Goal: Communication & Community: Answer question/provide support

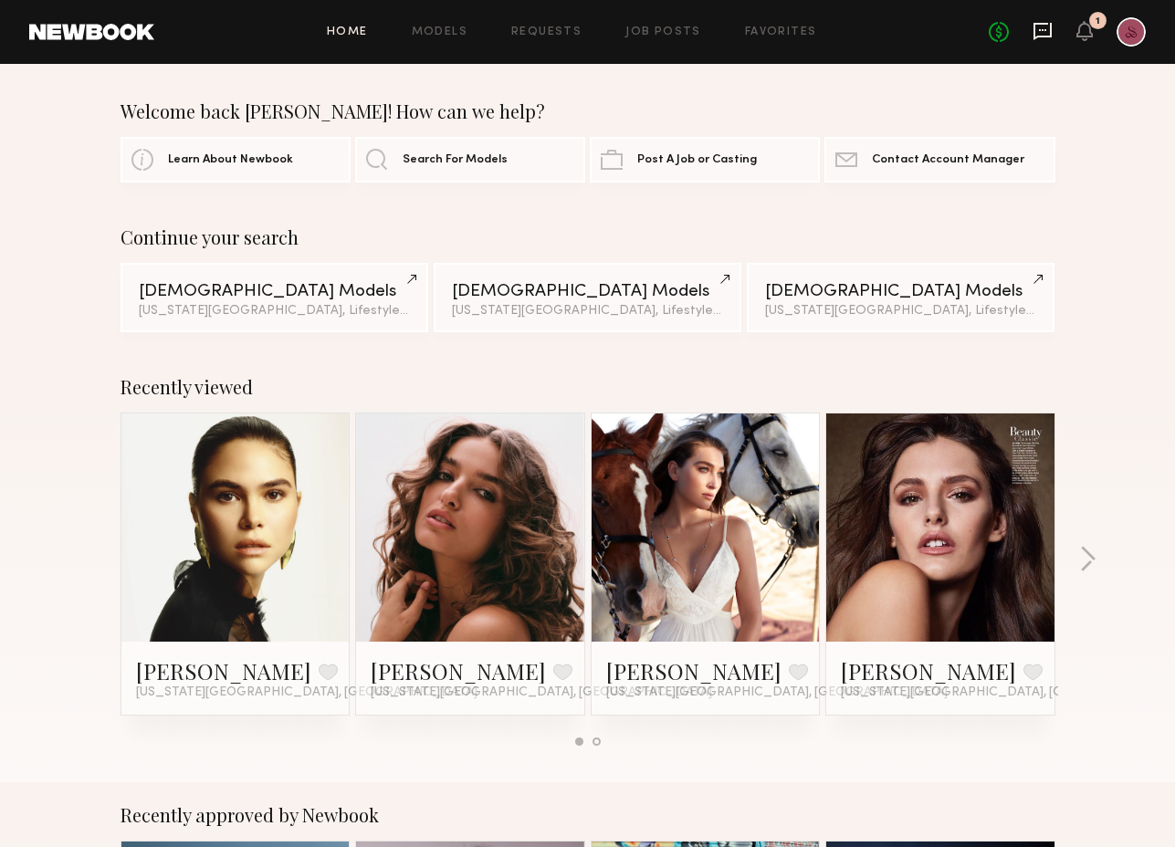
click at [1045, 26] on icon at bounding box center [1043, 31] width 20 height 20
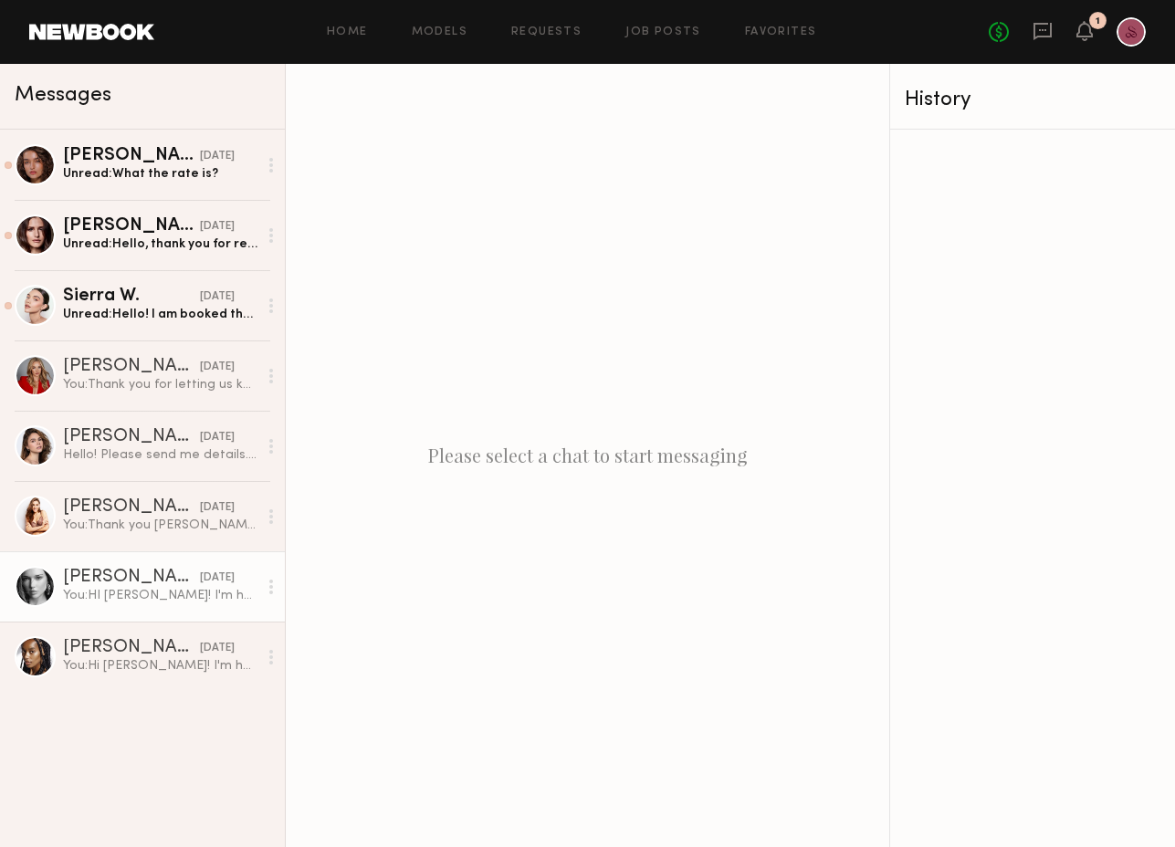
click at [112, 607] on link "Wiktoria G. 10/10/2025 You: HI Wiktoria! I'm helping my client book models for …" at bounding box center [142, 586] width 285 height 70
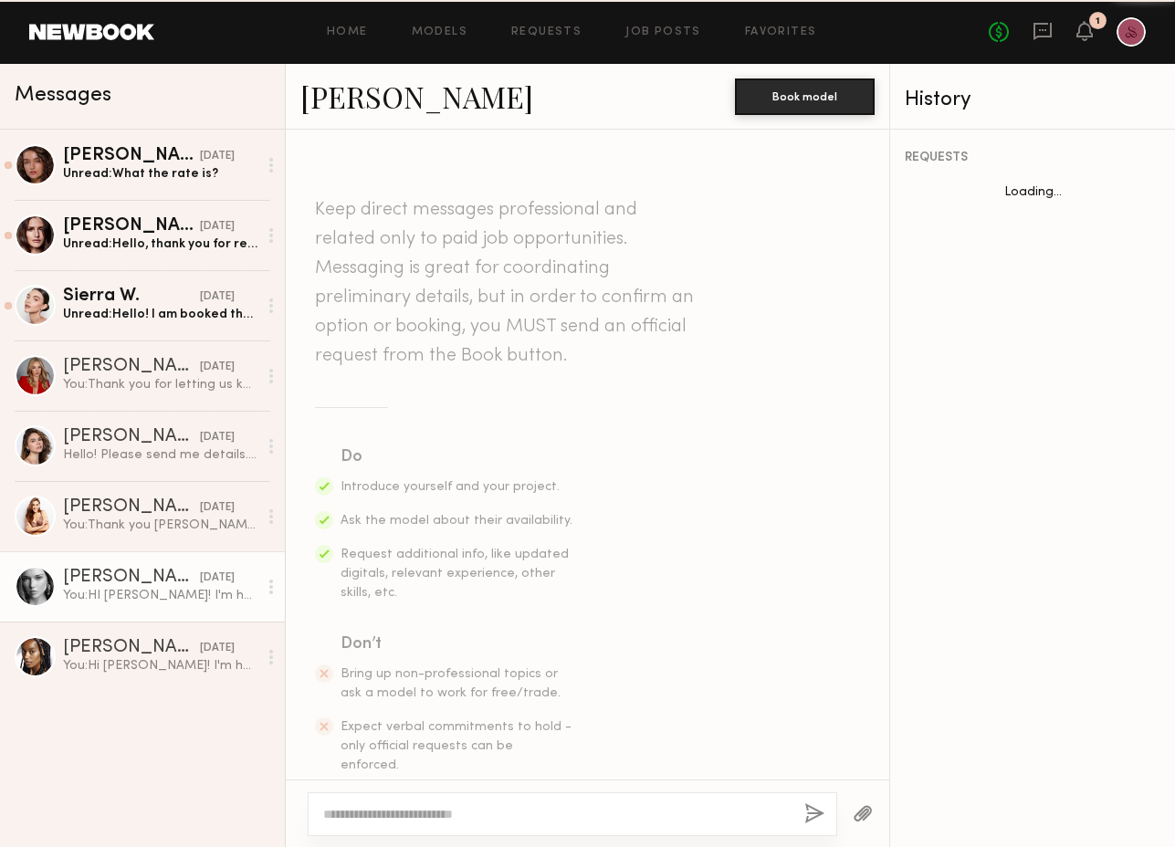
scroll to position [442, 0]
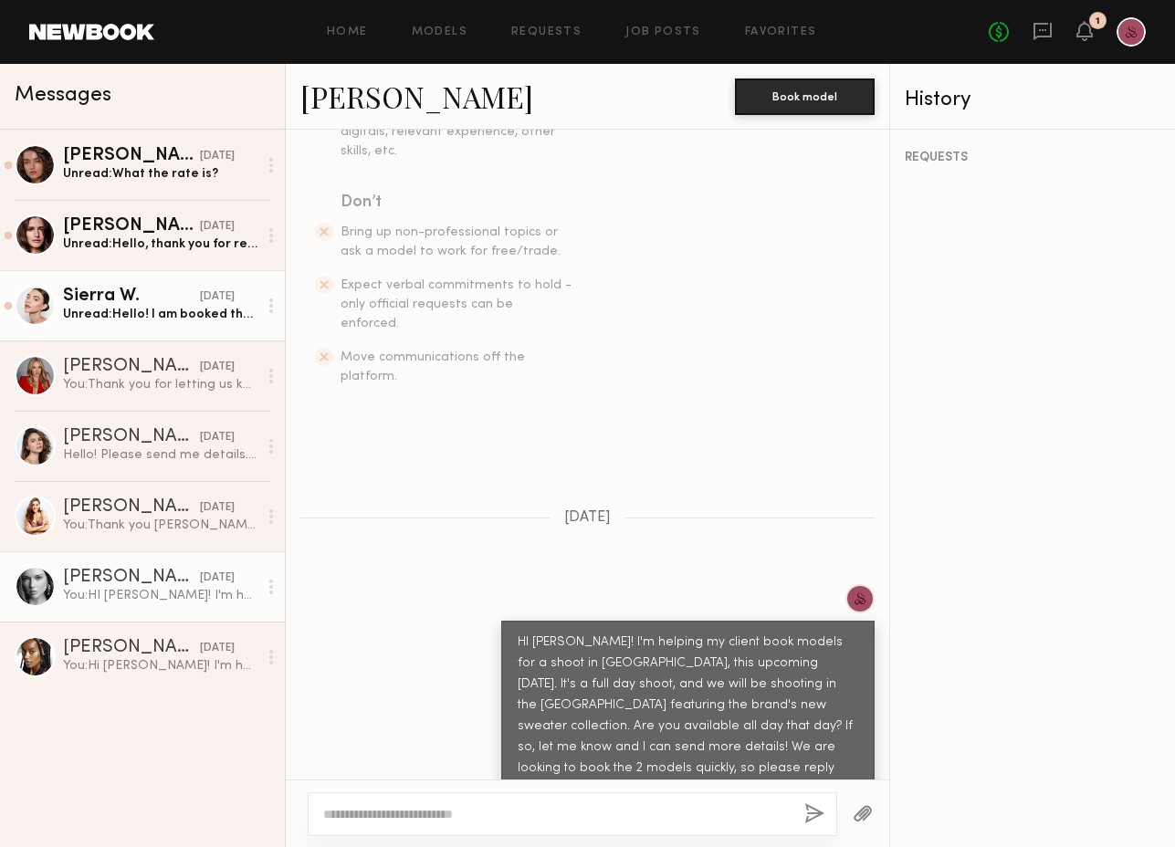
click at [151, 311] on div "Unread: Hello! I am booked that day unfortunately, but thank you for reaching o…" at bounding box center [160, 314] width 194 height 17
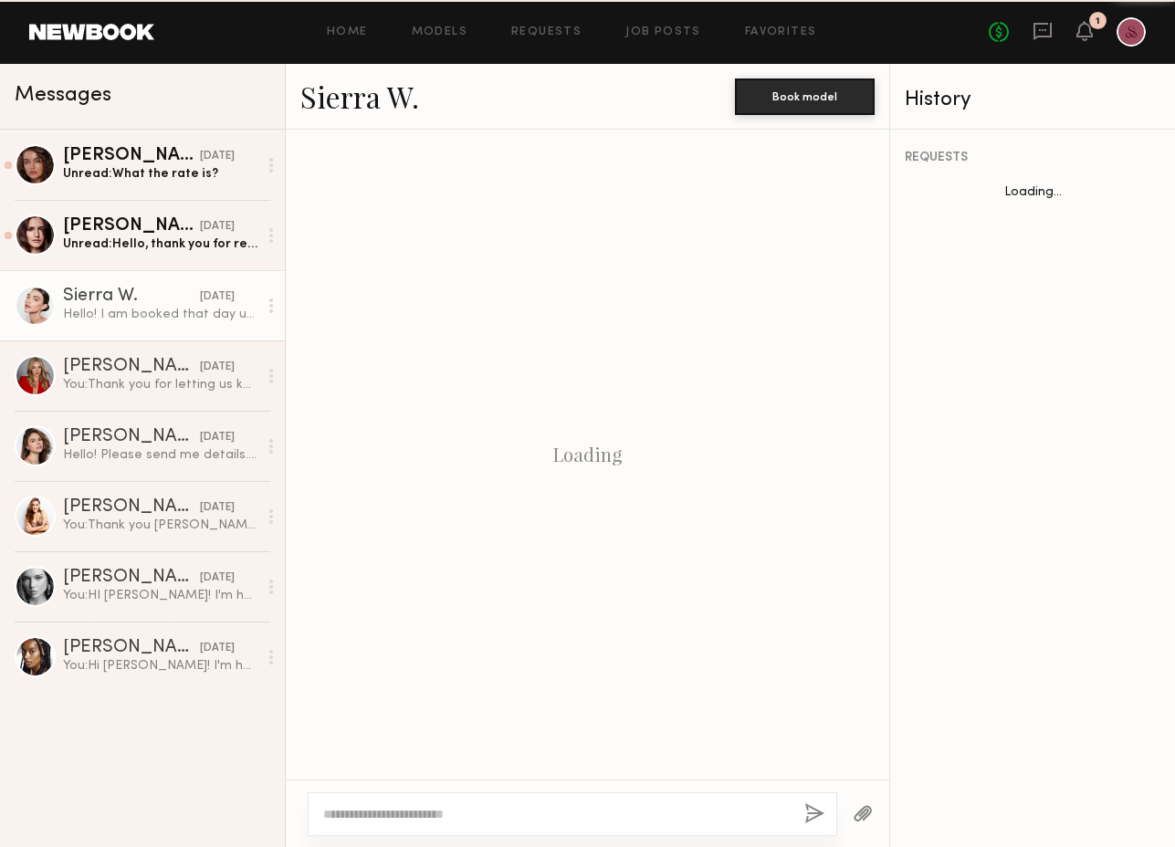
scroll to position [512, 0]
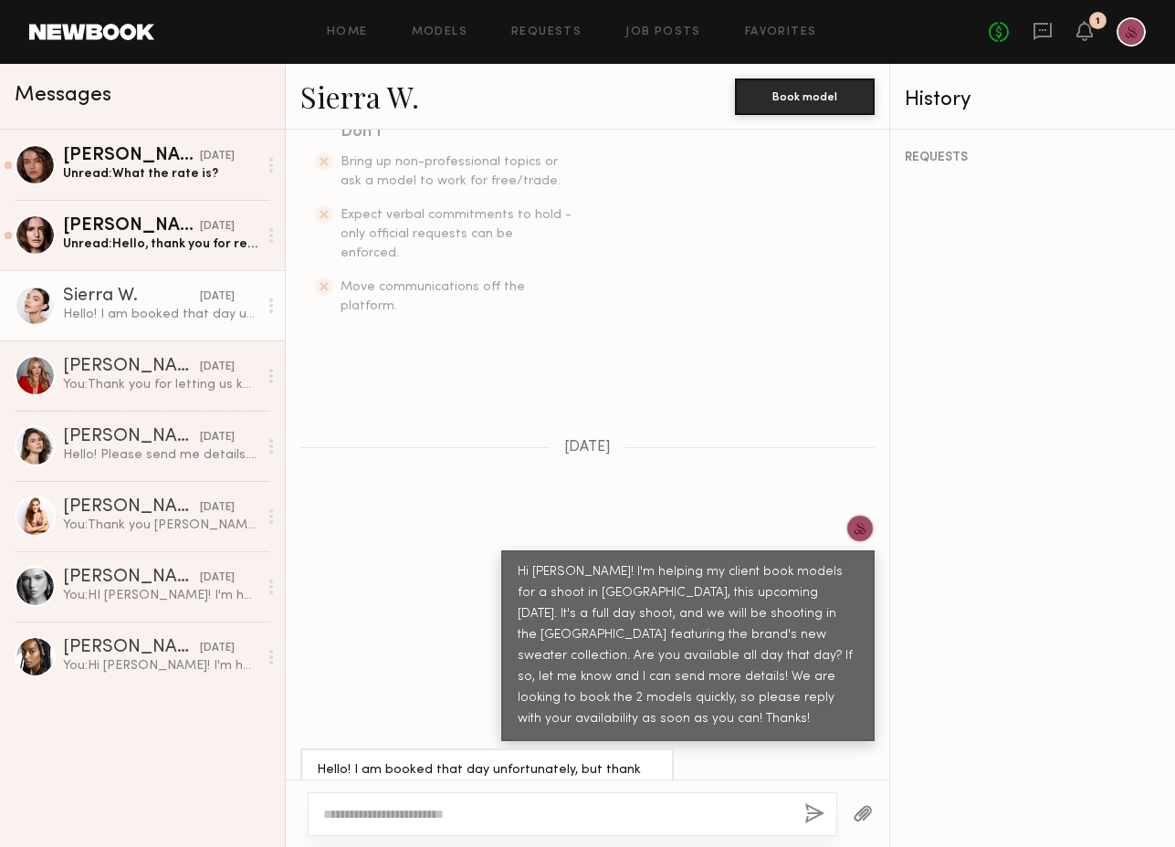
type textarea "*"
type textarea "**********"
click at [813, 813] on button "button" at bounding box center [814, 814] width 20 height 23
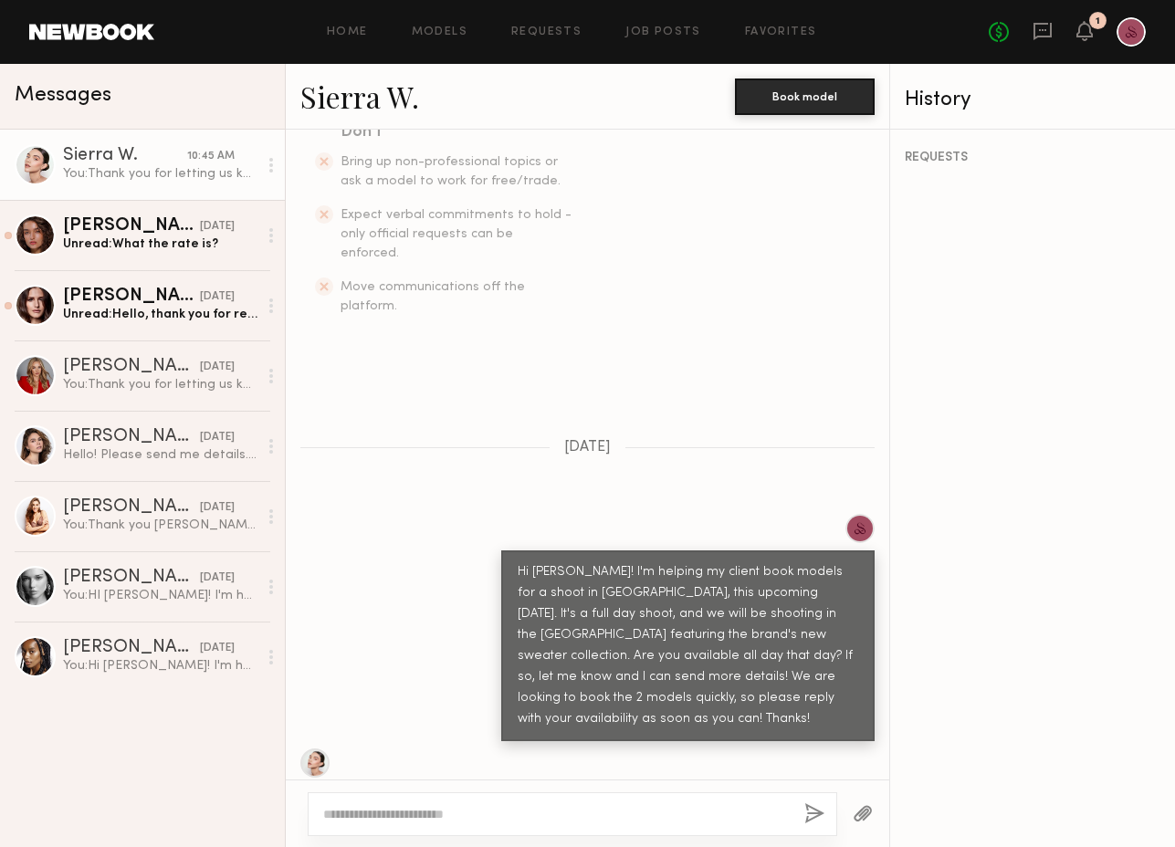
scroll to position [878, 0]
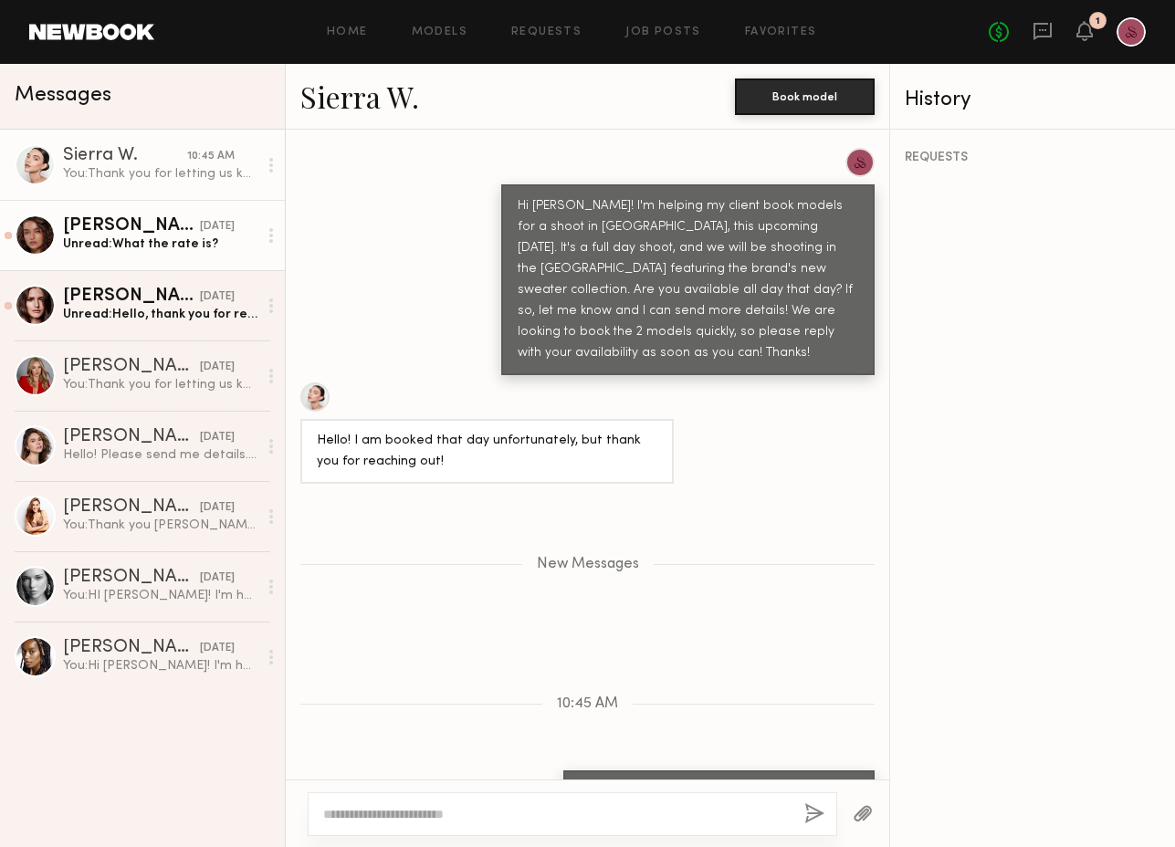
click at [160, 231] on div "[PERSON_NAME]" at bounding box center [131, 226] width 137 height 18
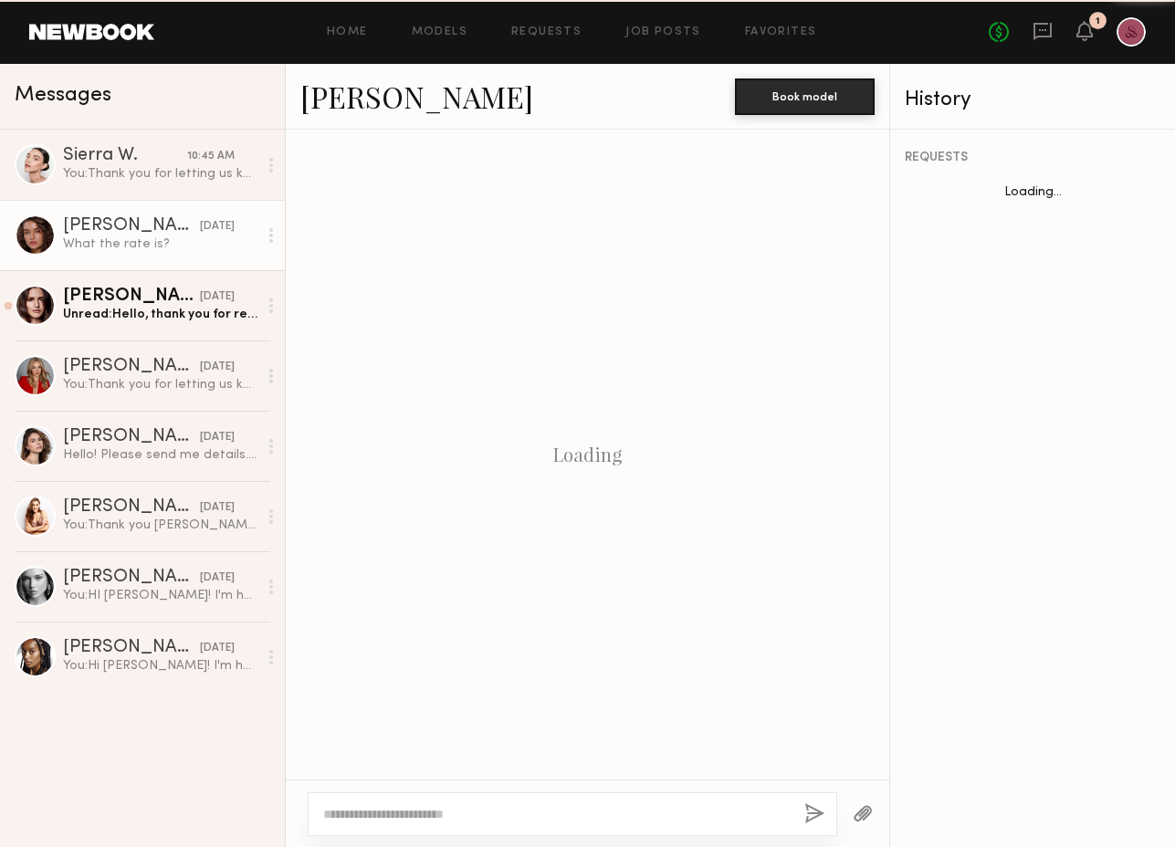
scroll to position [718, 0]
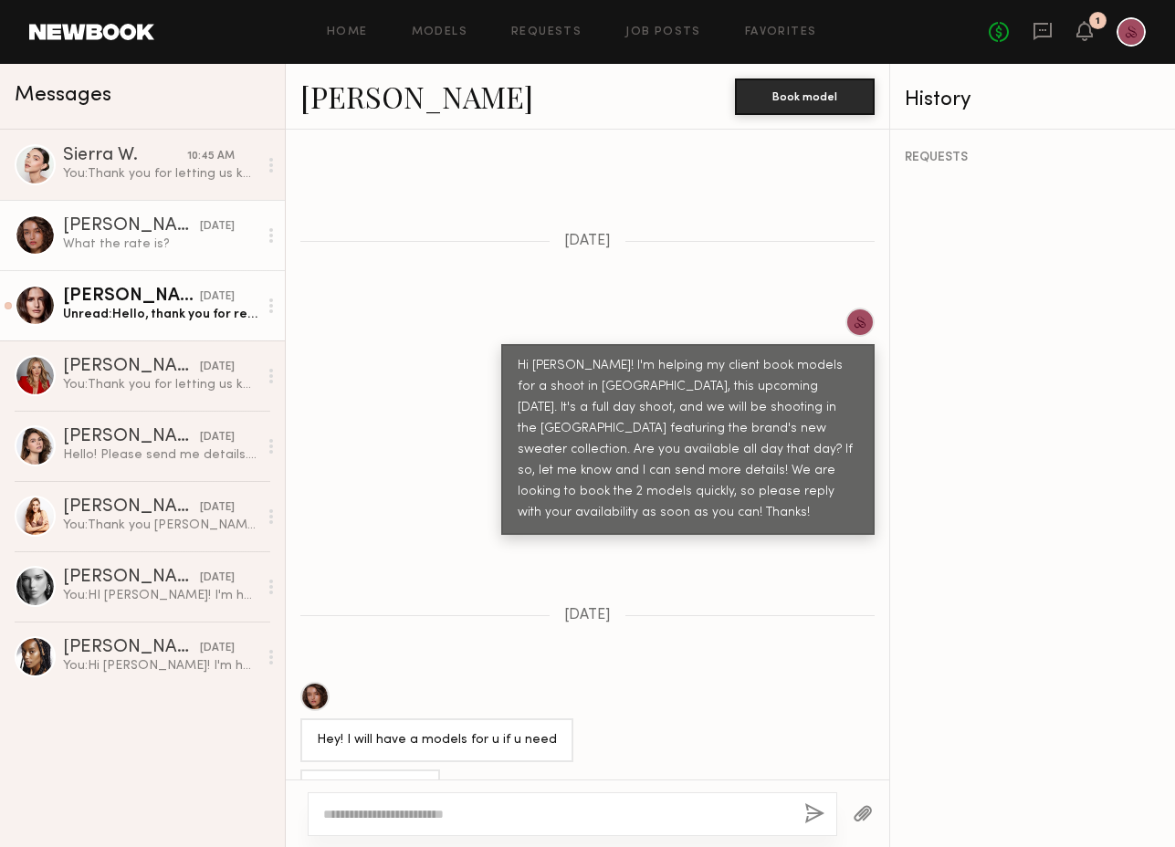
click at [113, 300] on div "[PERSON_NAME]" at bounding box center [131, 297] width 137 height 18
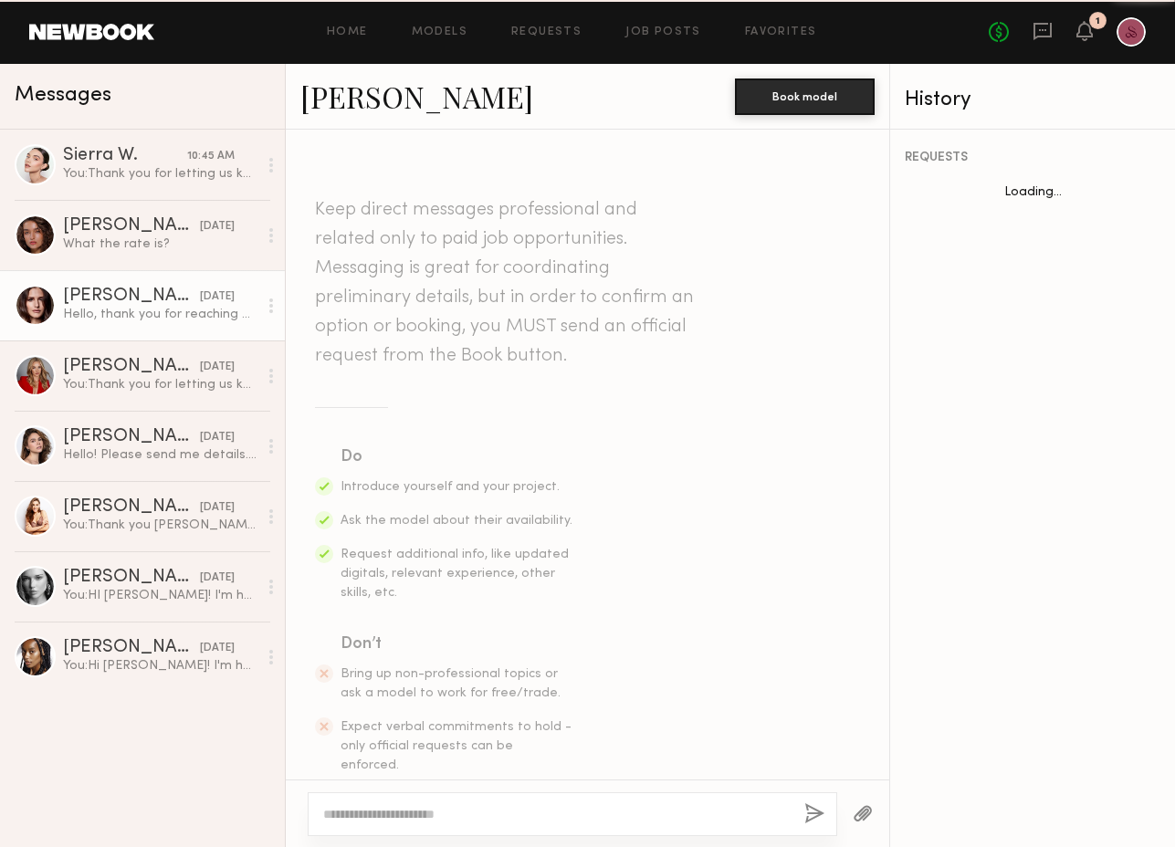
scroll to position [492, 0]
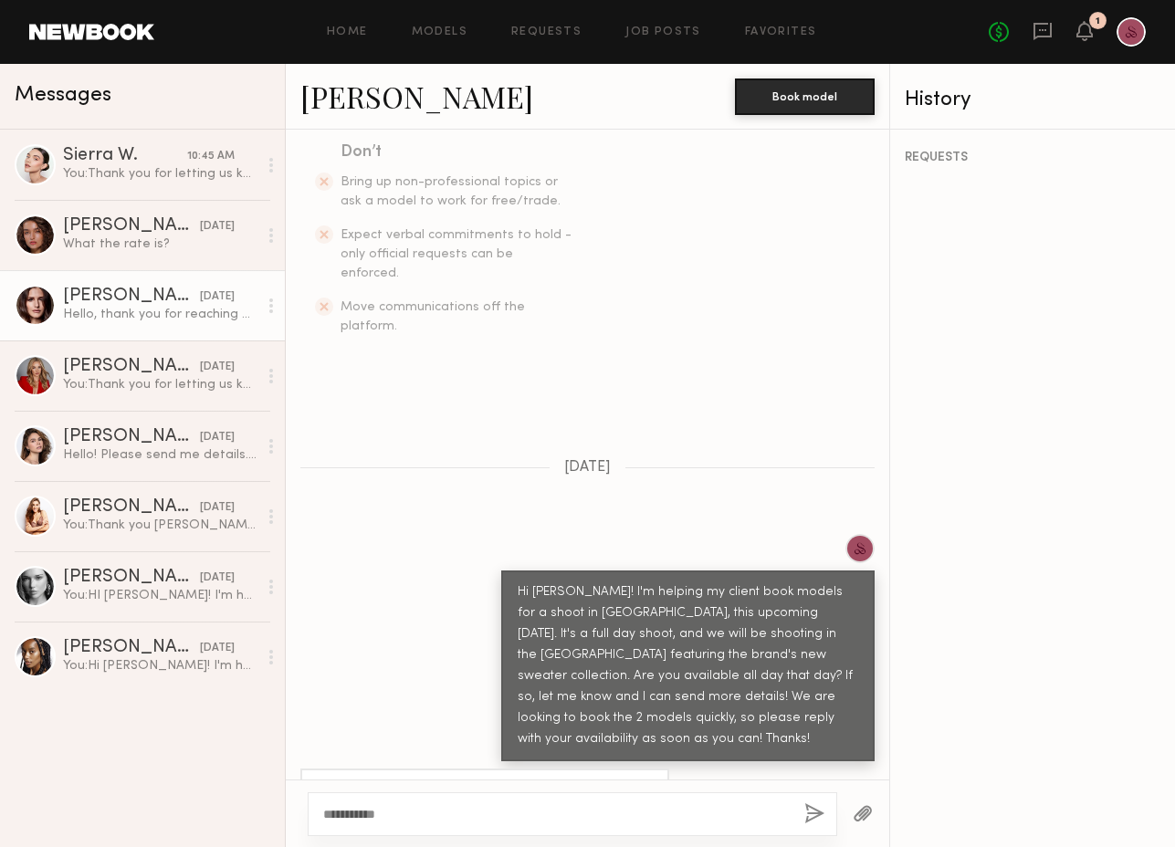
click at [335, 94] on link "Zoie Z." at bounding box center [416, 96] width 233 height 39
click at [465, 812] on textarea "**********" at bounding box center [556, 814] width 467 height 18
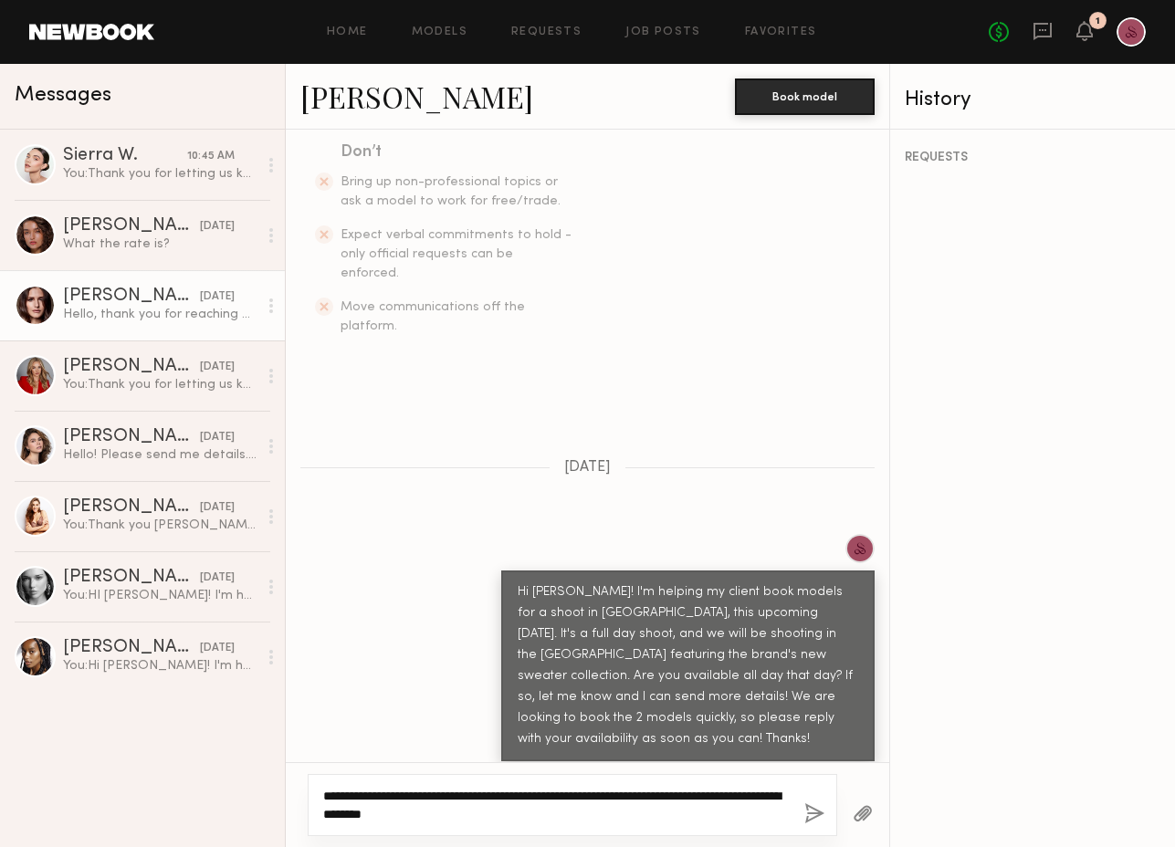
type textarea "**********"
click at [811, 812] on button "button" at bounding box center [814, 814] width 20 height 23
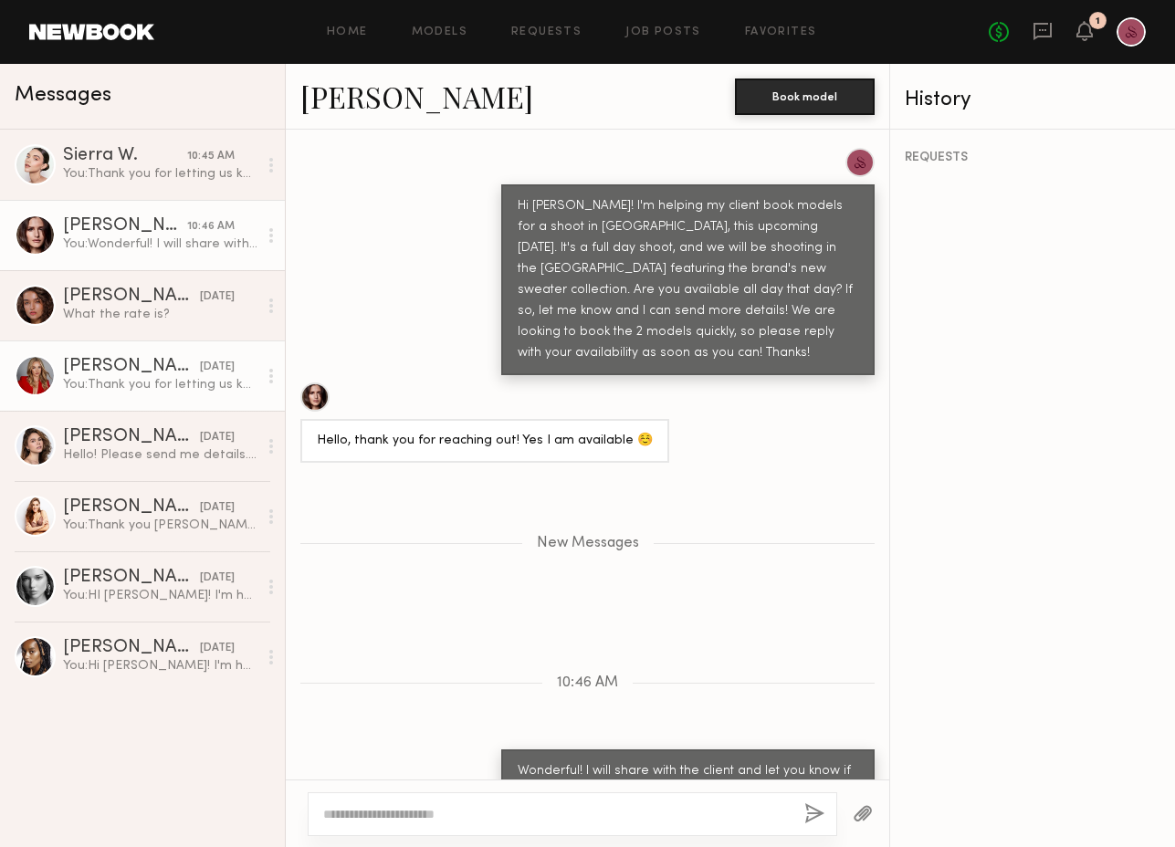
click at [125, 378] on div "You: Thank you for letting us know!!" at bounding box center [160, 384] width 194 height 17
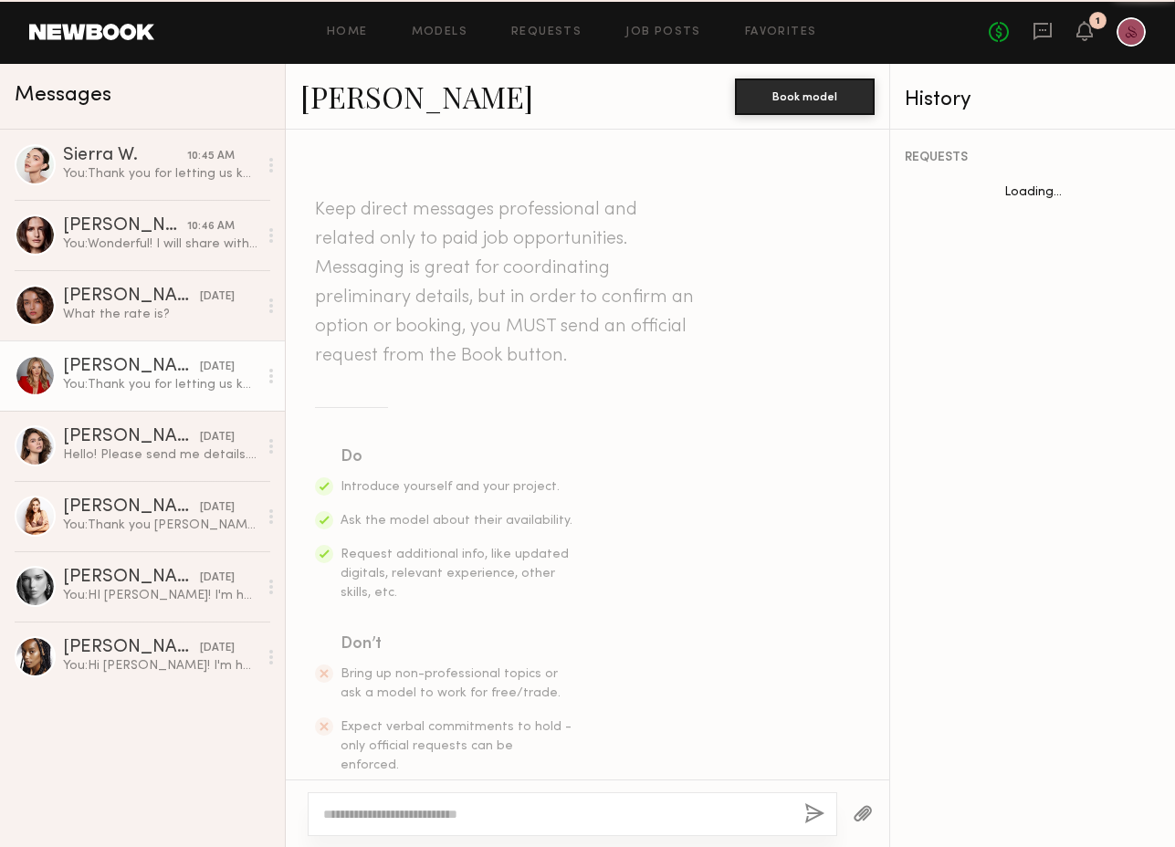
scroll to position [639, 0]
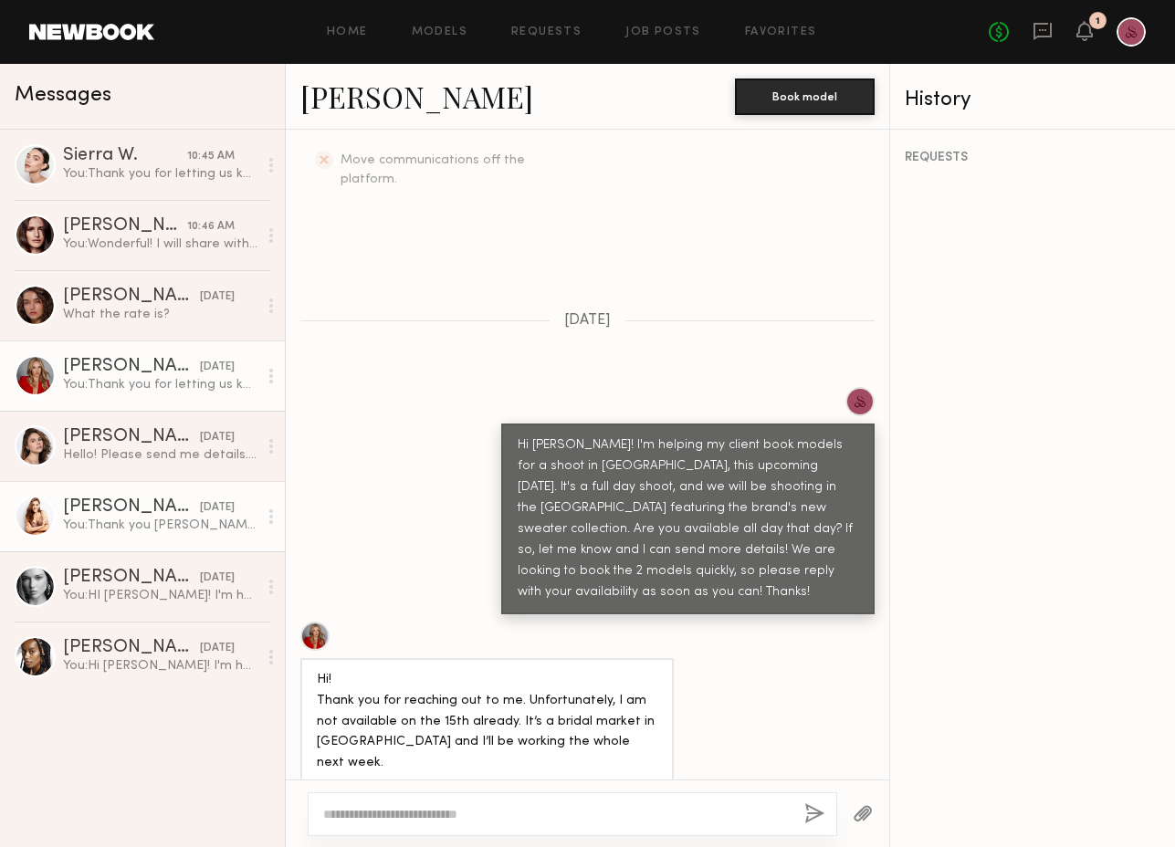
click at [140, 522] on div "You: Thank you Sarah!" at bounding box center [160, 525] width 194 height 17
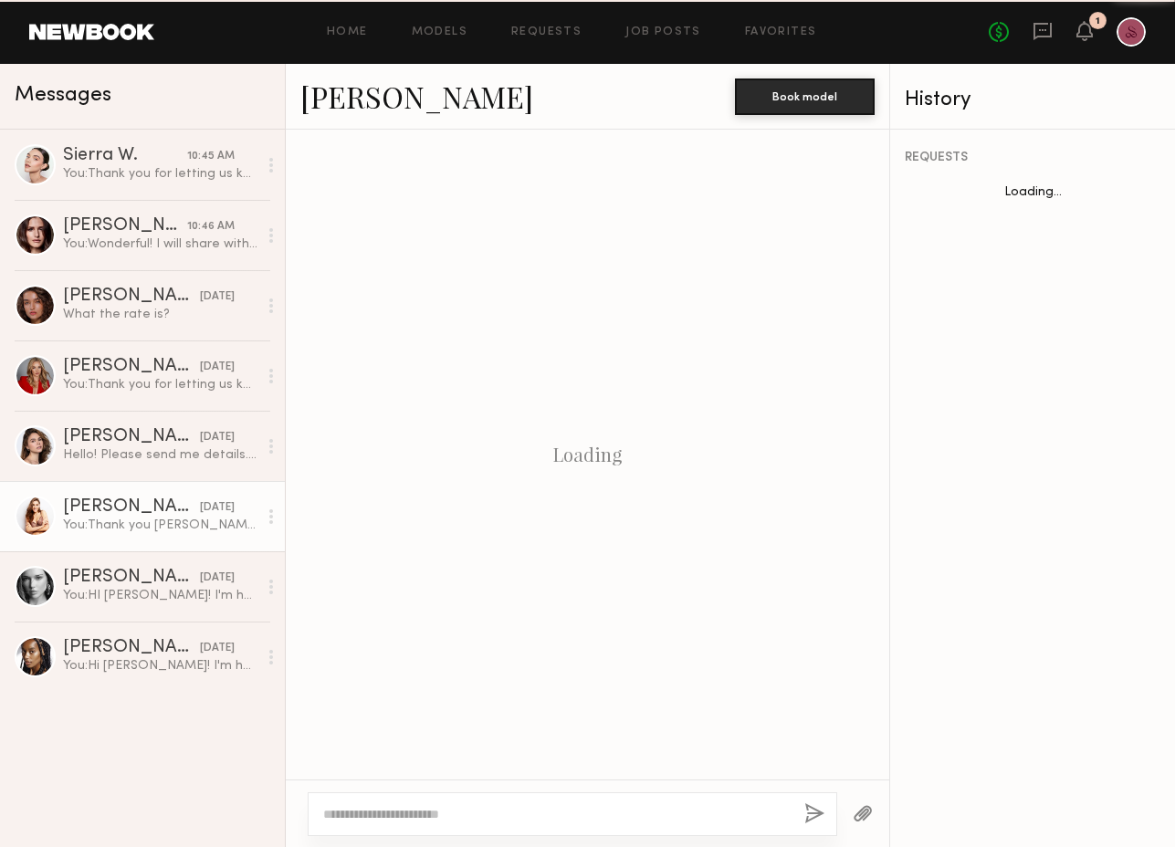
scroll to position [903, 0]
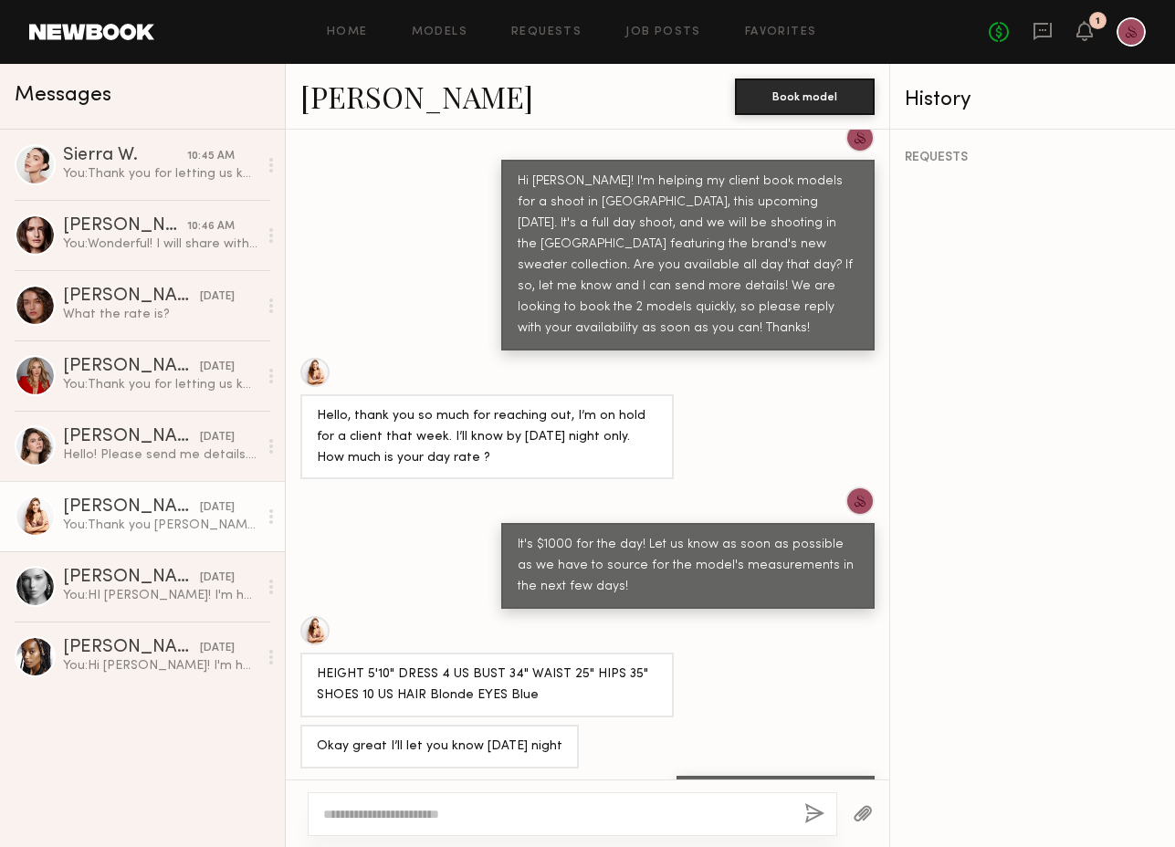
click at [356, 85] on link "Sarah D." at bounding box center [416, 96] width 233 height 39
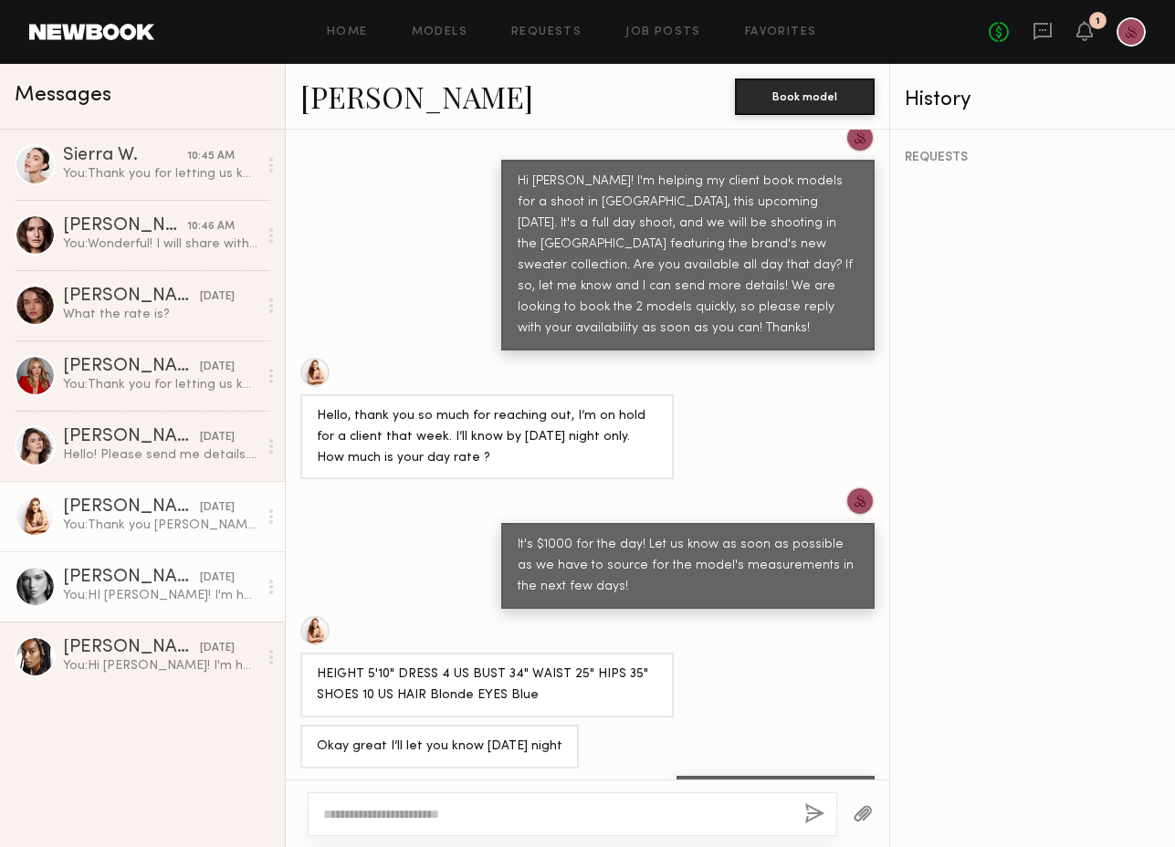
click at [112, 586] on div "Wiktoria G." at bounding box center [131, 578] width 137 height 18
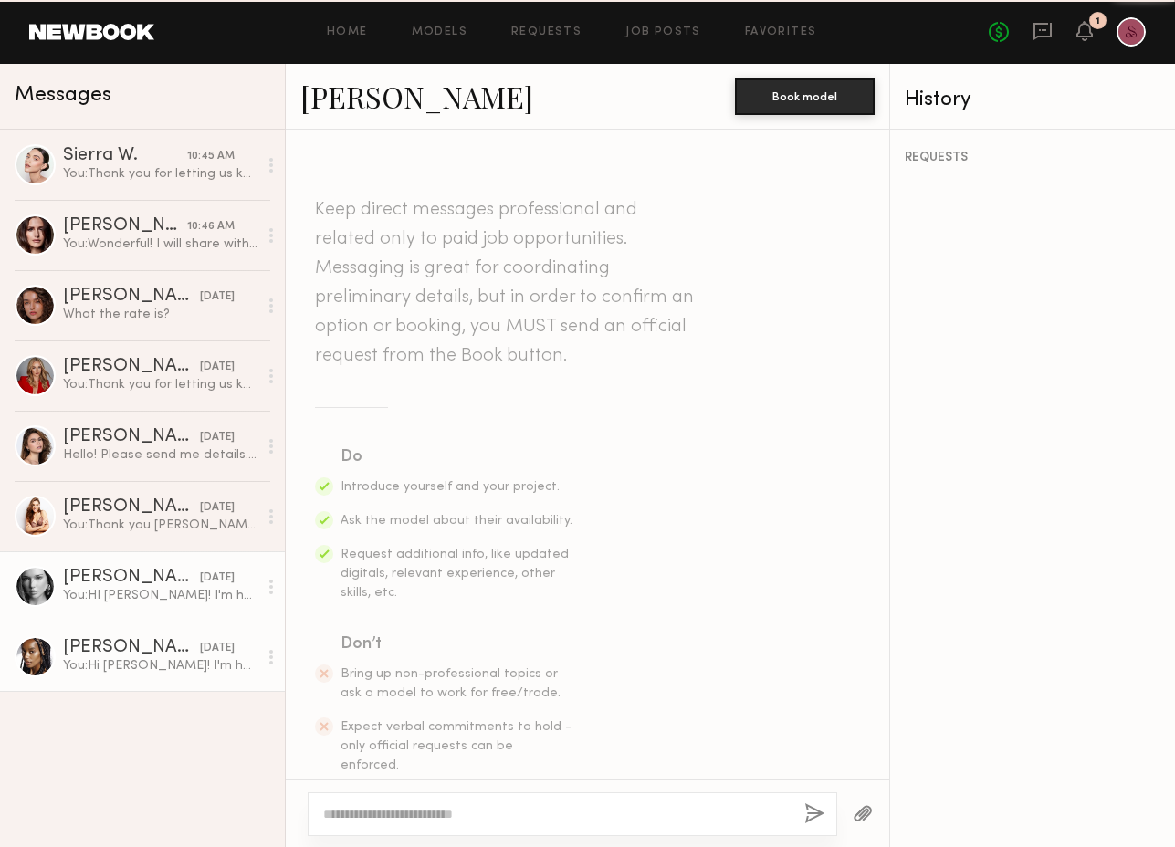
scroll to position [442, 0]
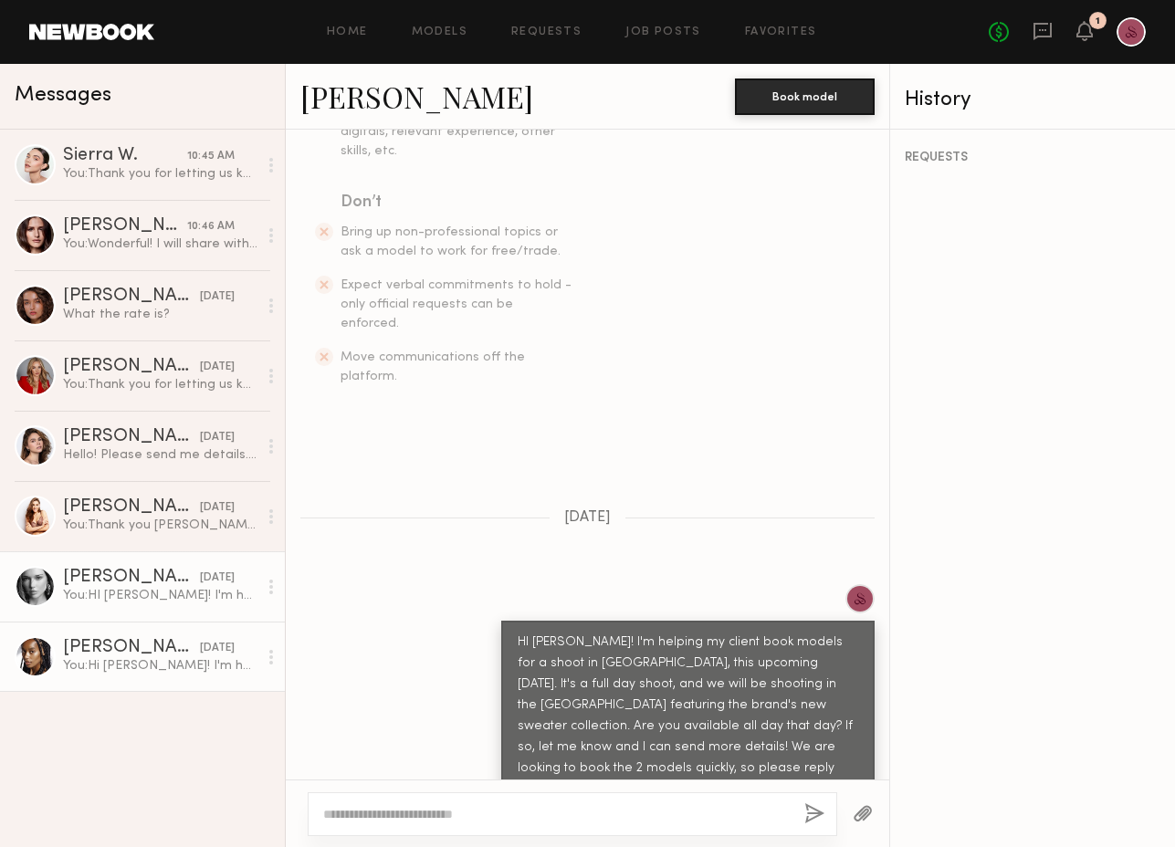
click at [107, 631] on link "Paige G. 10/10/2025 You: Hi Paige! I'm helping my client book models for a shoo…" at bounding box center [142, 657] width 285 height 70
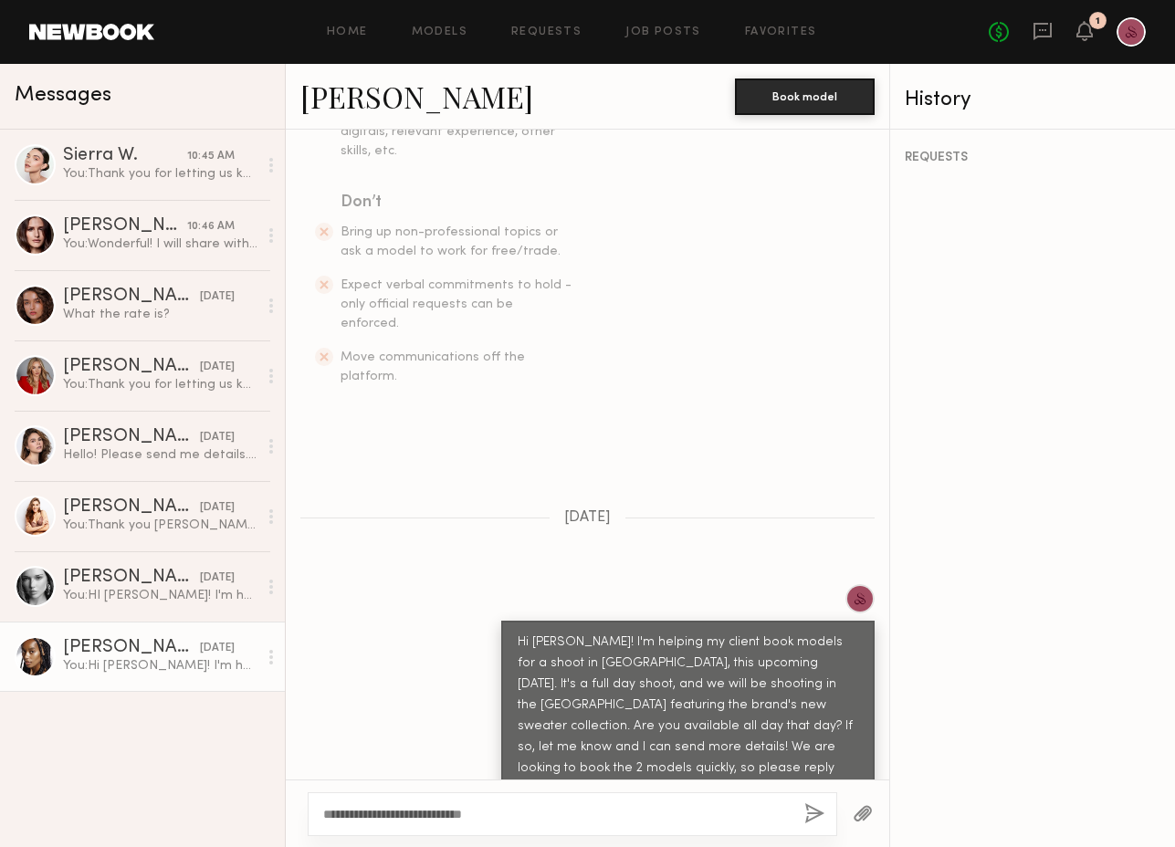
type textarea "**********"
click at [807, 812] on button "button" at bounding box center [814, 814] width 20 height 23
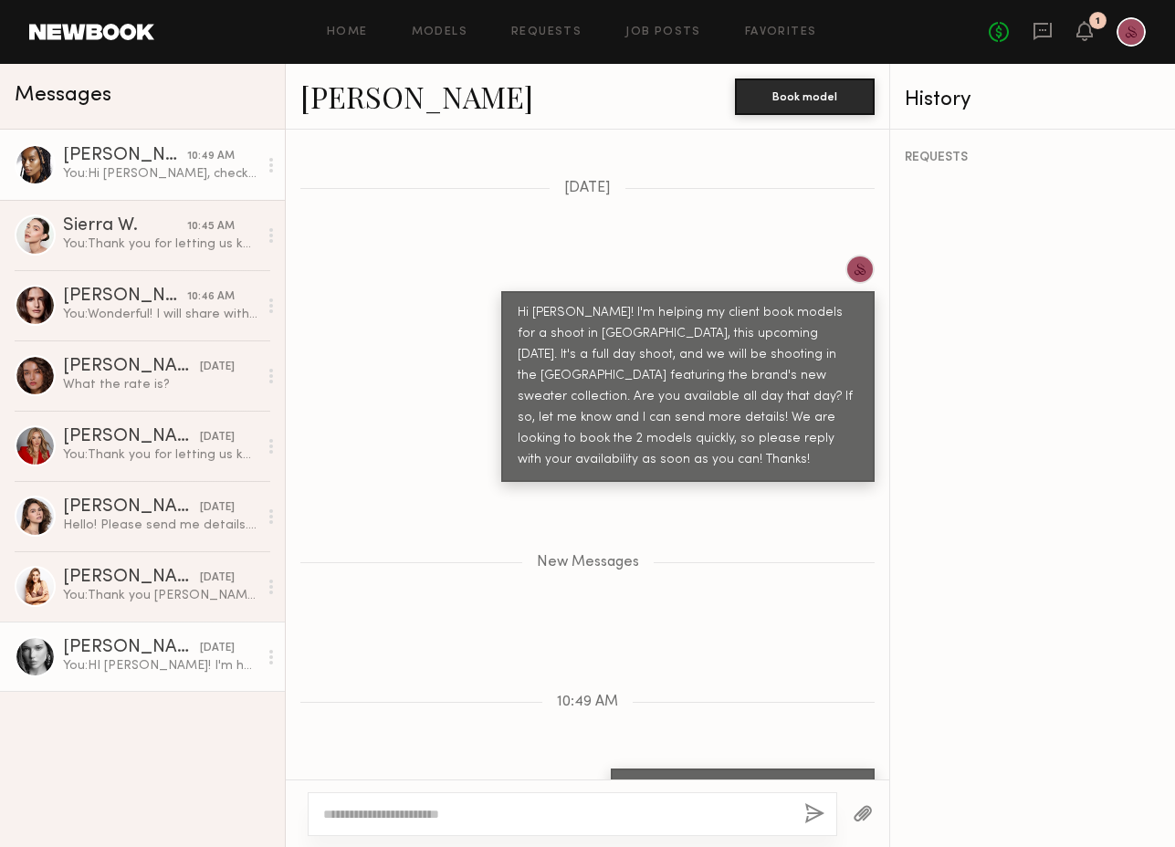
click at [114, 659] on div "You: HI Wiktoria! I'm helping my client book models for a shoot in Manhattan, t…" at bounding box center [160, 665] width 194 height 17
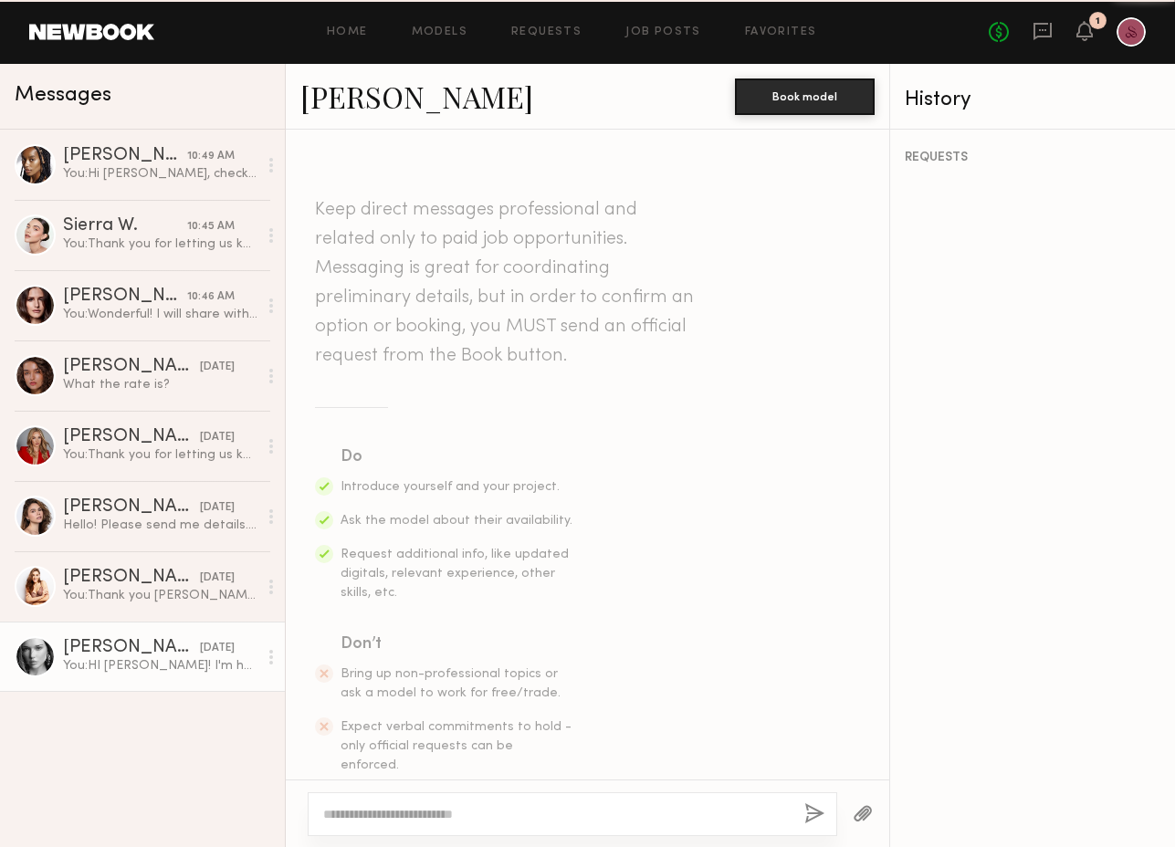
scroll to position [442, 0]
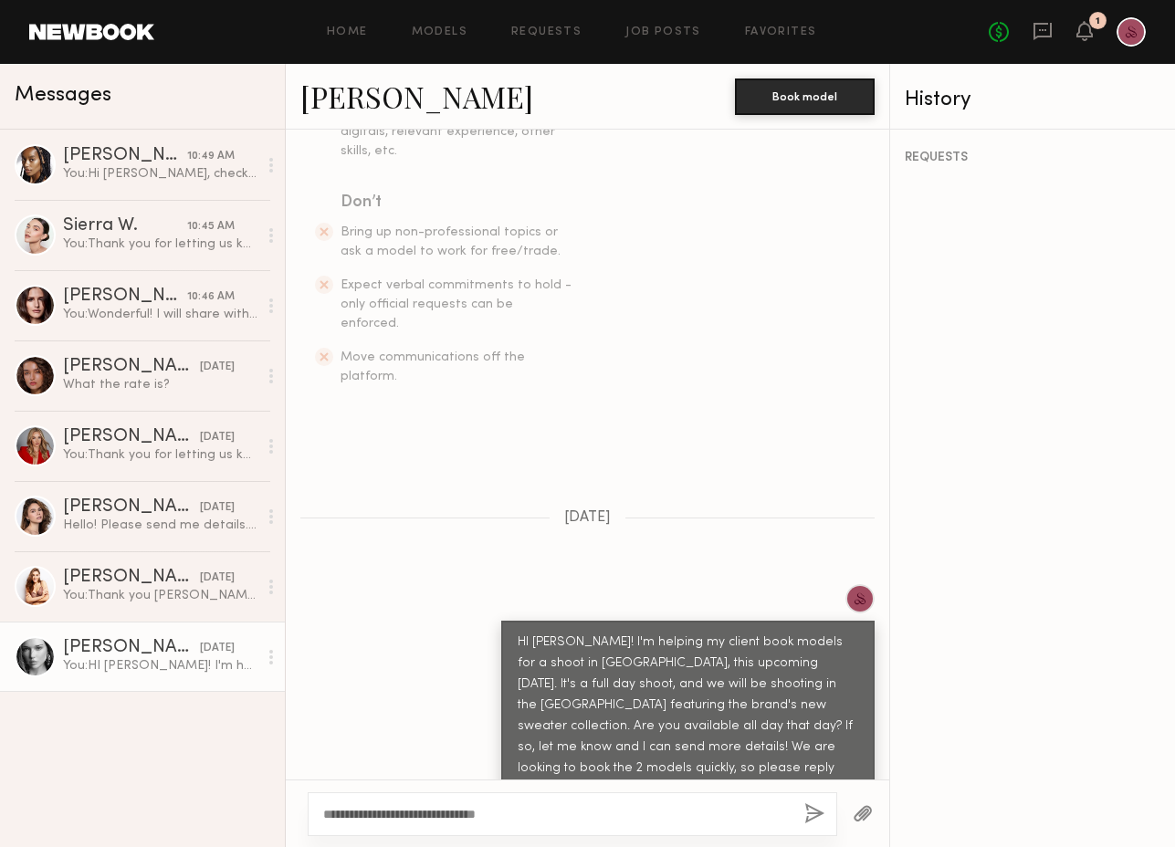
type textarea "**********"
click at [809, 803] on div "**********" at bounding box center [573, 814] width 530 height 44
click at [817, 822] on button "button" at bounding box center [814, 814] width 20 height 23
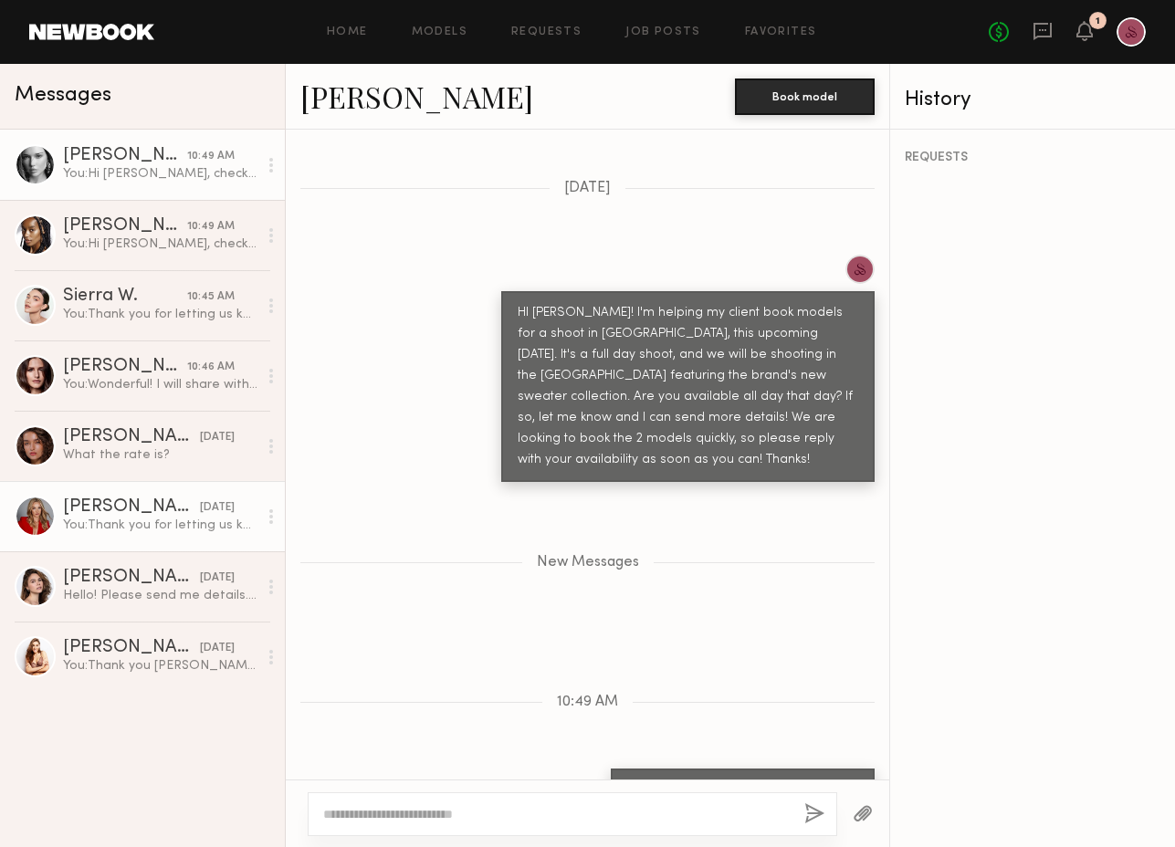
click at [114, 486] on link "Anastasia V. 10/10/2025 You: Thank you for letting us know!!" at bounding box center [142, 516] width 285 height 70
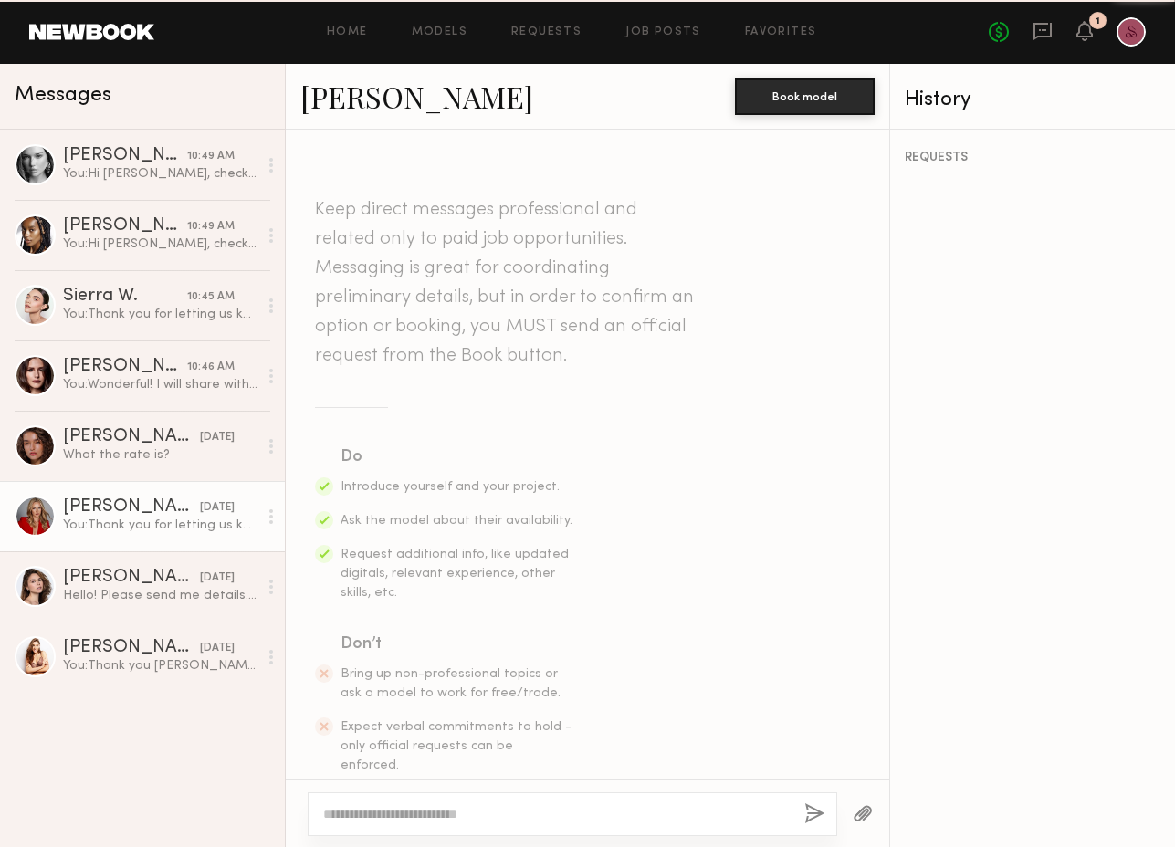
scroll to position [639, 0]
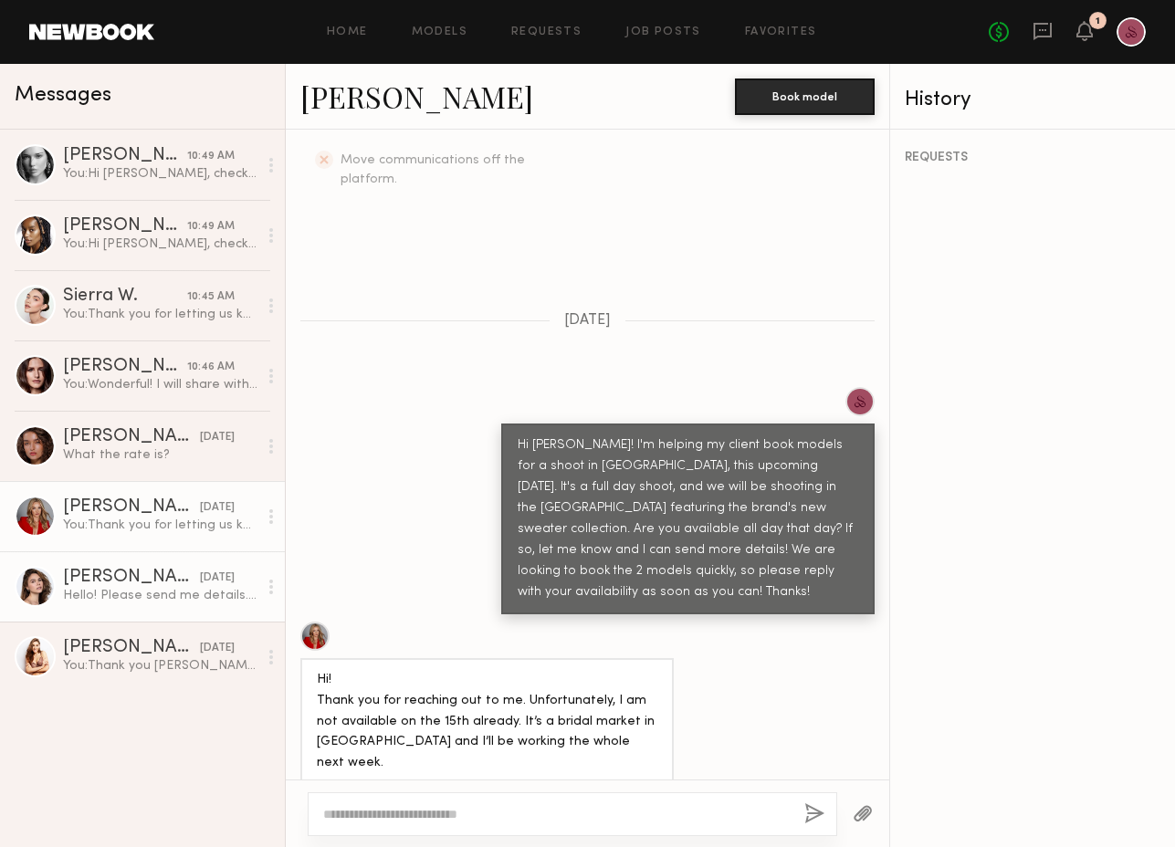
click at [98, 585] on div "[PERSON_NAME]" at bounding box center [131, 578] width 137 height 18
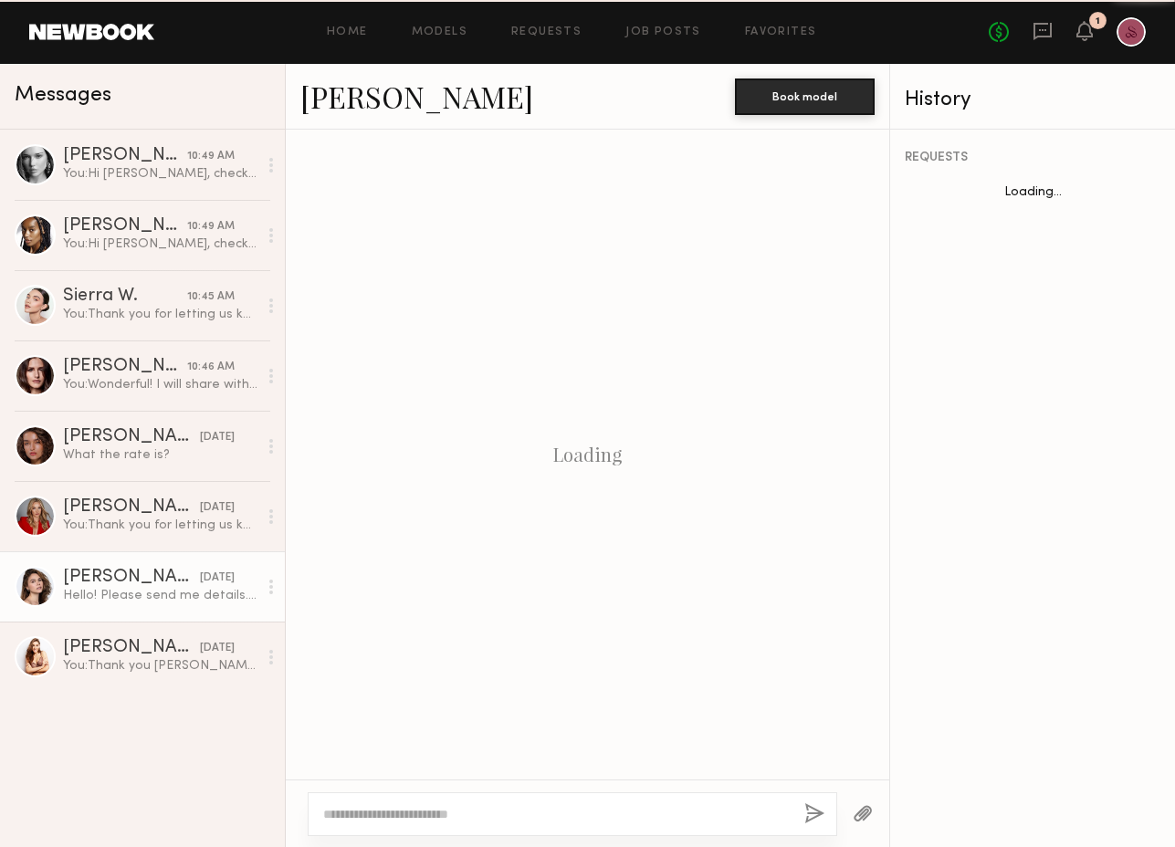
scroll to position [492, 0]
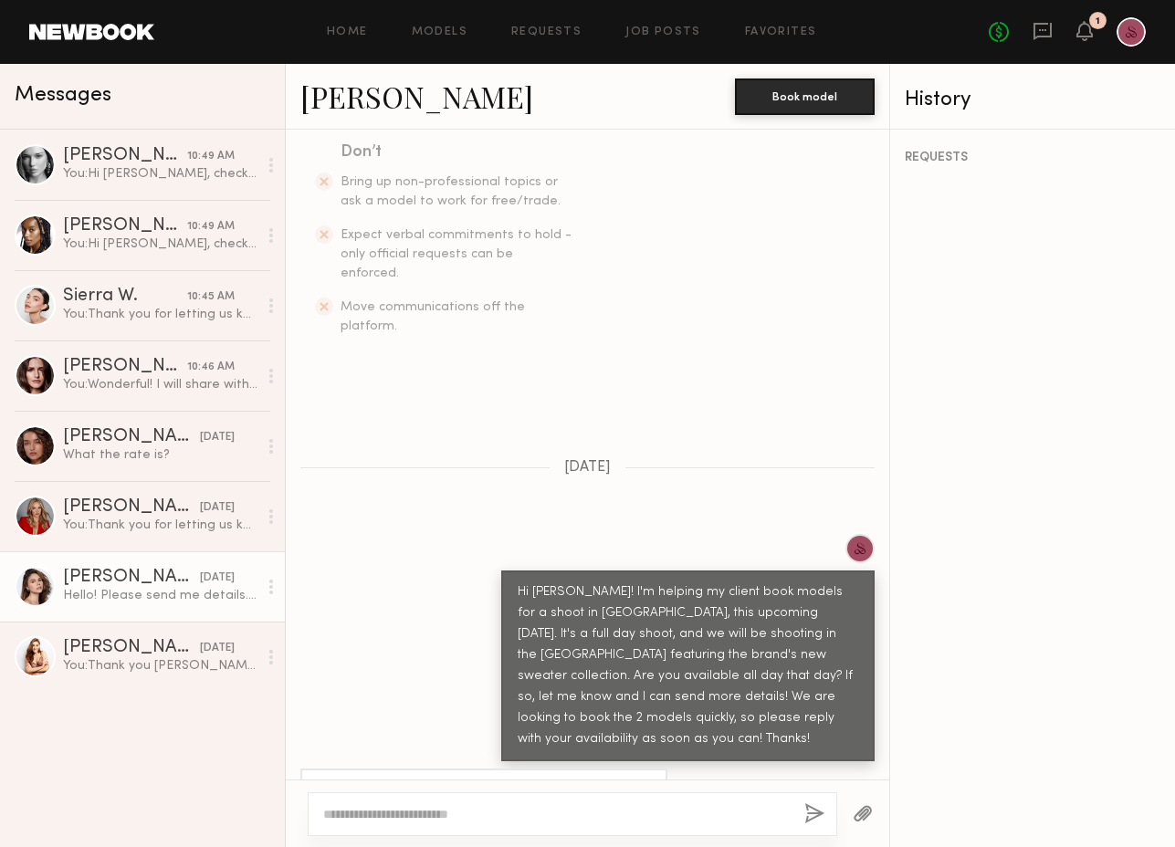
click at [395, 110] on link "[PERSON_NAME]" at bounding box center [416, 96] width 233 height 39
click at [471, 818] on textarea at bounding box center [556, 814] width 467 height 18
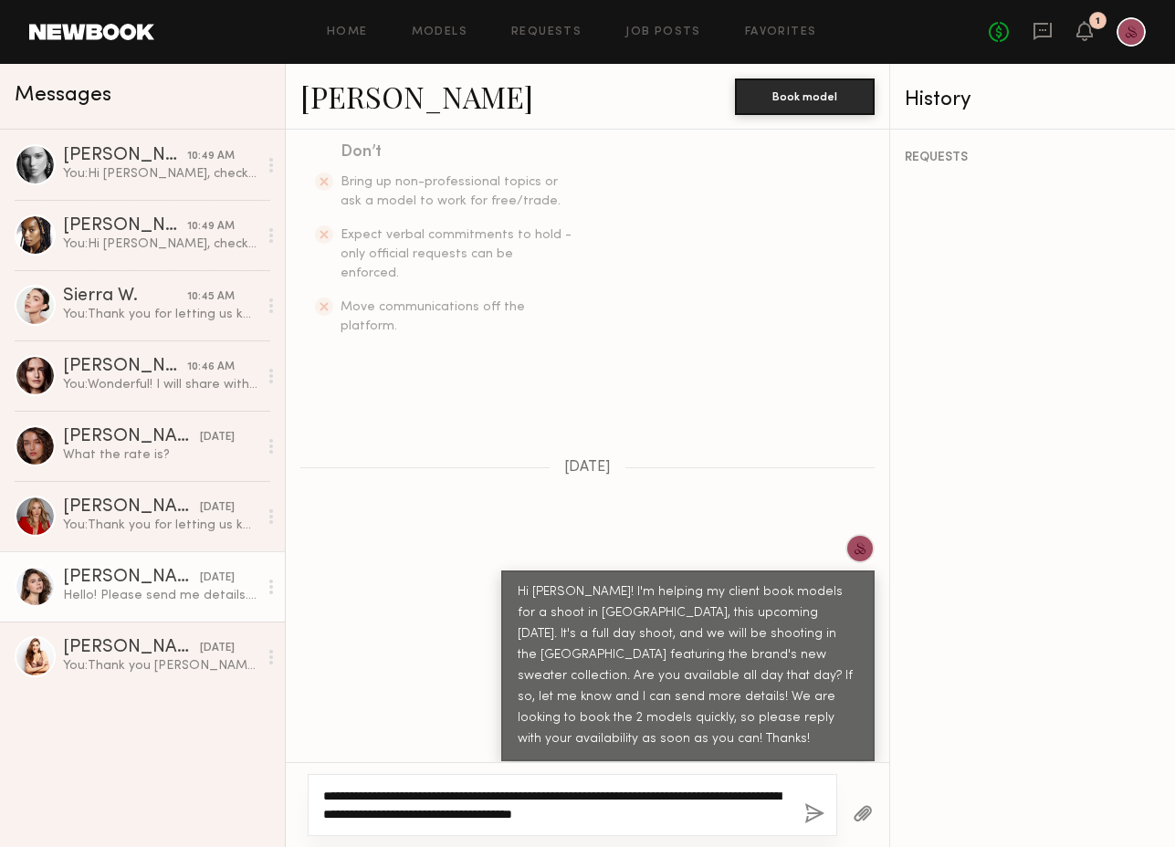
click at [697, 798] on textarea "**********" at bounding box center [556, 805] width 467 height 37
type textarea "**********"
click at [807, 817] on button "button" at bounding box center [814, 814] width 20 height 23
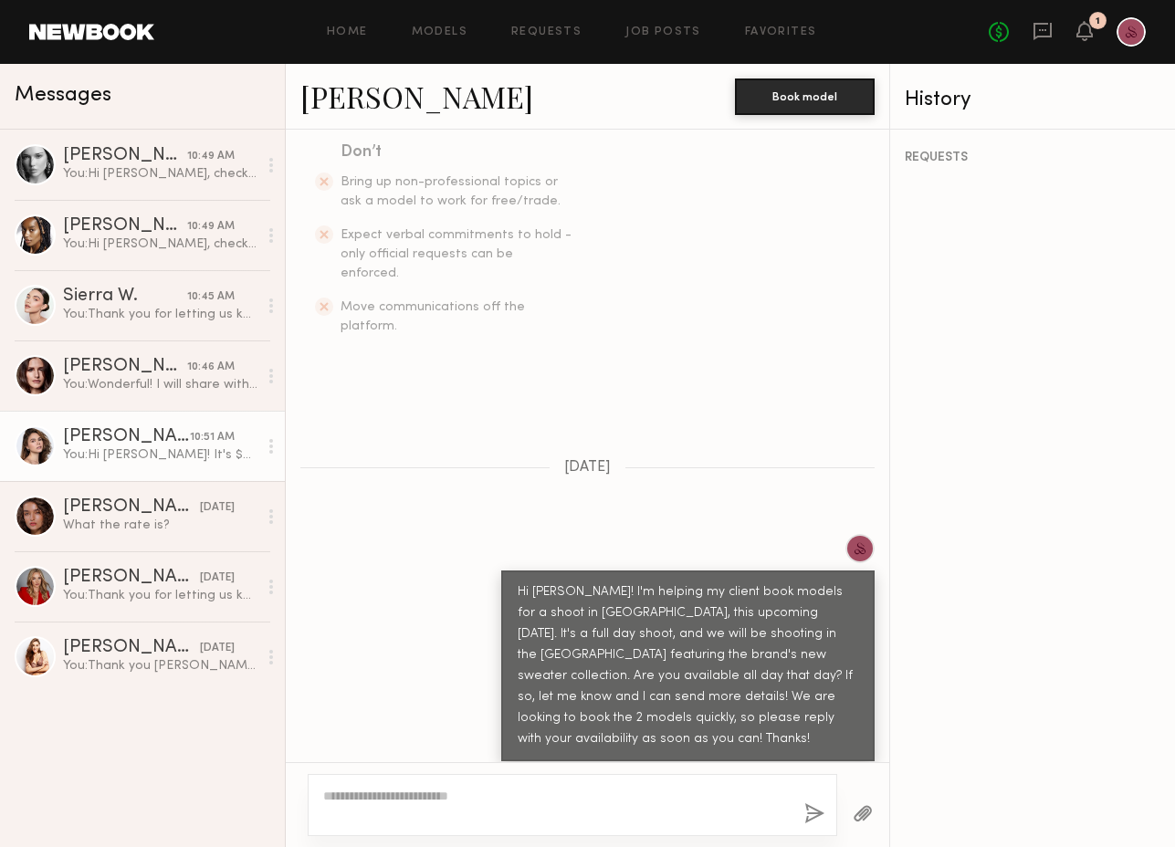
scroll to position [898, 0]
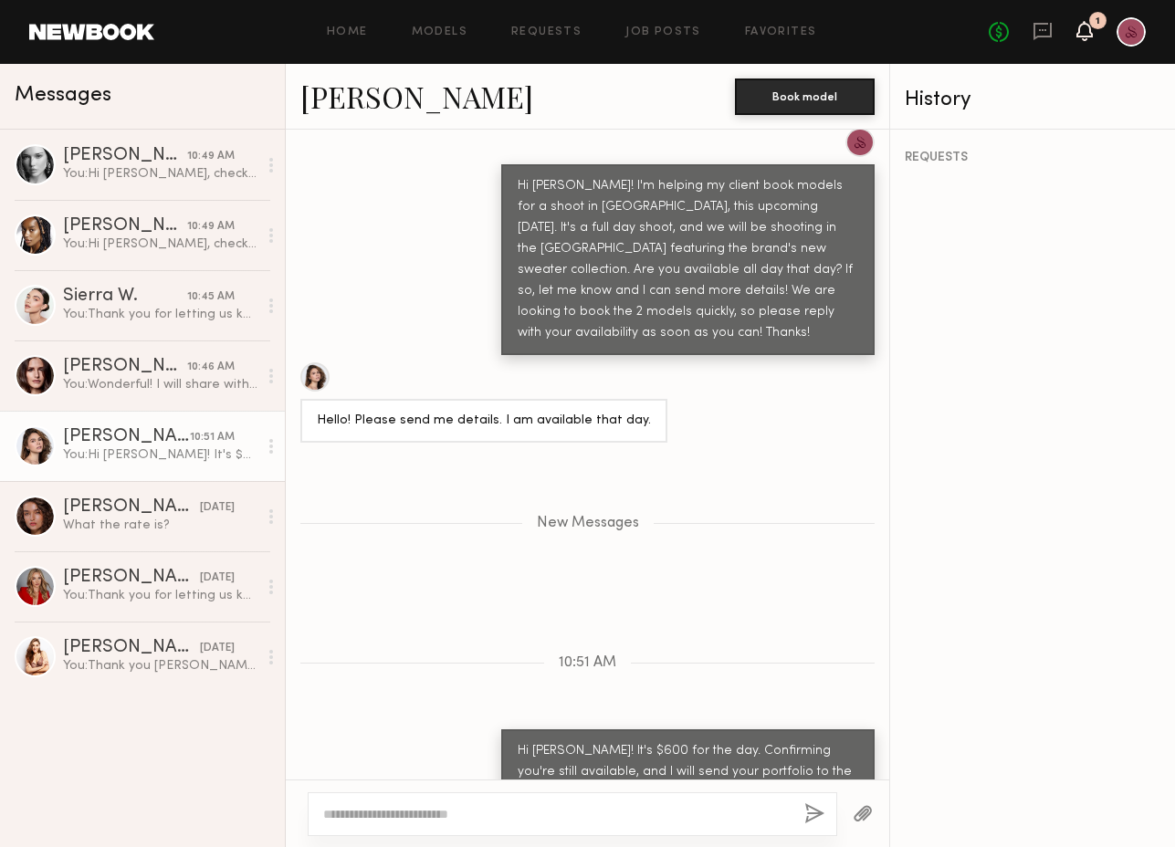
click at [1085, 33] on icon at bounding box center [1084, 30] width 15 height 13
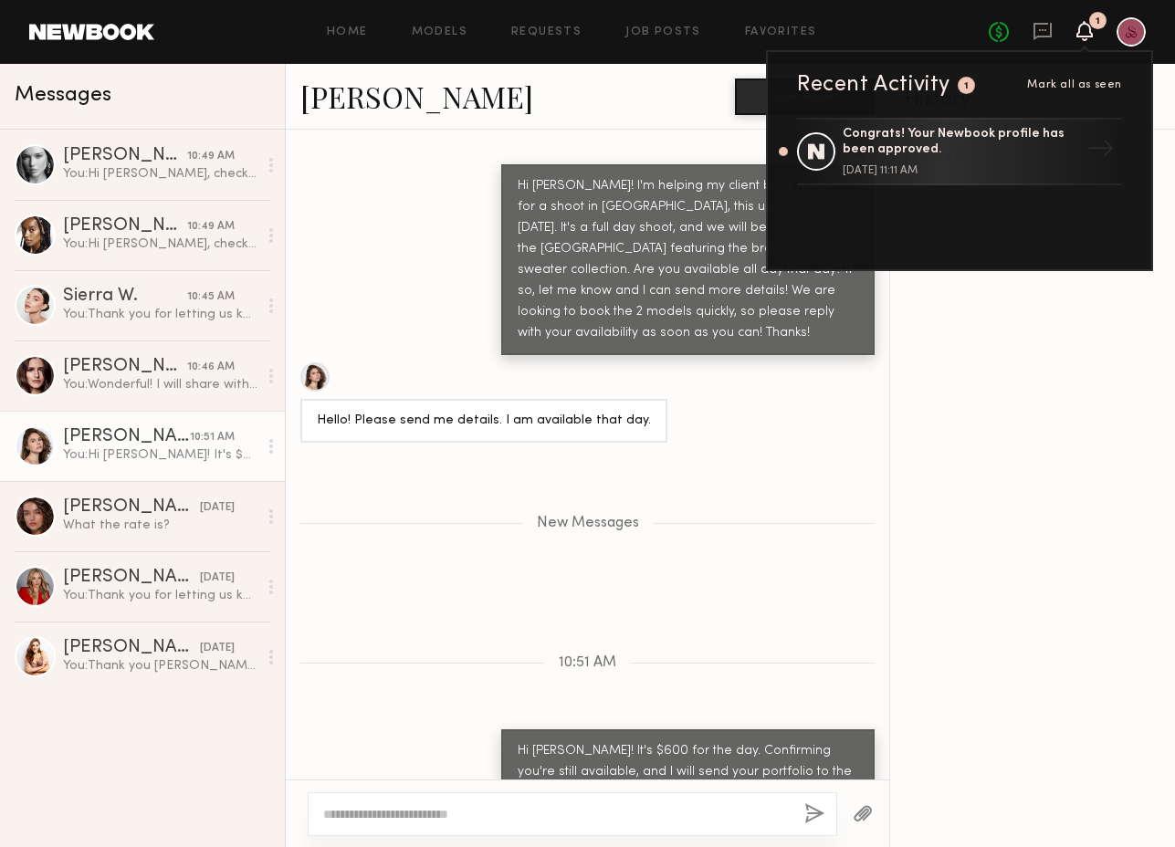
click at [1085, 33] on icon at bounding box center [1084, 30] width 15 height 13
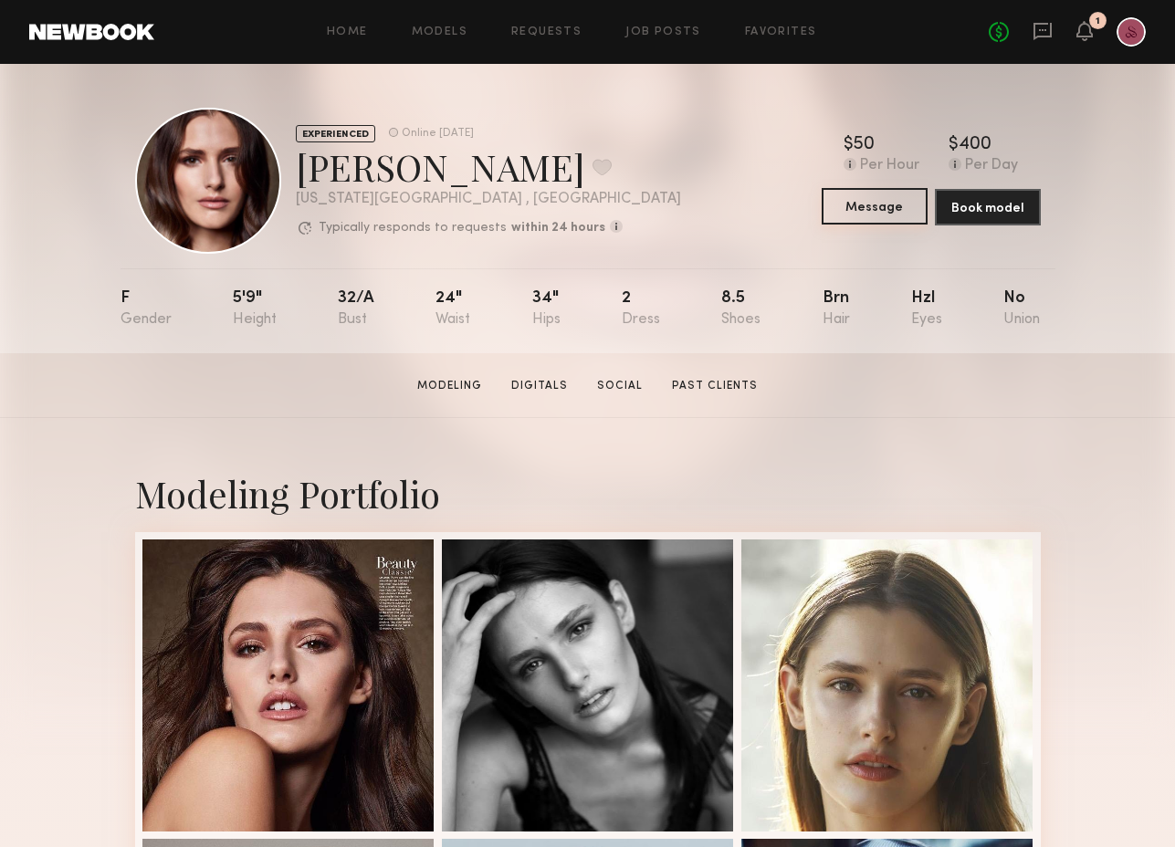
click at [888, 204] on button "Message" at bounding box center [875, 206] width 106 height 37
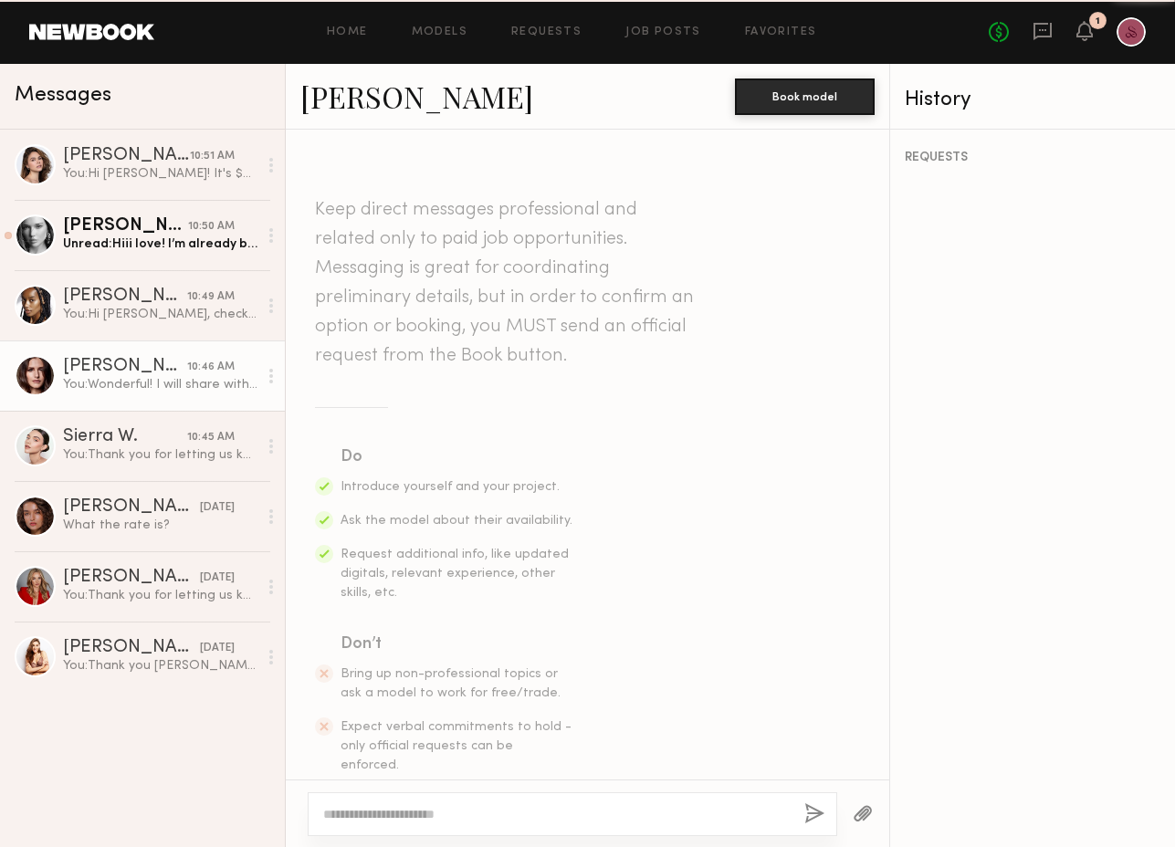
scroll to position [739, 0]
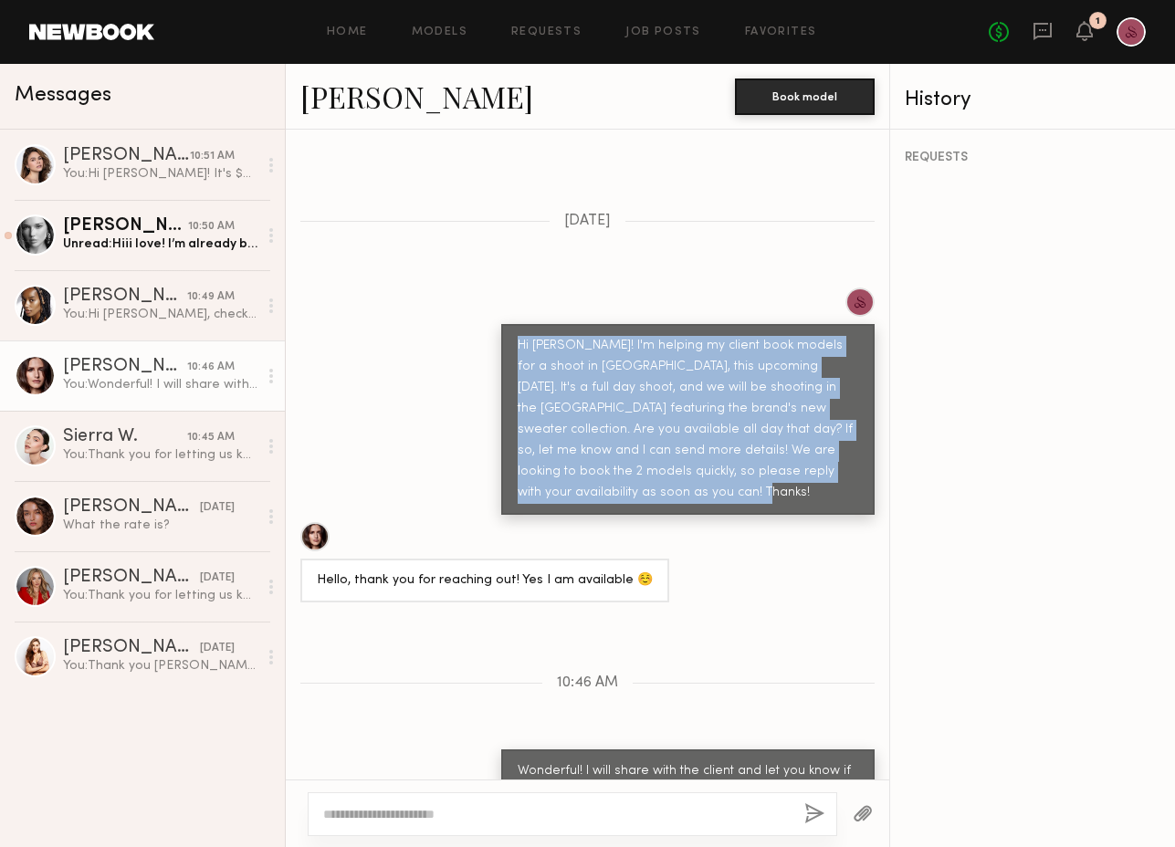
drag, startPoint x: 654, startPoint y: 442, endPoint x: 509, endPoint y: 300, distance: 202.1
click at [509, 324] on div "Hi [PERSON_NAME]! I'm helping my client book models for a shoot in [GEOGRAPHIC_…" at bounding box center [687, 419] width 373 height 191
copy div "Hi Zoie! I'm helping my client book models for a shoot in Manhattan, this upcom…"
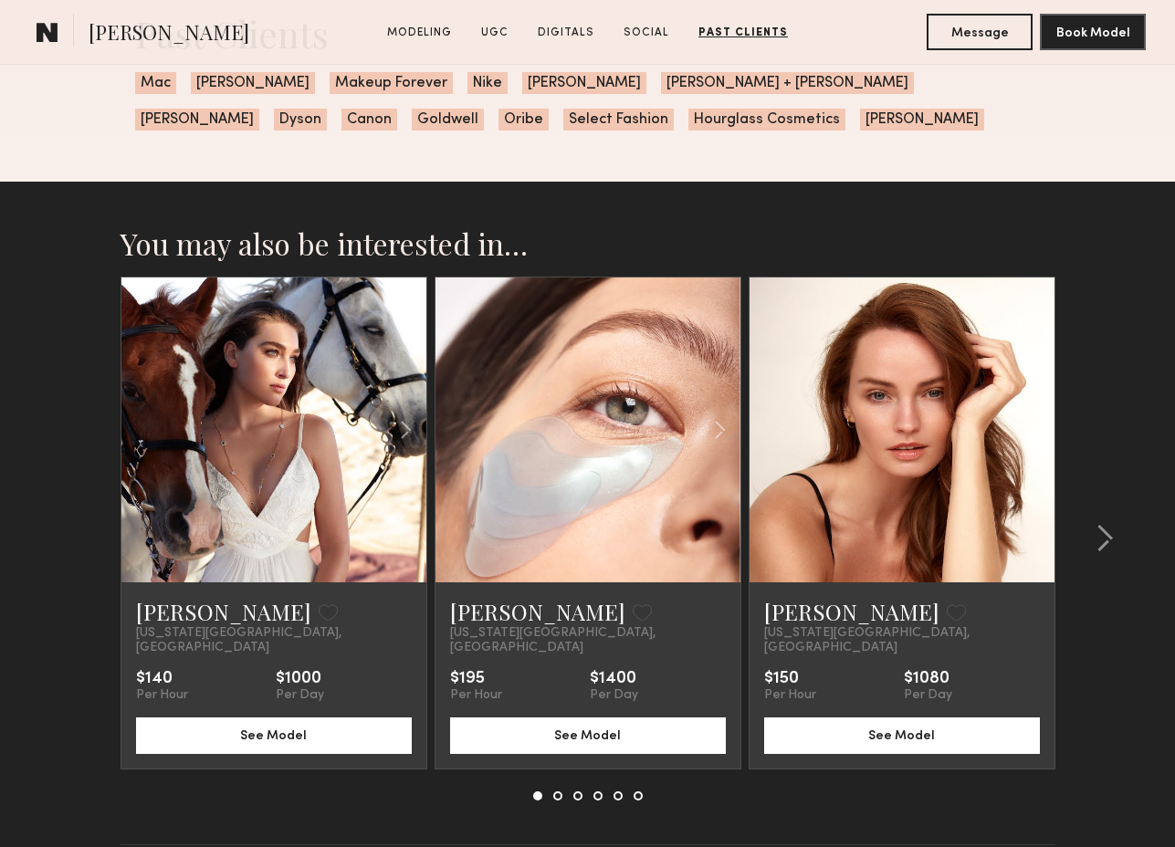
scroll to position [3369, 0]
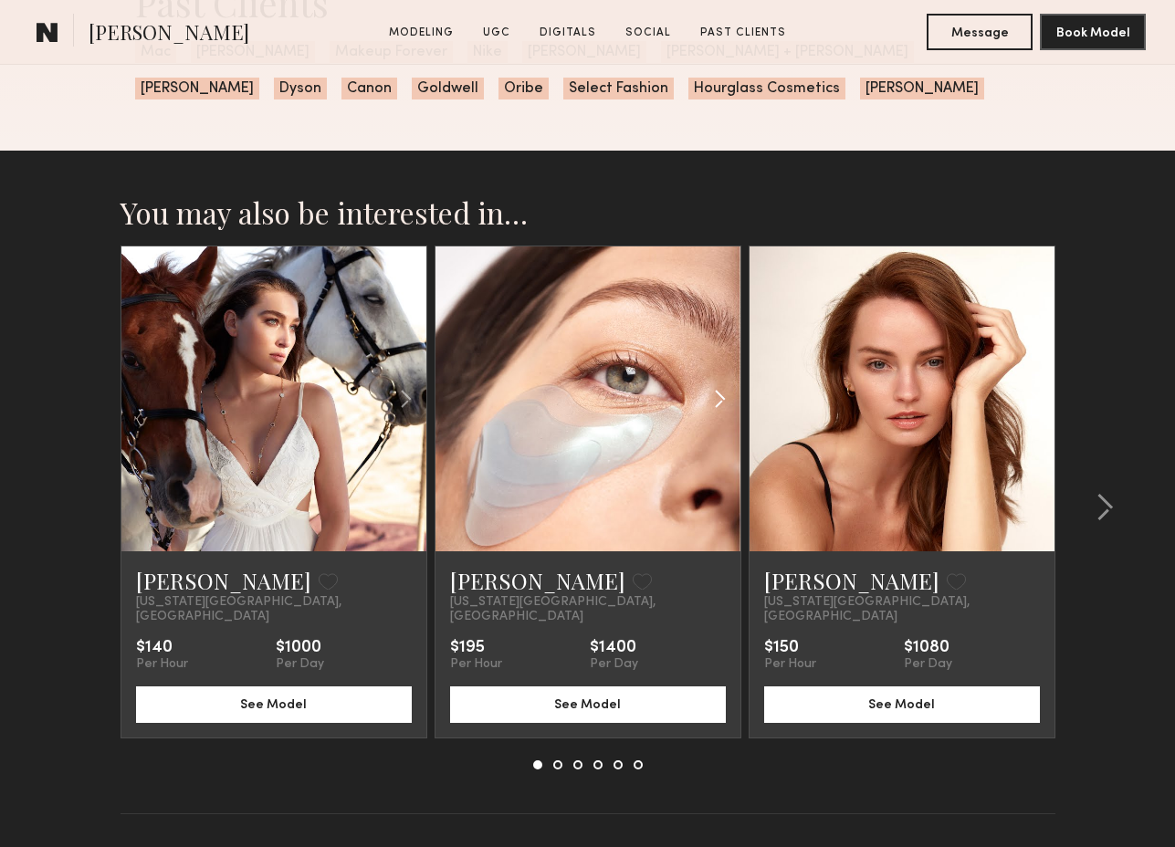
click at [715, 389] on common-icon at bounding box center [720, 399] width 26 height 35
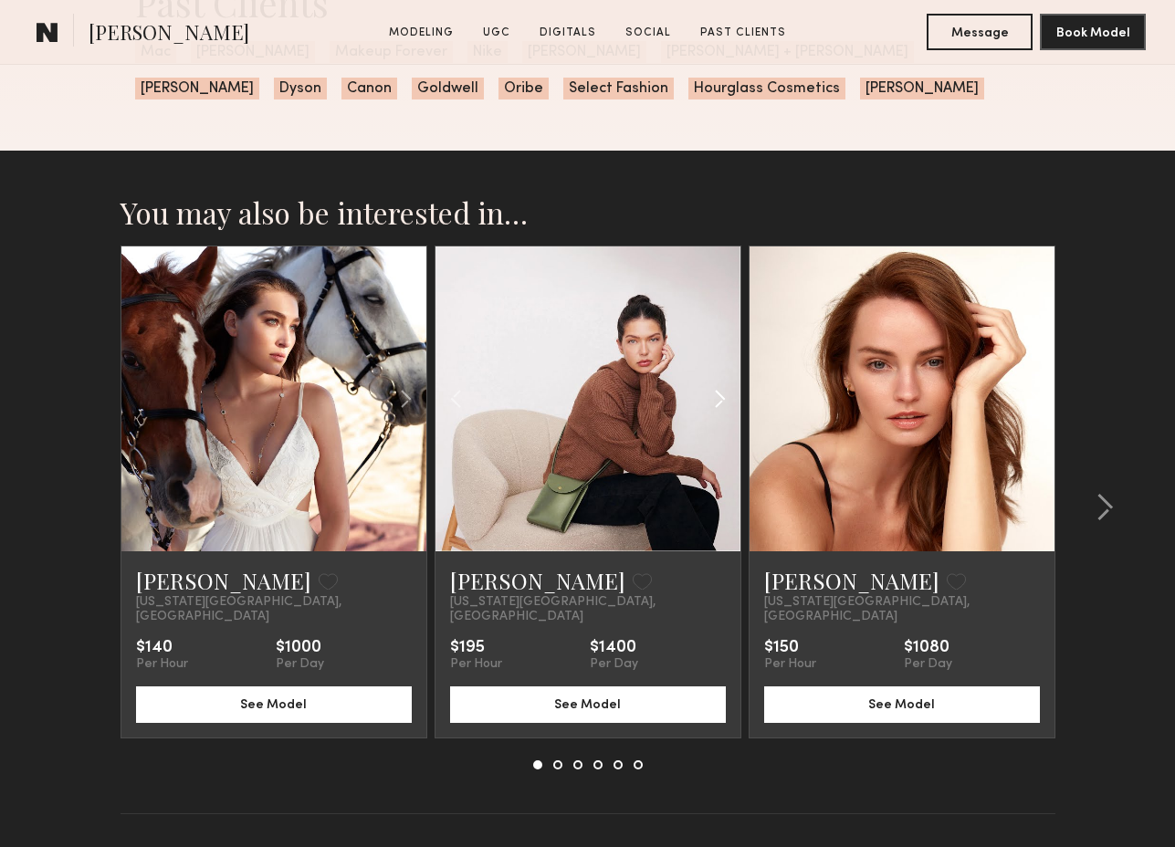
click at [715, 389] on common-icon at bounding box center [720, 399] width 26 height 35
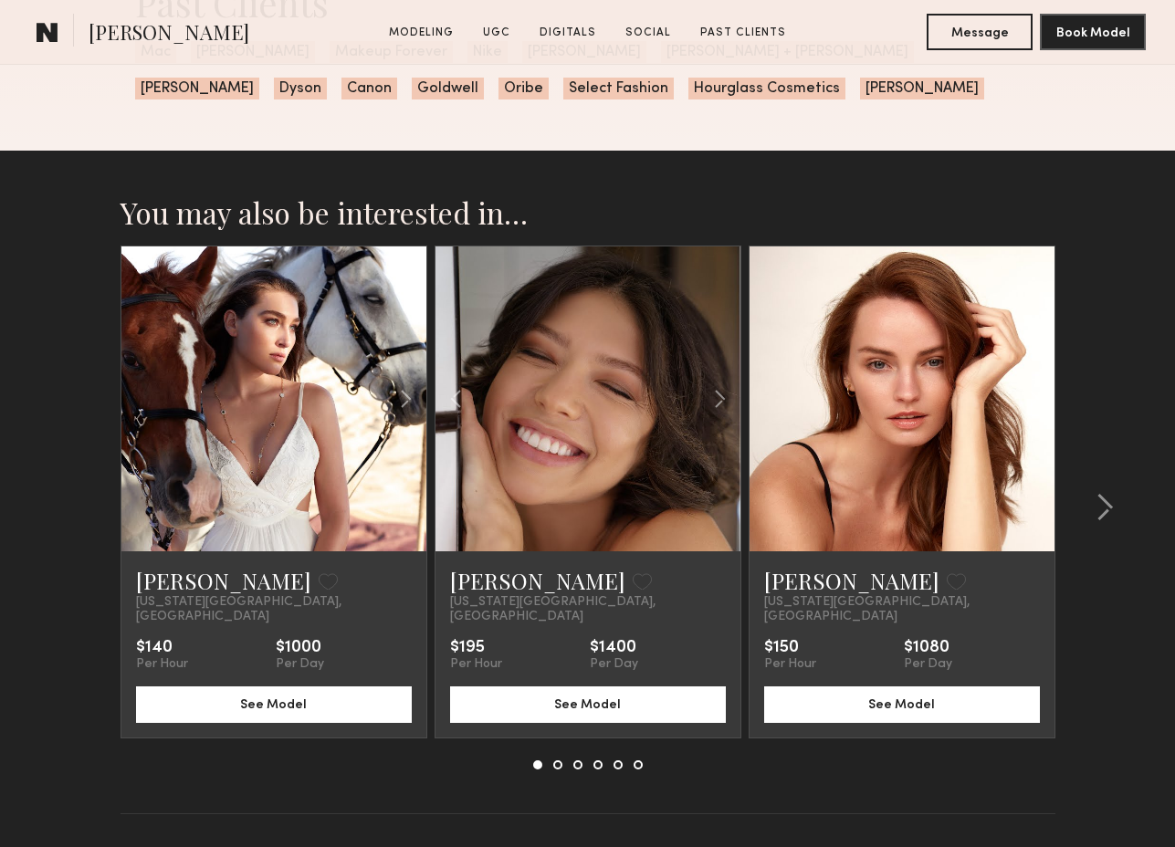
click at [860, 409] on link at bounding box center [902, 398] width 104 height 305
click at [1096, 511] on common-icon at bounding box center [1105, 507] width 18 height 29
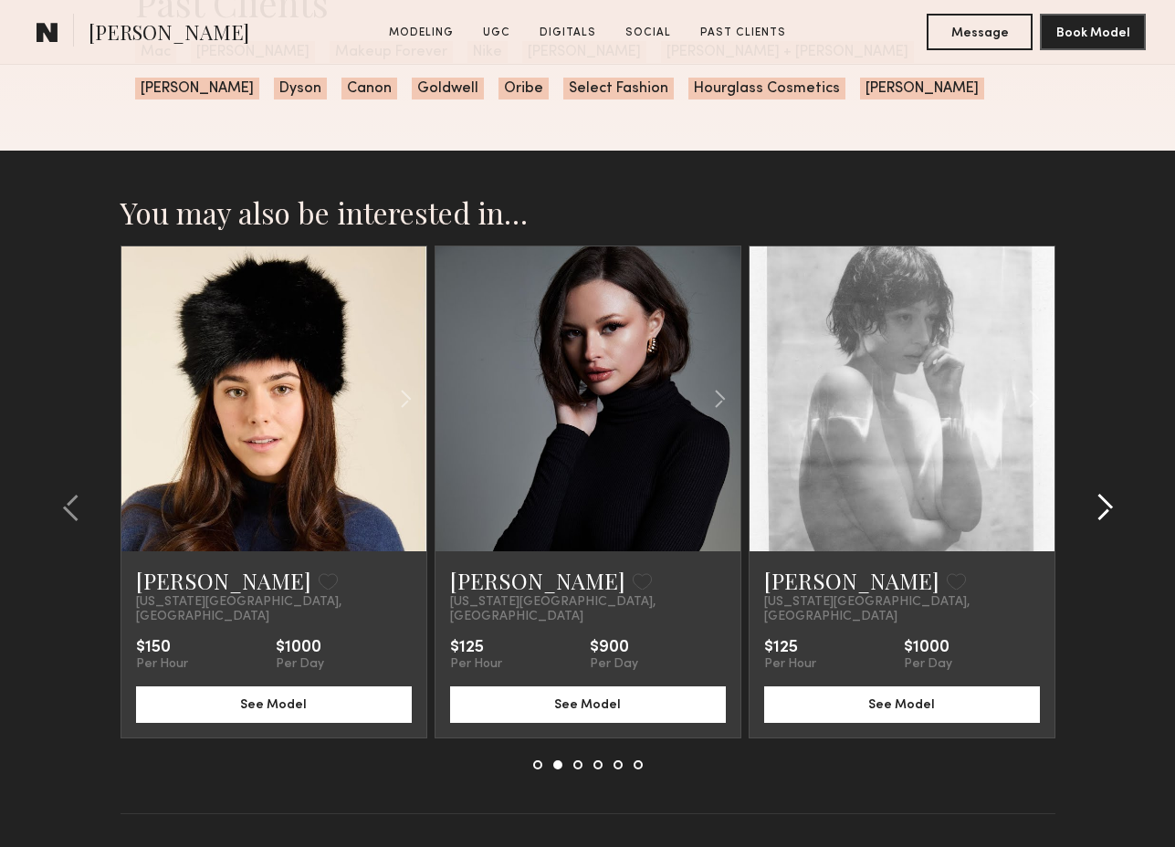
click at [1101, 502] on common-icon at bounding box center [1105, 507] width 18 height 29
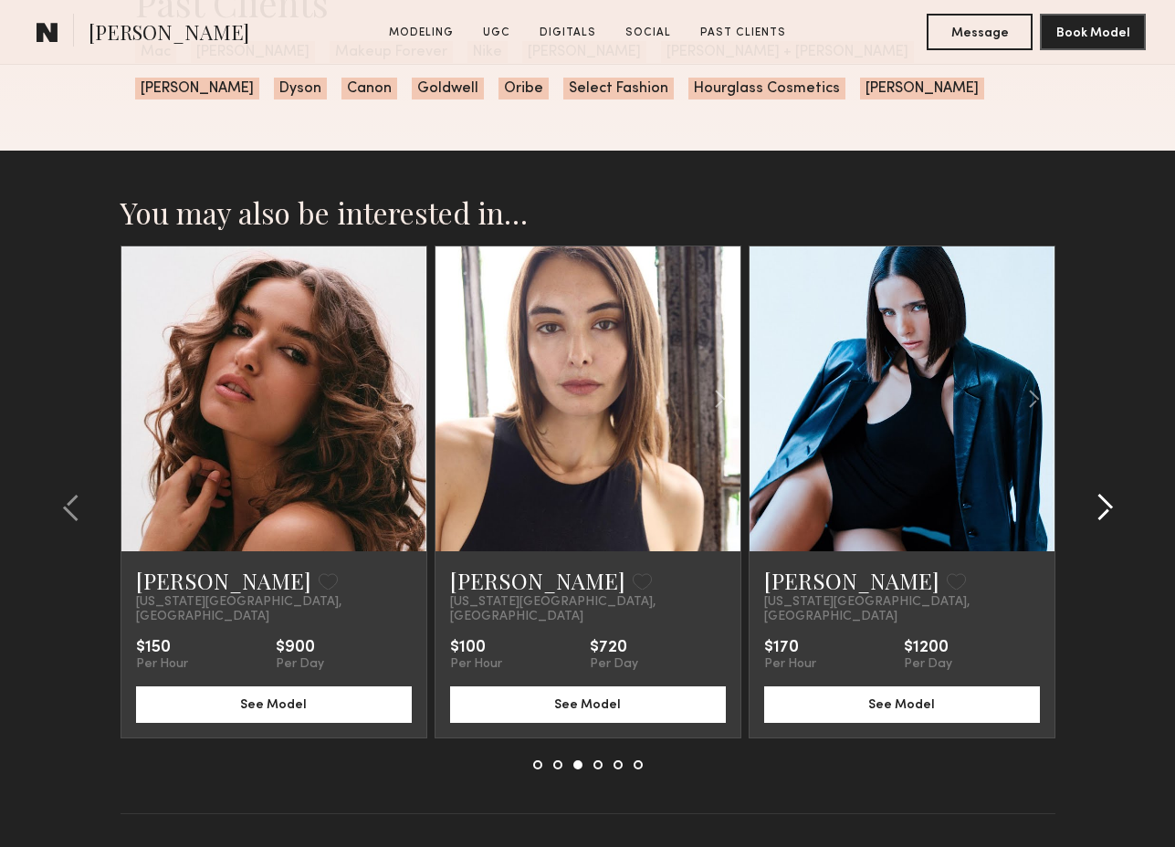
click at [1101, 502] on common-icon at bounding box center [1105, 507] width 18 height 29
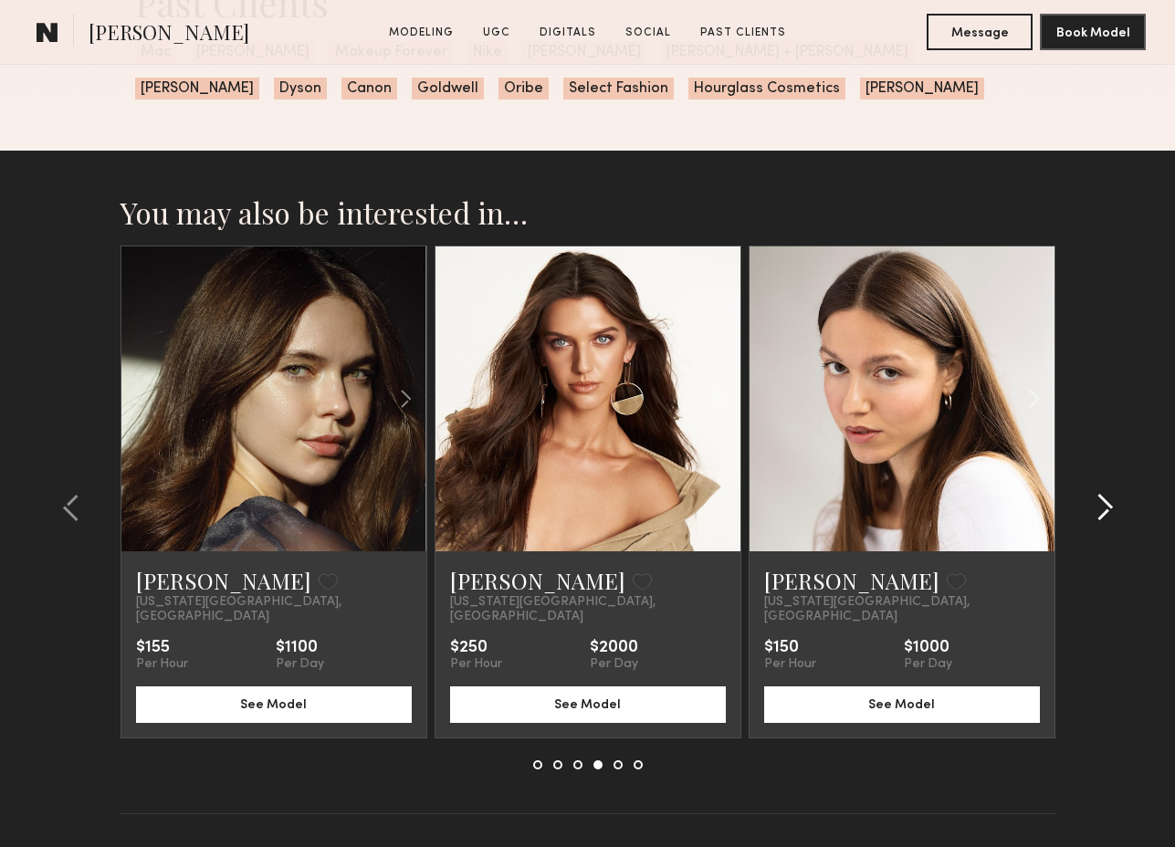
click at [1101, 502] on common-icon at bounding box center [1105, 507] width 18 height 29
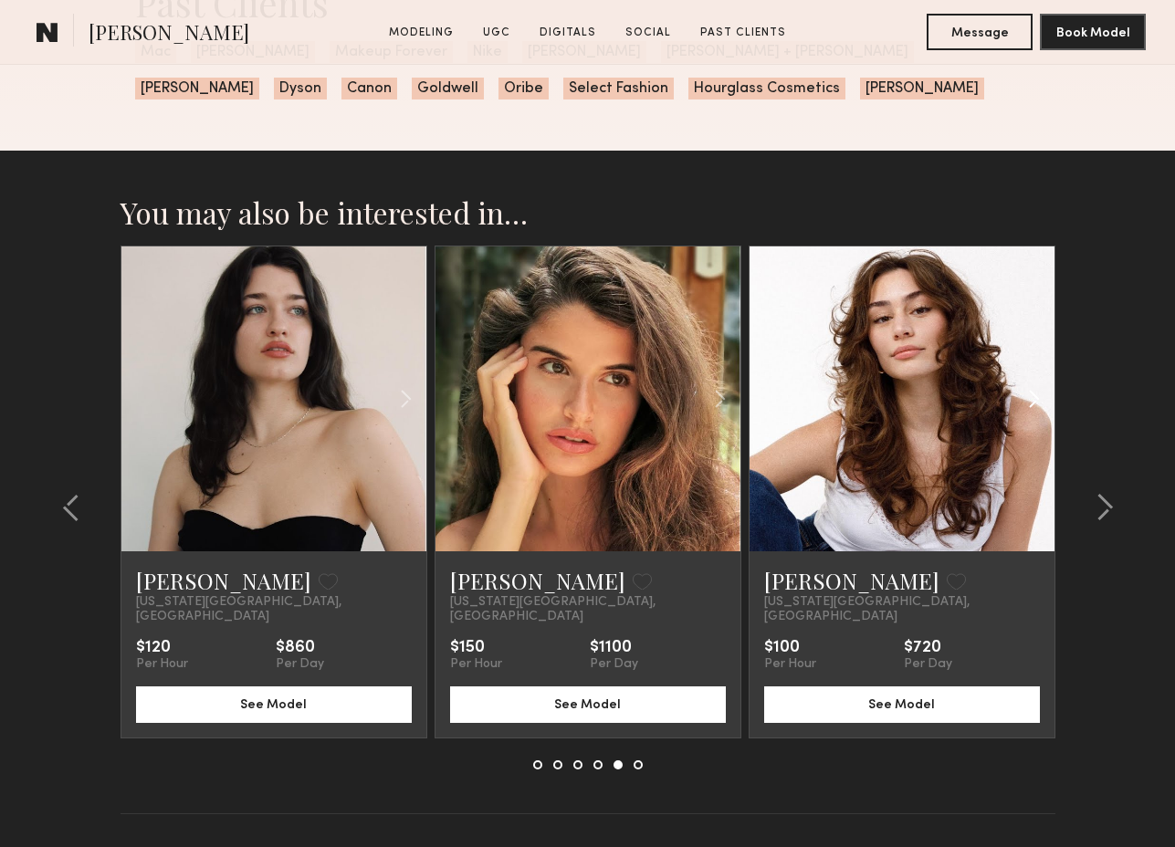
click at [1033, 394] on common-icon at bounding box center [1034, 399] width 26 height 35
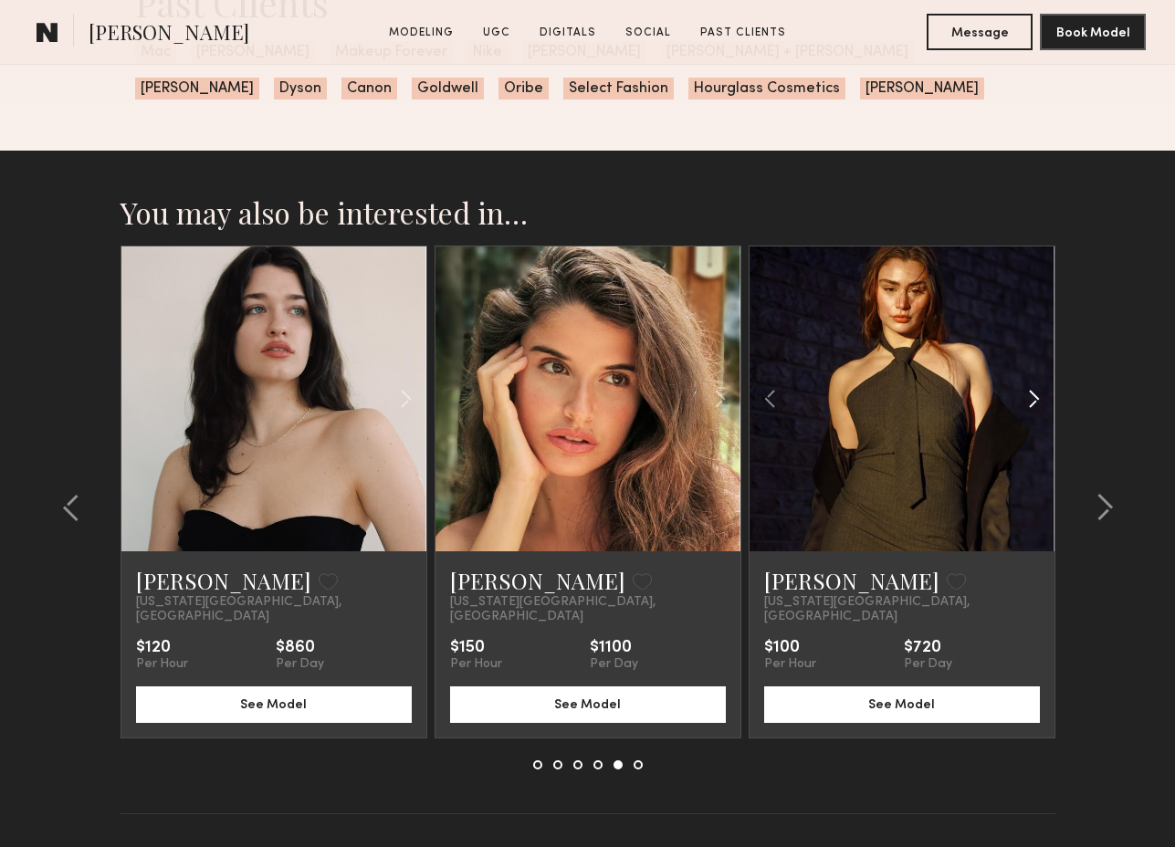
click at [1033, 394] on common-icon at bounding box center [1034, 399] width 26 height 35
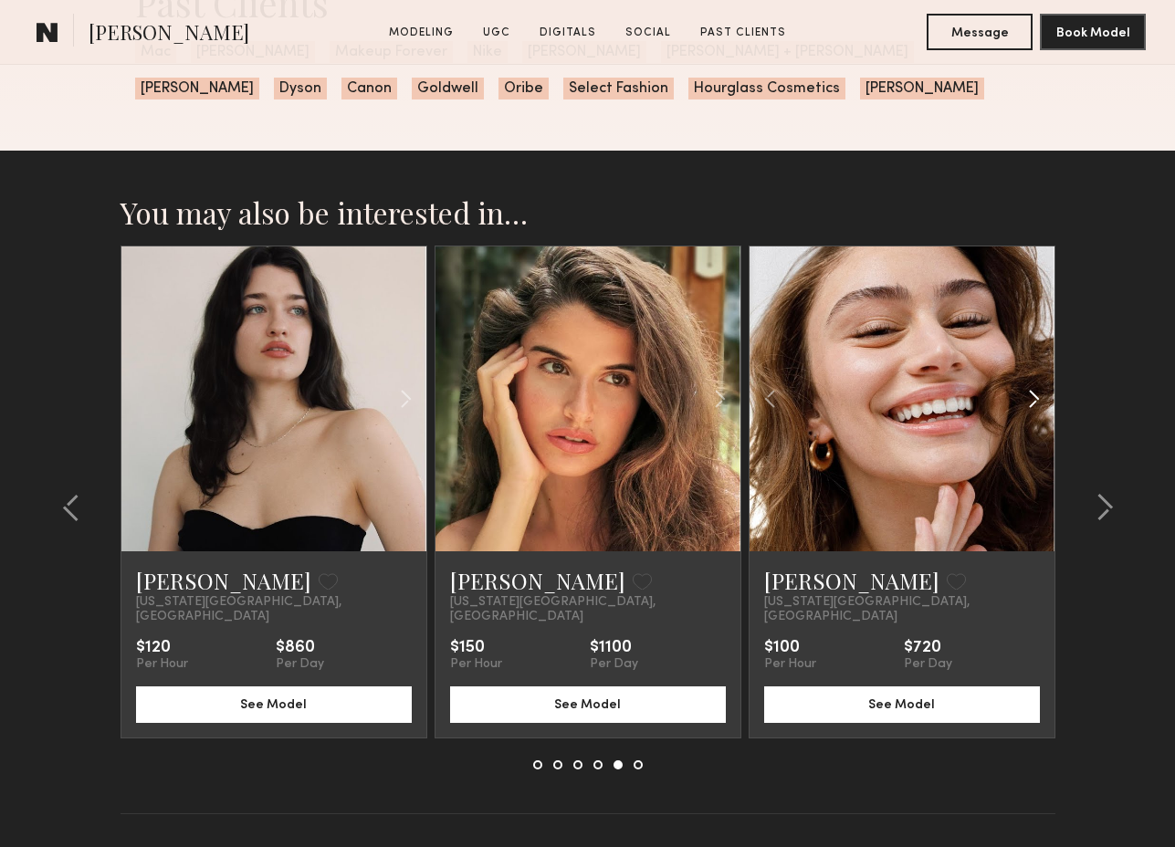
click at [1033, 394] on common-icon at bounding box center [1034, 399] width 26 height 35
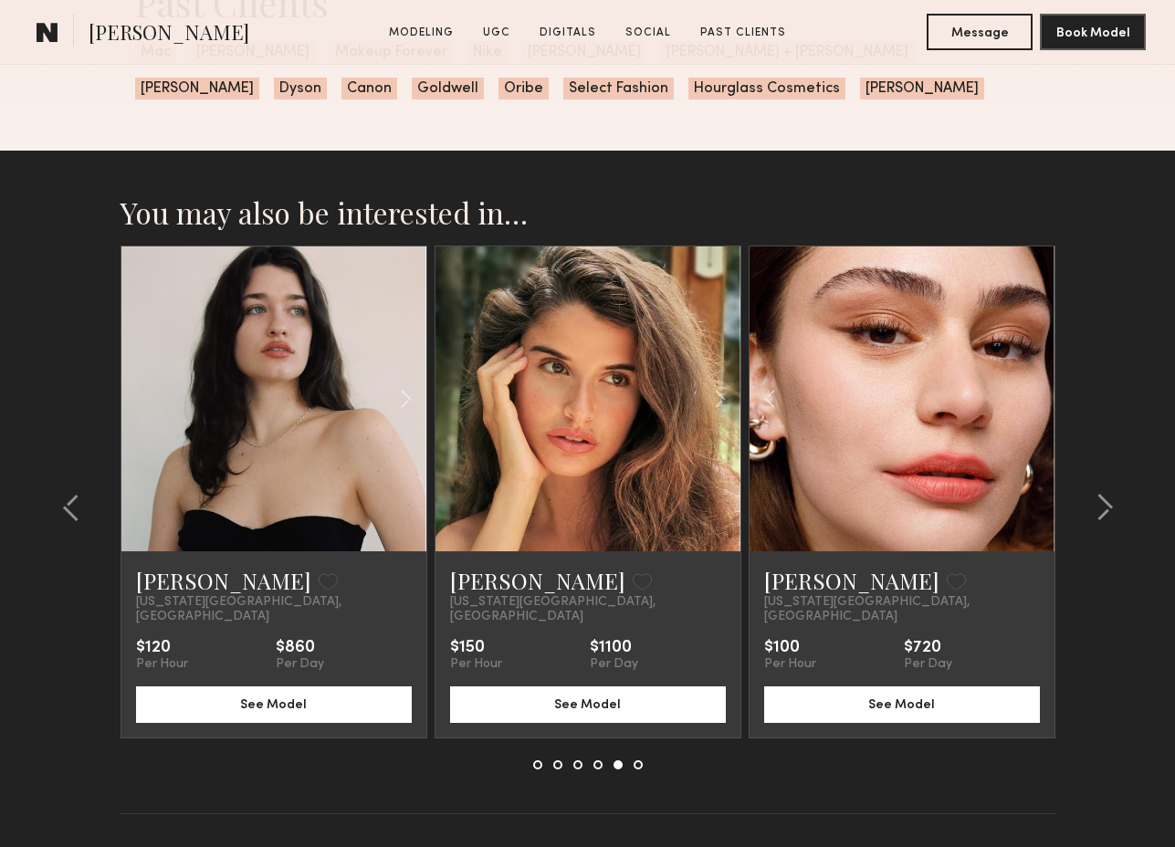
click at [1033, 394] on div at bounding box center [902, 398] width 305 height 305
click at [904, 430] on link at bounding box center [902, 398] width 104 height 305
click at [569, 363] on link at bounding box center [588, 398] width 104 height 305
click at [76, 498] on common-icon at bounding box center [71, 507] width 18 height 29
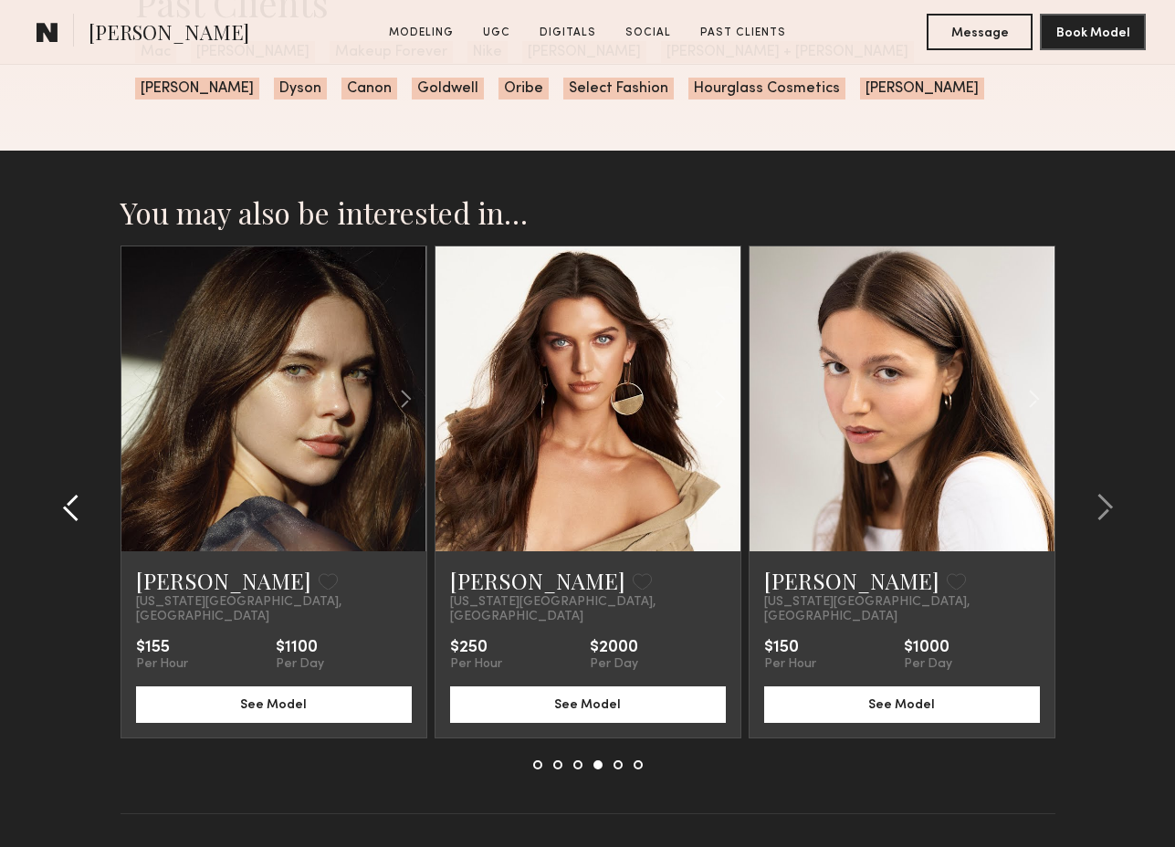
click at [76, 498] on common-icon at bounding box center [71, 507] width 18 height 29
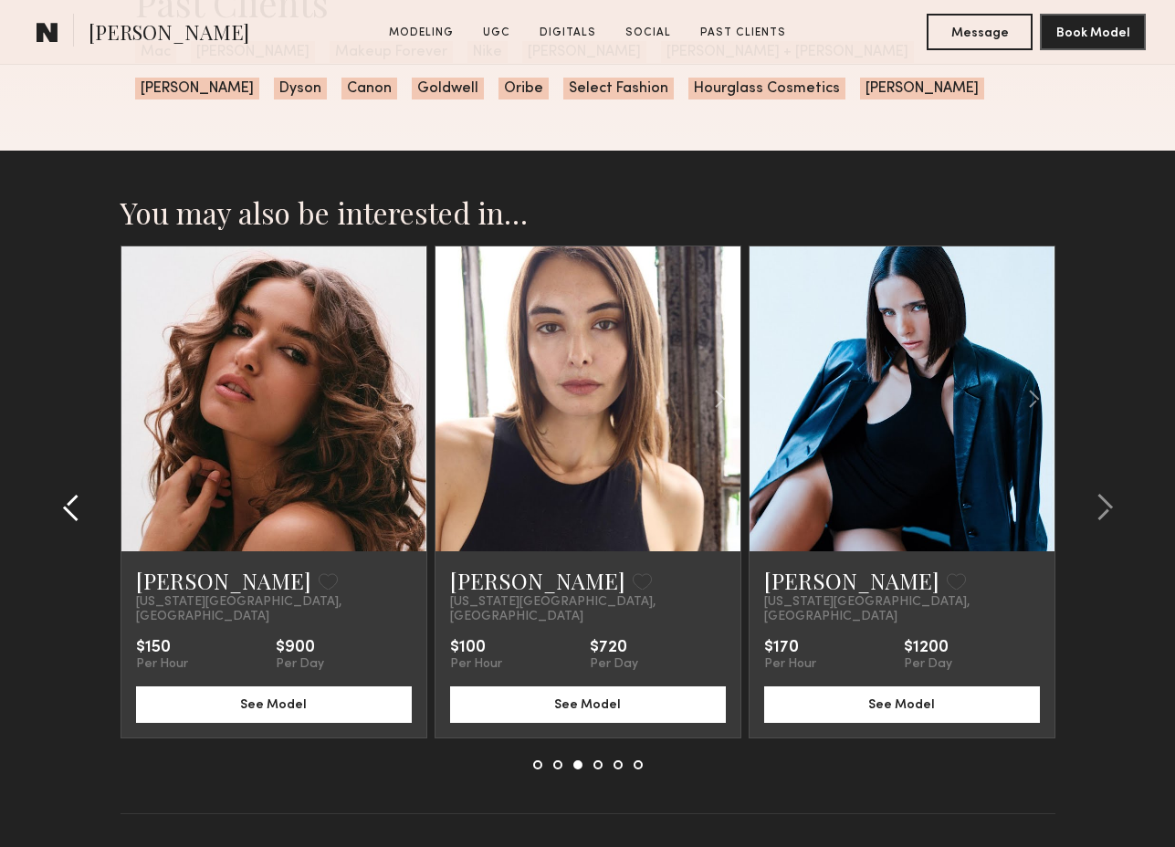
click at [76, 498] on common-icon at bounding box center [71, 507] width 18 height 29
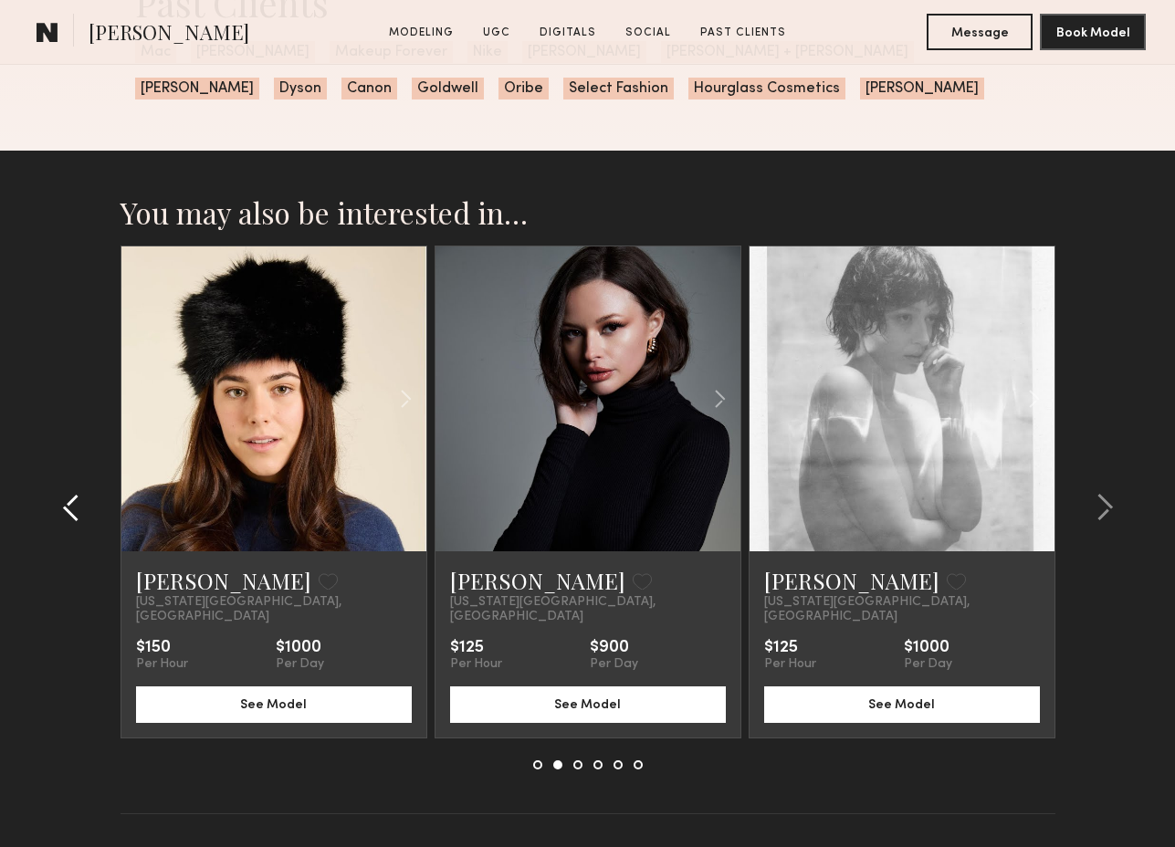
click at [76, 498] on common-icon at bounding box center [71, 507] width 18 height 29
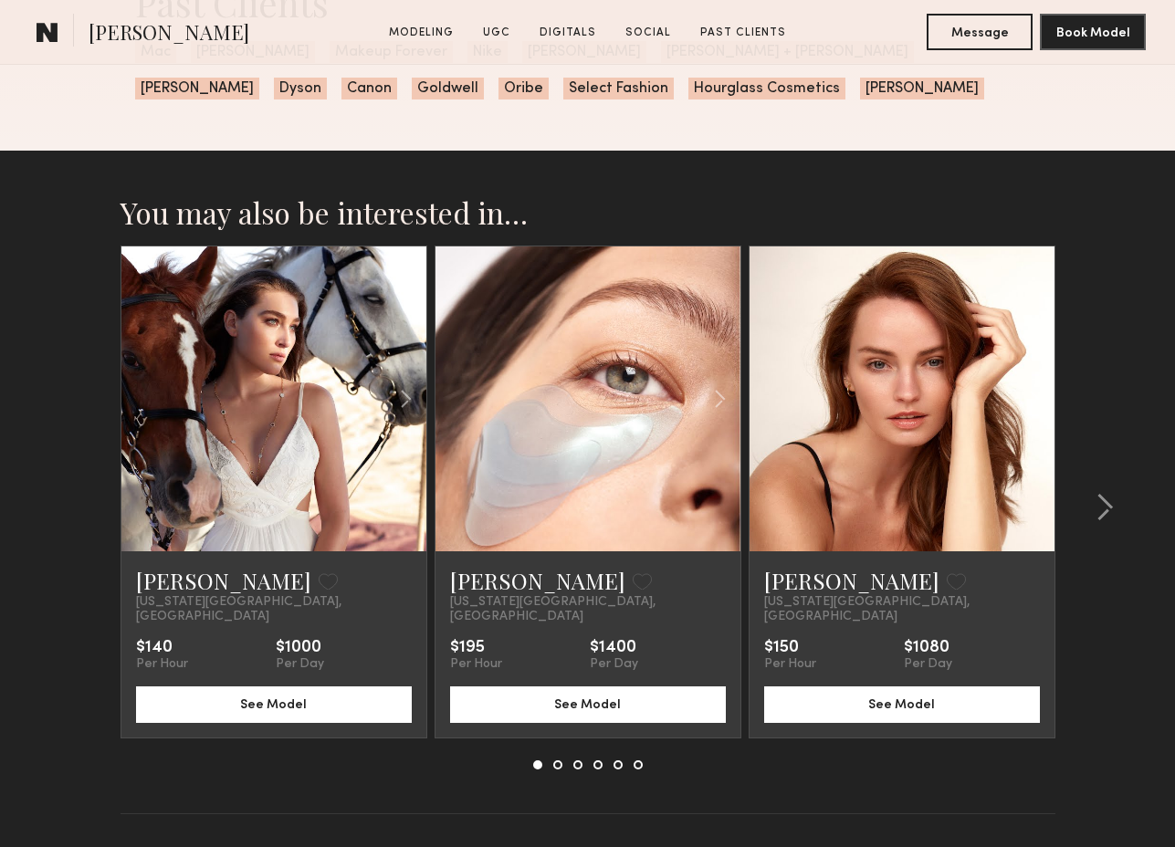
click at [76, 498] on section "You may also be interested in… Sarah D. Favorite New York City, NY $140 Per Hou…" at bounding box center [587, 527] width 1175 height 753
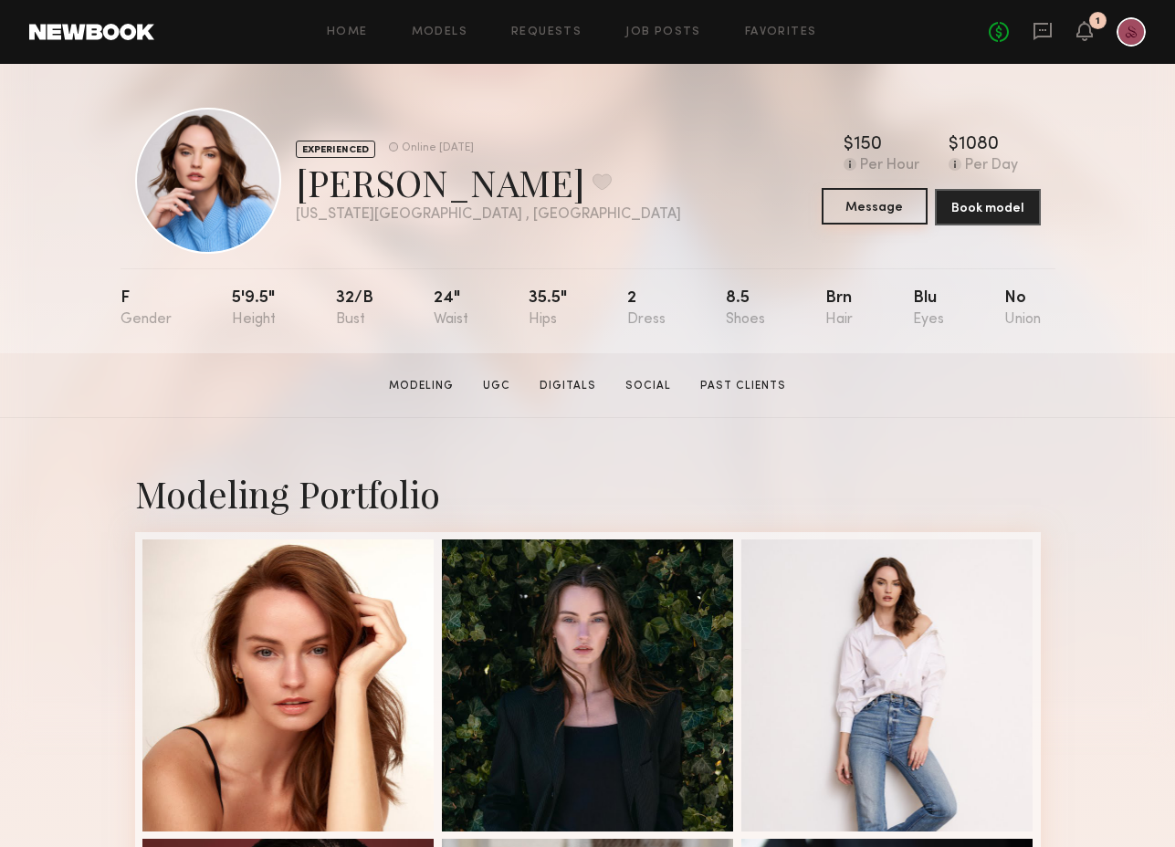
click at [892, 217] on button "Message" at bounding box center [875, 206] width 106 height 37
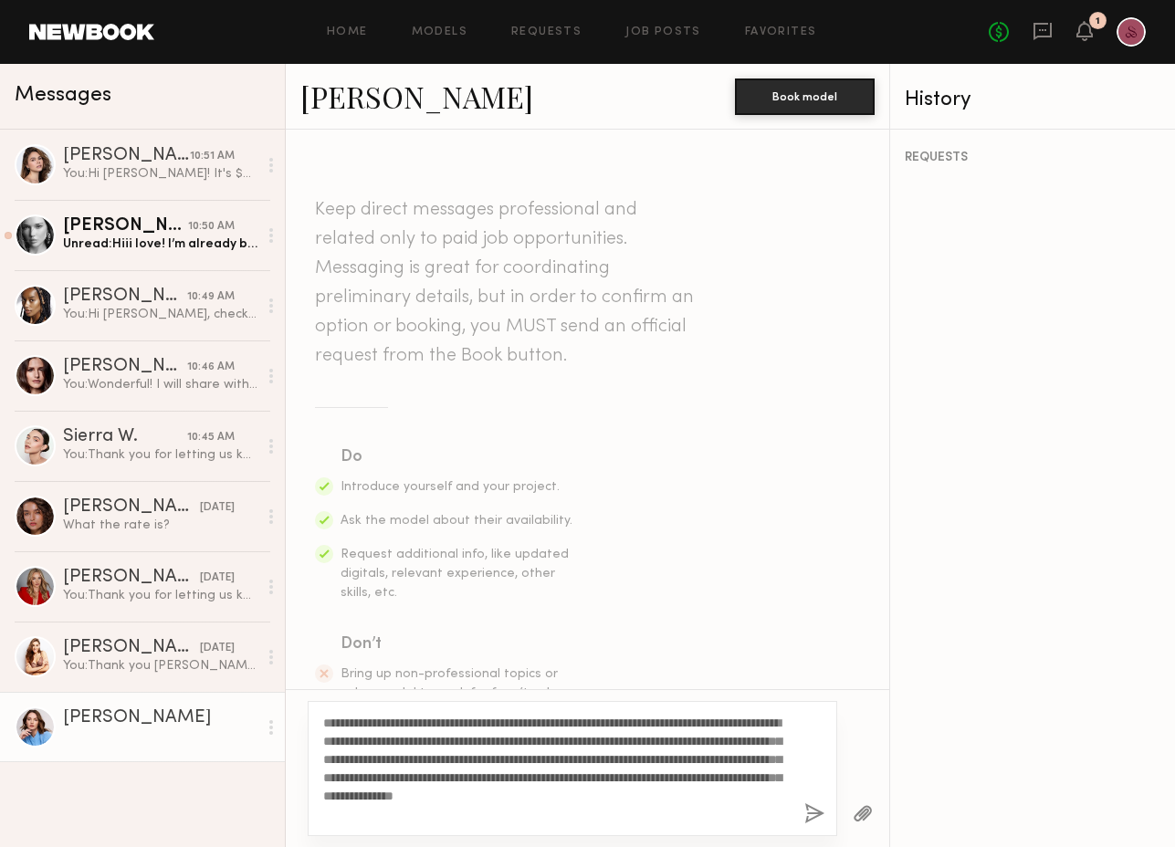
click at [362, 719] on textarea "**********" at bounding box center [556, 769] width 467 height 110
click at [503, 803] on textarea "**********" at bounding box center [556, 769] width 467 height 110
type textarea "**********"
click at [813, 804] on button "button" at bounding box center [814, 814] width 20 height 23
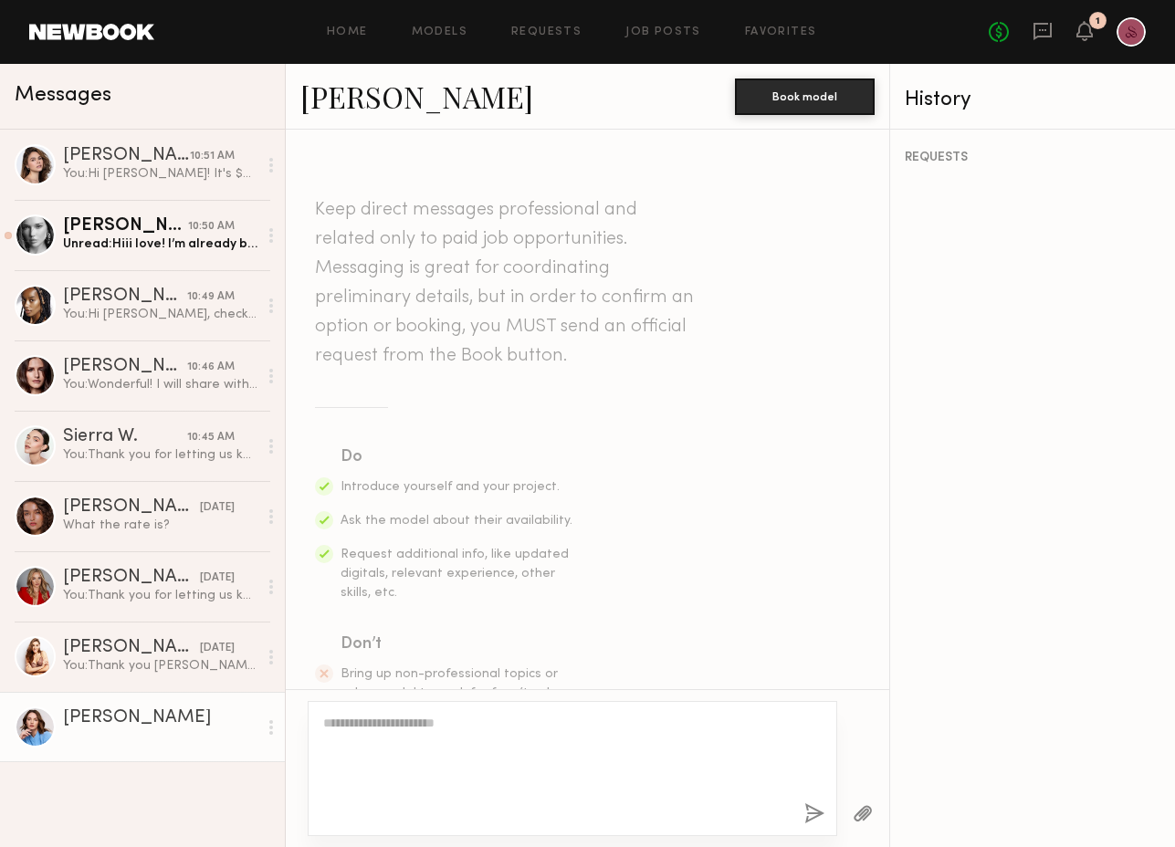
scroll to position [442, 0]
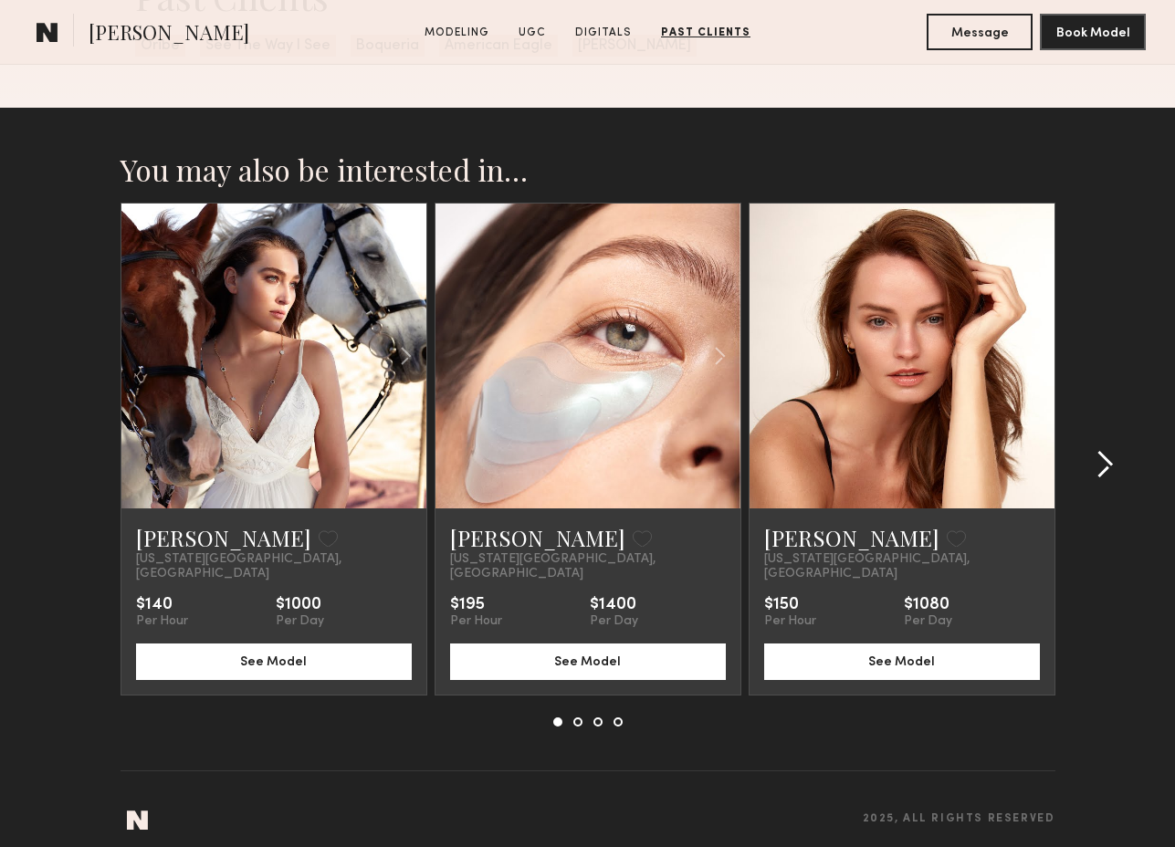
scroll to position [3206, 0]
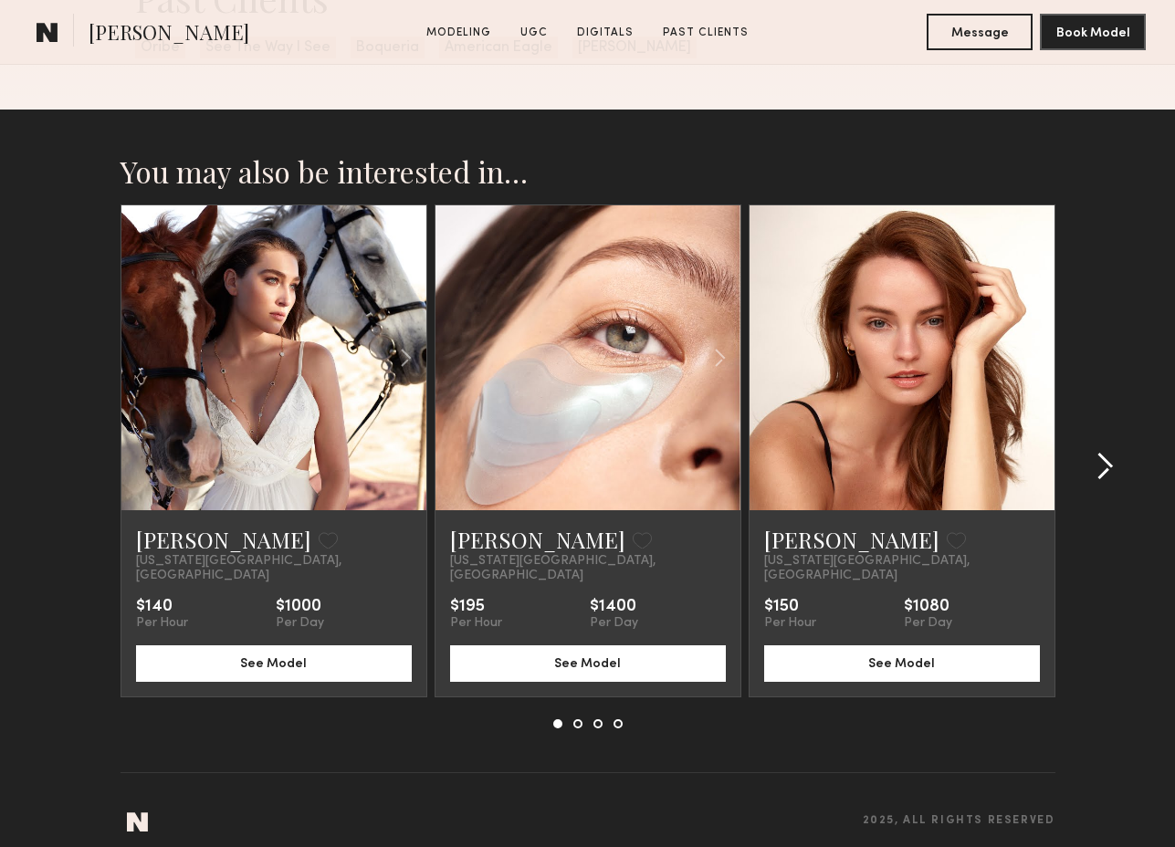
click at [1096, 458] on common-icon at bounding box center [1105, 466] width 18 height 29
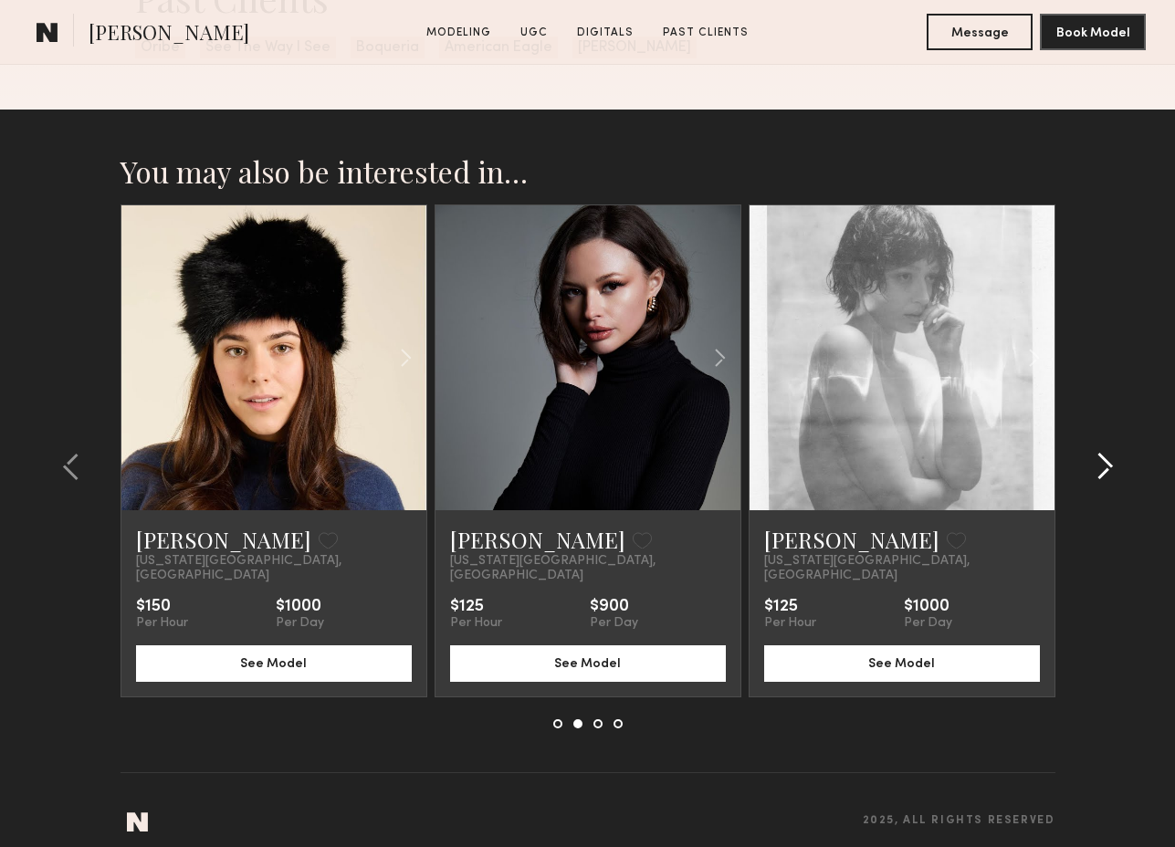
click at [1096, 458] on common-icon at bounding box center [1105, 466] width 18 height 29
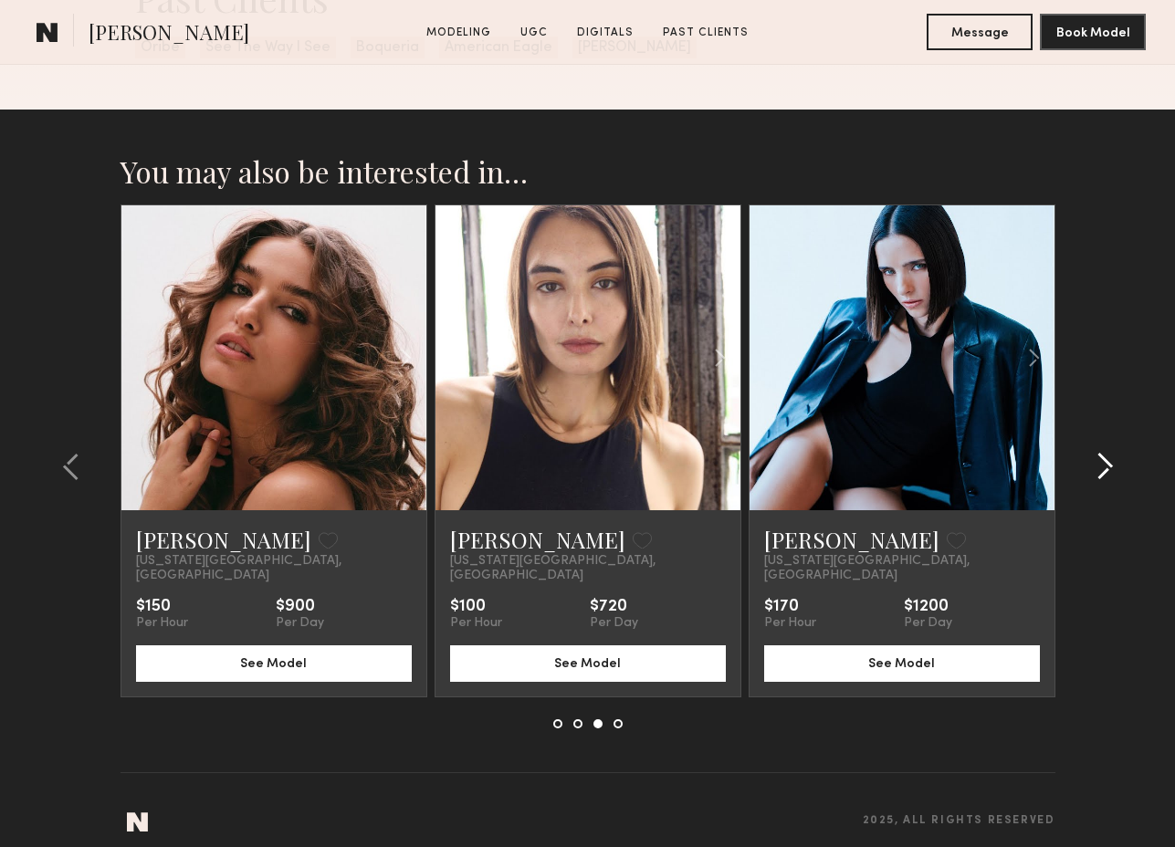
click at [1105, 463] on common-icon at bounding box center [1105, 466] width 18 height 29
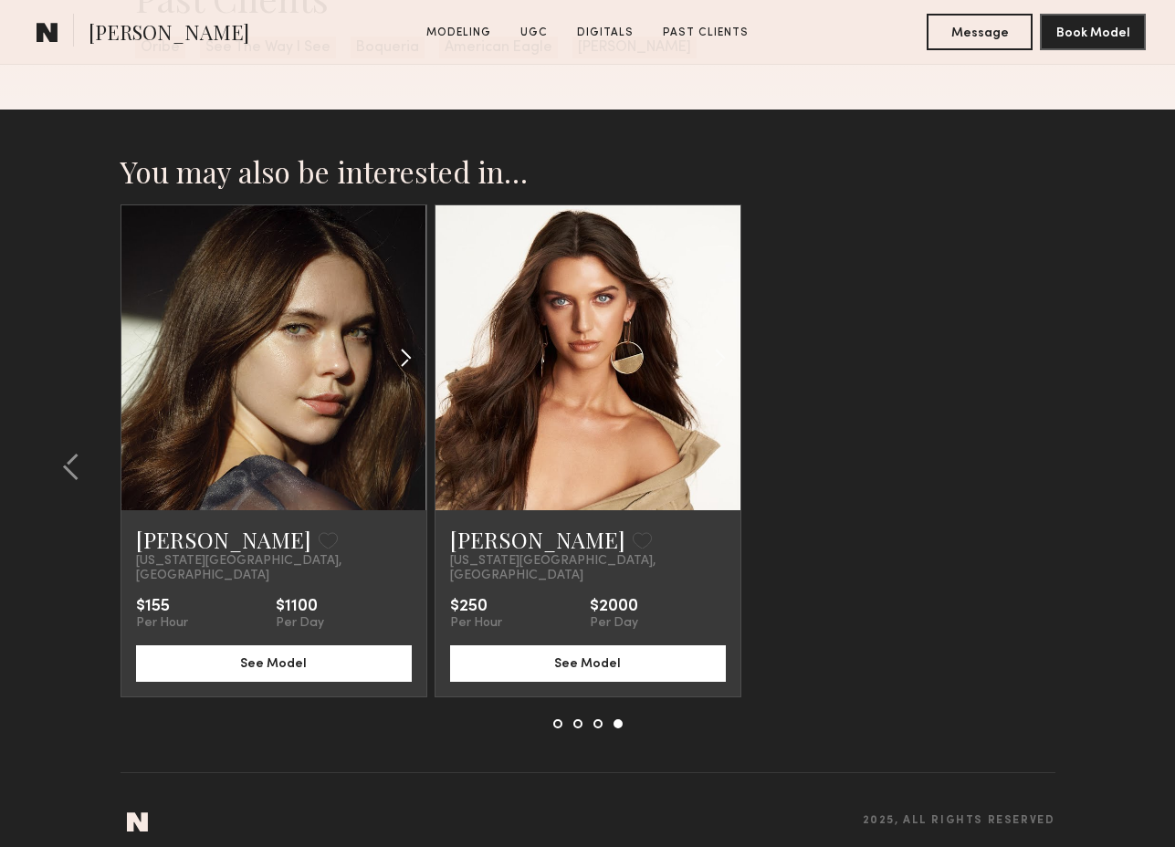
click at [404, 346] on common-icon at bounding box center [406, 358] width 26 height 35
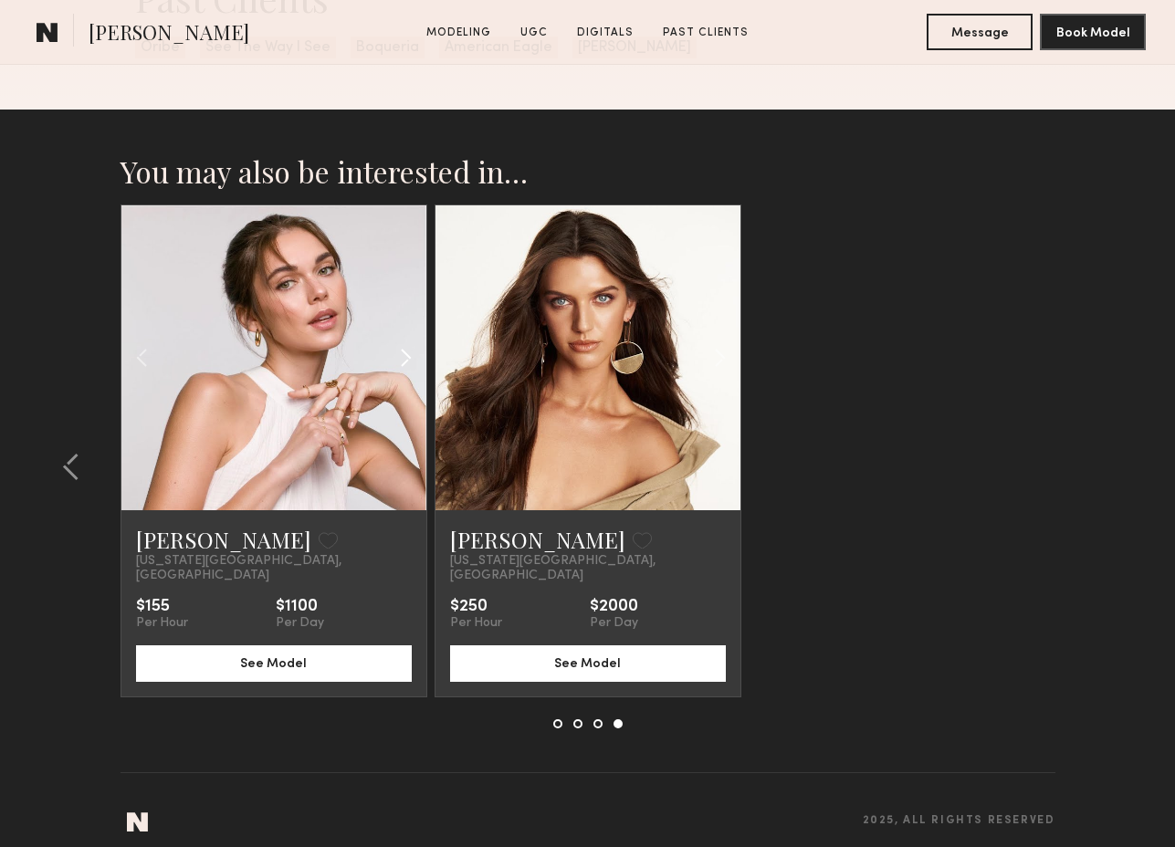
click at [404, 346] on common-icon at bounding box center [406, 358] width 26 height 35
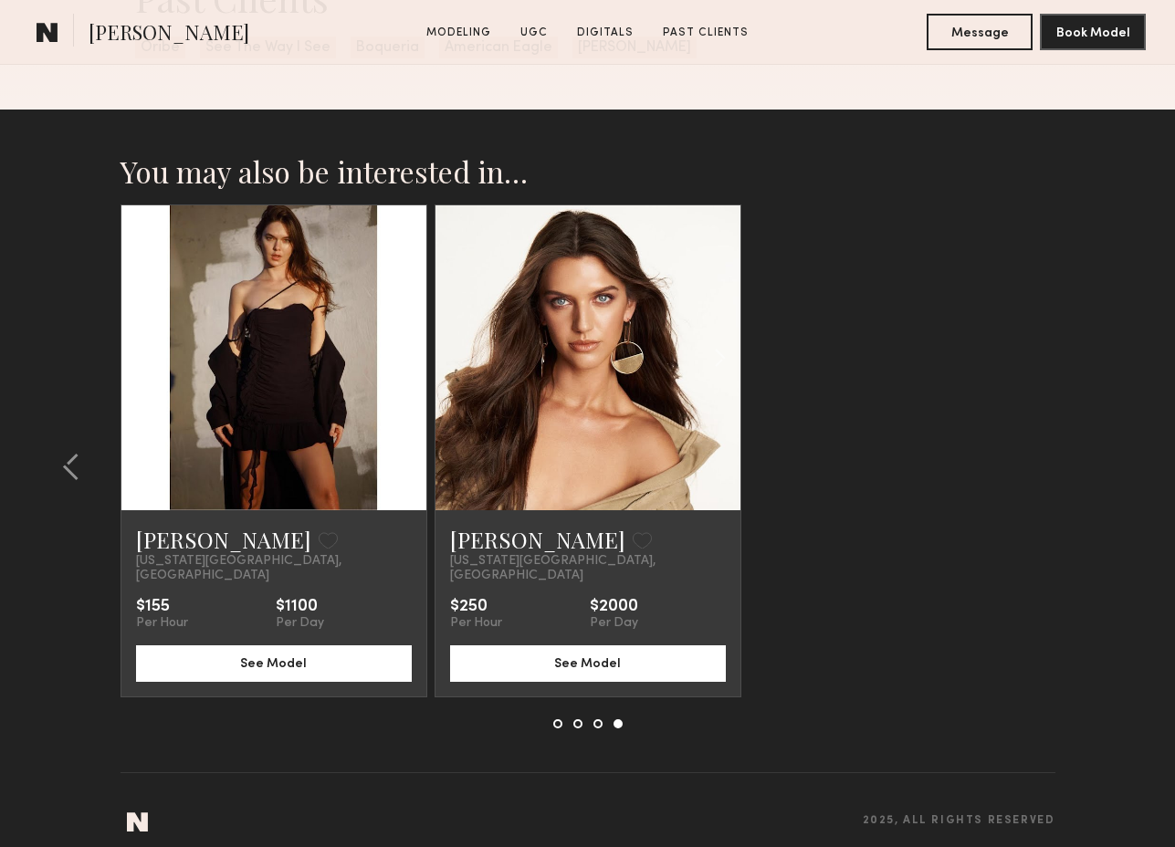
click at [404, 346] on common-icon at bounding box center [406, 358] width 26 height 35
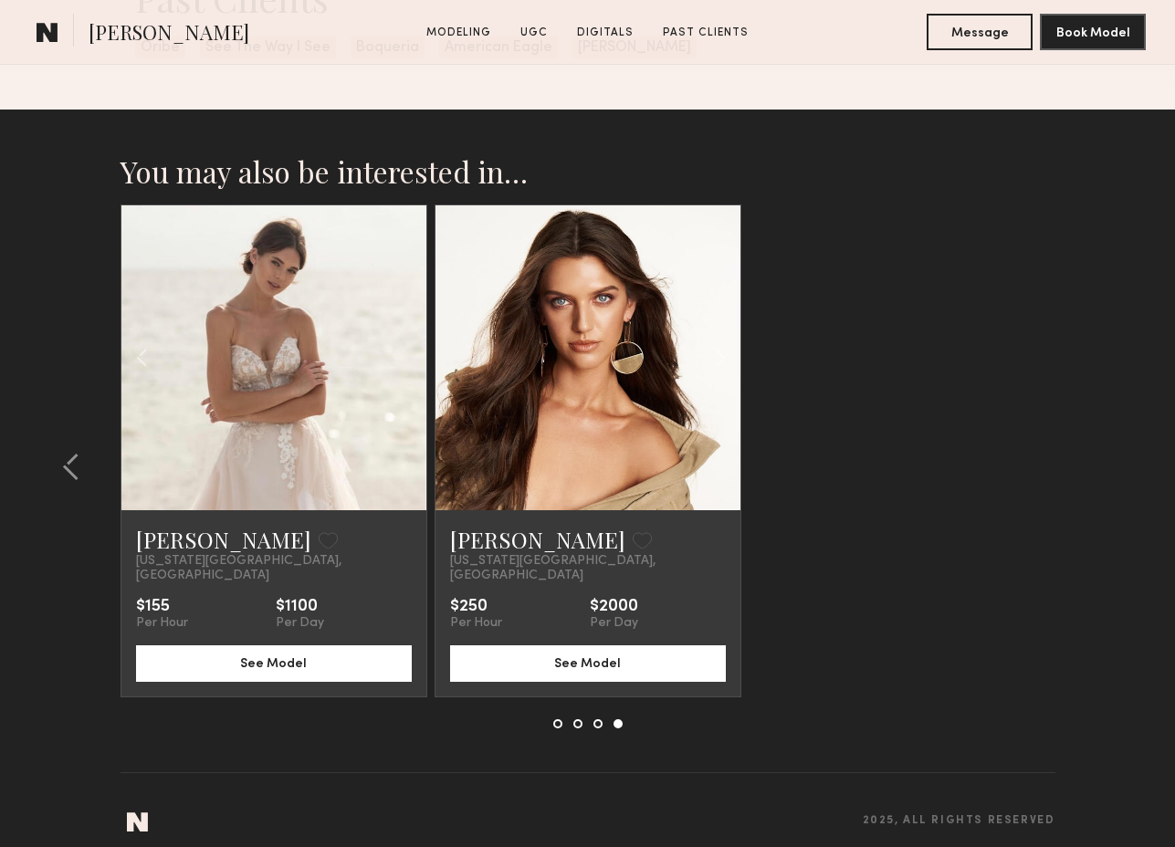
click at [404, 346] on div at bounding box center [273, 357] width 305 height 305
click at [342, 343] on div at bounding box center [273, 357] width 305 height 305
click at [267, 393] on link at bounding box center [274, 357] width 104 height 305
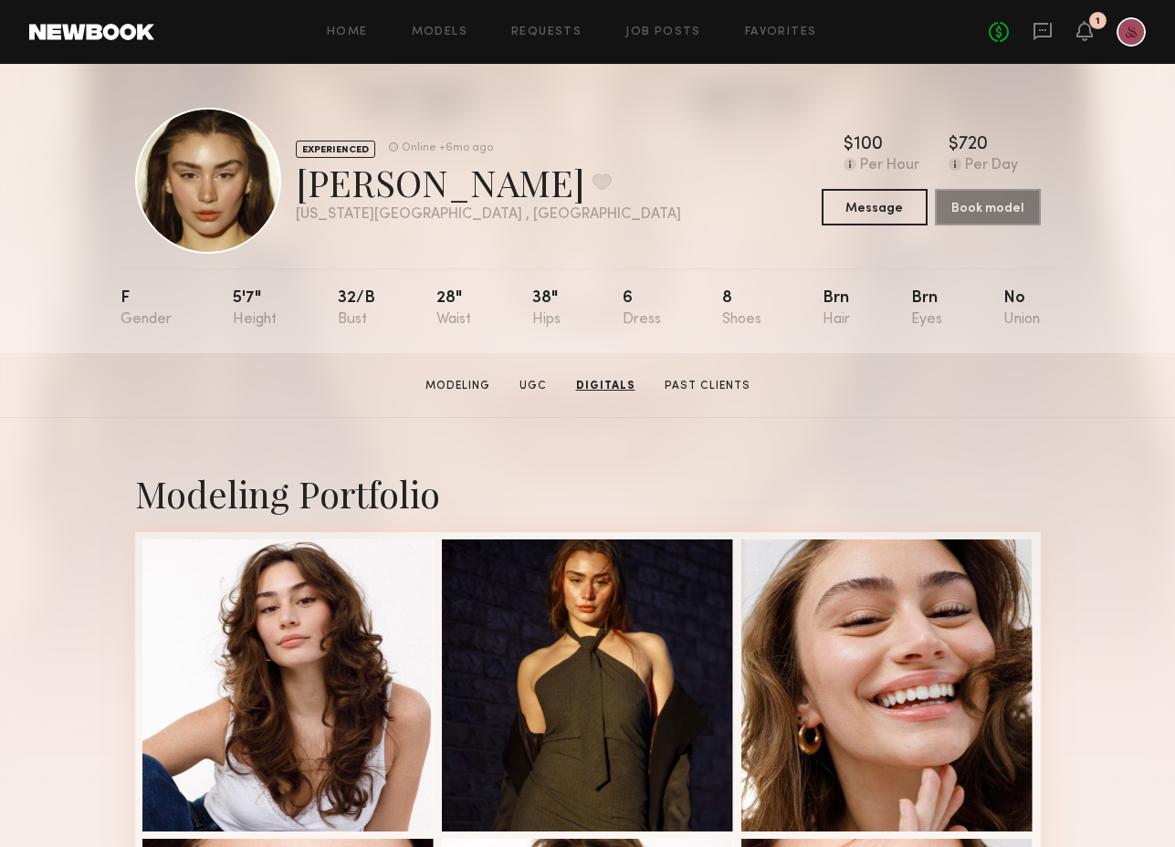
scroll to position [0, 0]
click at [865, 224] on button "Message" at bounding box center [875, 206] width 106 height 37
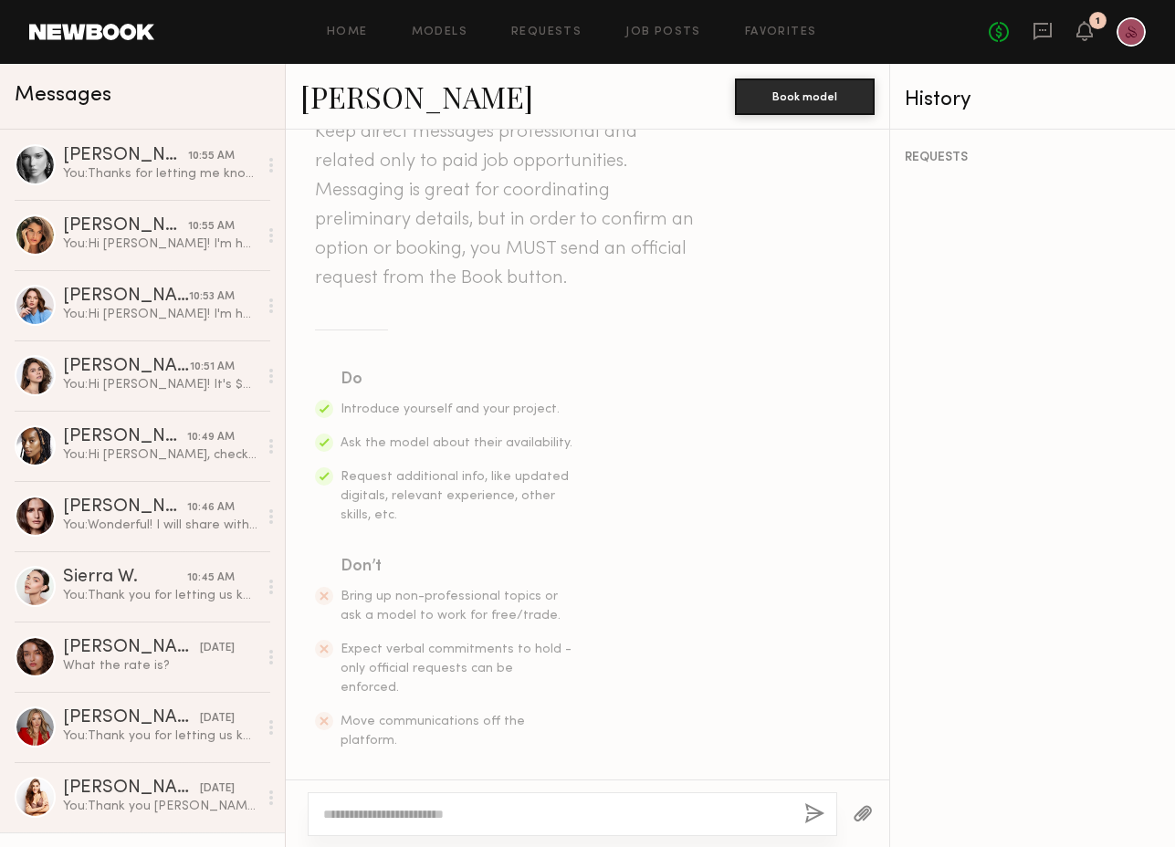
scroll to position [75, 0]
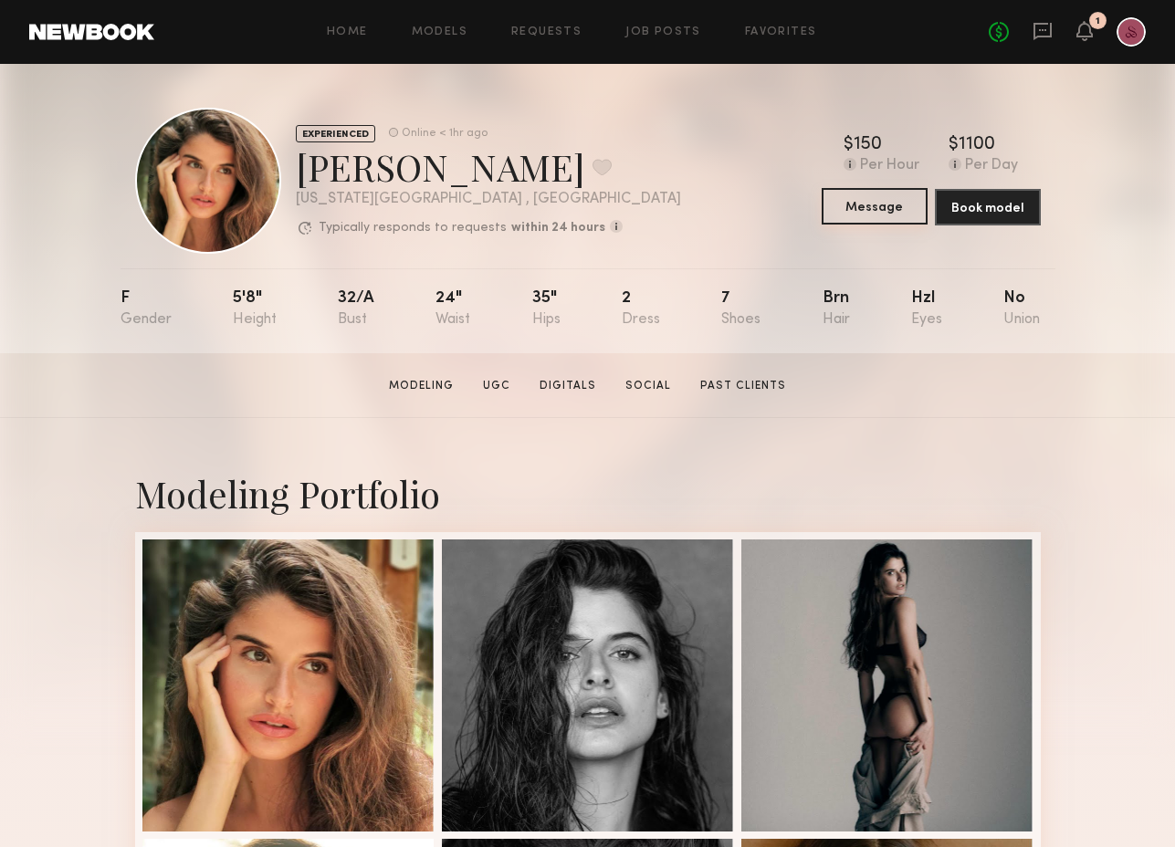
click at [869, 205] on button "Message" at bounding box center [875, 206] width 106 height 37
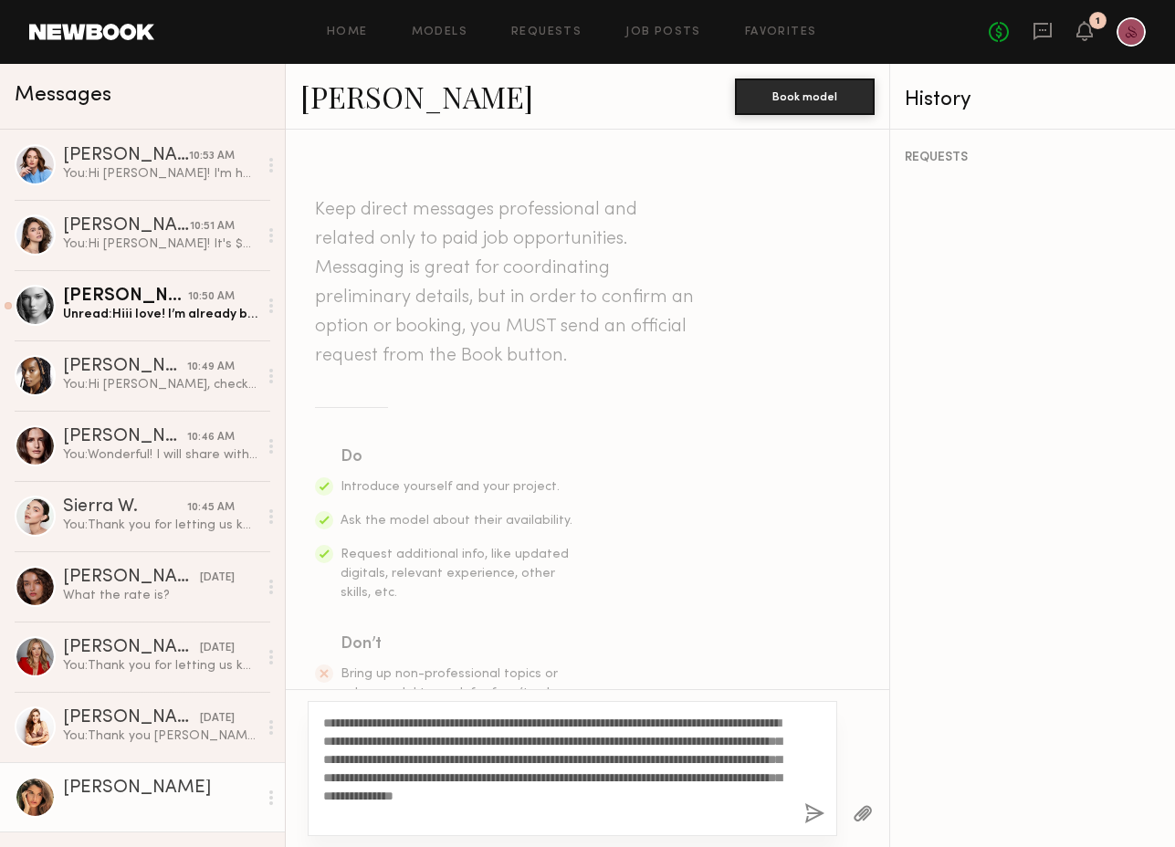
click at [363, 721] on textarea "**********" at bounding box center [556, 769] width 467 height 110
type textarea "**********"
click at [813, 819] on button "button" at bounding box center [814, 814] width 20 height 23
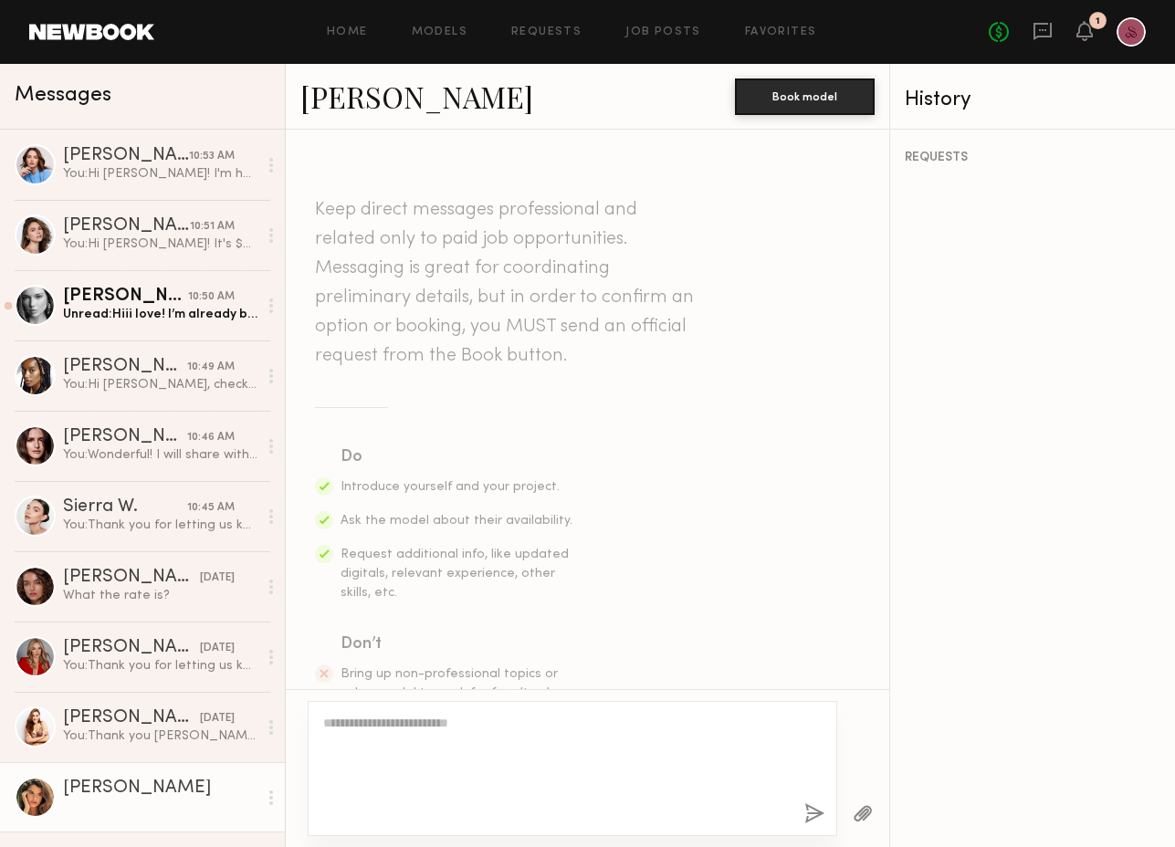
scroll to position [442, 0]
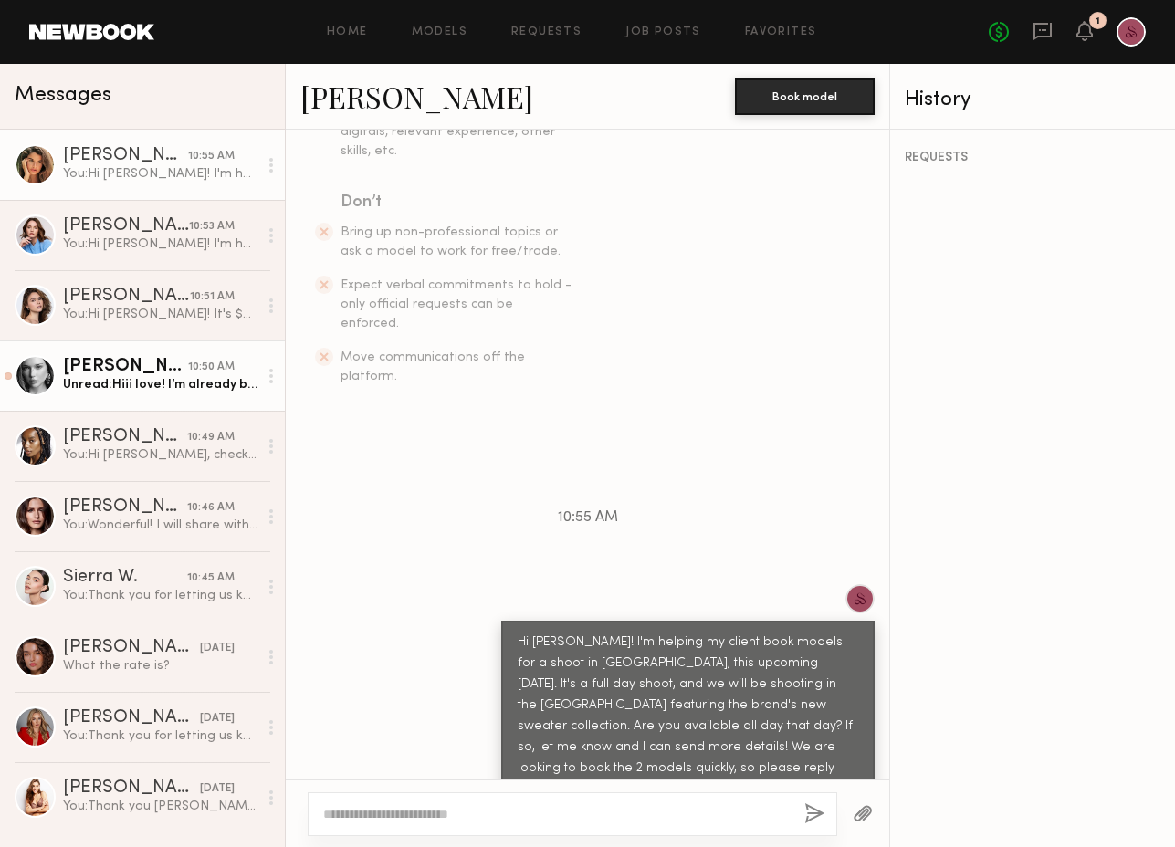
click at [151, 385] on div "Unread: Hiii love! I’m already booked that day sorry!" at bounding box center [160, 384] width 194 height 17
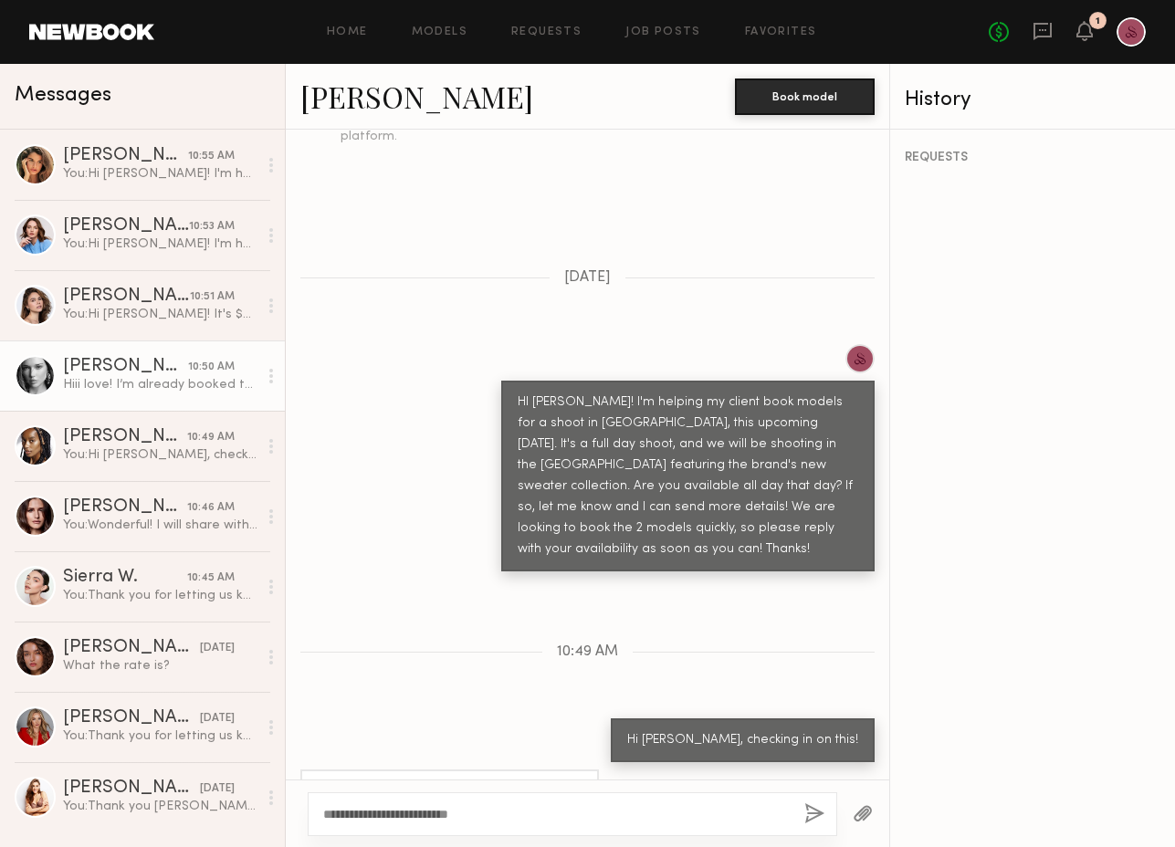
type textarea "**********"
click at [815, 813] on button "button" at bounding box center [814, 814] width 20 height 23
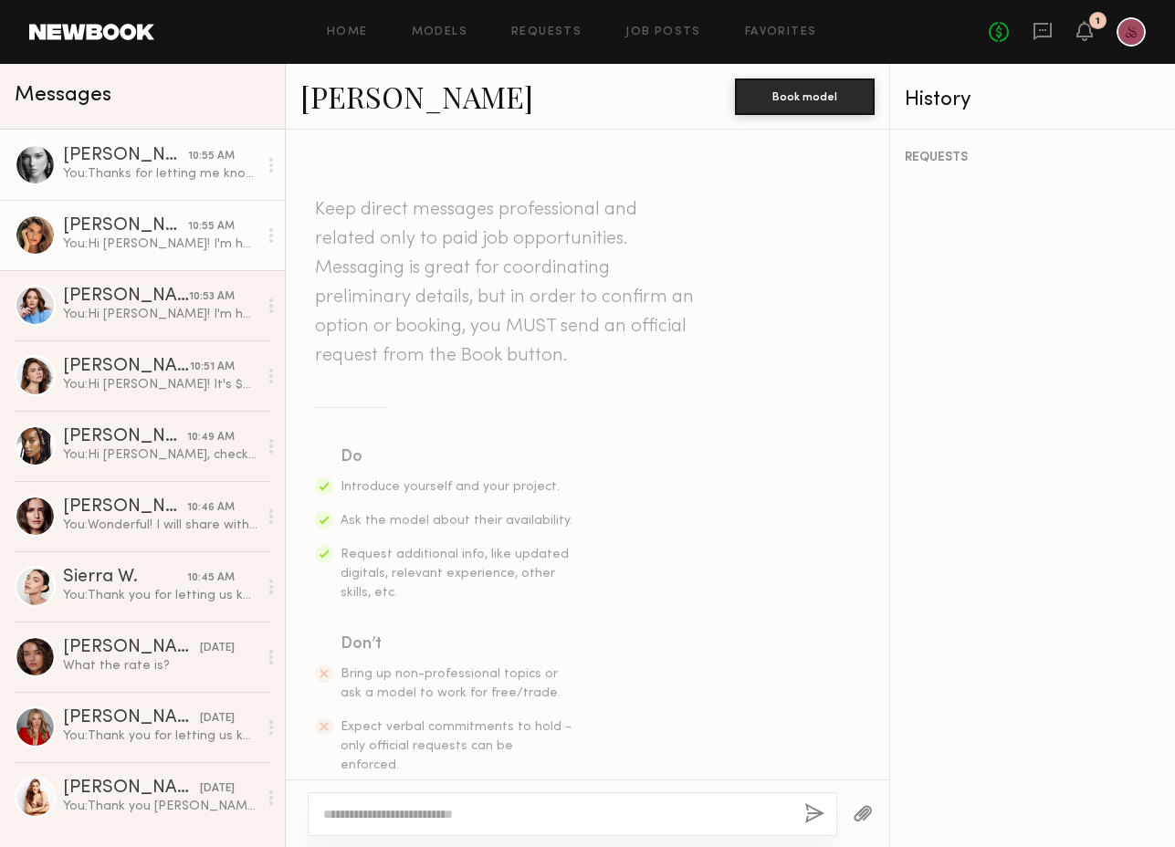
click at [144, 241] on div "You: Hi Manuela! I'm helping my client book models for a shoot in Manhattan, th…" at bounding box center [160, 244] width 194 height 17
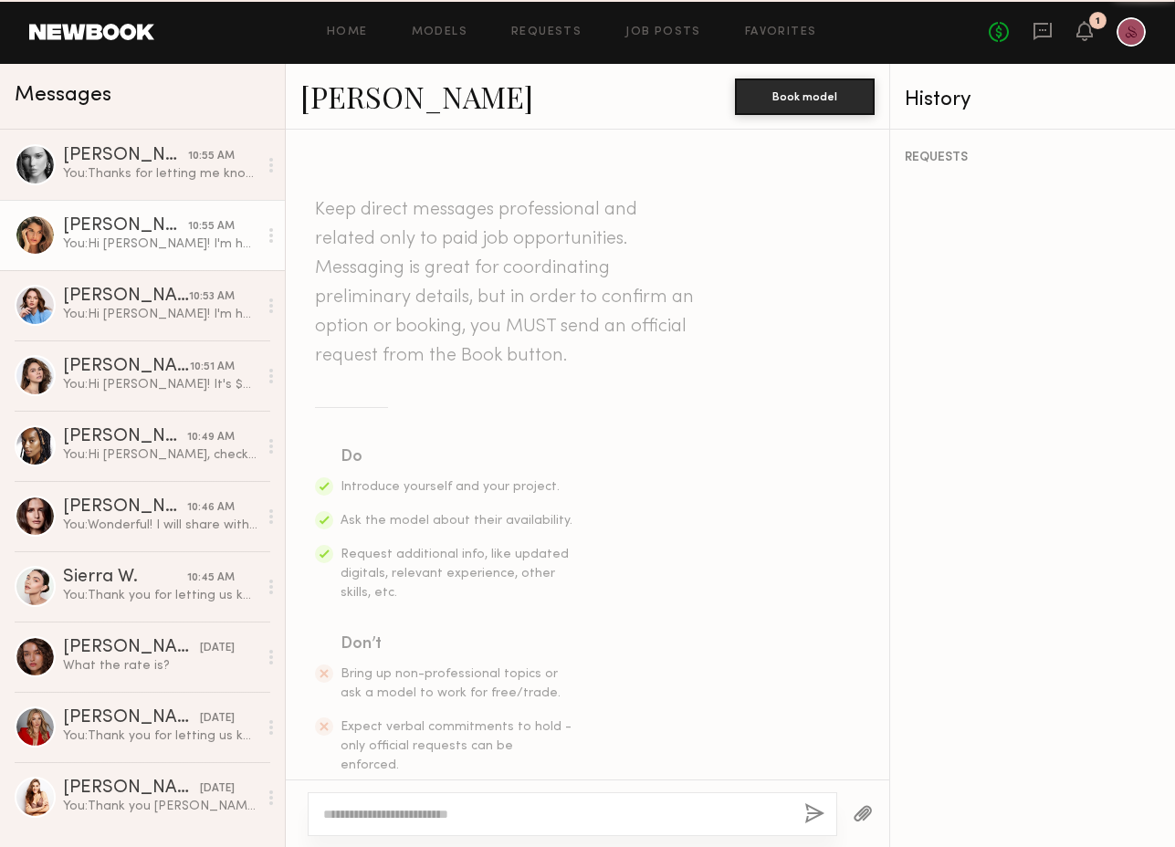
scroll to position [442, 0]
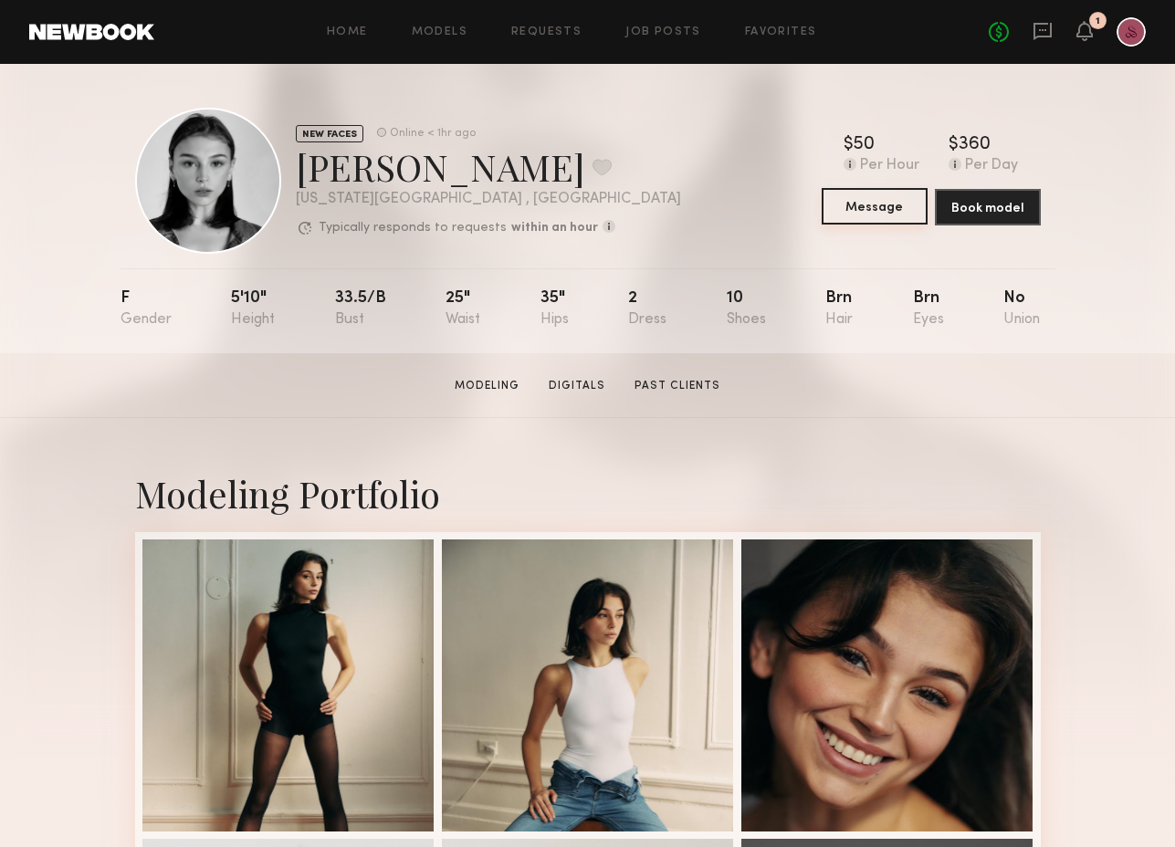
click at [904, 205] on button "Message" at bounding box center [875, 206] width 106 height 37
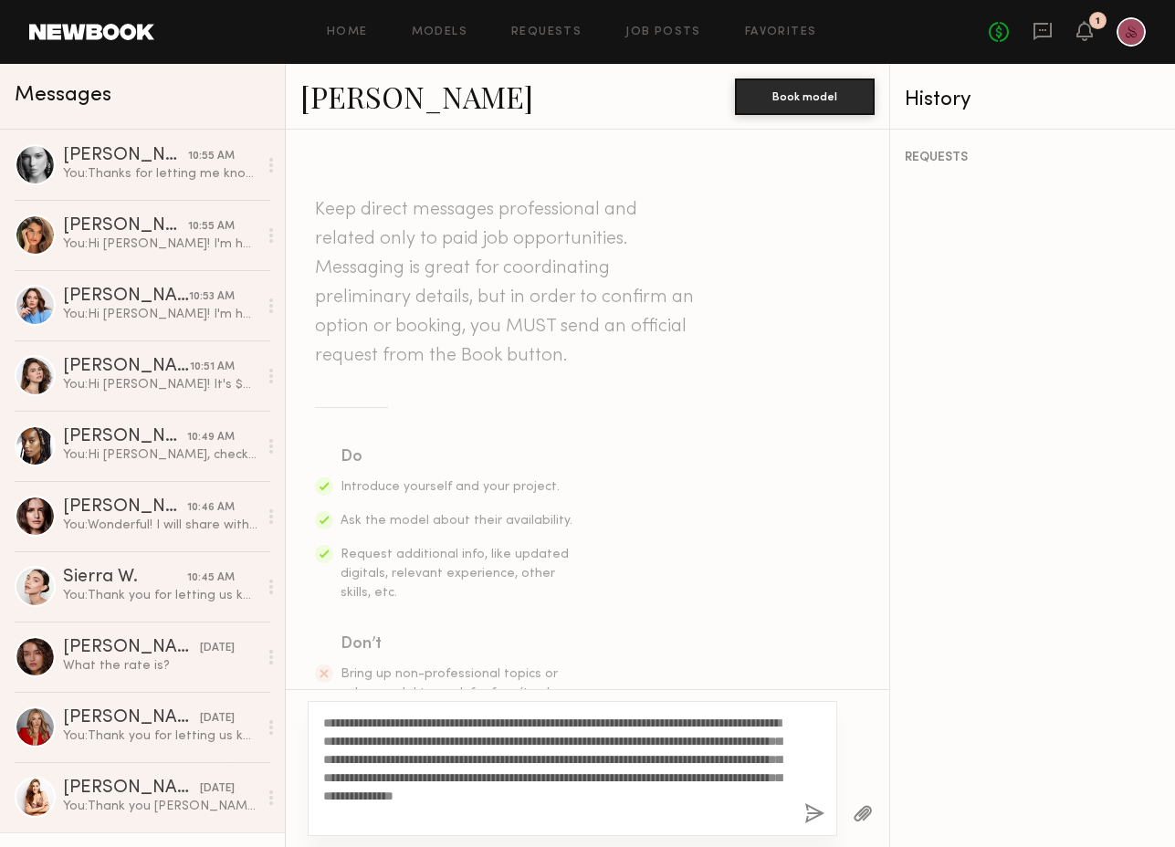
click at [364, 718] on textarea "**********" at bounding box center [556, 769] width 467 height 110
type textarea "**********"
click at [813, 816] on button "button" at bounding box center [814, 814] width 20 height 23
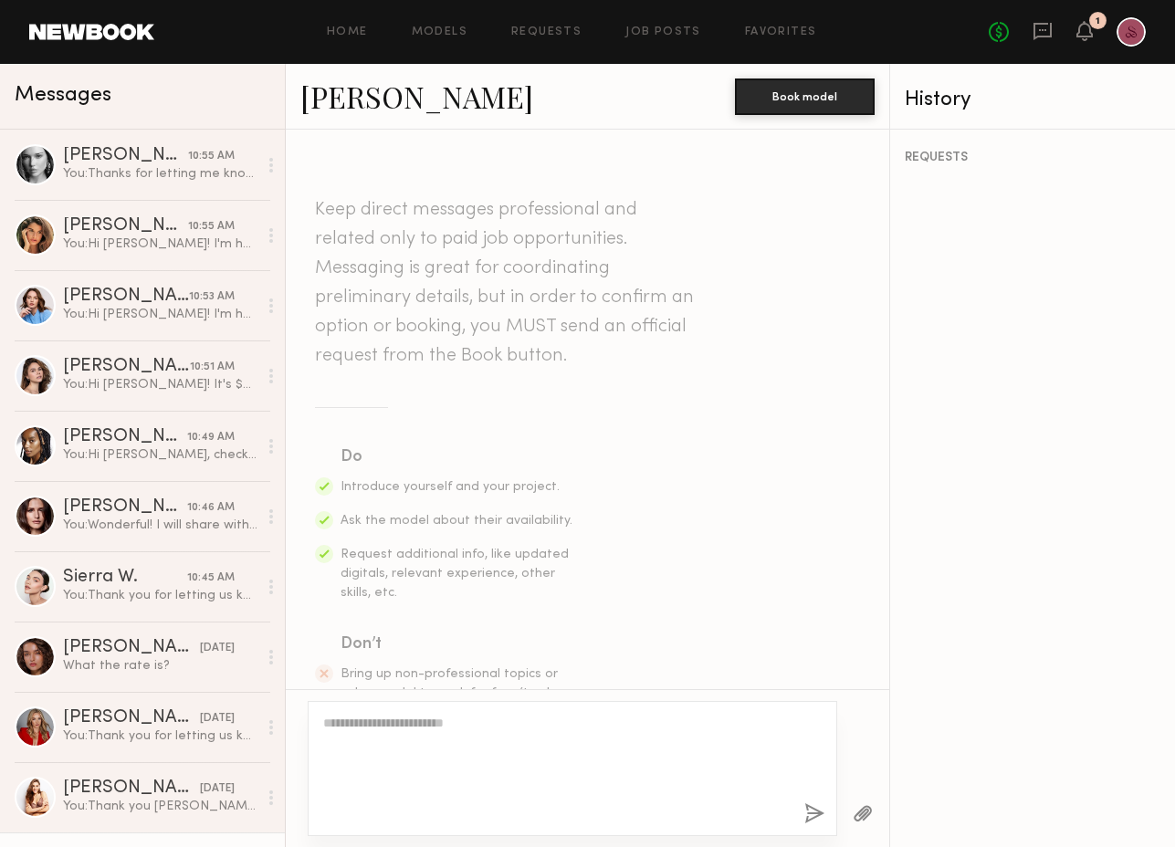
scroll to position [442, 0]
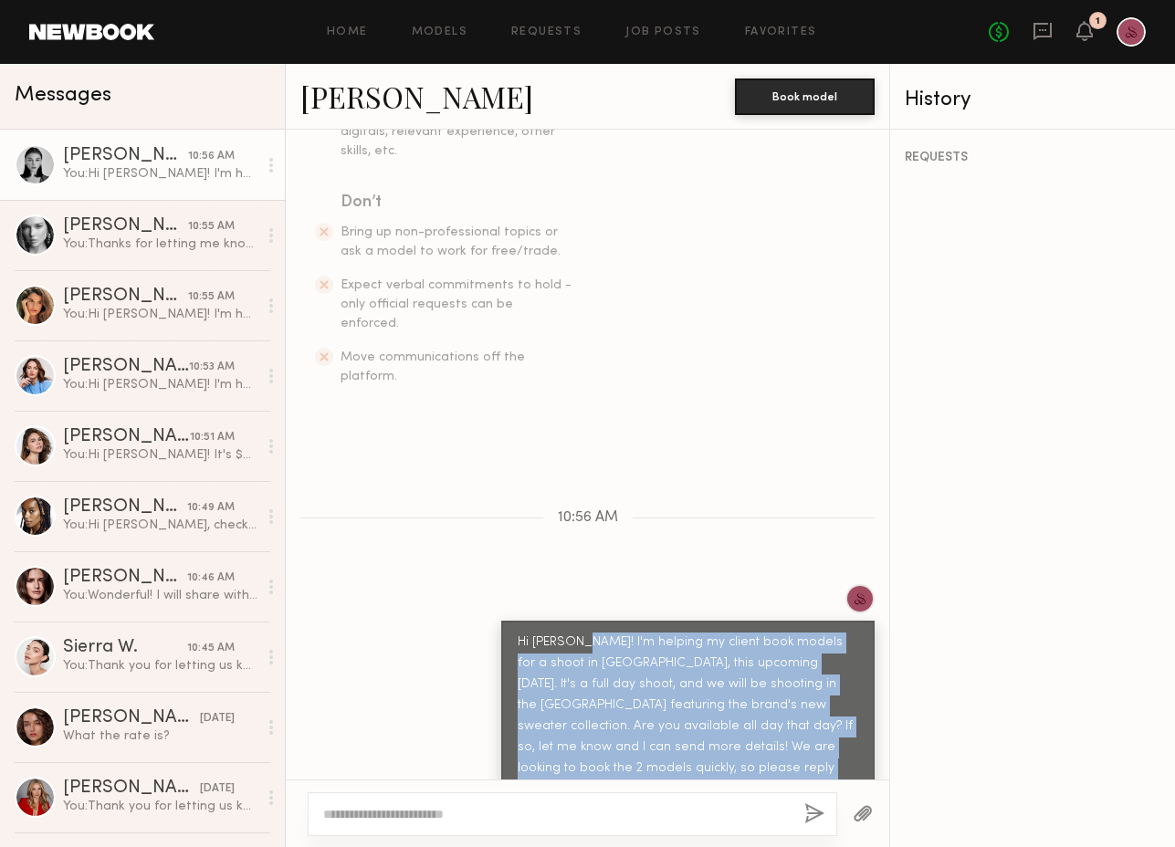
drag, startPoint x: 638, startPoint y: 744, endPoint x: 579, endPoint y: 602, distance: 154.3
click at [579, 633] on div "Hi Rachel! I'm helping my client book models for a shoot in Manhattan, this upc…" at bounding box center [688, 717] width 341 height 168
copy div "I'm helping my client book models for a shoot in Manhattan, this upcoming Wedne…"
click at [565, 536] on div "Keep direct messages professional and related only to paid job opportunities. M…" at bounding box center [587, 455] width 603 height 650
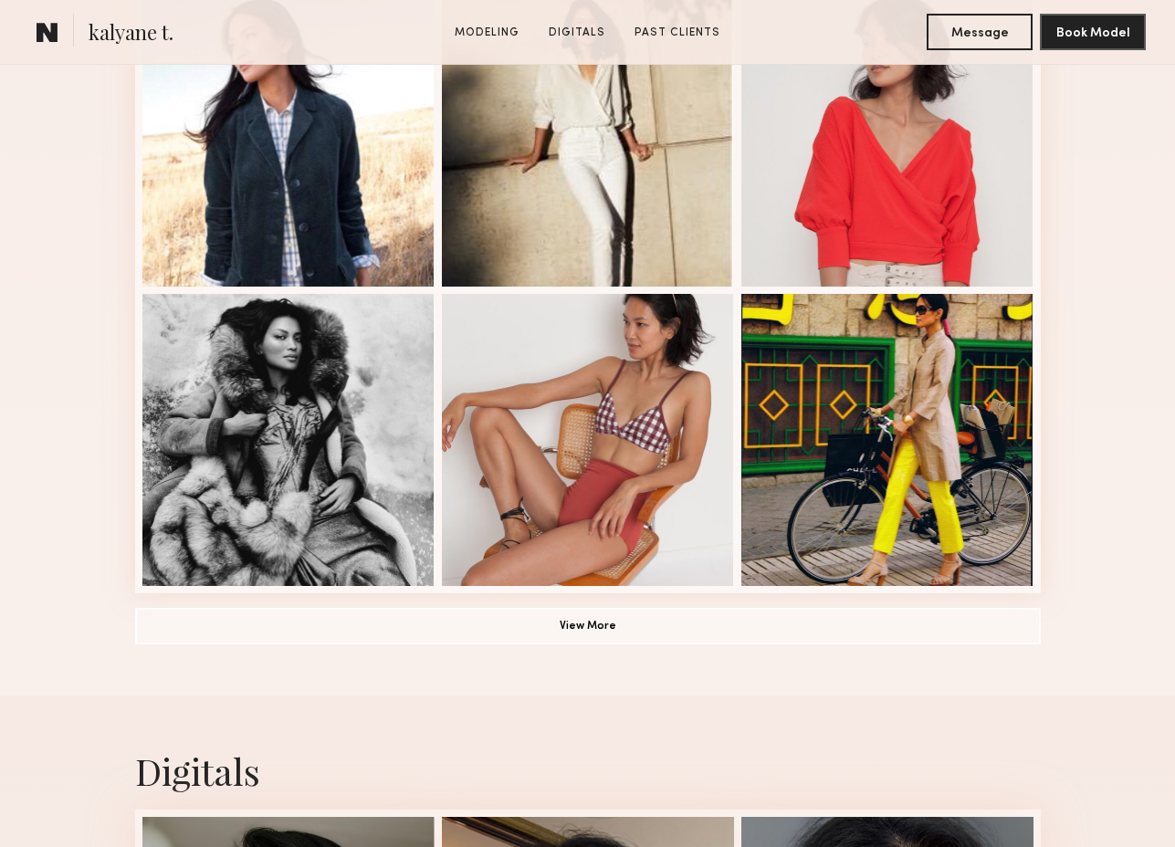
scroll to position [704, 0]
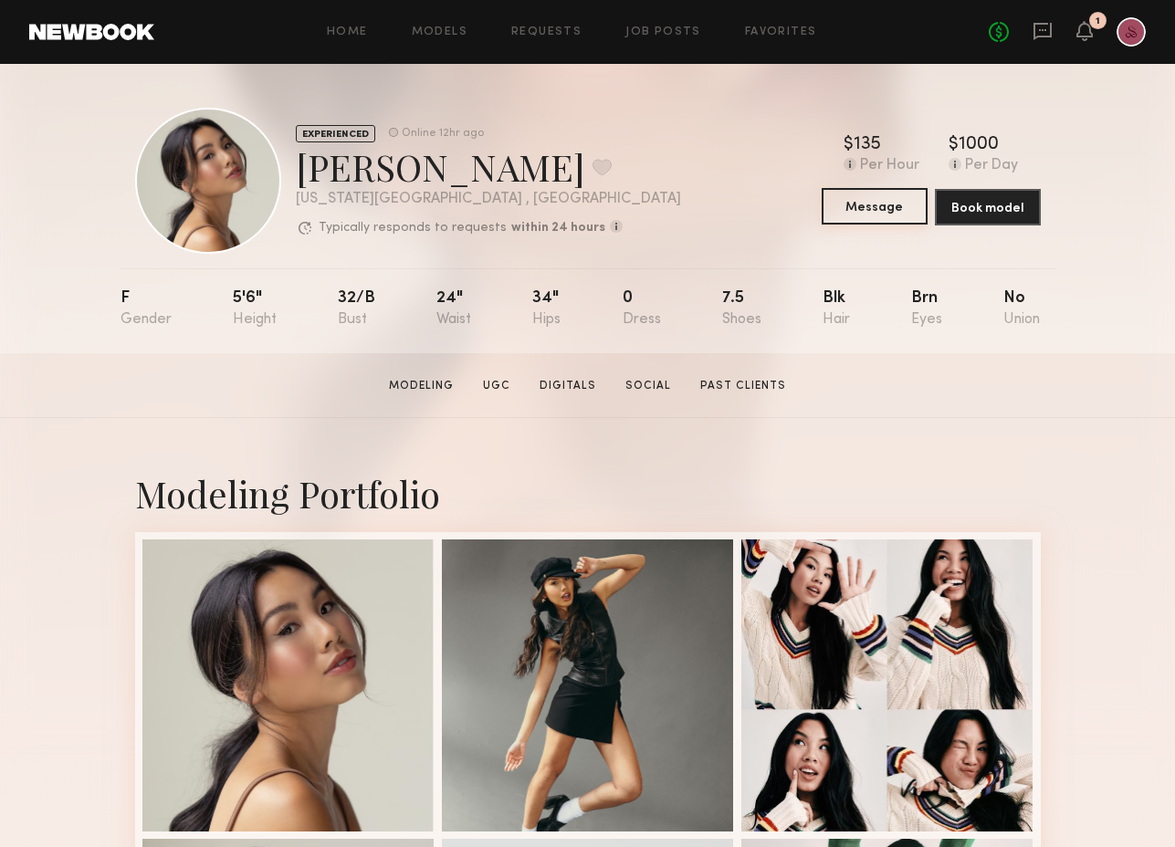
click at [889, 215] on button "Message" at bounding box center [875, 206] width 106 height 37
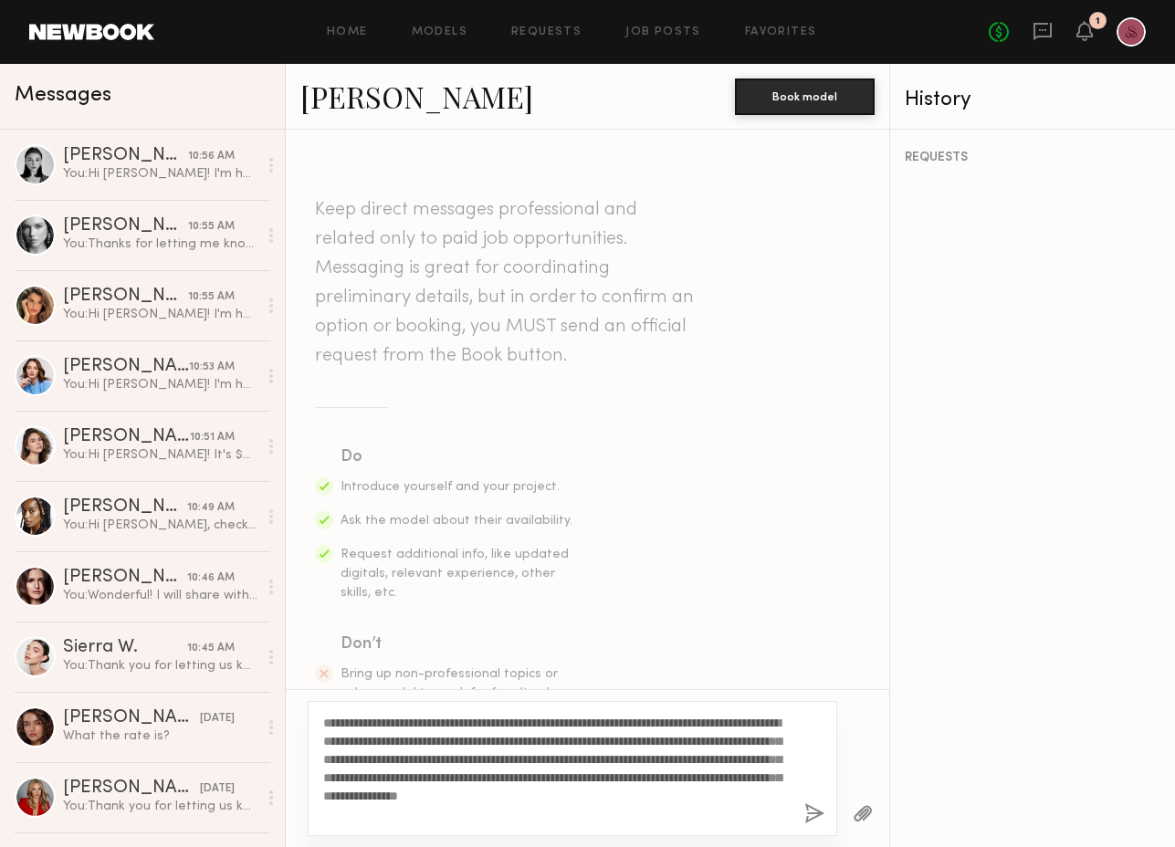
type textarea "**********"
click at [812, 809] on button "button" at bounding box center [814, 814] width 20 height 23
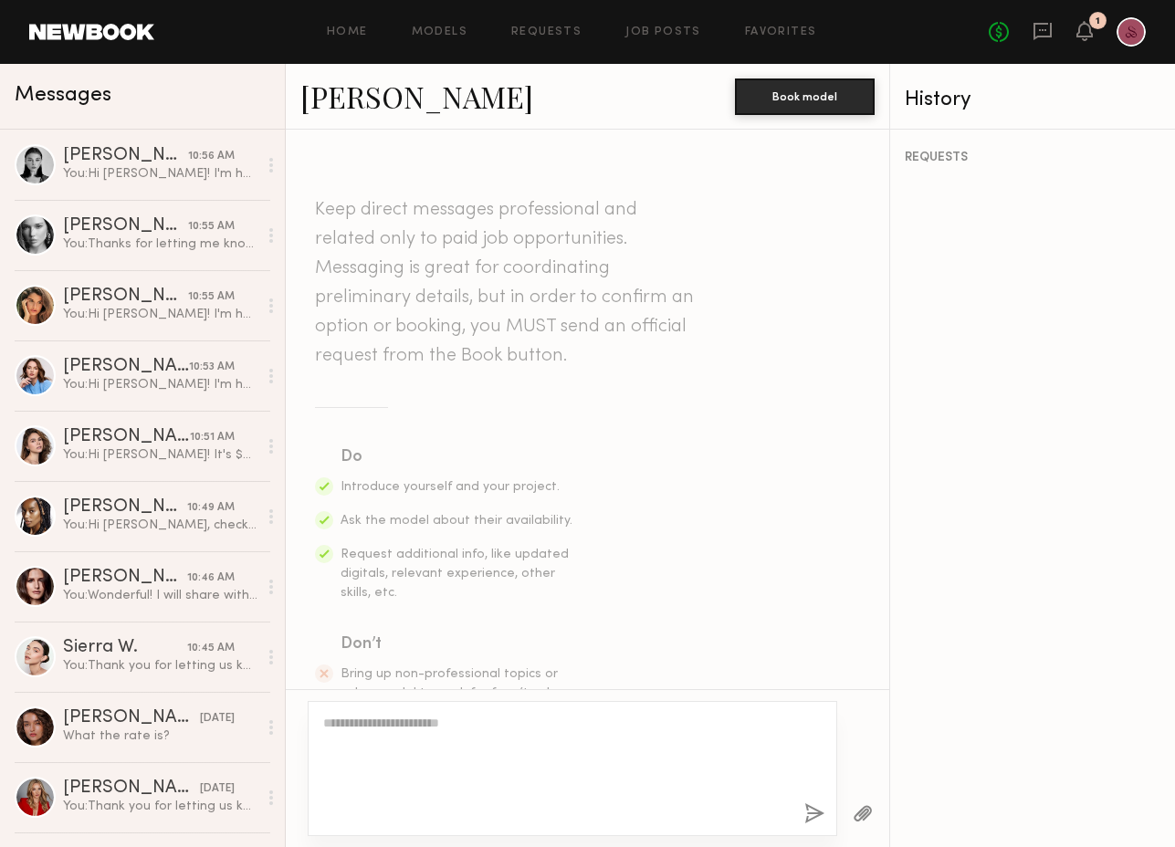
scroll to position [442, 0]
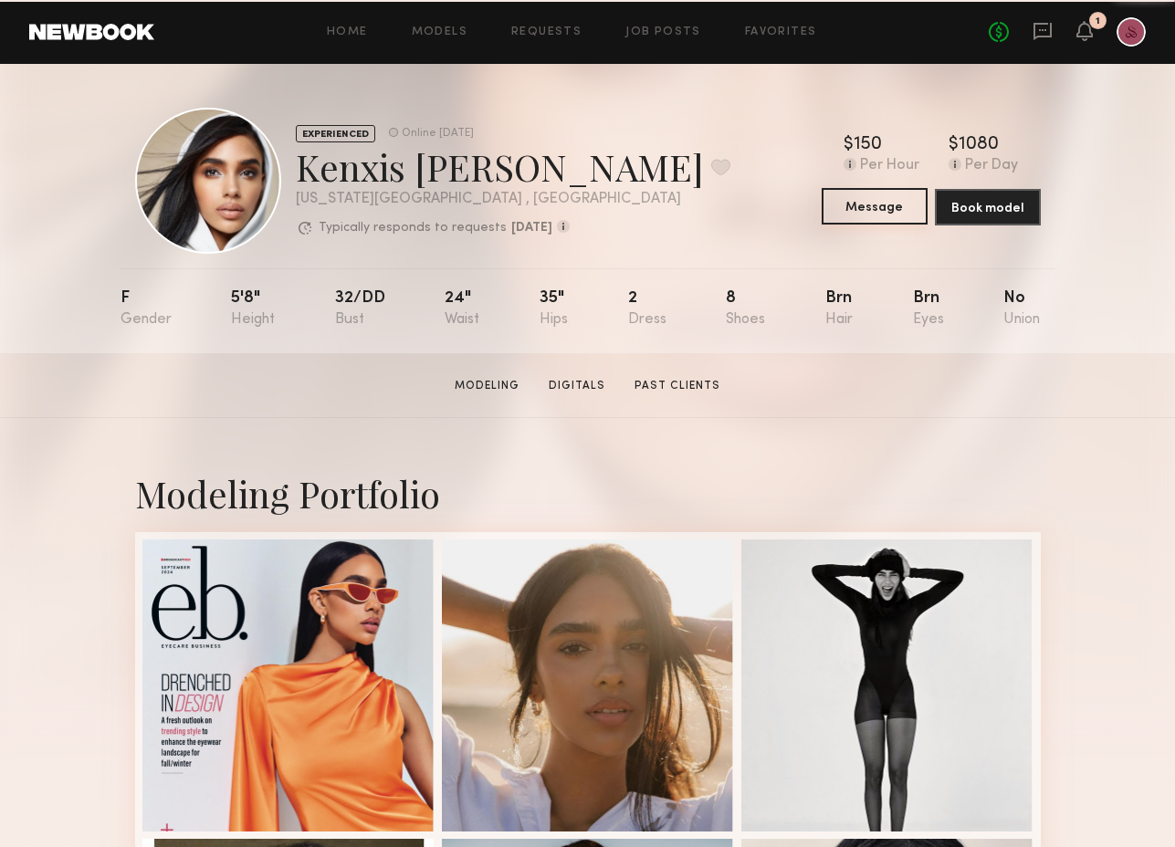
click at [886, 205] on button "Message" at bounding box center [875, 206] width 106 height 37
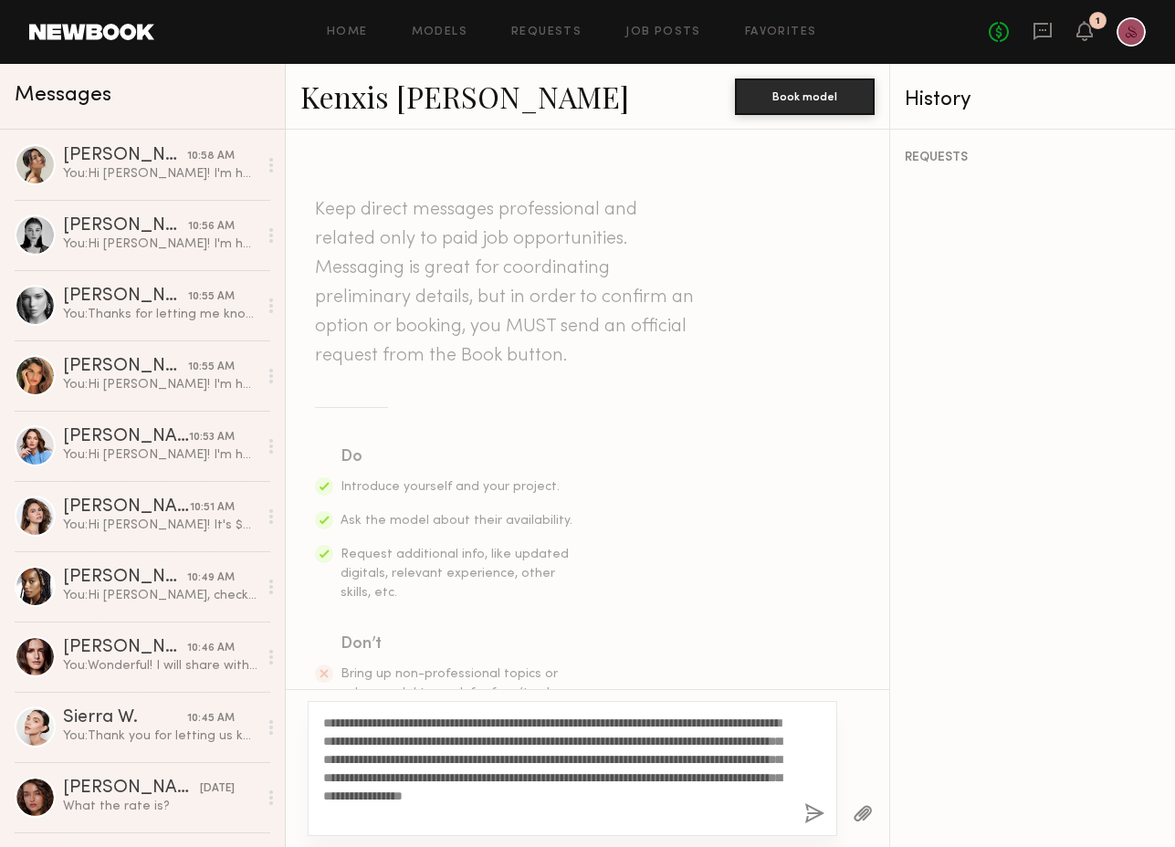
type textarea "**********"
click at [814, 810] on button "button" at bounding box center [814, 814] width 20 height 23
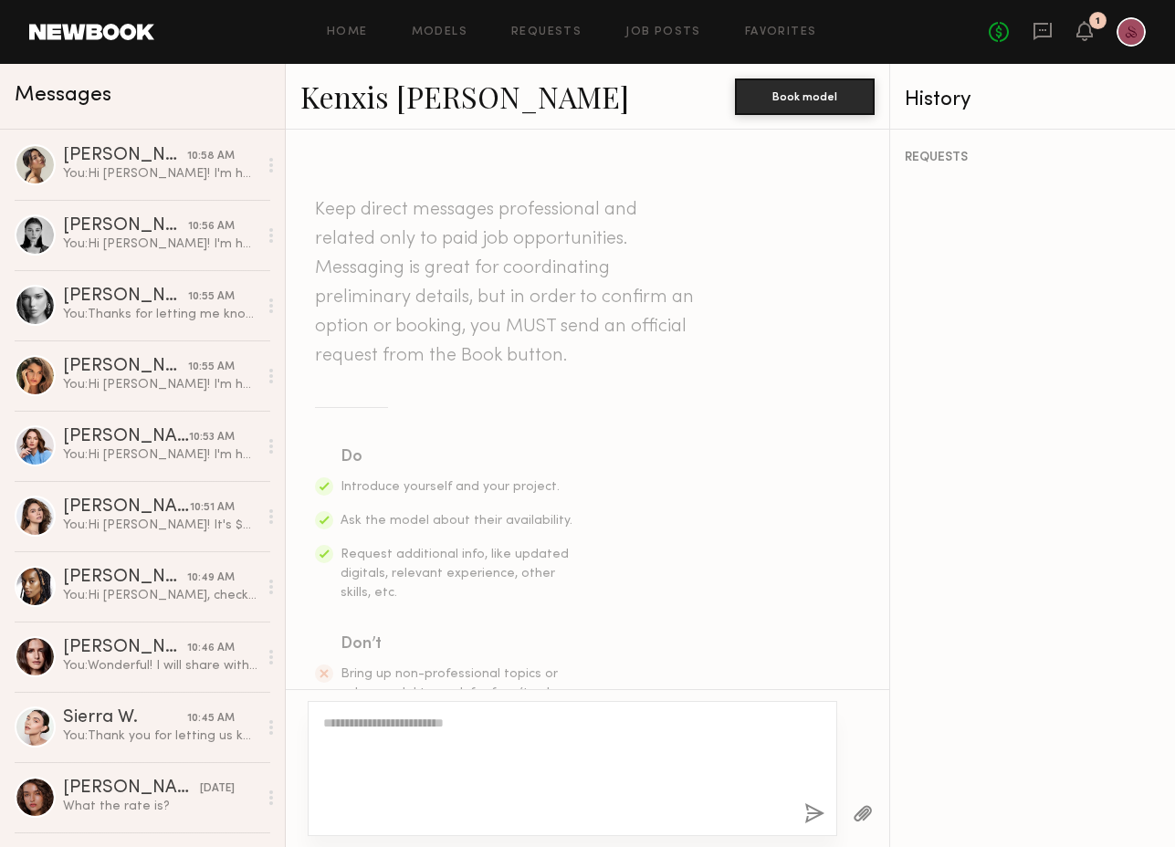
scroll to position [442, 0]
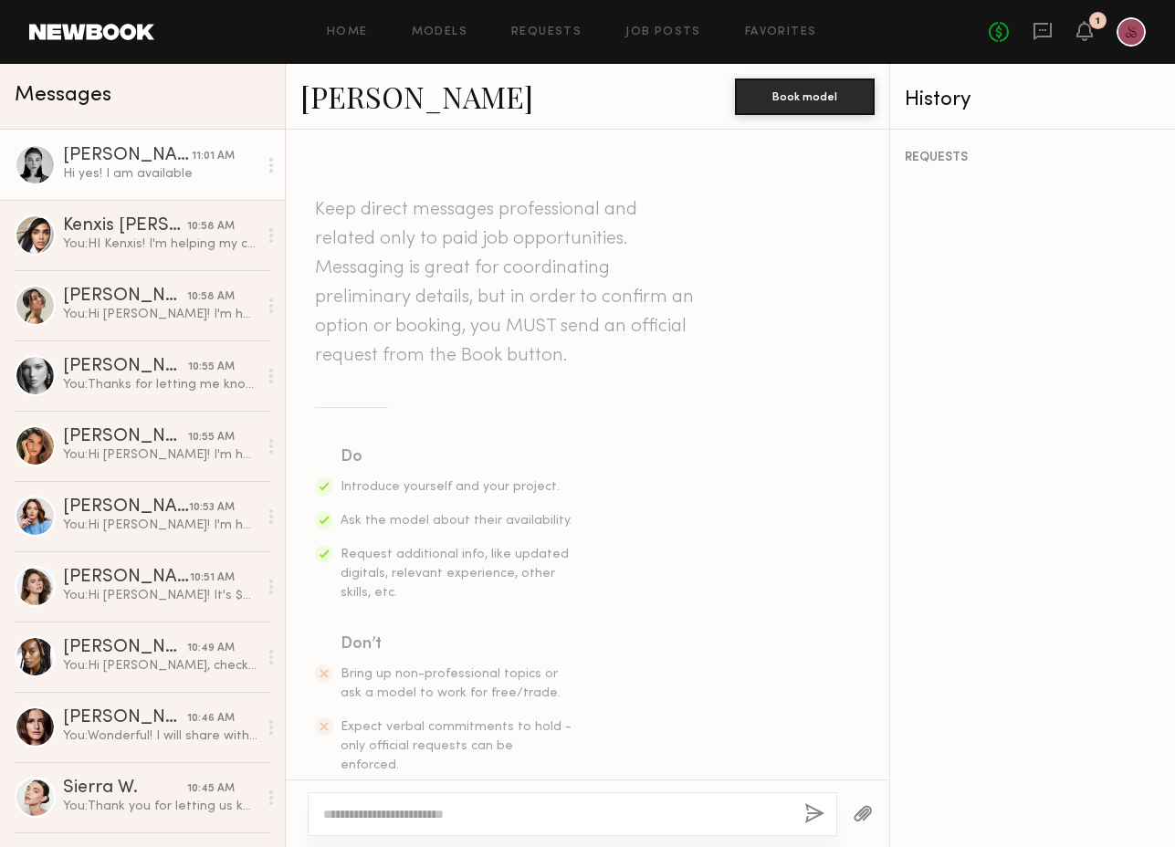
scroll to position [632, 0]
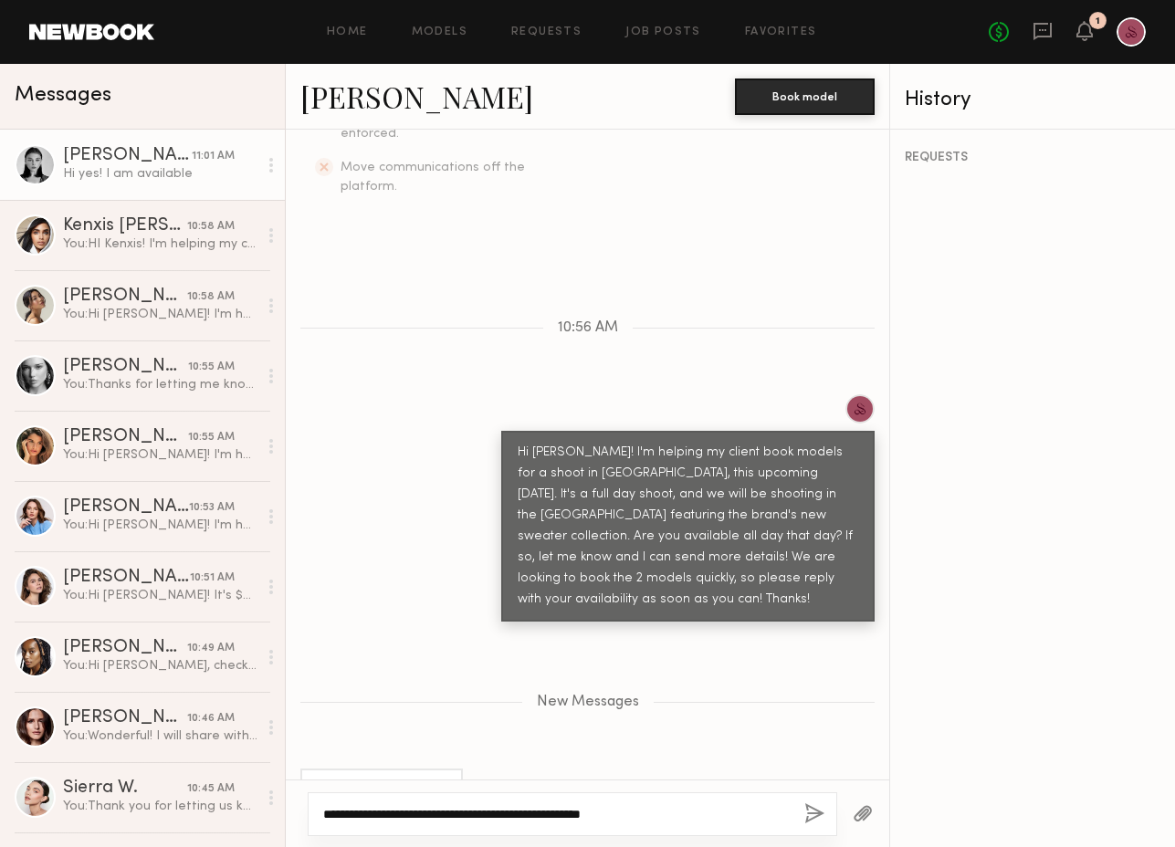
click at [389, 813] on textarea "**********" at bounding box center [556, 814] width 467 height 18
type textarea "**********"
click at [813, 817] on button "button" at bounding box center [814, 814] width 20 height 23
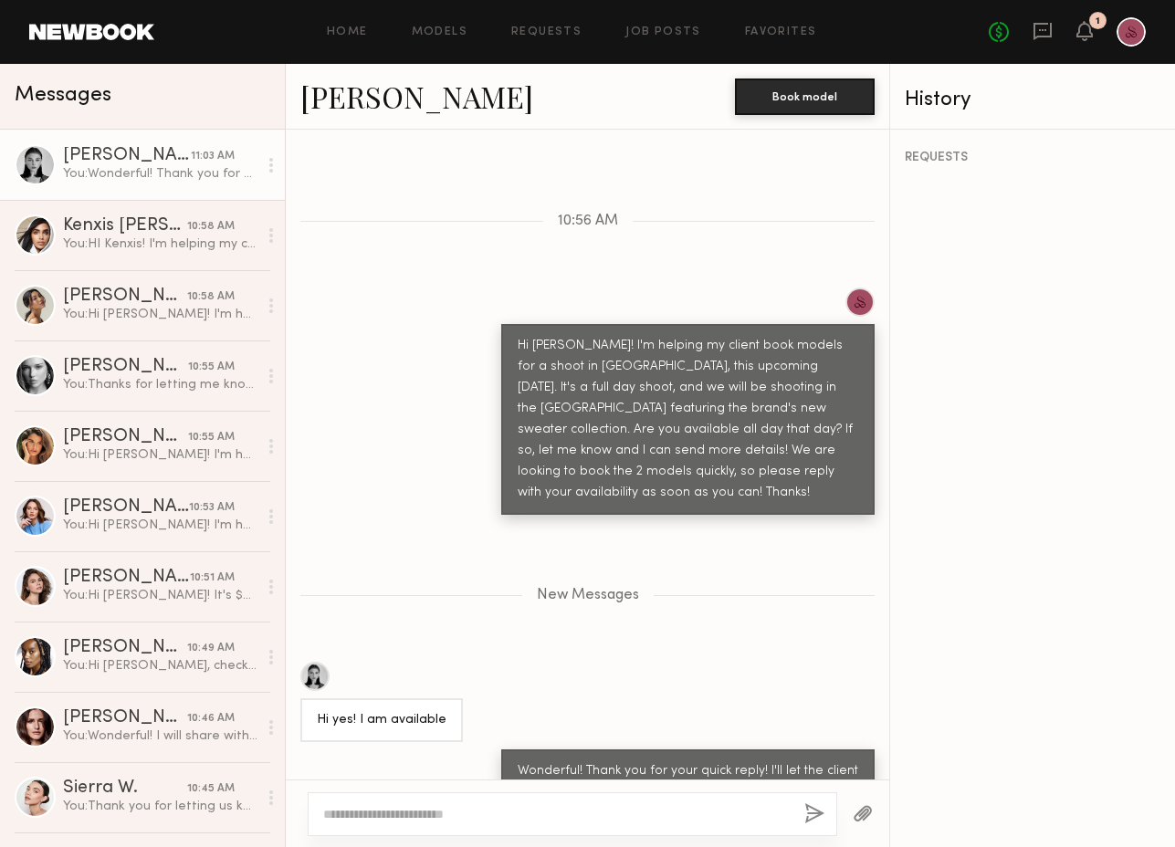
click at [332, 103] on link "Rachel F." at bounding box center [416, 96] width 233 height 39
click at [341, 369] on div "Hi Rachel! I'm helping my client book models for a shoot in Manhattan, this upc…" at bounding box center [587, 401] width 603 height 227
click at [1094, 38] on div "No fees up to $5,000 1" at bounding box center [1067, 31] width 157 height 29
click at [1085, 34] on icon at bounding box center [1084, 30] width 15 height 13
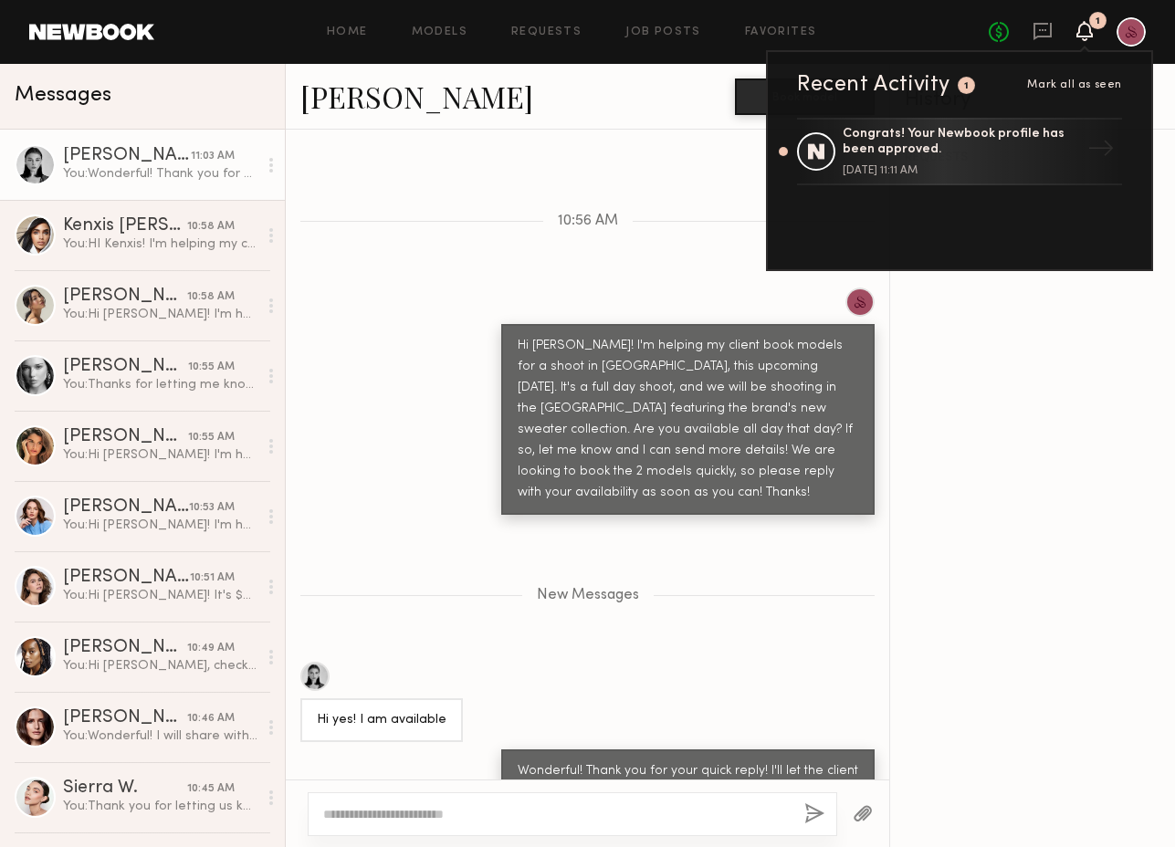
click at [1085, 34] on icon at bounding box center [1084, 30] width 15 height 13
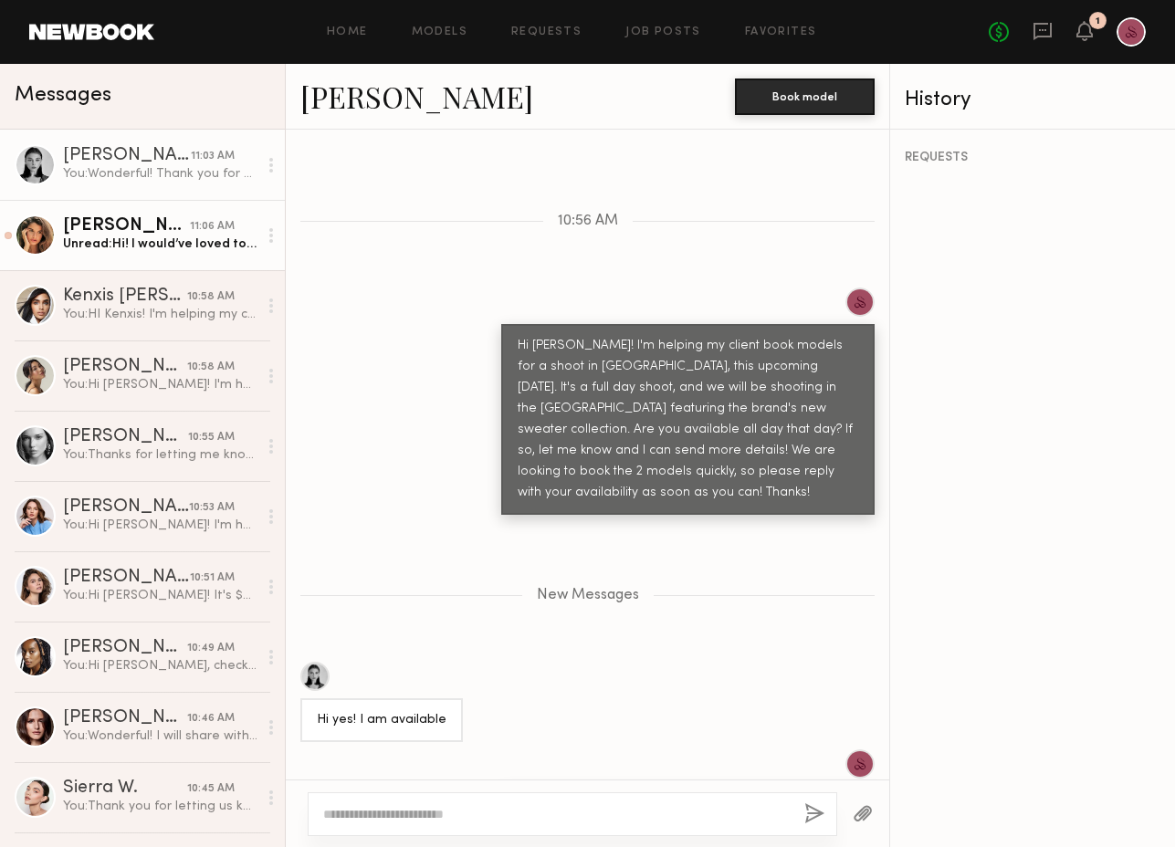
click at [125, 219] on div "Manuela G." at bounding box center [126, 226] width 127 height 18
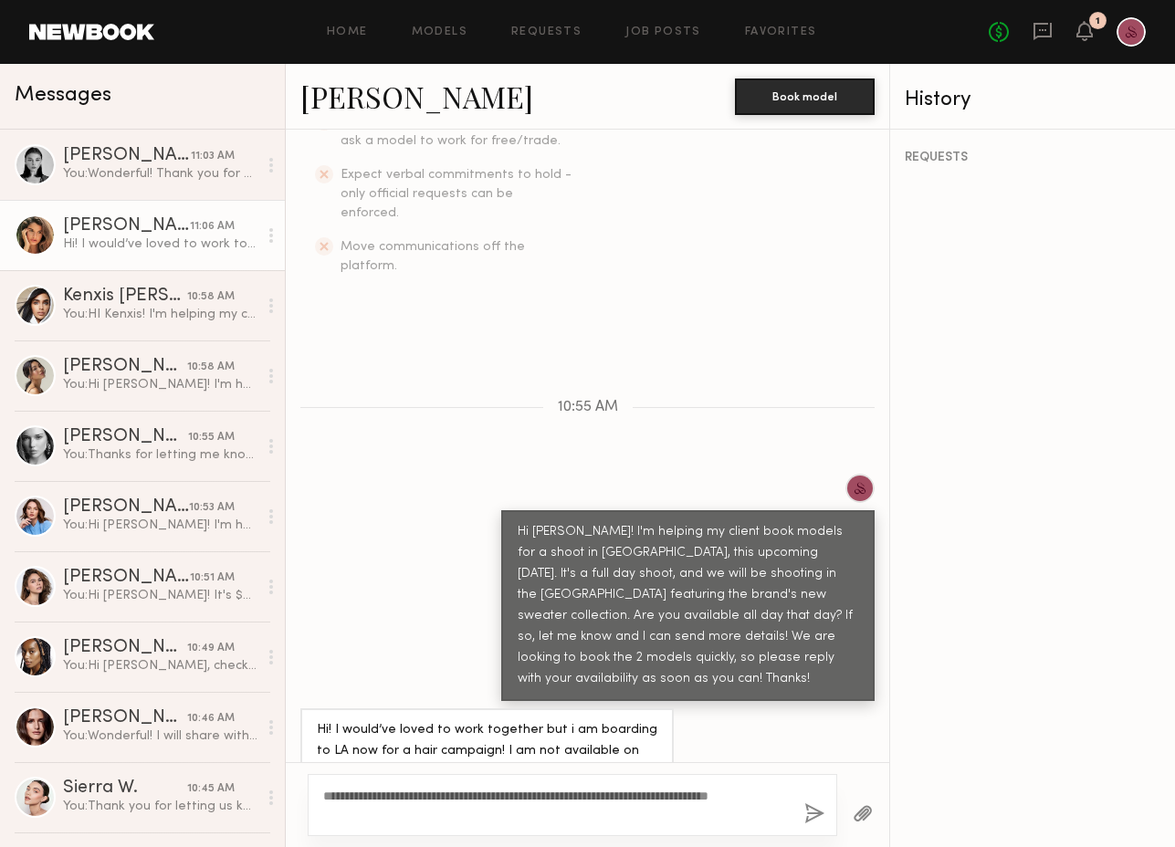
type textarea "**********"
click at [810, 812] on button "button" at bounding box center [814, 814] width 20 height 23
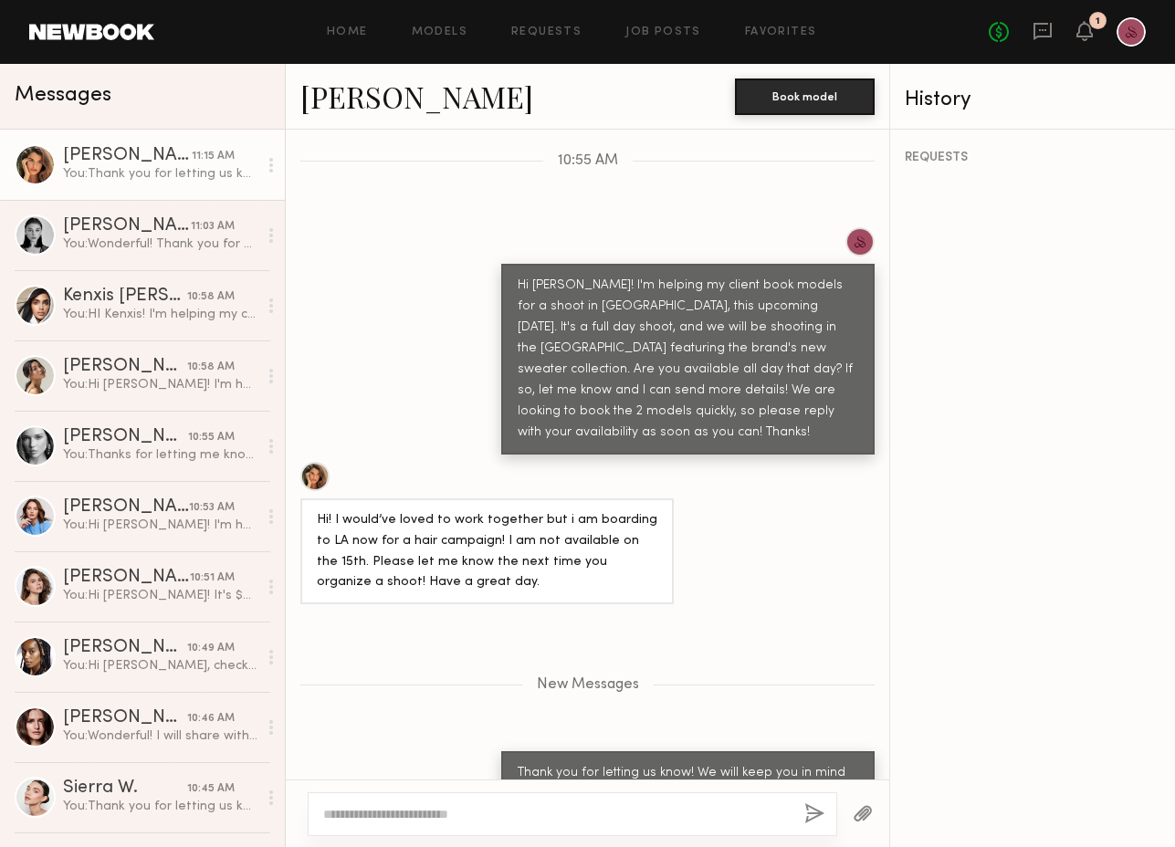
click at [87, 92] on span "Messages" at bounding box center [63, 95] width 97 height 21
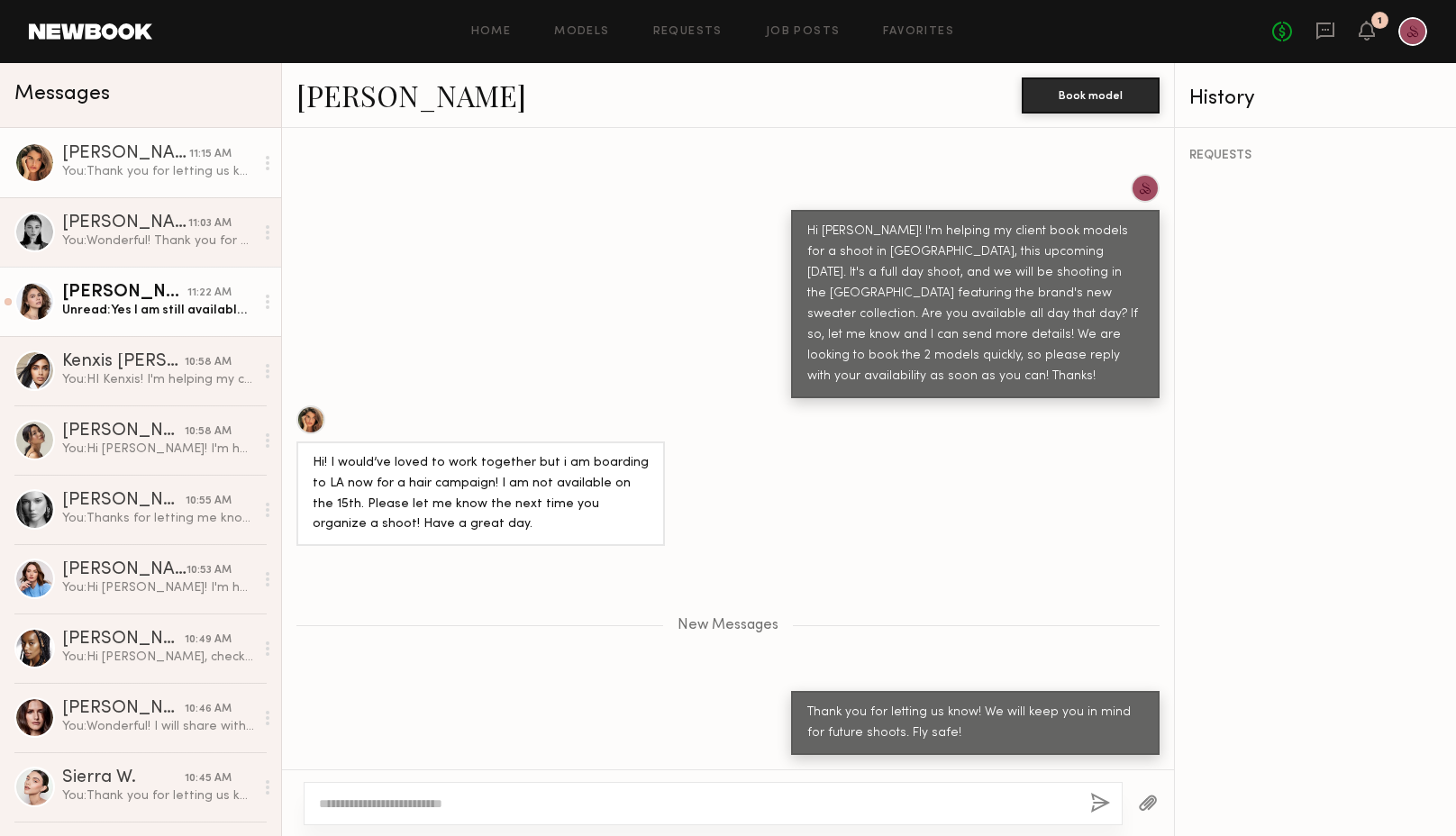
click at [253, 295] on div "Natalia T. 11:22 AM" at bounding box center [158, 293] width 192 height 18
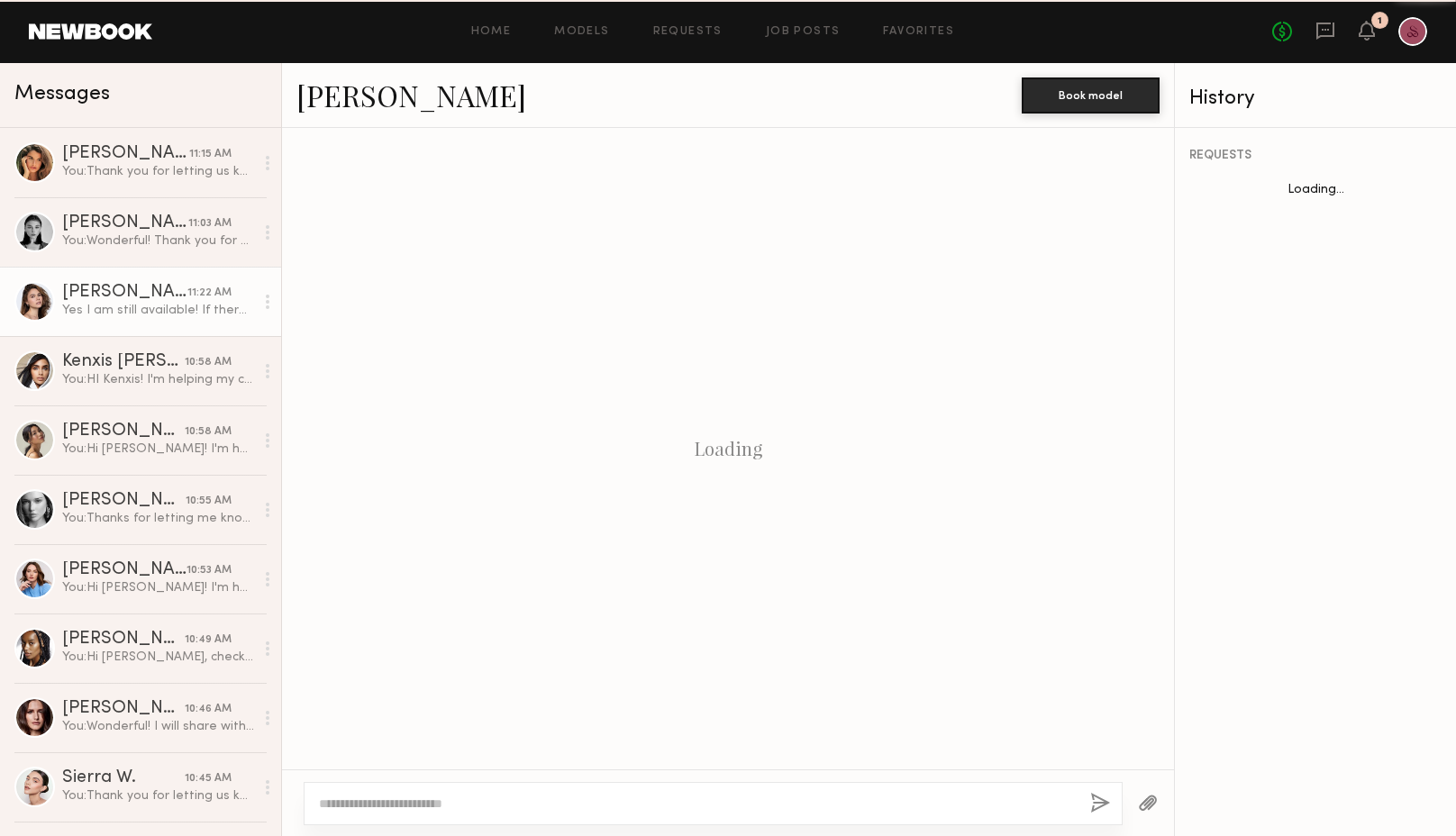
scroll to position [769, 0]
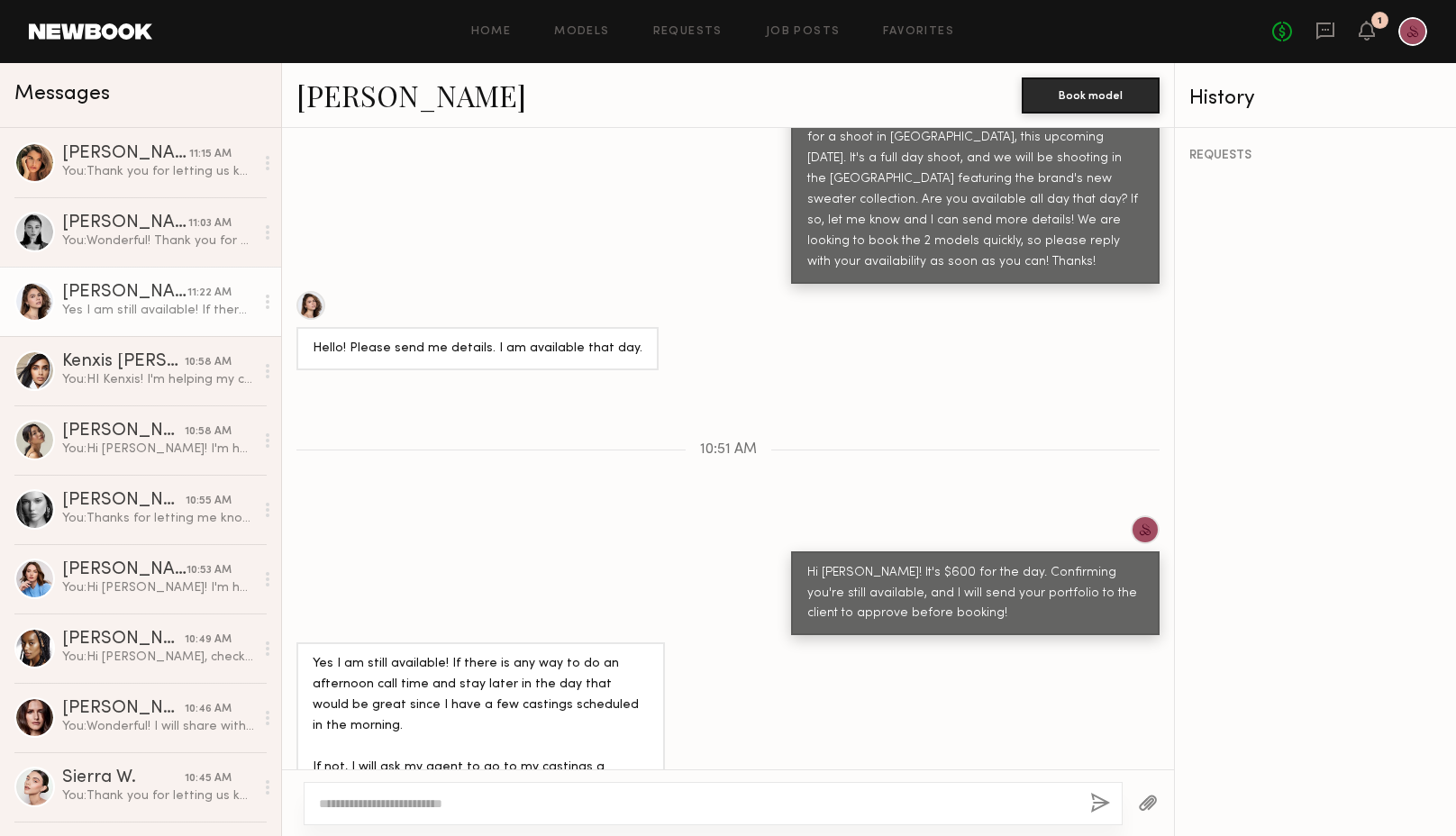
click at [79, 35] on link at bounding box center [90, 32] width 123 height 16
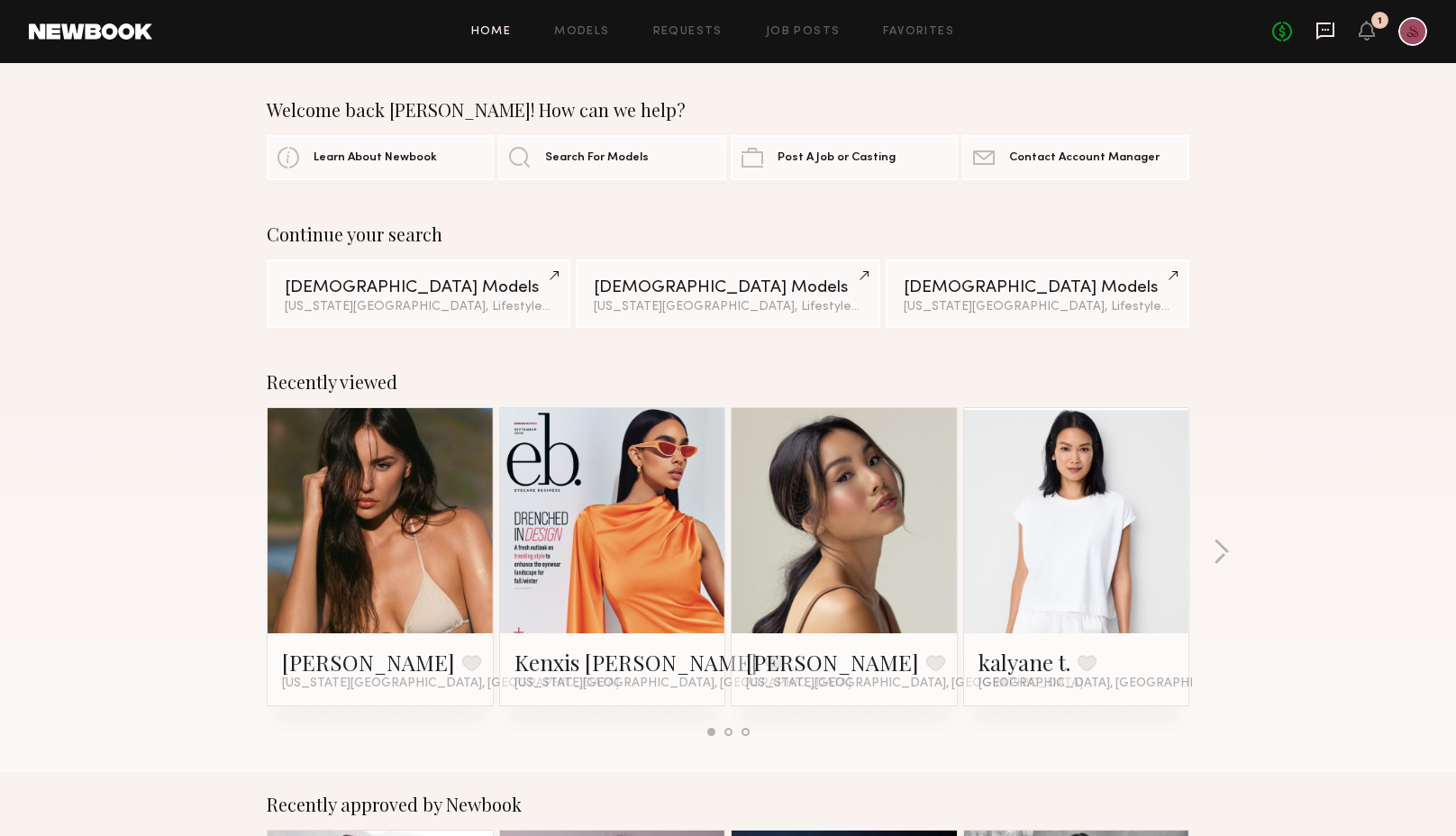
click at [1159, 31] on icon at bounding box center [1326, 31] width 20 height 20
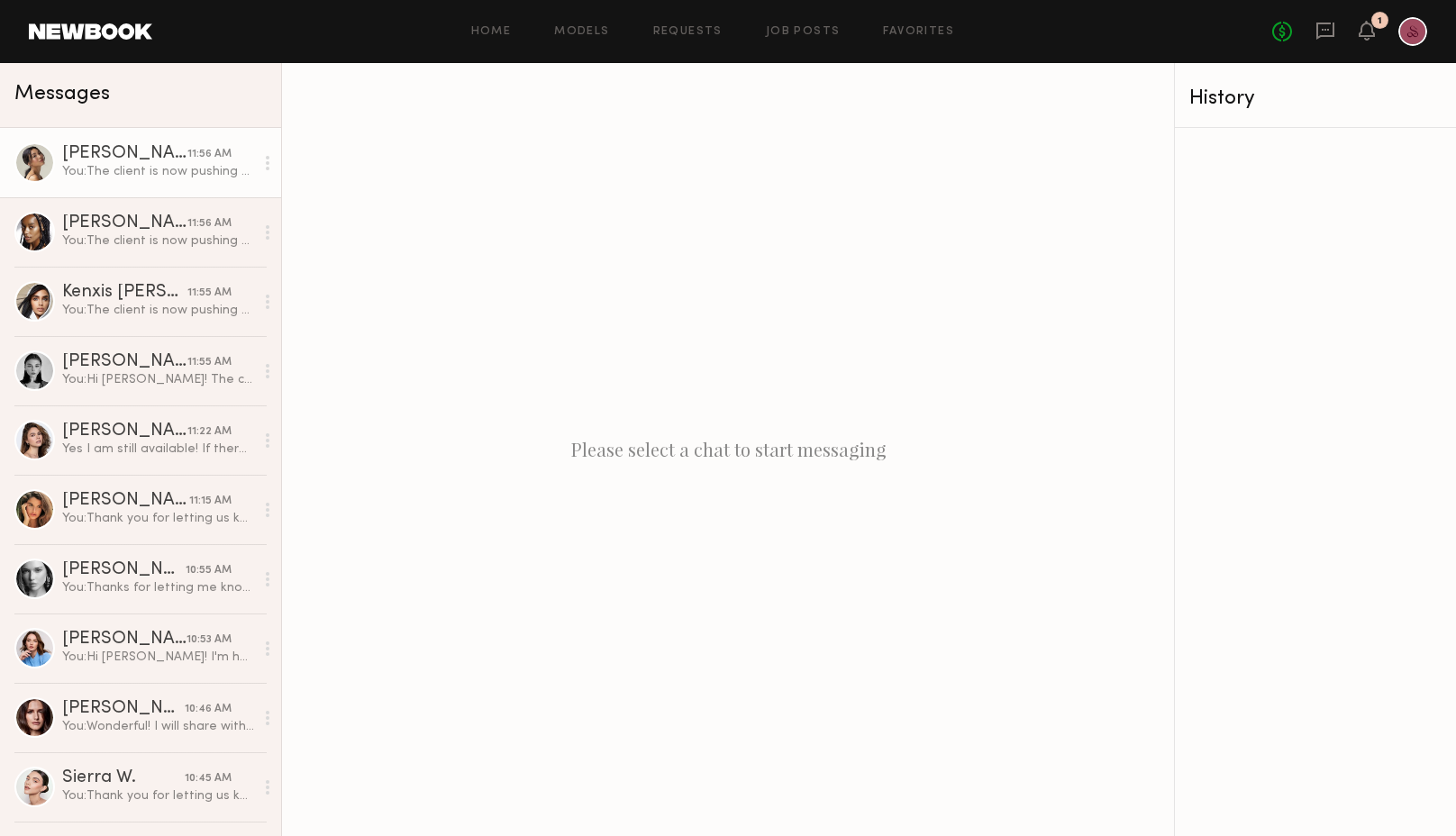
click at [97, 181] on link "Cindy N. 11:56 AM You: The client is now pushing the shoot to next Wed, Oct 22n…" at bounding box center [140, 163] width 281 height 69
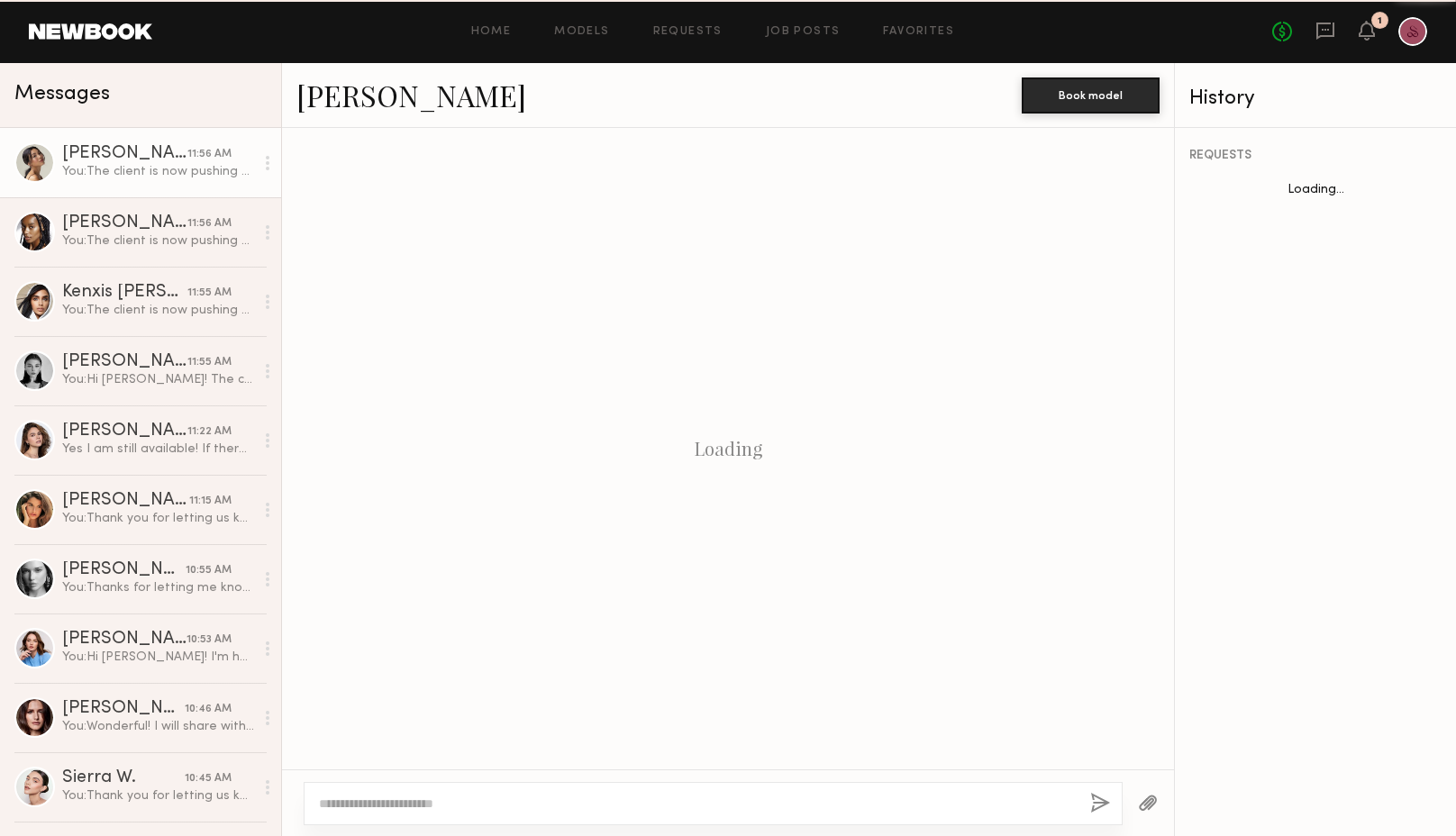
scroll to position [321, 0]
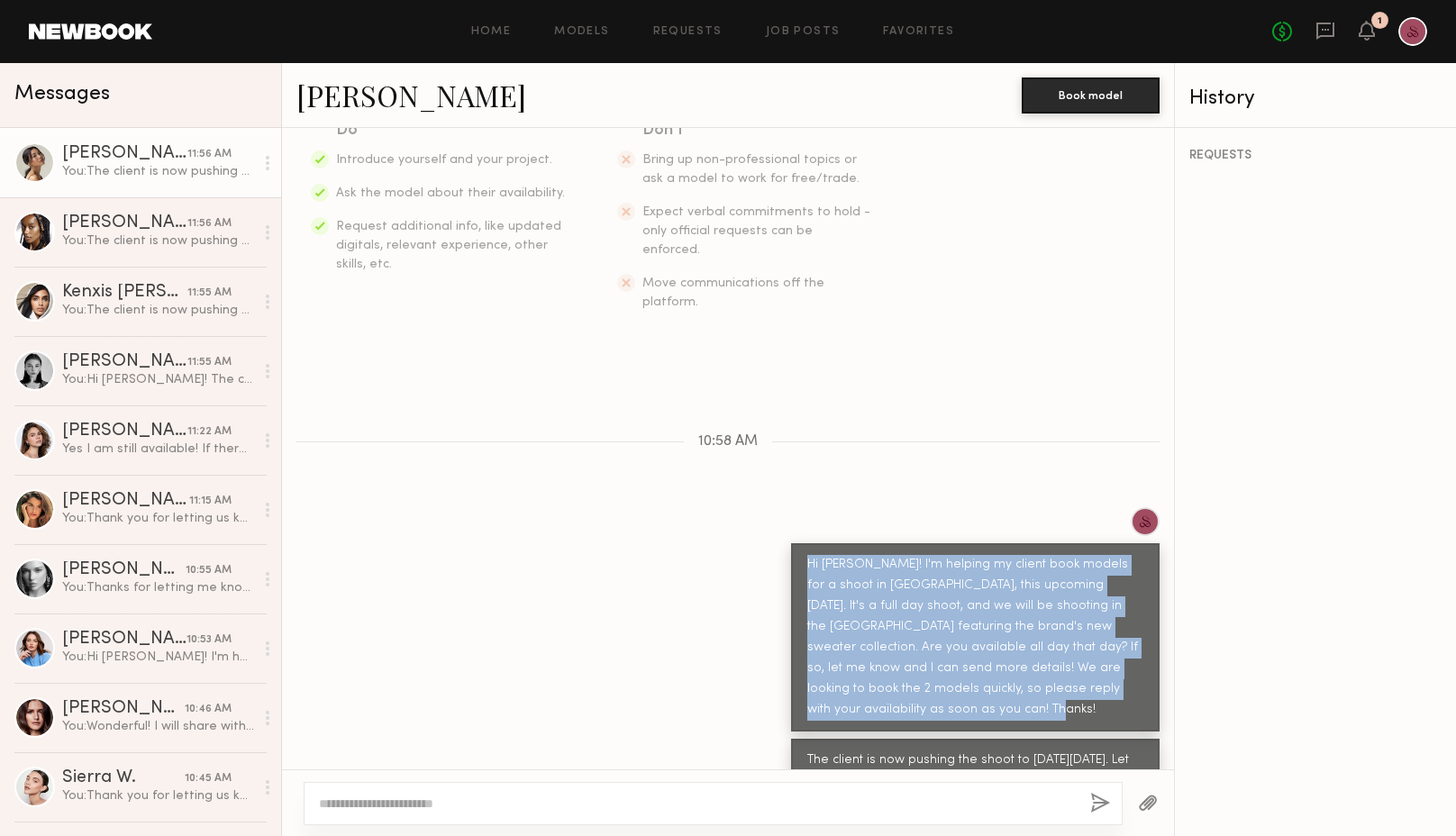
drag, startPoint x: 930, startPoint y: 667, endPoint x: 794, endPoint y: 514, distance: 204.7
click at [794, 544] on div "Hi Cindy! I'm helping my client book models for a shoot in Manhattan, this upco…" at bounding box center [975, 638] width 368 height 189
copy div "Hi Cindy! I'm helping my client book models for a shoot in Manhattan, this upco…"
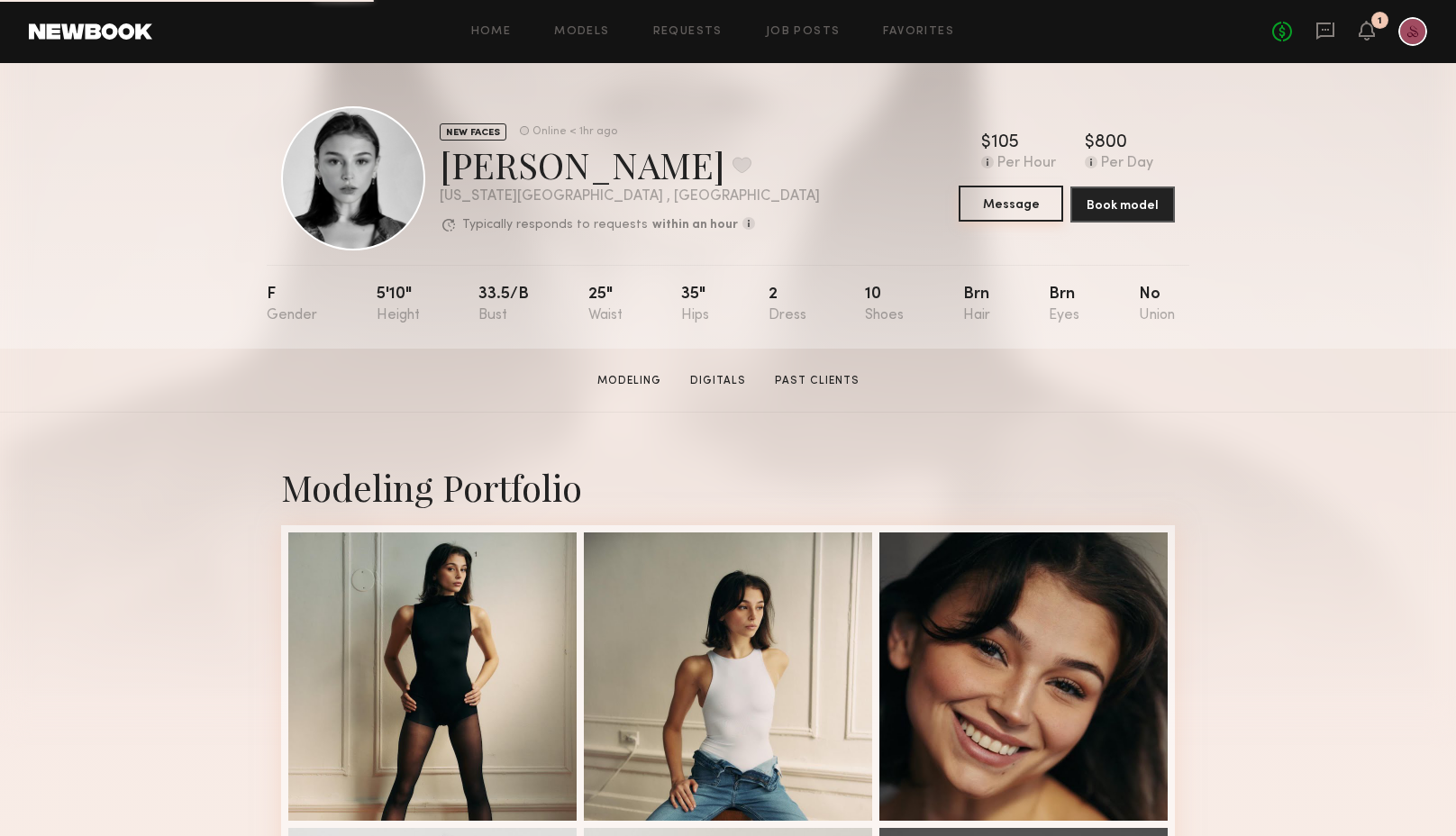
click at [1023, 212] on button "Message" at bounding box center [1011, 203] width 105 height 37
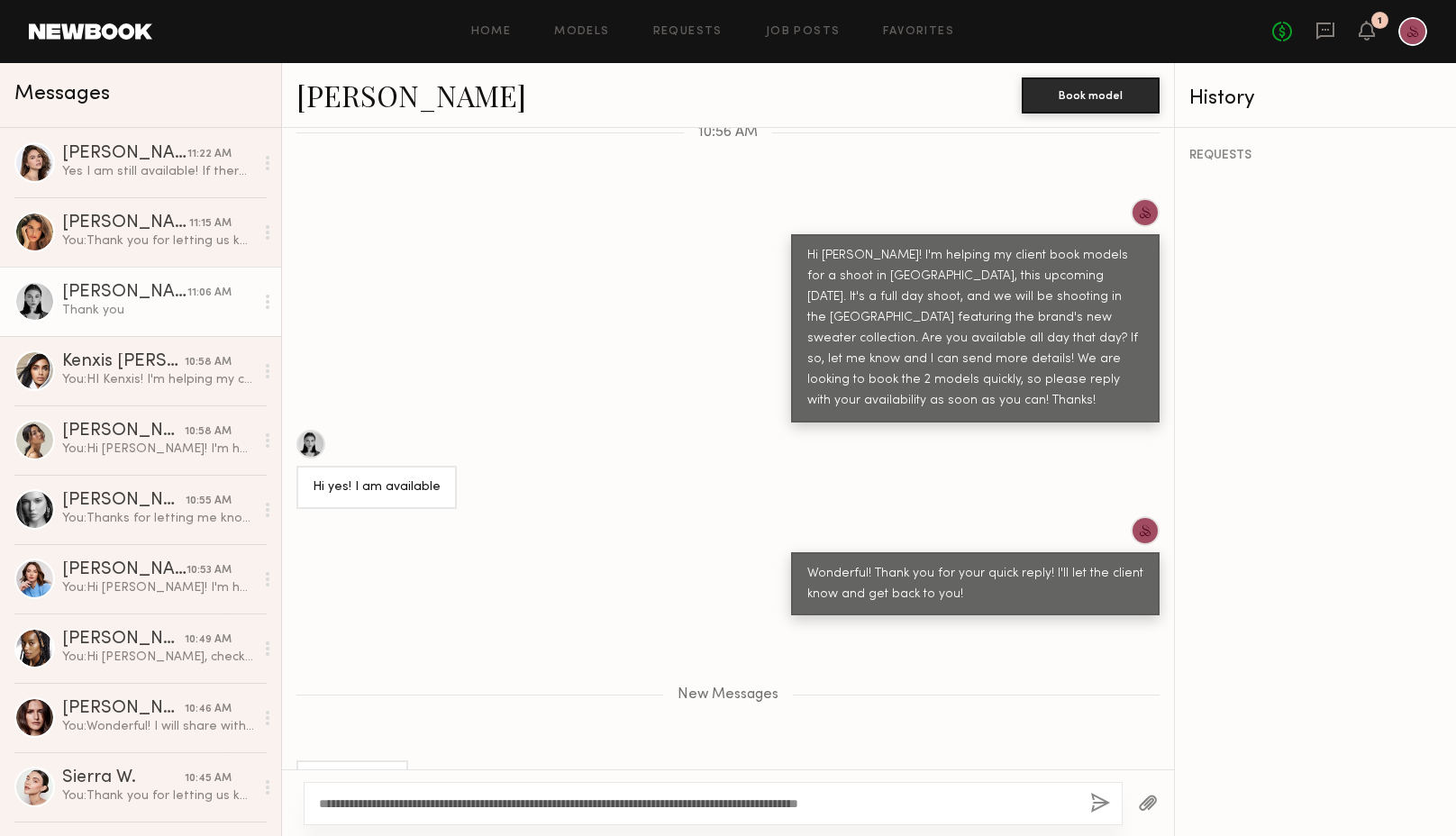
type textarea "**********"
click at [1103, 805] on button "button" at bounding box center [1101, 803] width 20 height 23
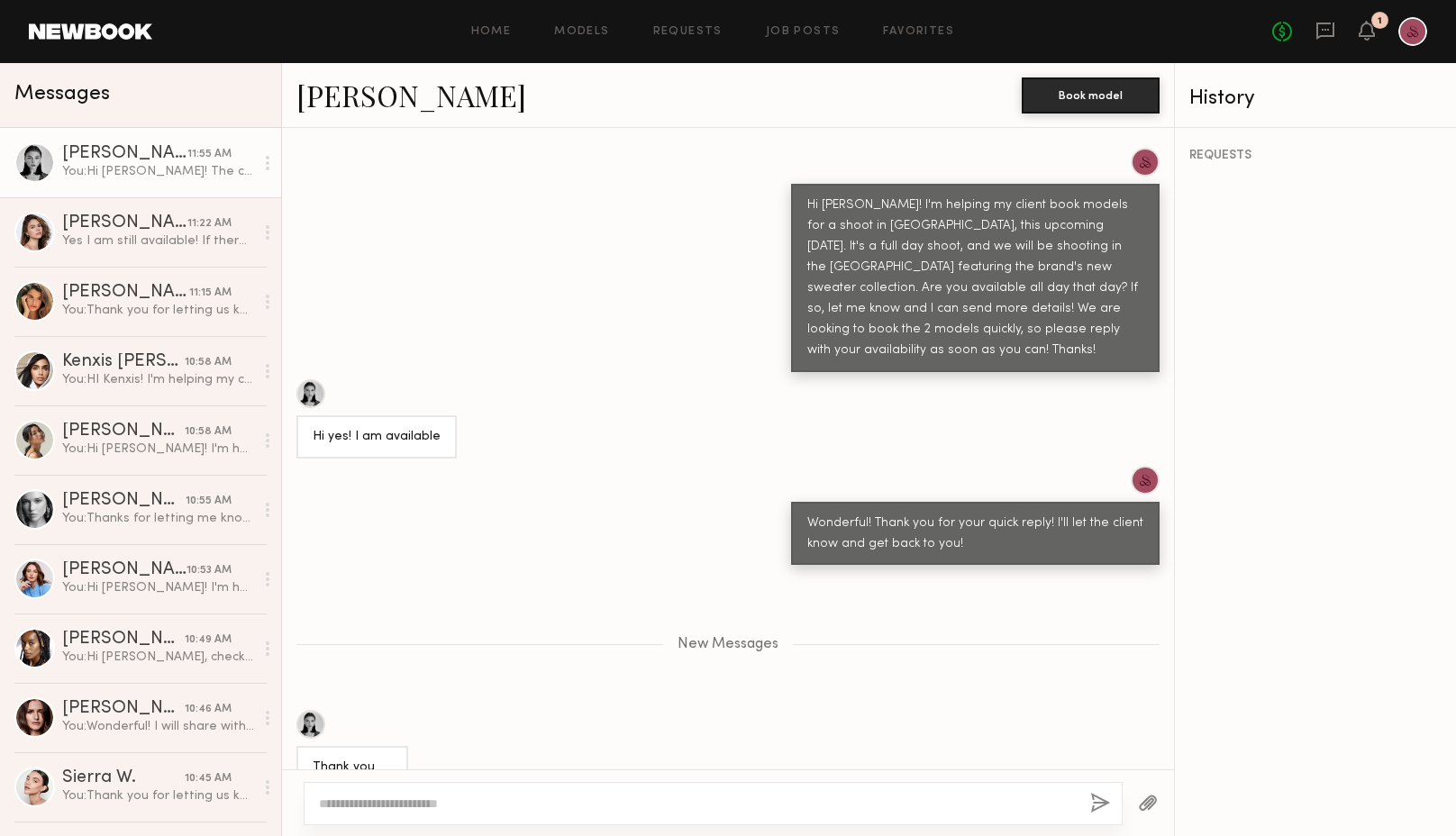
scroll to position [663, 0]
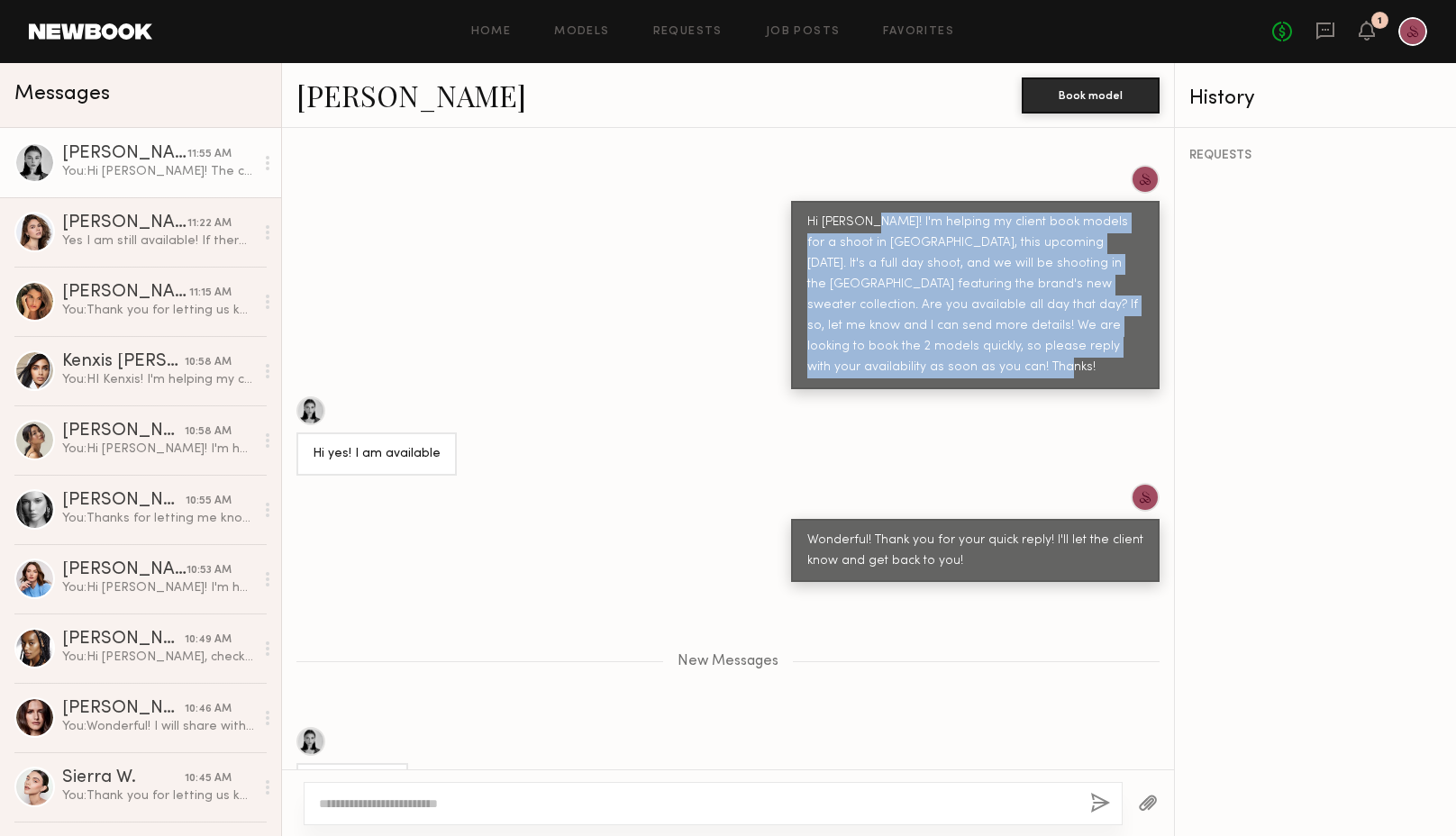
drag, startPoint x: 929, startPoint y: 313, endPoint x: 867, endPoint y: 187, distance: 140.4
click at [867, 212] on div "Hi Rachel! I'm helping my client book models for a shoot in Manhattan, this upc…" at bounding box center [975, 295] width 337 height 166
copy div "I'm helping my client book models for a shoot in Manhattan, this upcoming Wedne…"
click at [117, 404] on link "Kenxis J. 10:58 AM You: HI Kenxis! I'm helping my client book models for a shoo…" at bounding box center [140, 371] width 281 height 69
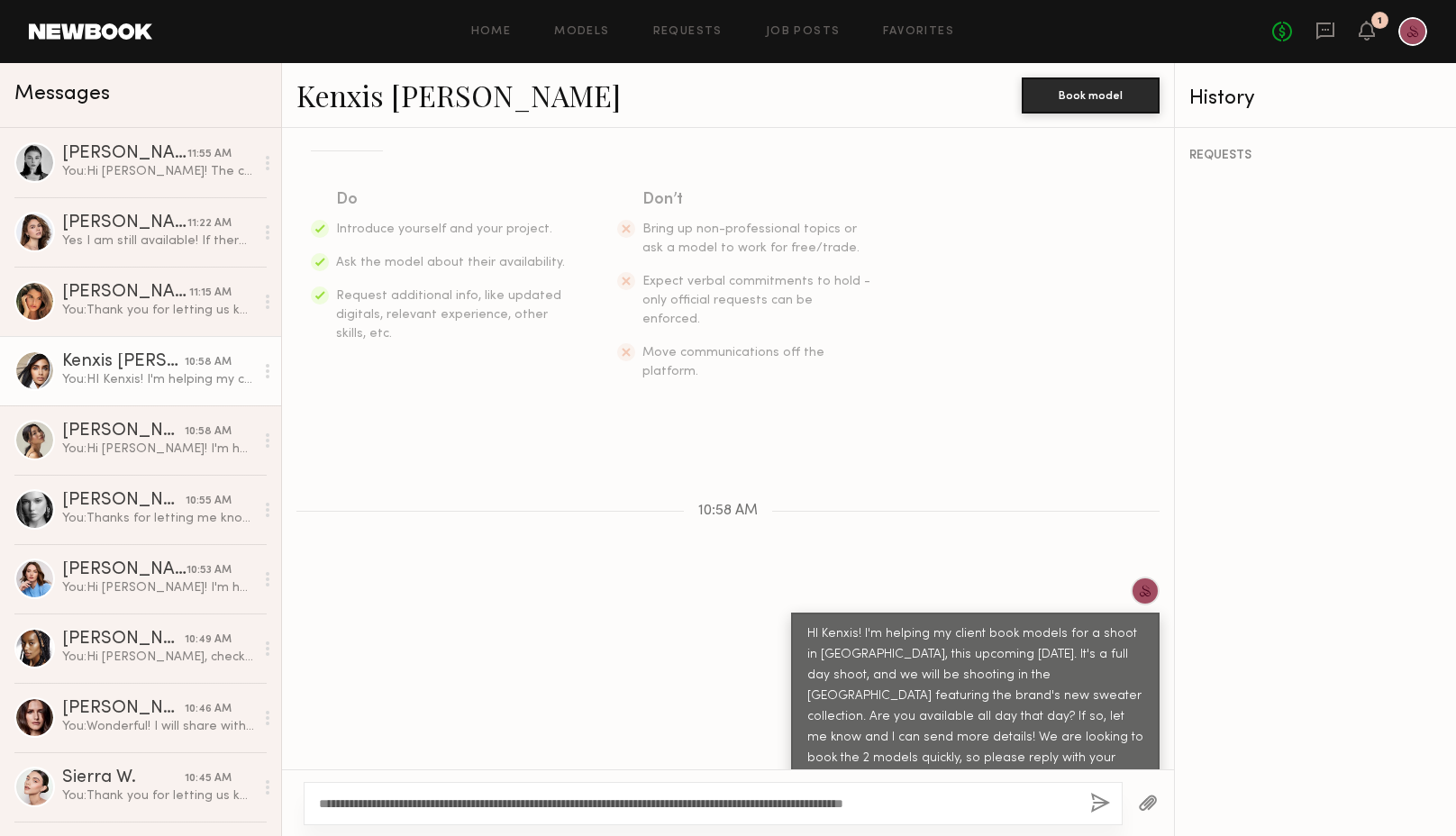
type textarea "**********"
click at [533, 793] on div "**********" at bounding box center [714, 803] width 819 height 43
click at [1084, 811] on div "**********" at bounding box center [714, 803] width 819 height 43
click at [1095, 808] on button "button" at bounding box center [1101, 803] width 20 height 23
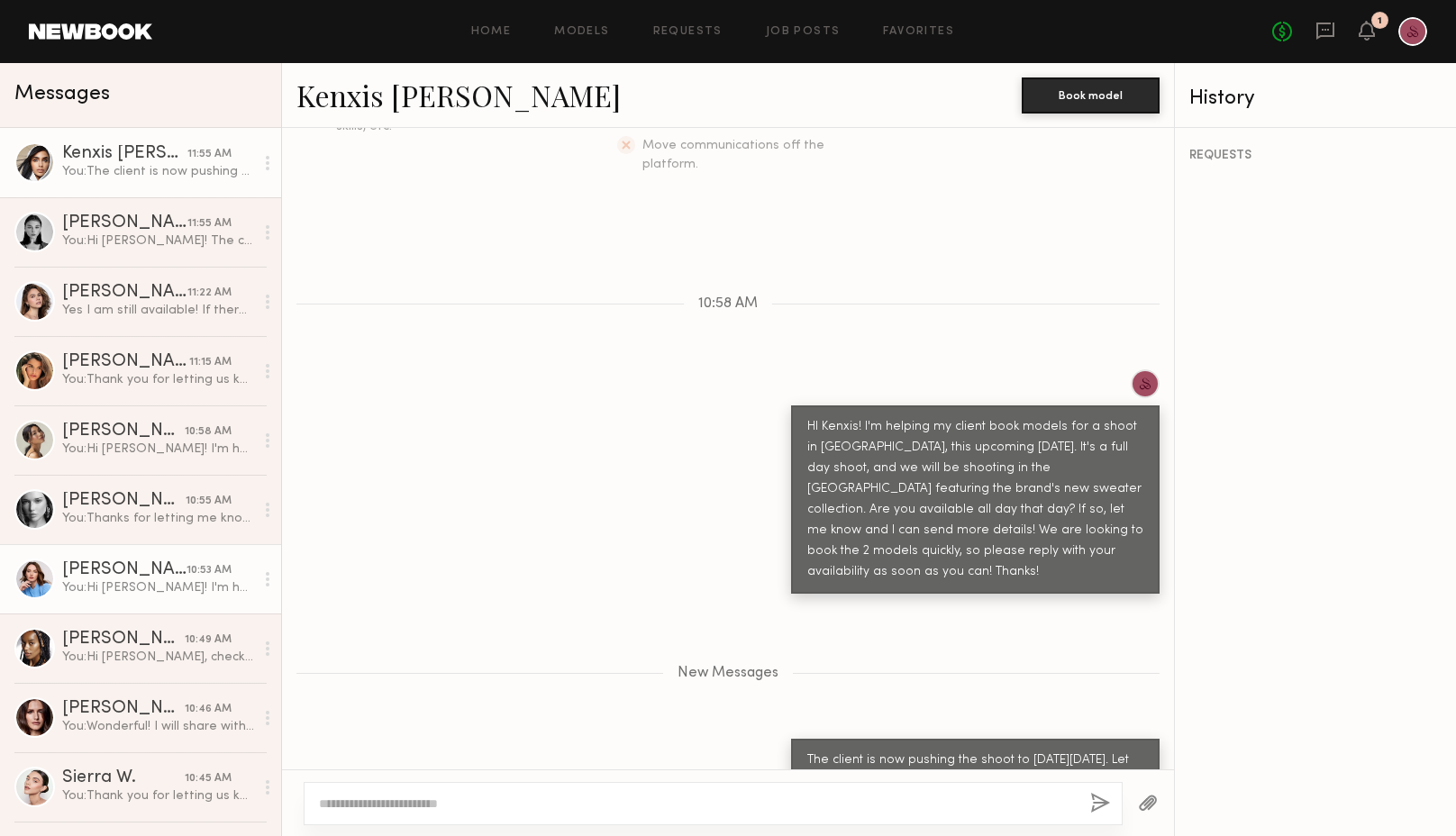
scroll to position [101, 0]
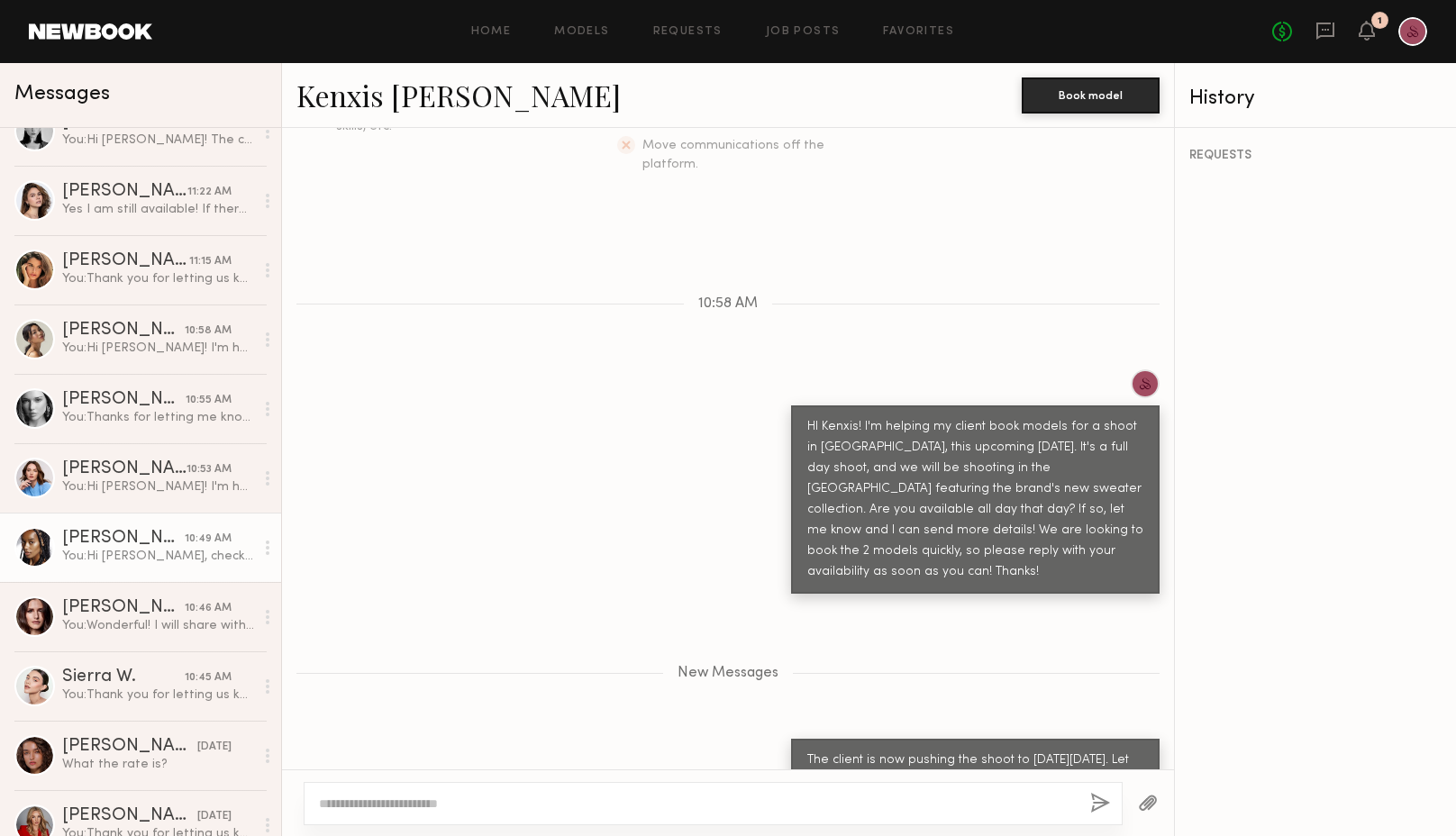
click at [123, 547] on div "Paige G." at bounding box center [123, 539] width 122 height 18
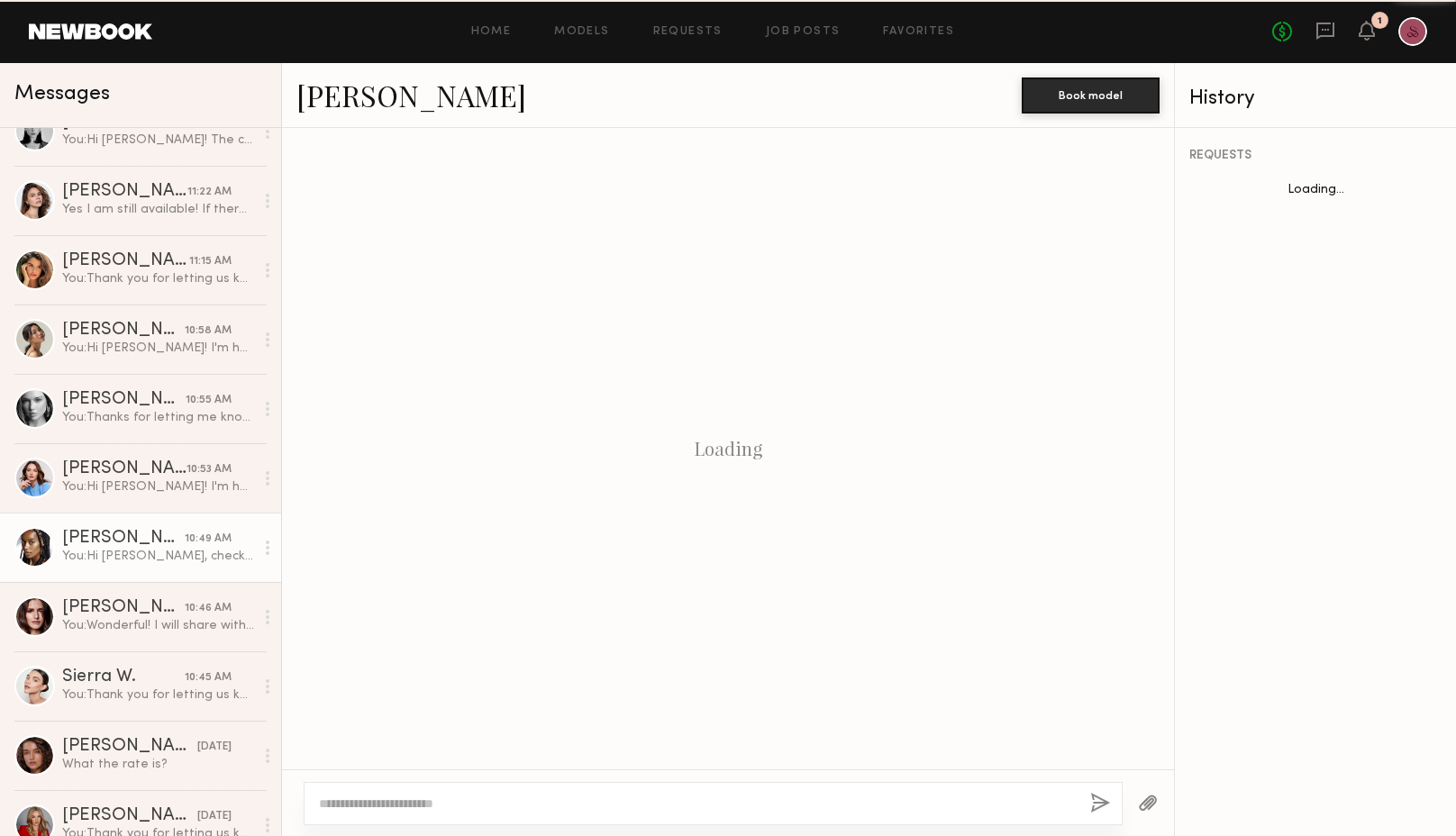
scroll to position [439, 0]
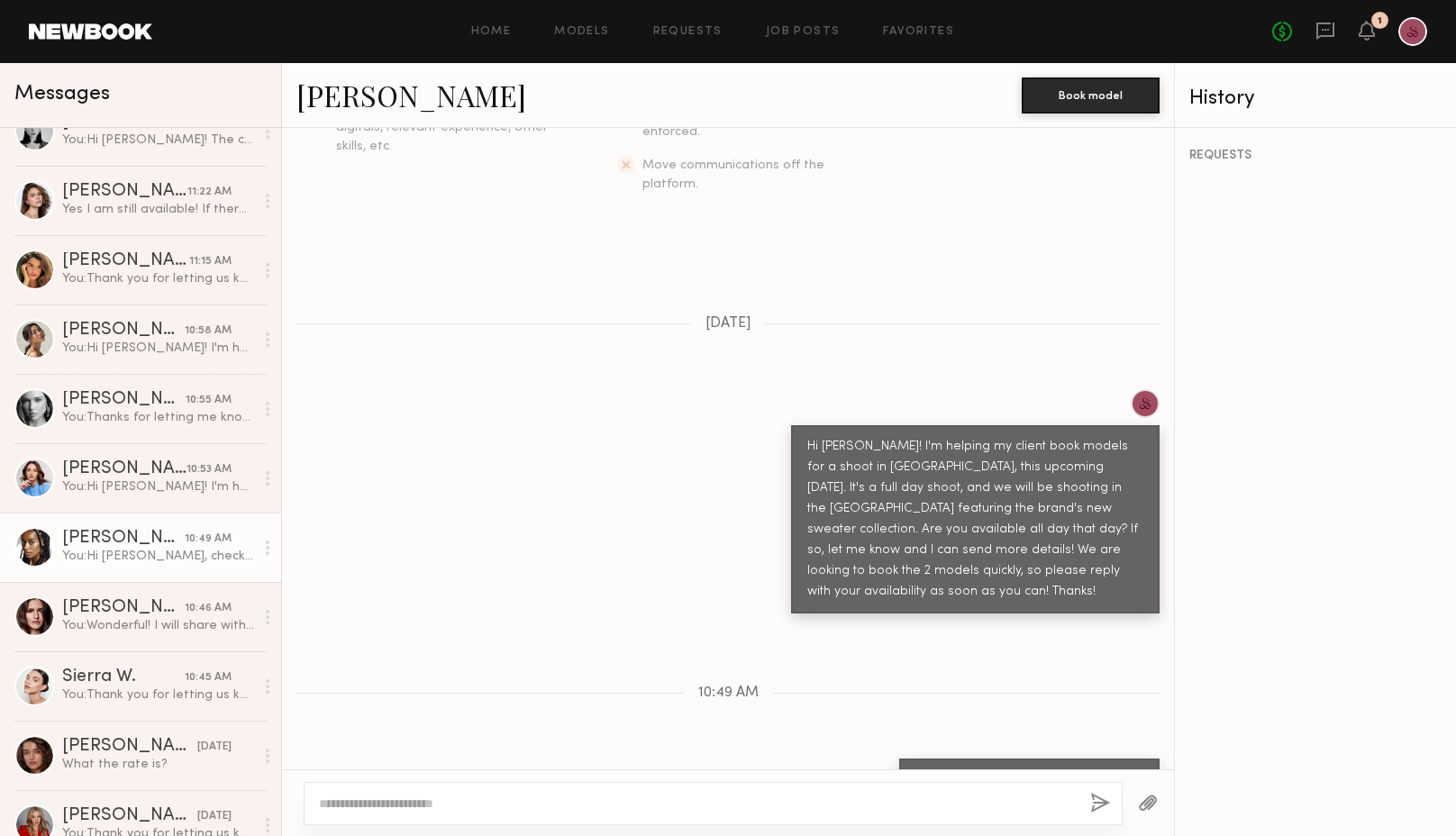
click at [482, 804] on textarea at bounding box center [697, 803] width 757 height 18
click at [609, 794] on div at bounding box center [714, 803] width 819 height 43
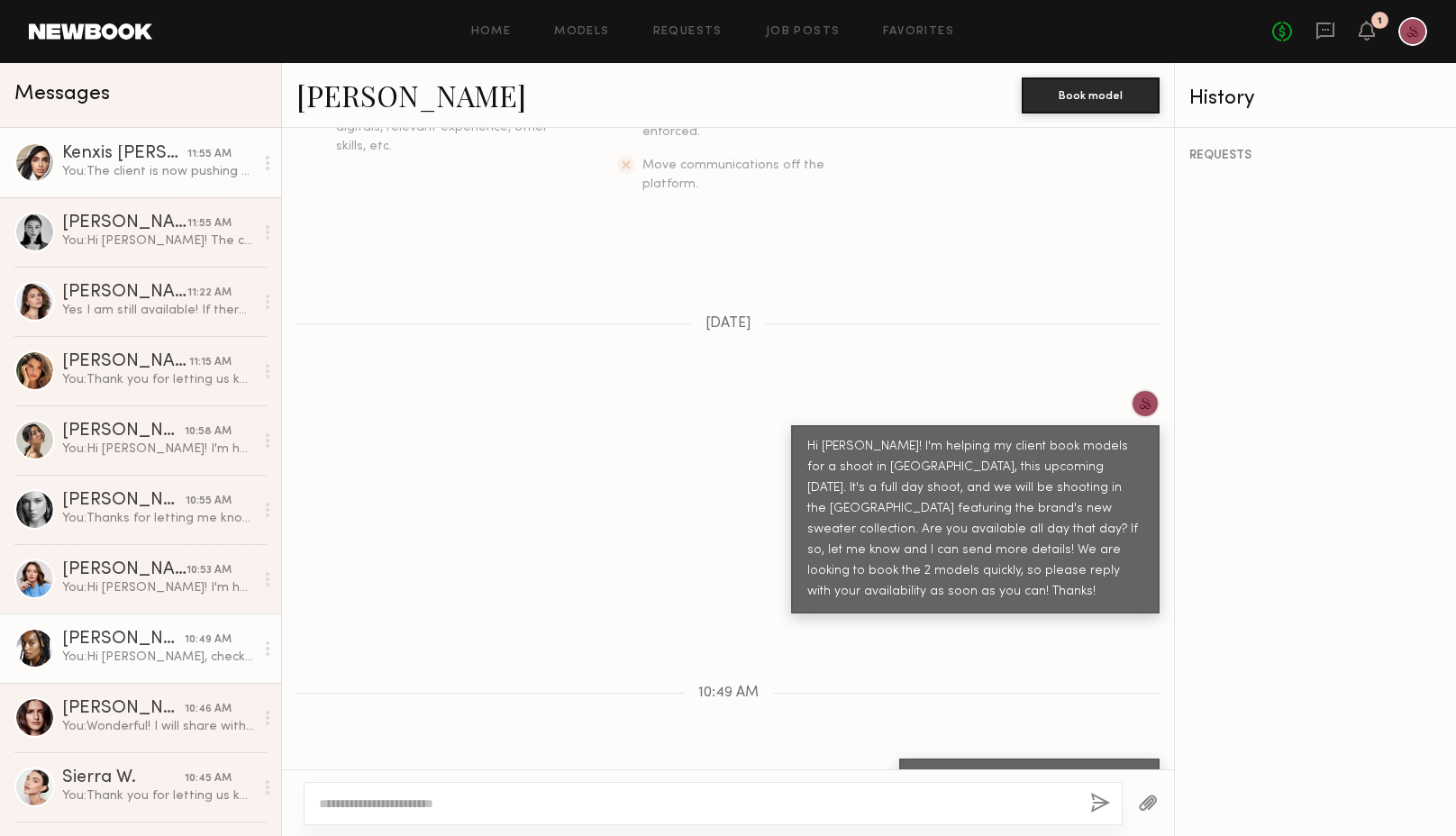
scroll to position [-1, 0]
click at [114, 167] on div "You: The client is now pushing the shoot to next Wed, Oct 22nd. Let me know if …" at bounding box center [158, 171] width 192 height 17
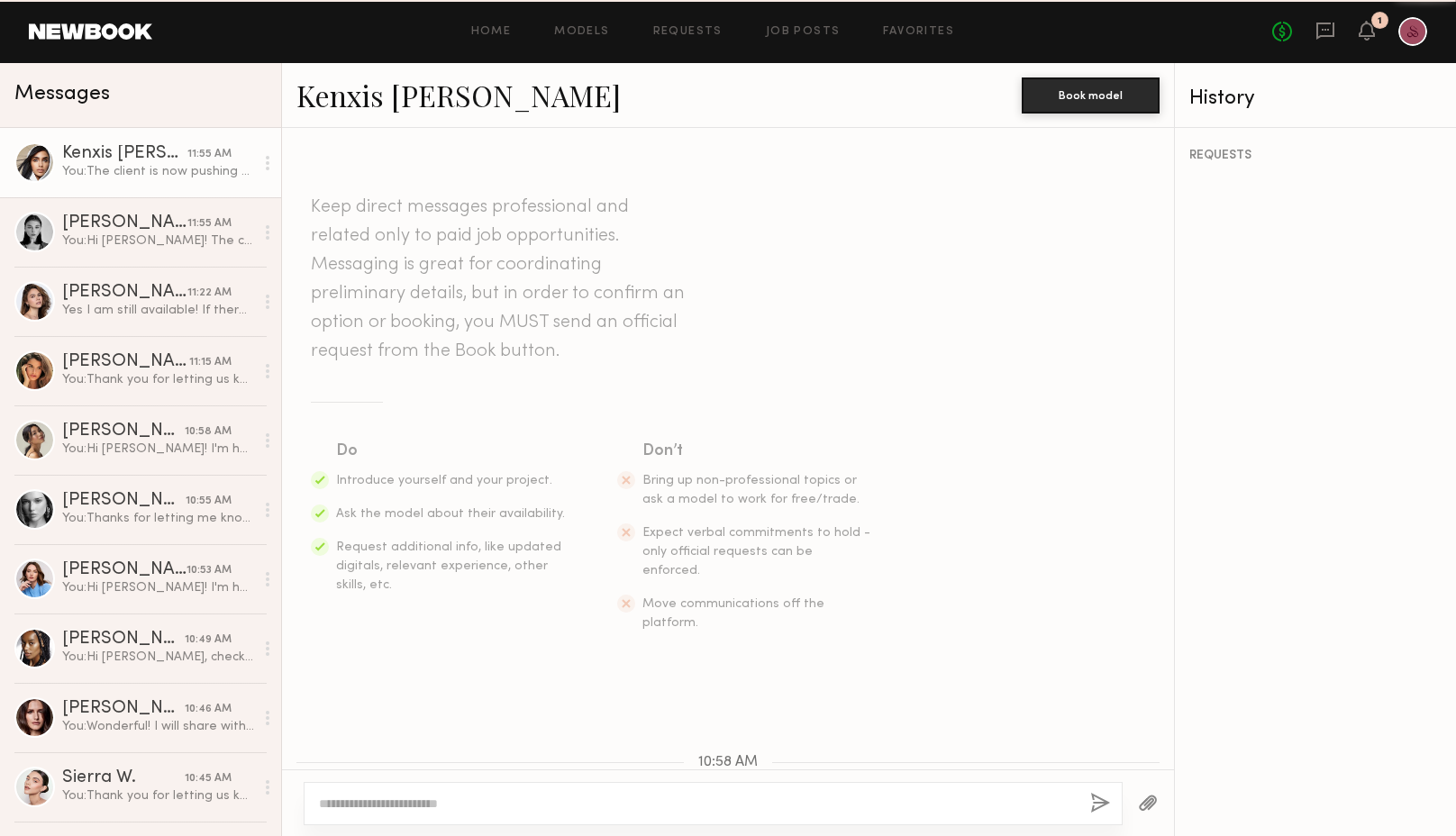
scroll to position [321, 0]
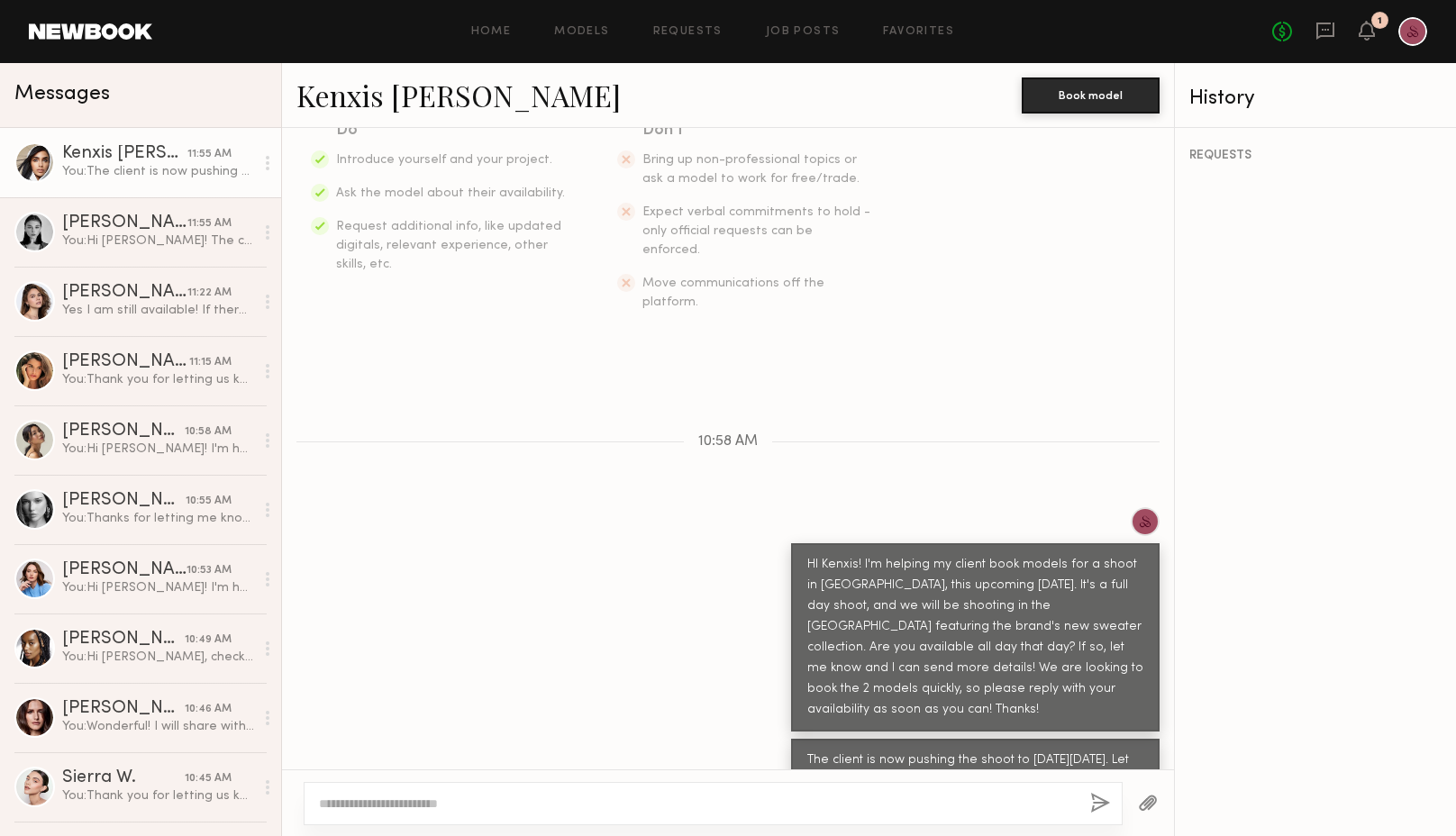
drag, startPoint x: 1136, startPoint y: 730, endPoint x: 803, endPoint y: 711, distance: 333.5
click at [803, 739] on div "The client is now pushing the shoot to next Wed, Oct 22nd. Let me know if you'r…" at bounding box center [975, 771] width 368 height 64
copy div "The client is now pushing the shoot to next Wed, Oct 22nd. Let me know if you'r…"
click at [83, 655] on div "You: Hi Paige, checking in on this!" at bounding box center [158, 656] width 192 height 17
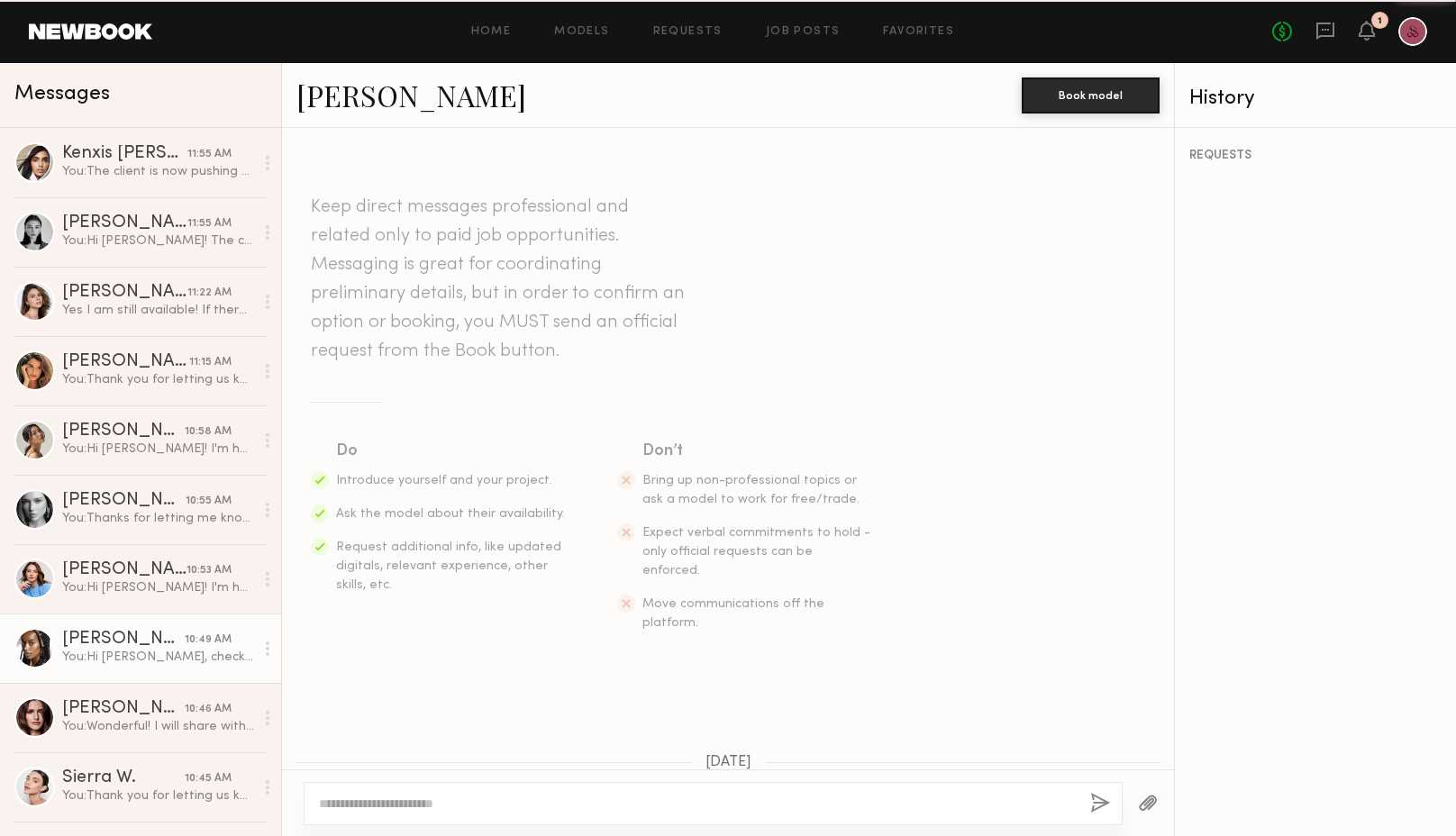
scroll to position [439, 0]
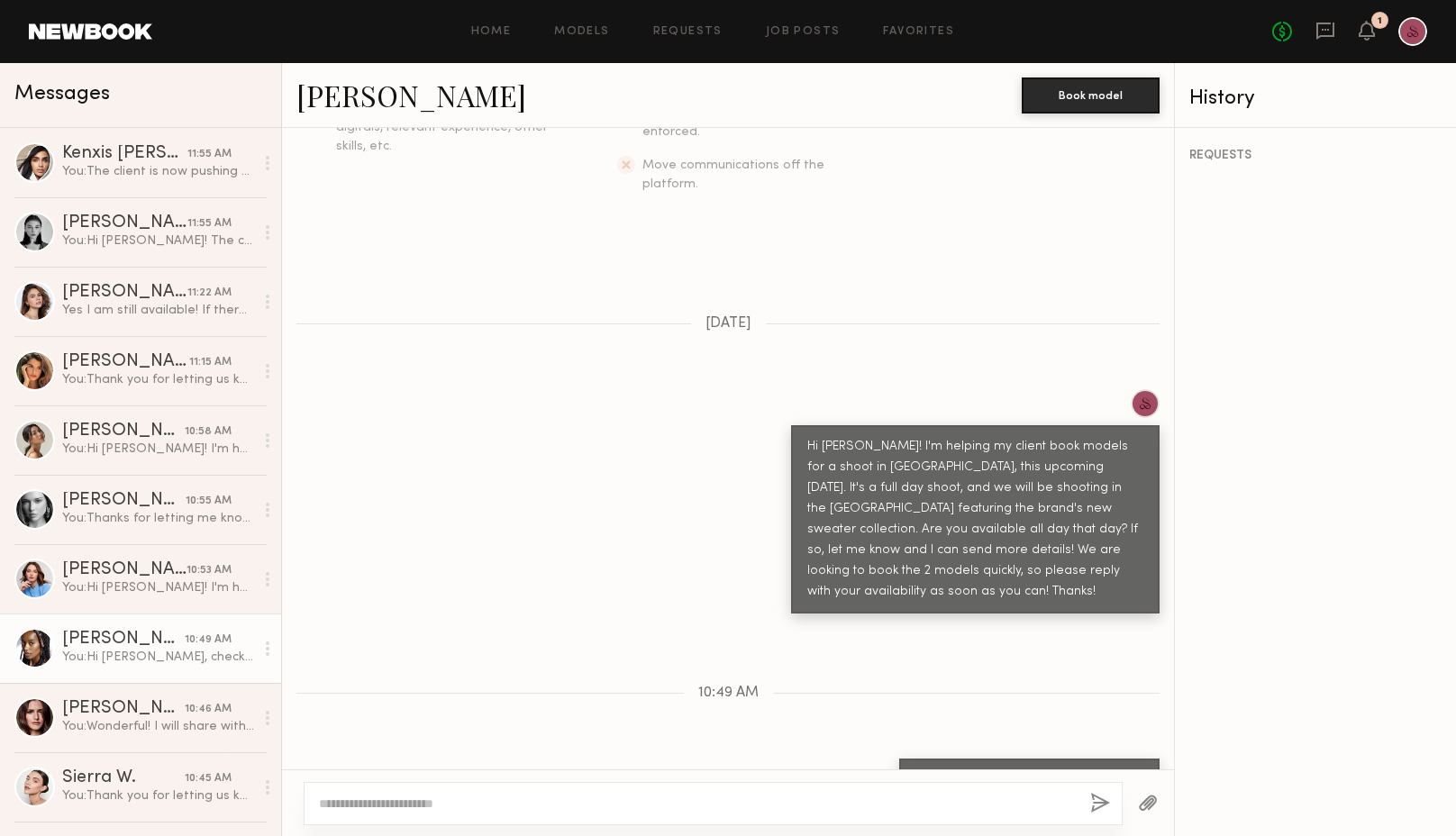
click at [460, 801] on textarea at bounding box center [697, 803] width 757 height 18
type textarea "**********"
click at [1103, 805] on button "button" at bounding box center [1101, 803] width 20 height 23
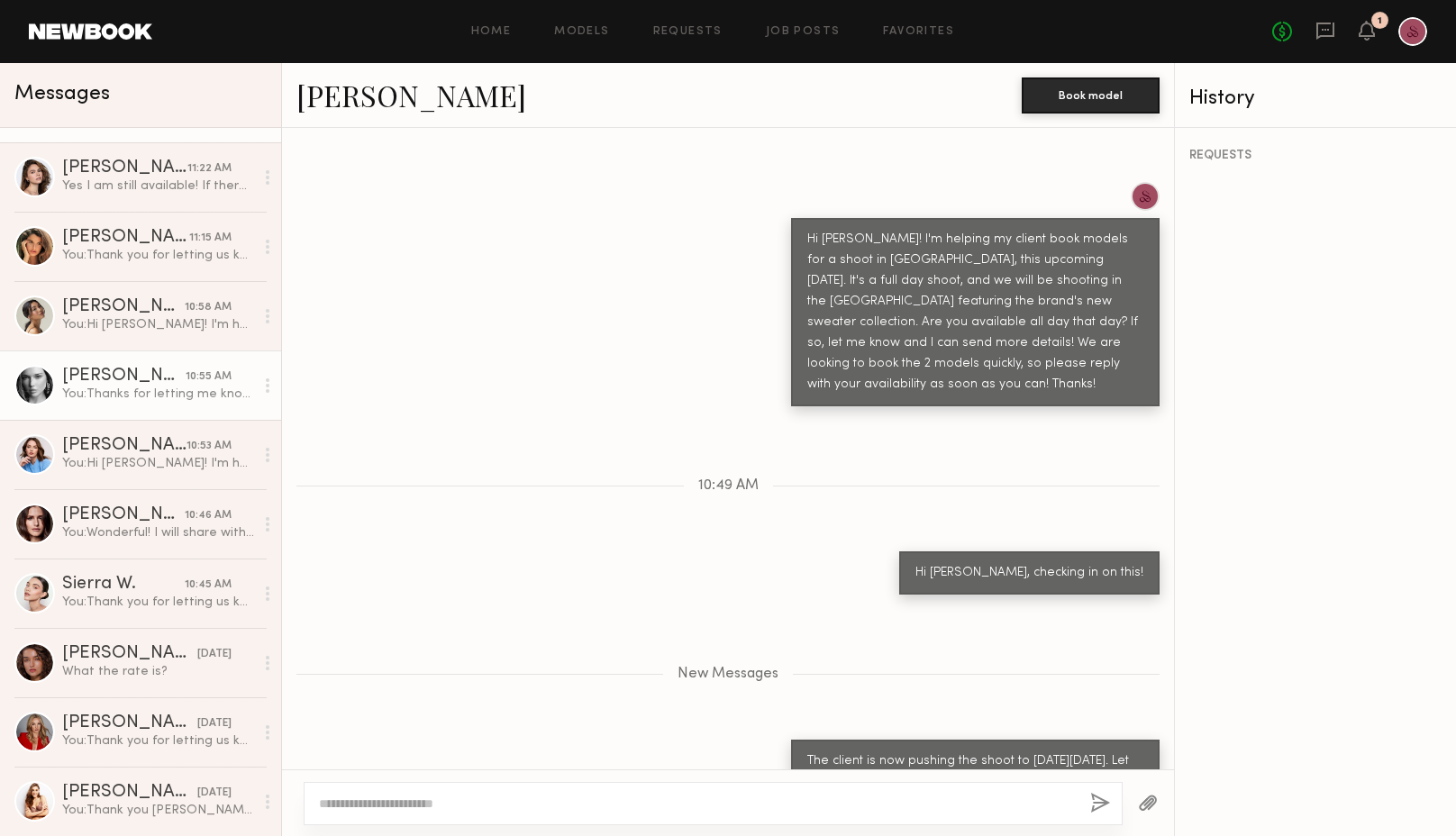
scroll to position [122, 0]
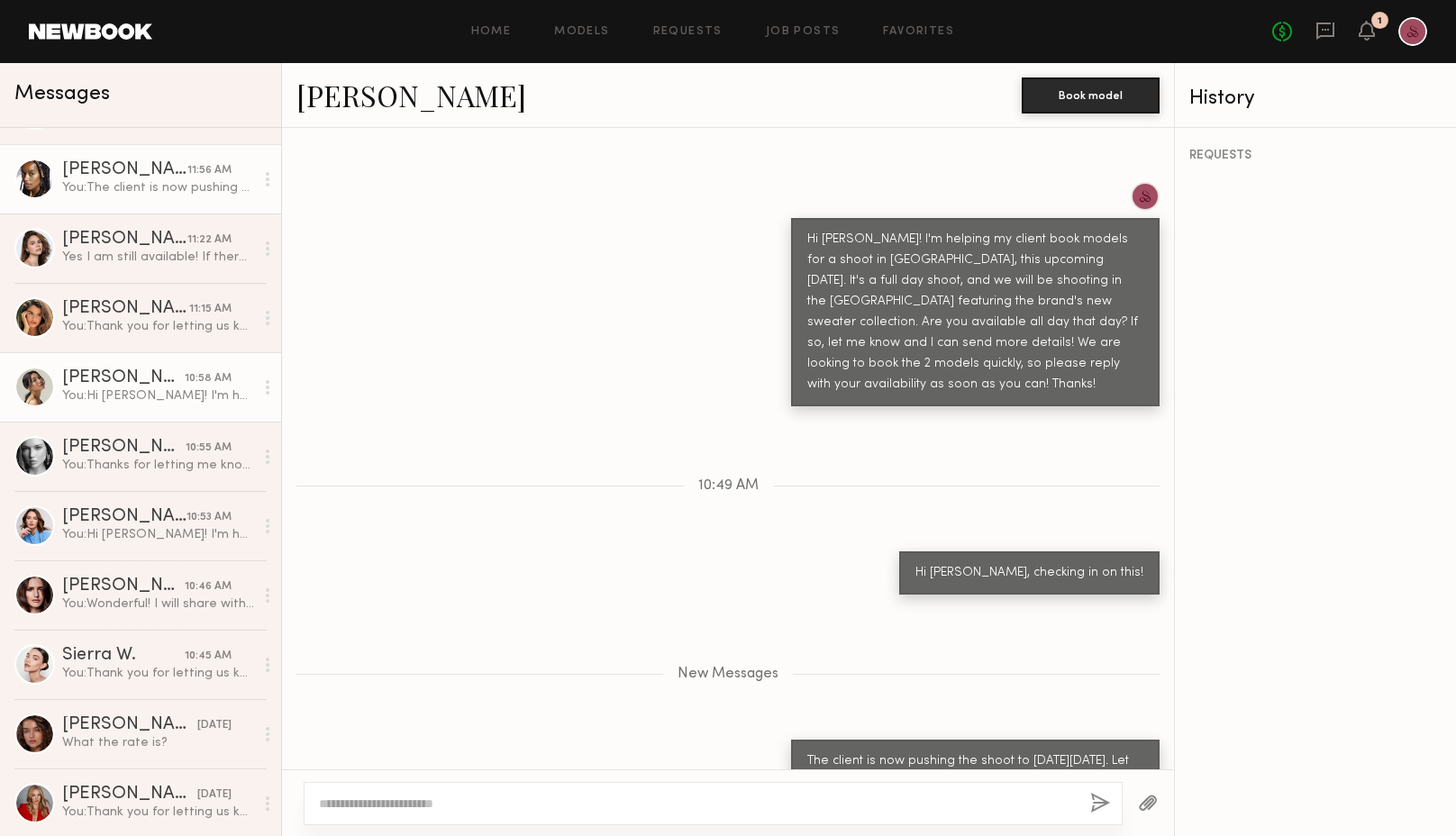
click at [126, 409] on link "Cindy N. 10:58 AM You: Hi Cindy! I'm helping my client book models for a shoot …" at bounding box center [140, 387] width 281 height 69
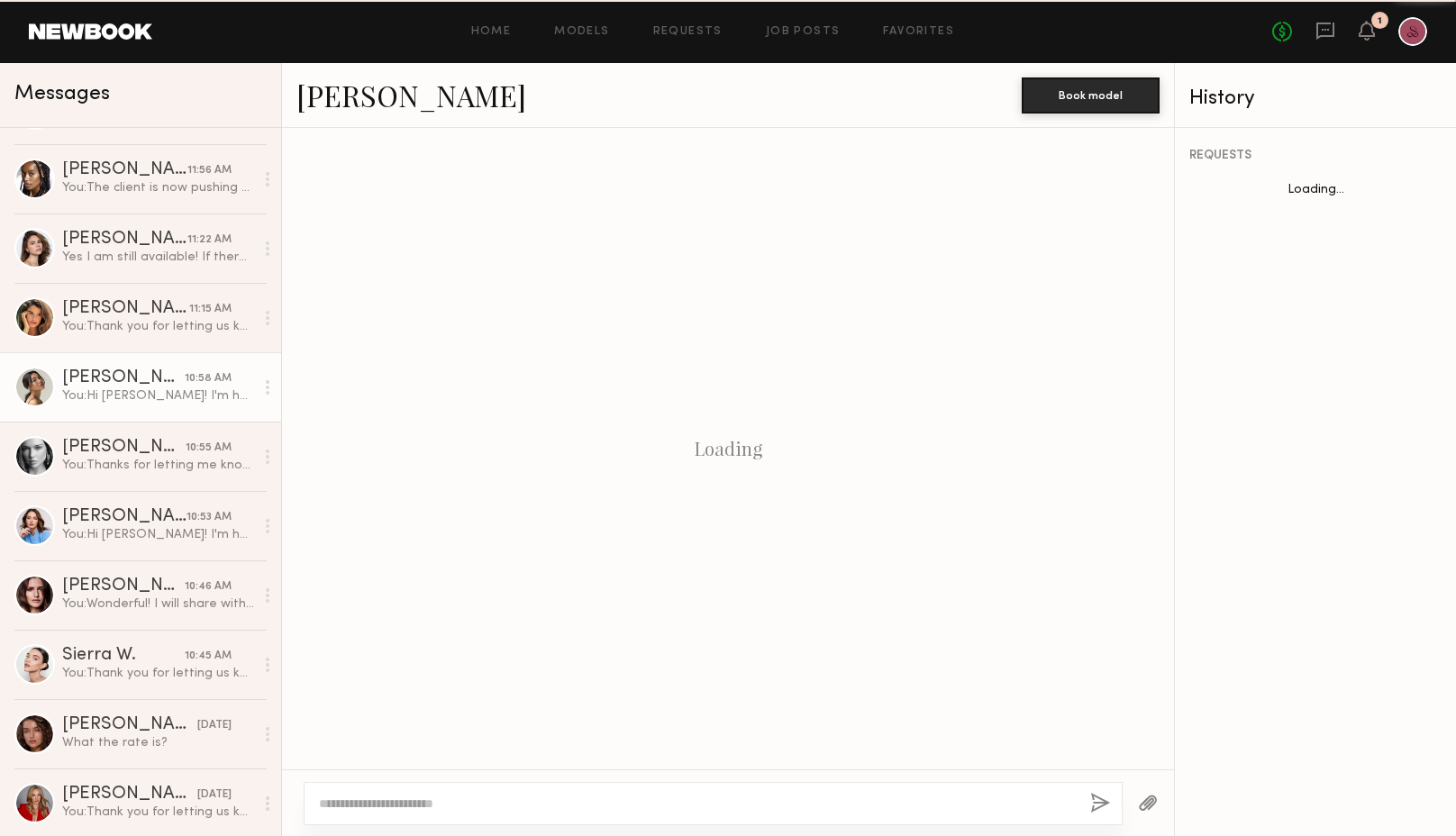
scroll to position [252, 0]
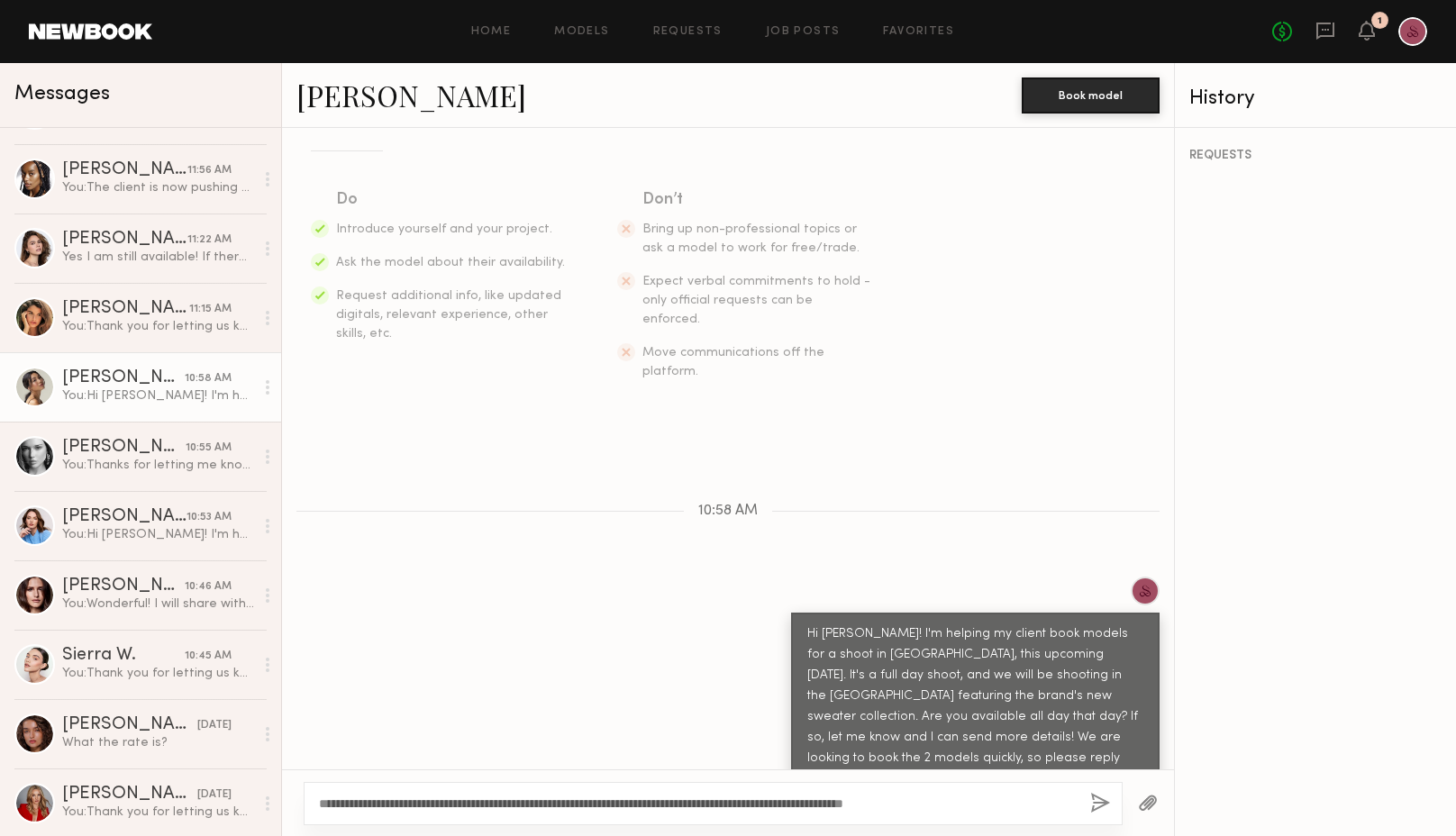
type textarea "**********"
click at [1100, 801] on button "button" at bounding box center [1101, 803] width 20 height 23
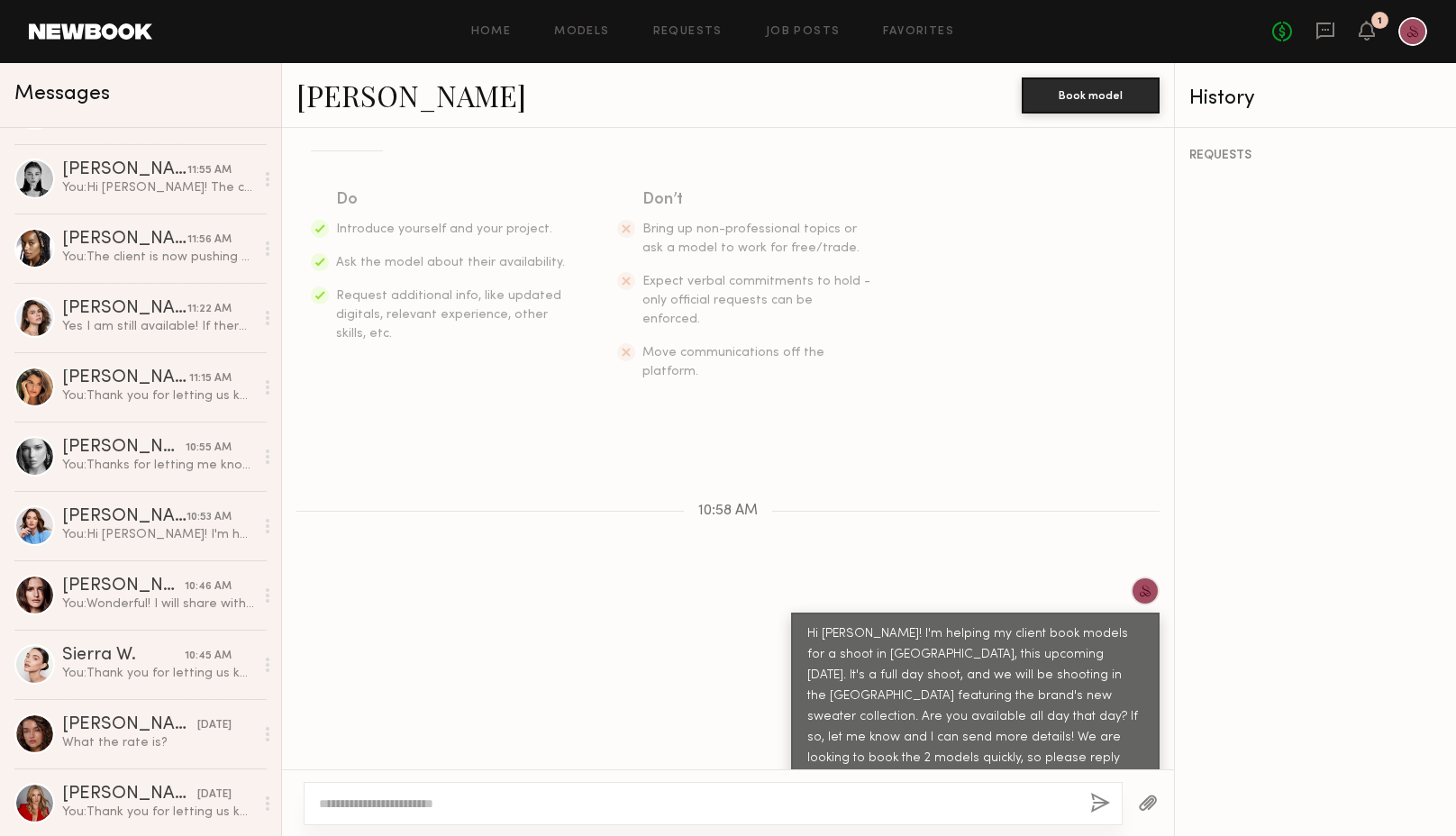
scroll to position [459, 0]
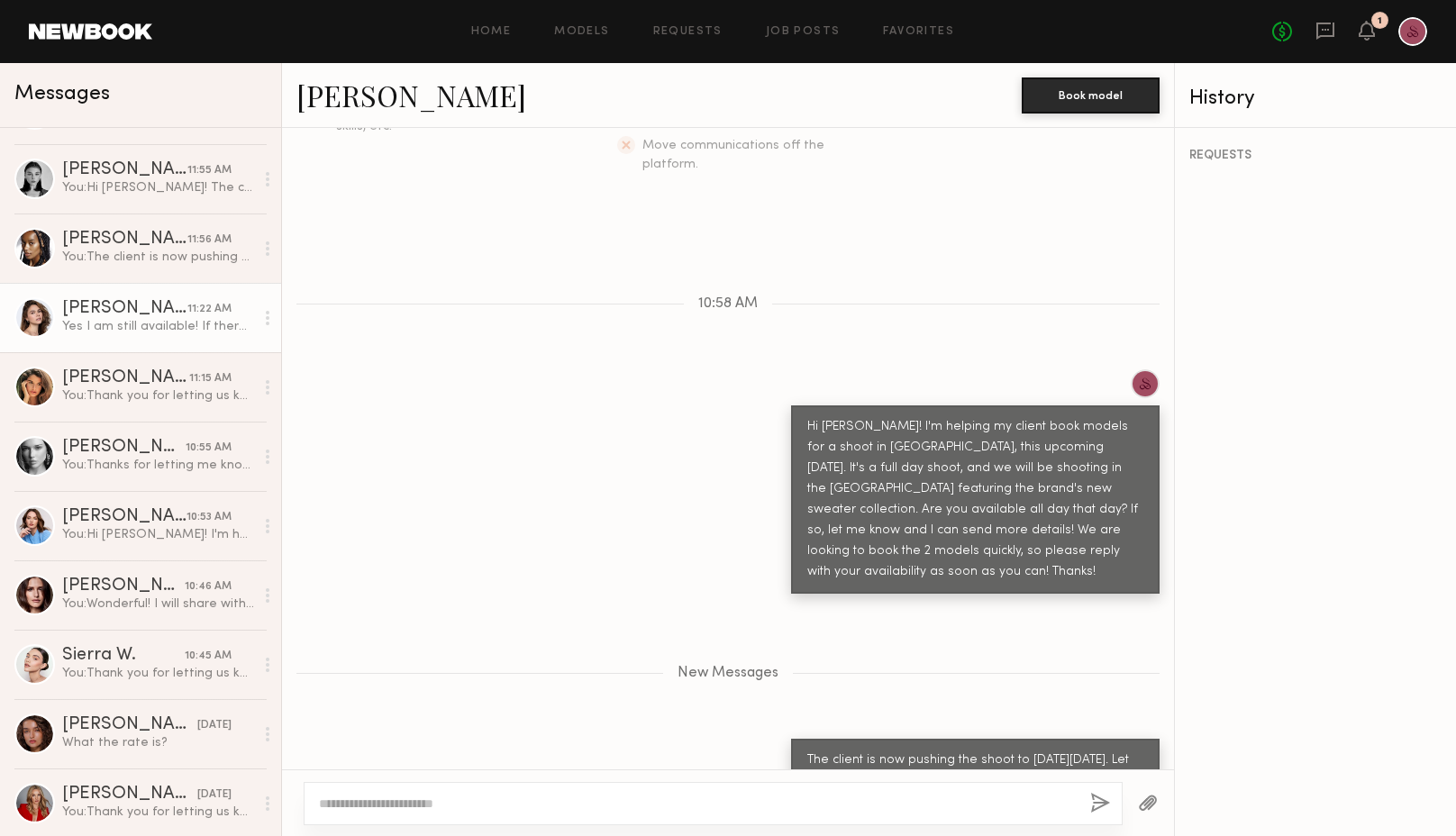
click at [132, 308] on div "Natalia T." at bounding box center [124, 309] width 125 height 18
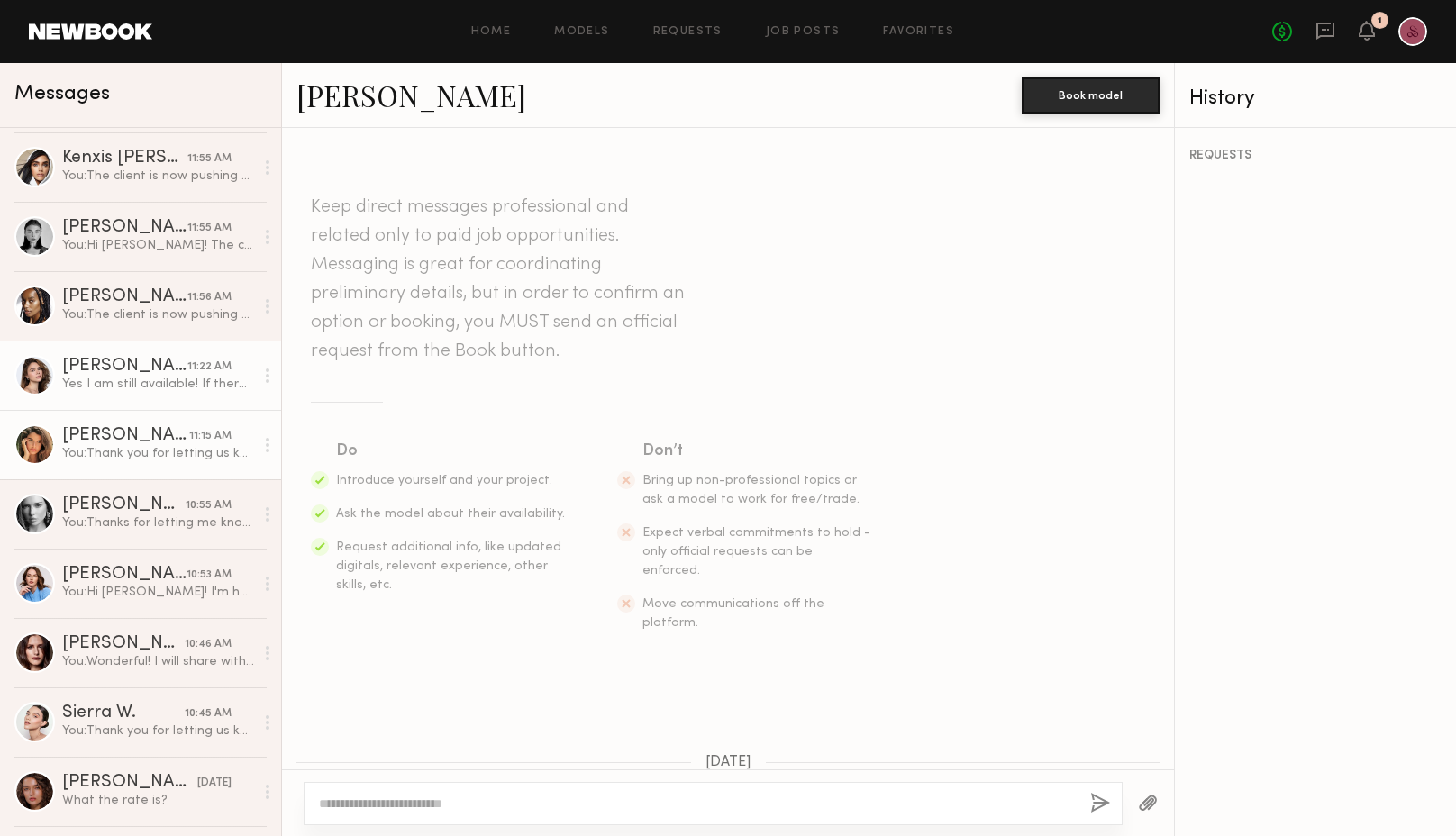
scroll to position [769, 0]
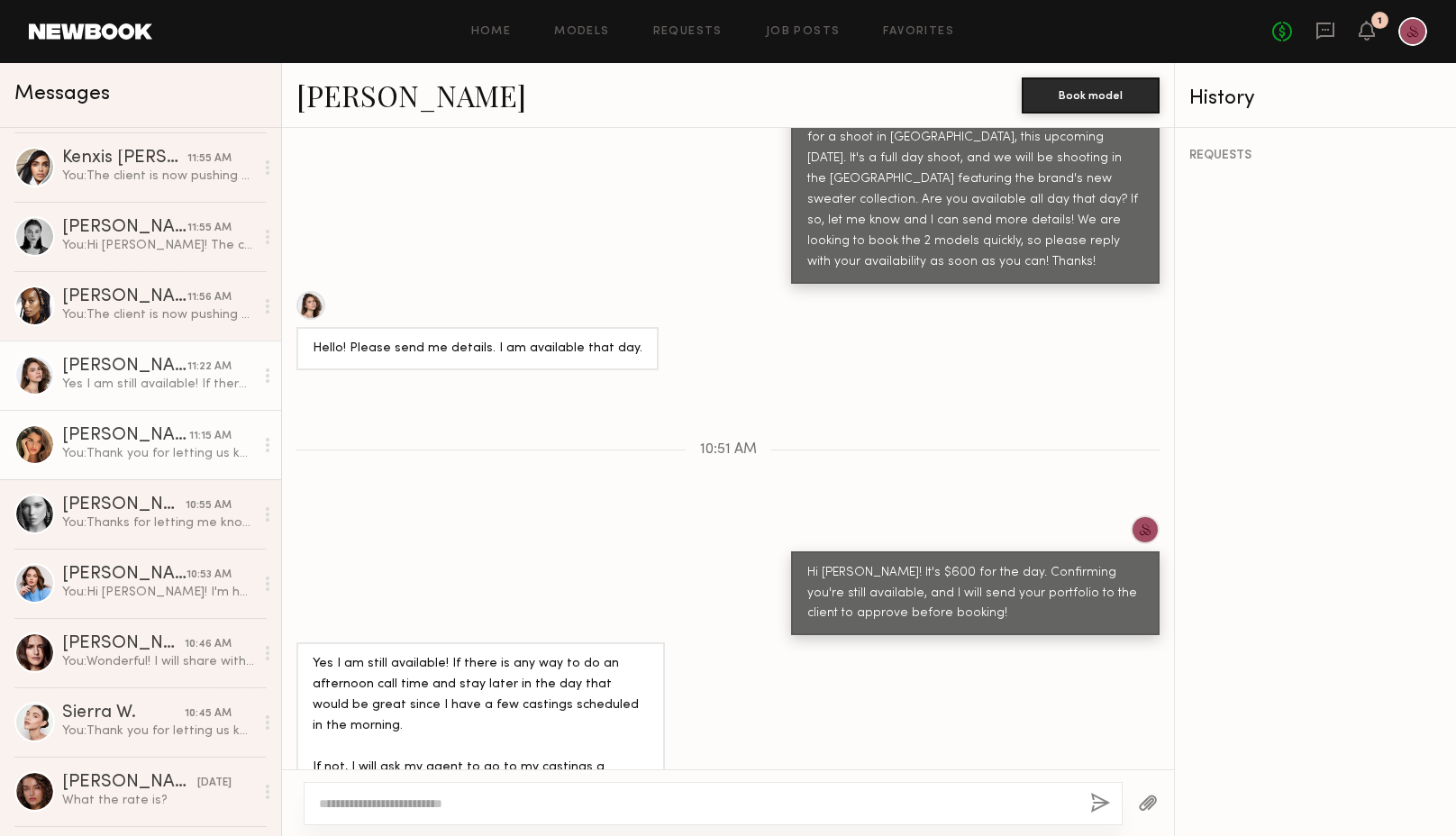
click at [110, 431] on div "Manuela G." at bounding box center [125, 436] width 127 height 18
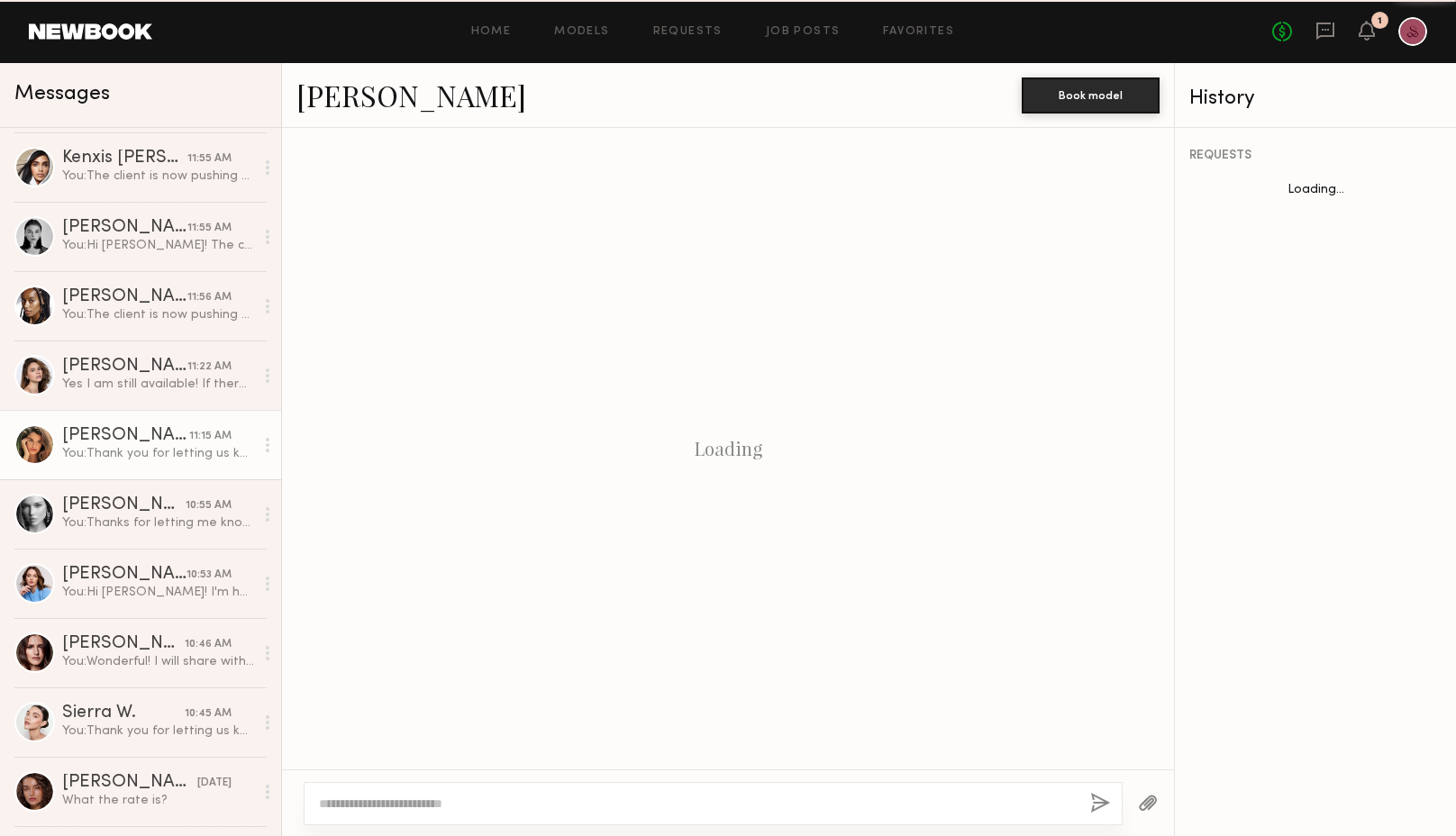
scroll to position [466, 0]
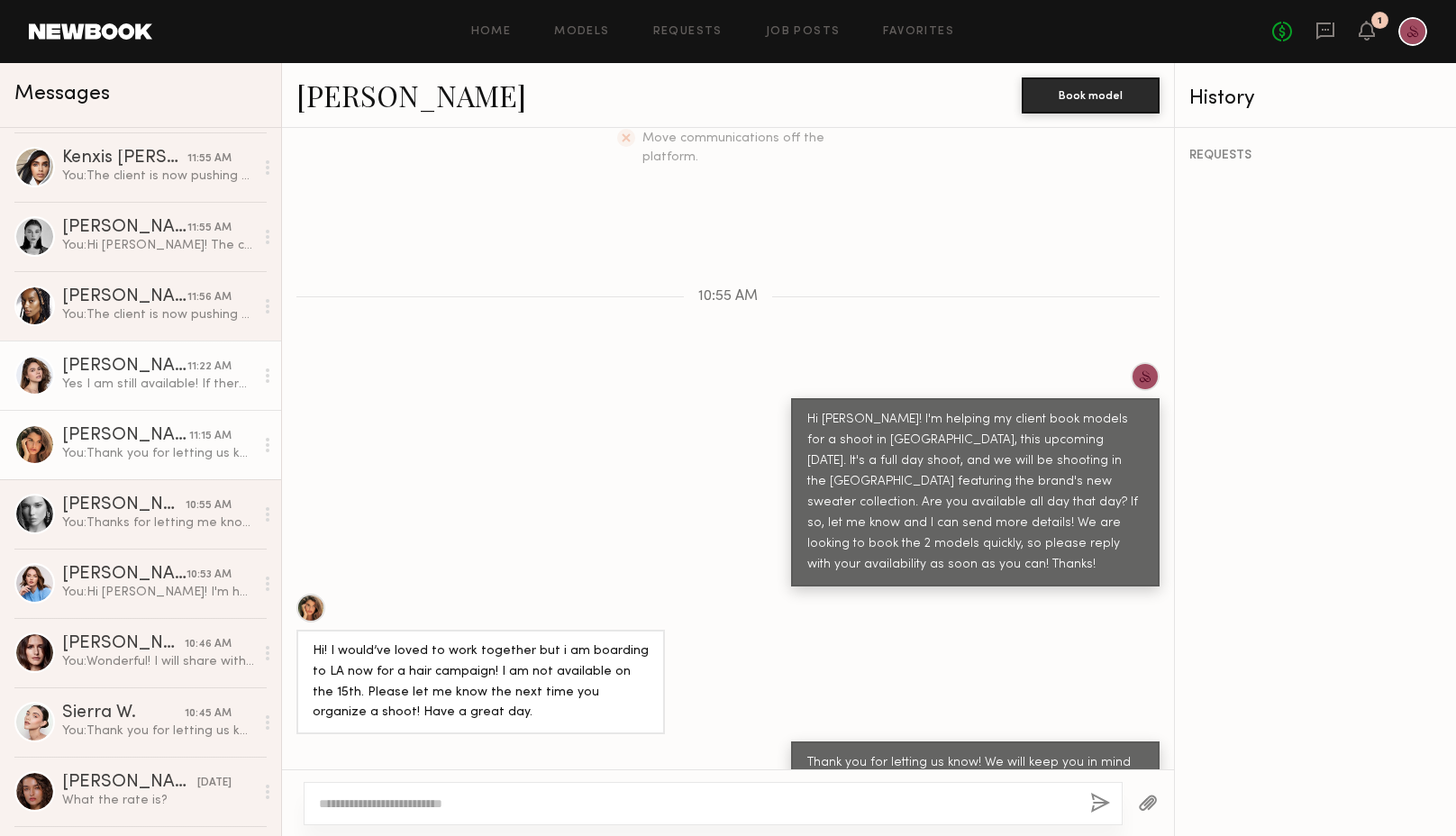
click at [133, 353] on link "Natalia T. 11:22 AM Yes I am still available! If there is any way to do an afte…" at bounding box center [140, 375] width 281 height 69
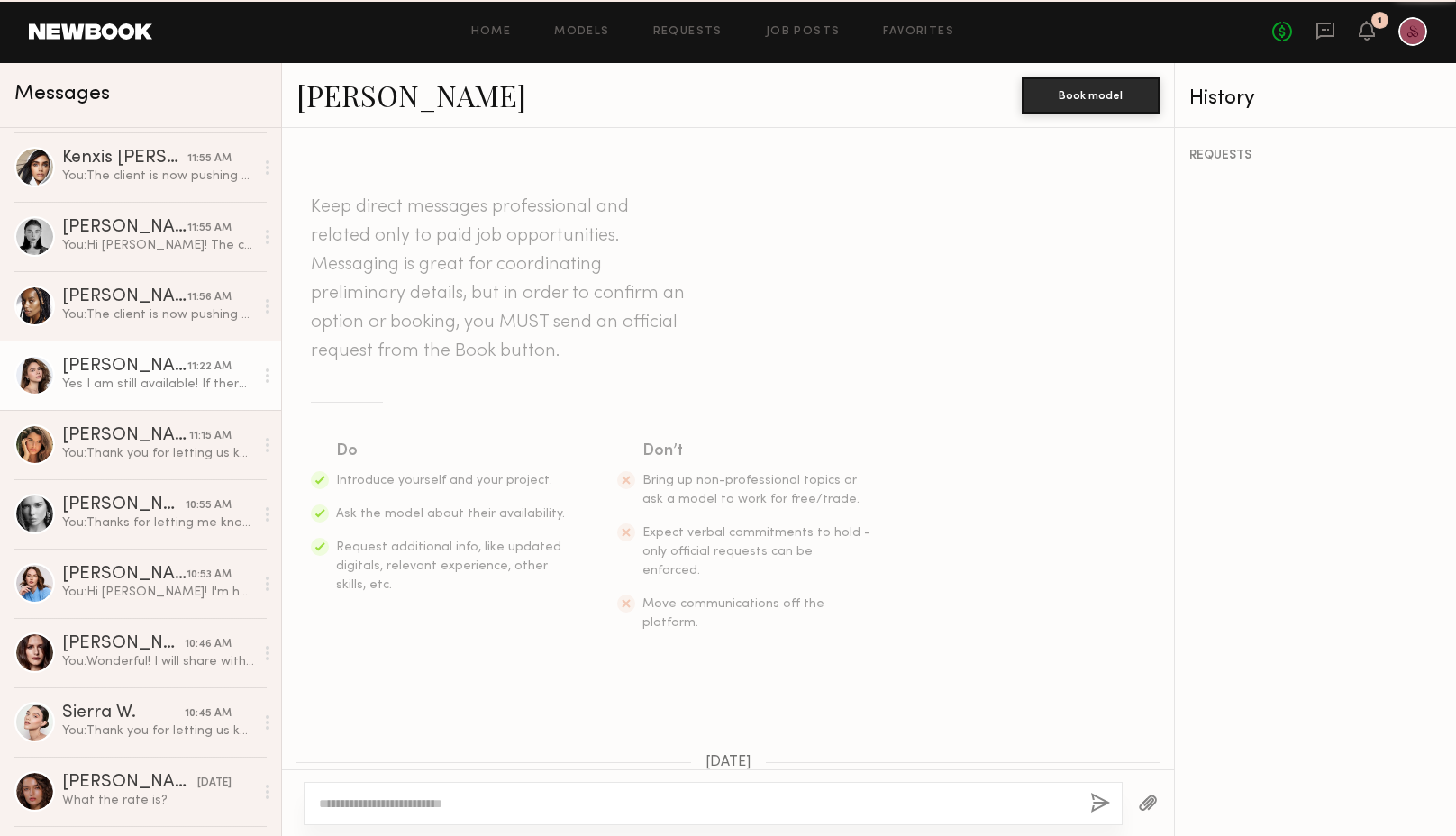
scroll to position [769, 0]
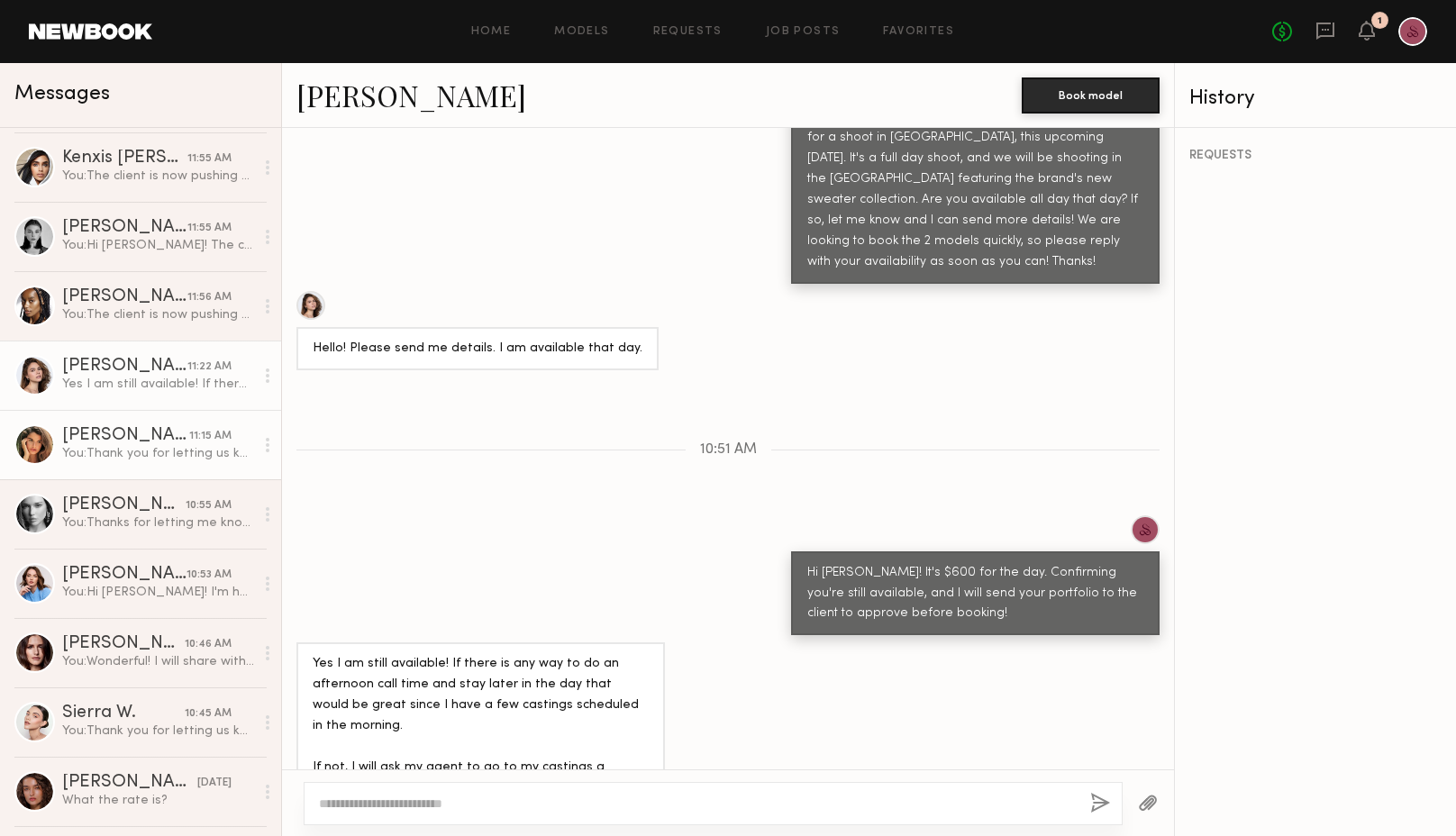
click at [108, 450] on div "You: Thank you for letting us know! We will keep you in mind for future shoots.…" at bounding box center [158, 453] width 192 height 17
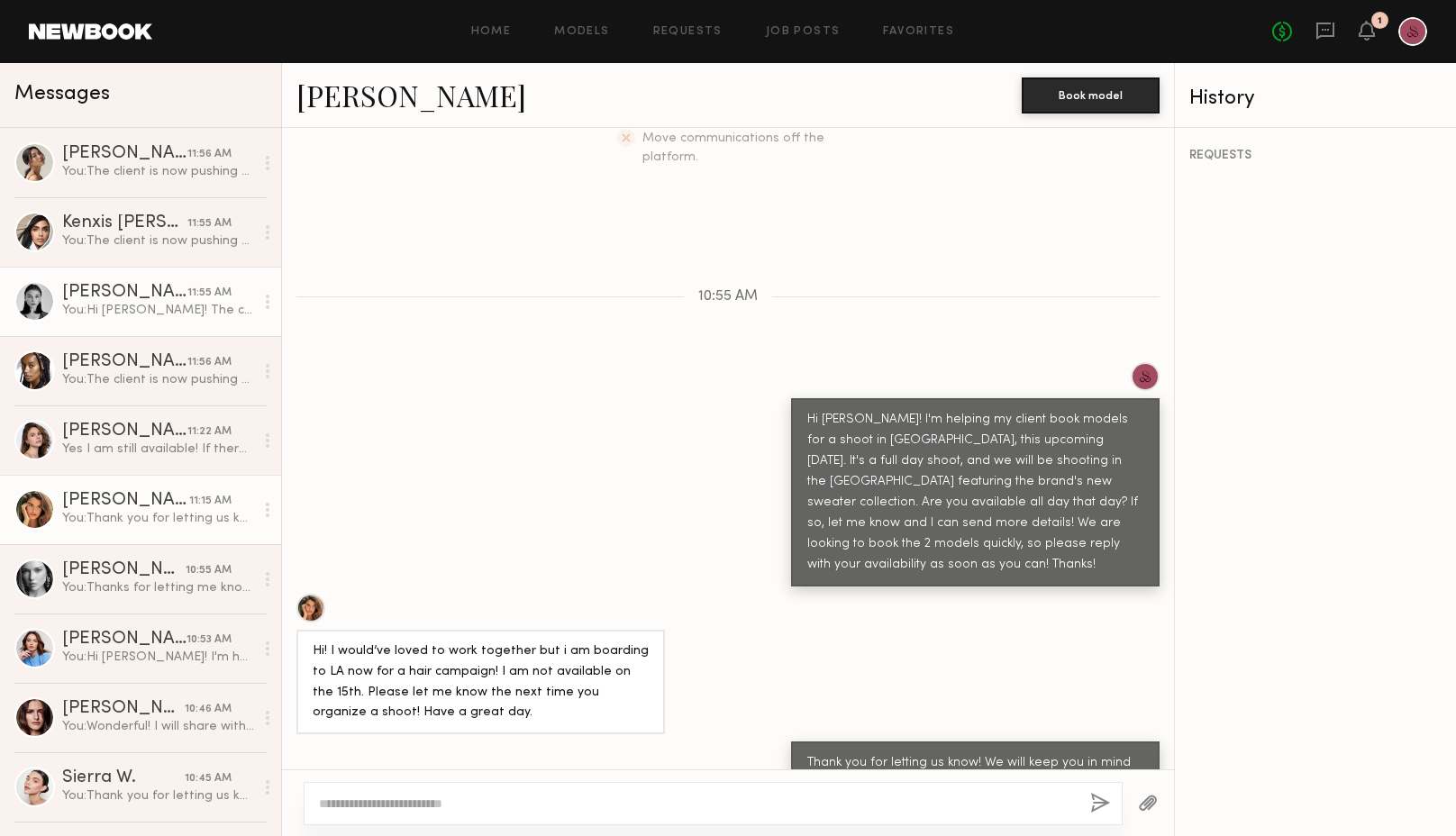
click at [128, 293] on div "Rachel F." at bounding box center [124, 293] width 125 height 18
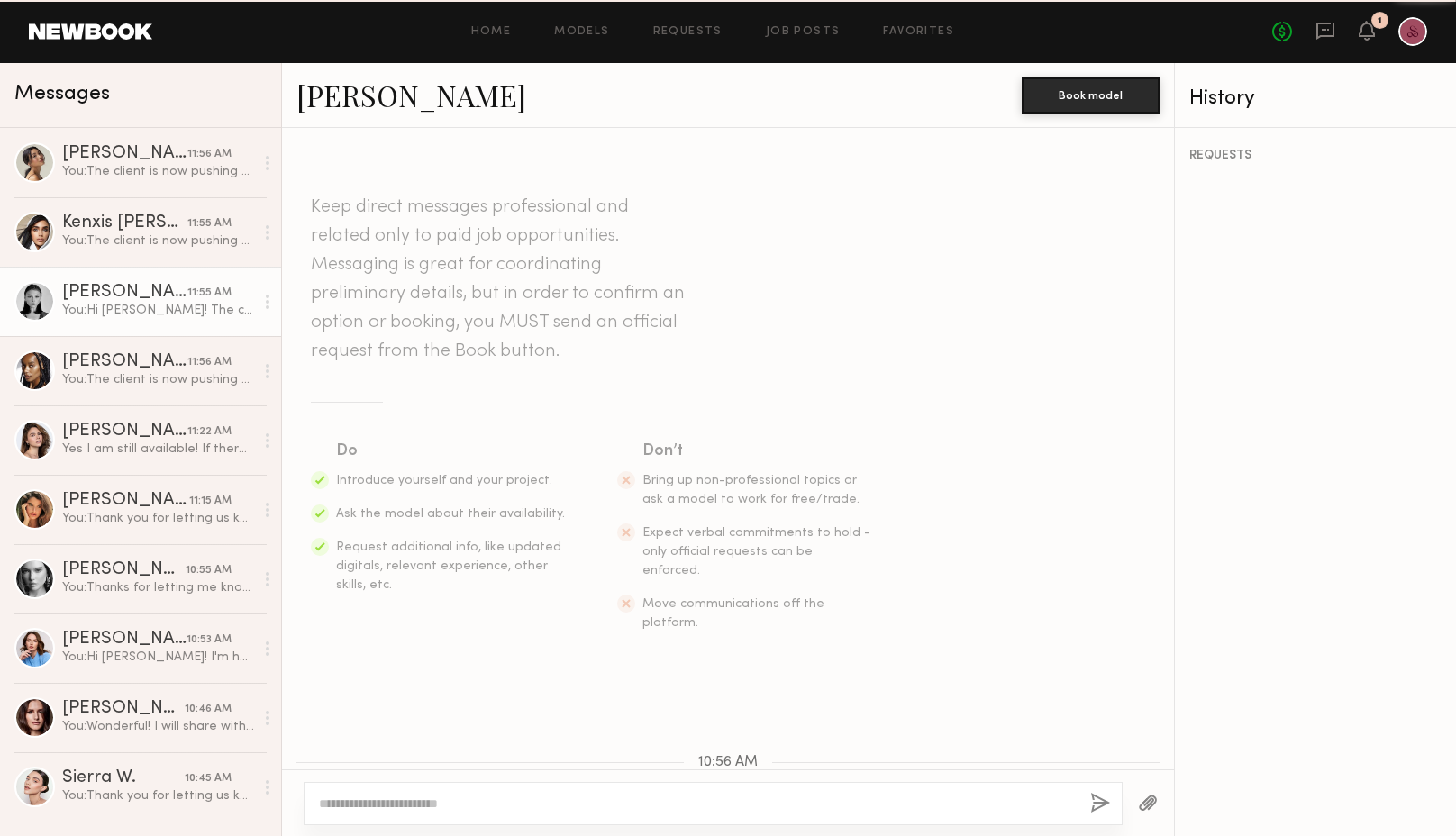
scroll to position [597, 0]
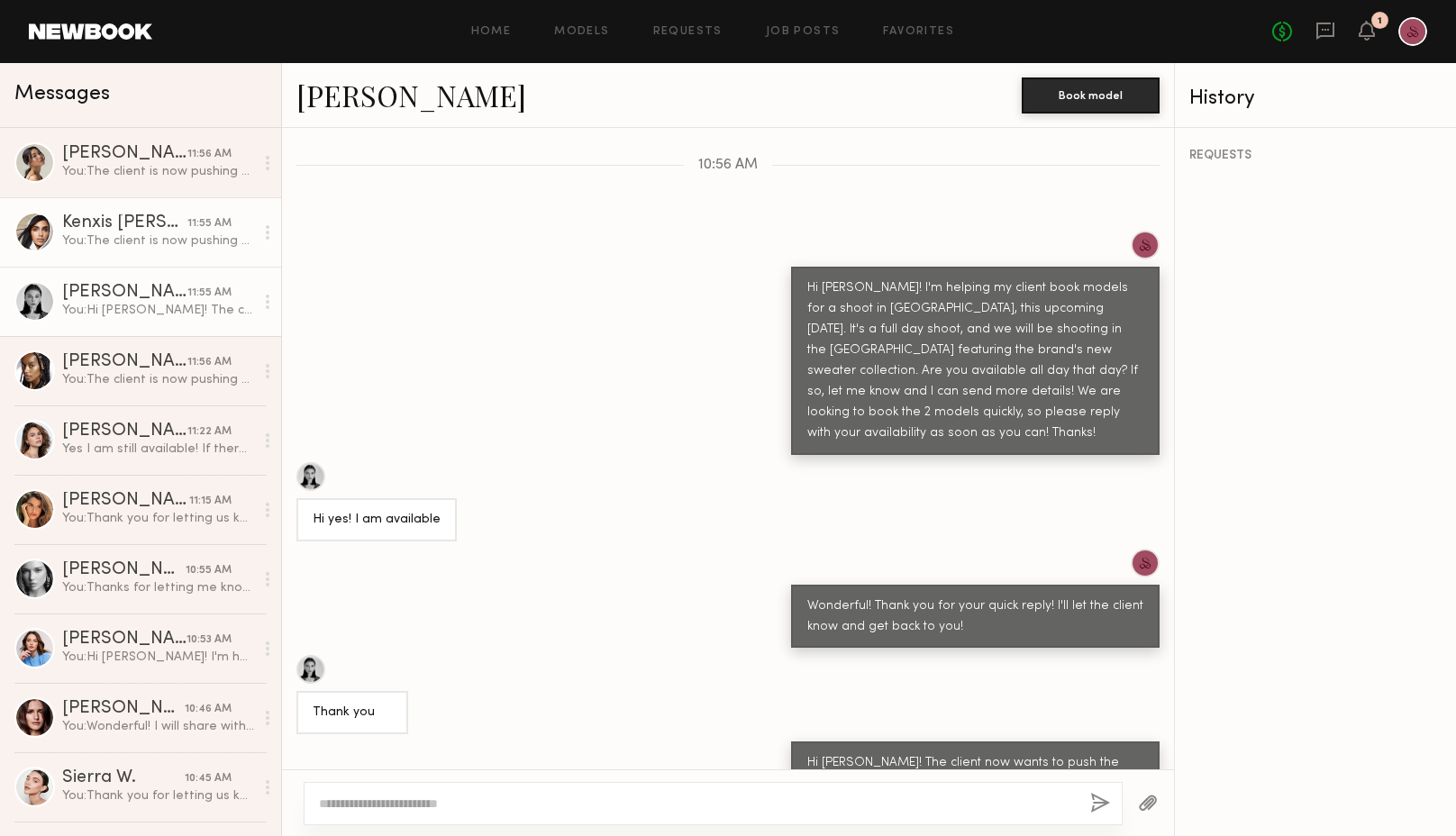
click at [132, 236] on div "You: The client is now pushing the shoot to next Wed, Oct 22nd. Let me know if …" at bounding box center [158, 241] width 192 height 17
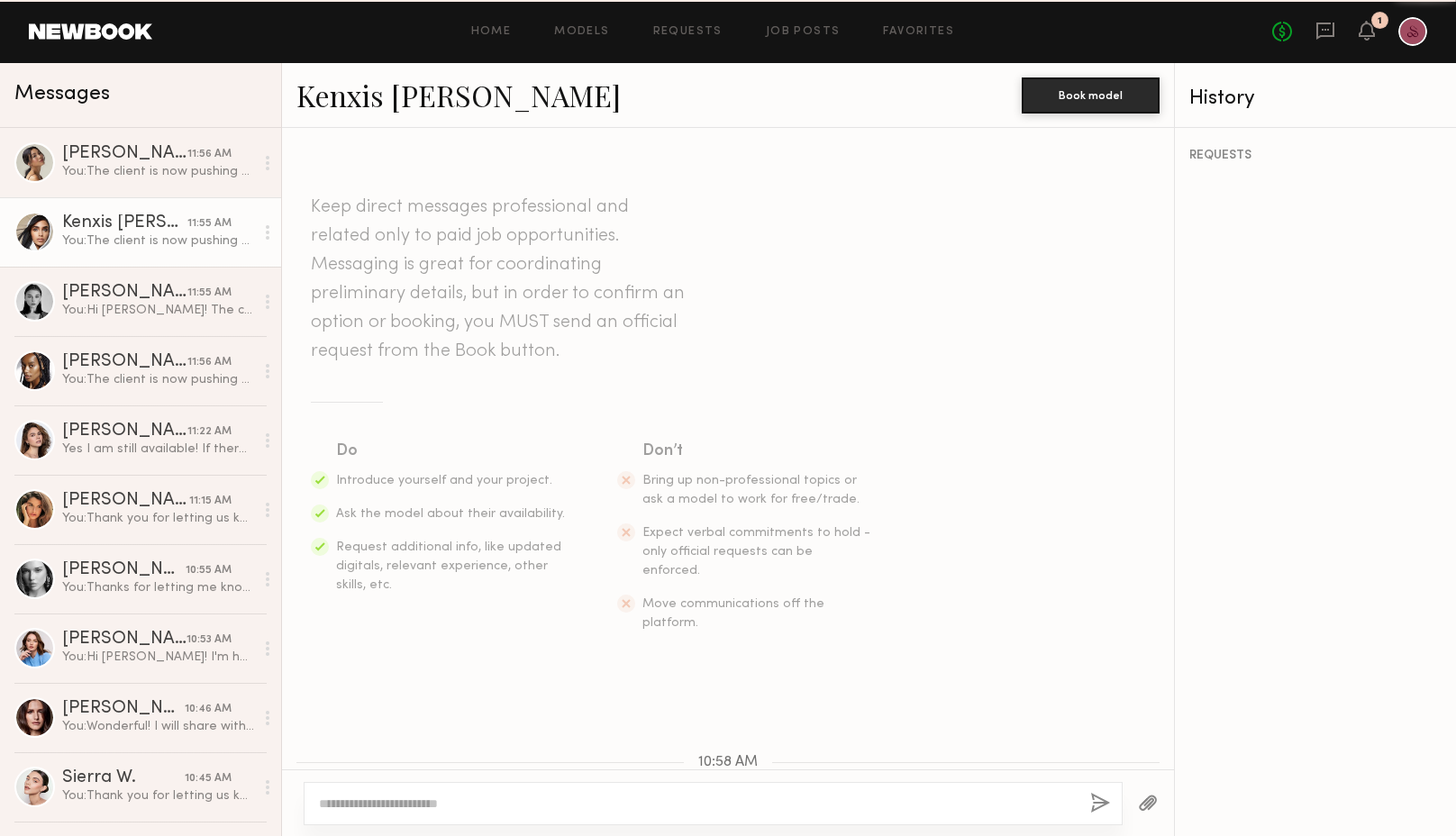
scroll to position [321, 0]
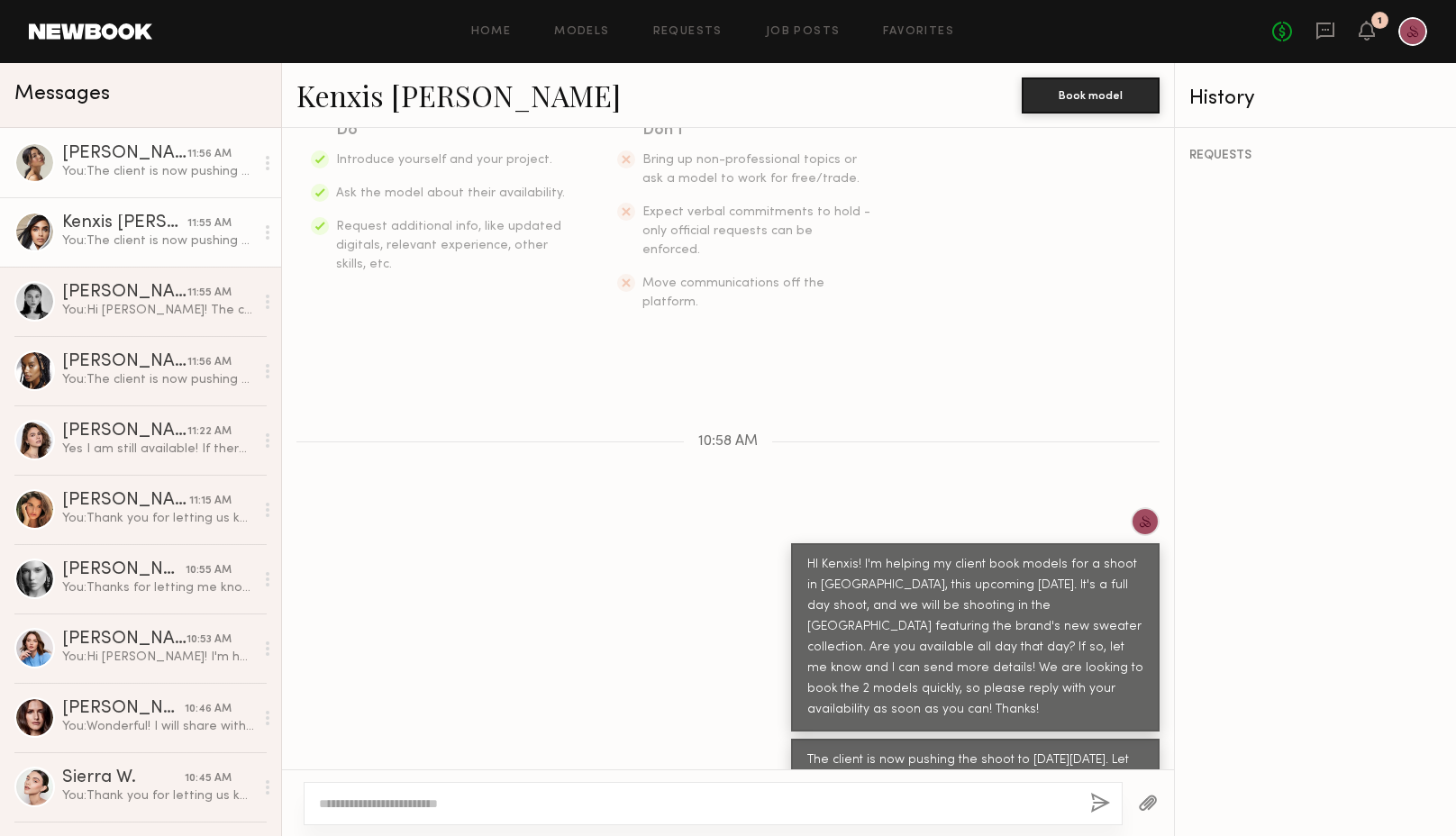
click at [145, 175] on div "You: The client is now pushing the shoot to next Wed, Oct 22nd. Let me know if …" at bounding box center [158, 171] width 192 height 17
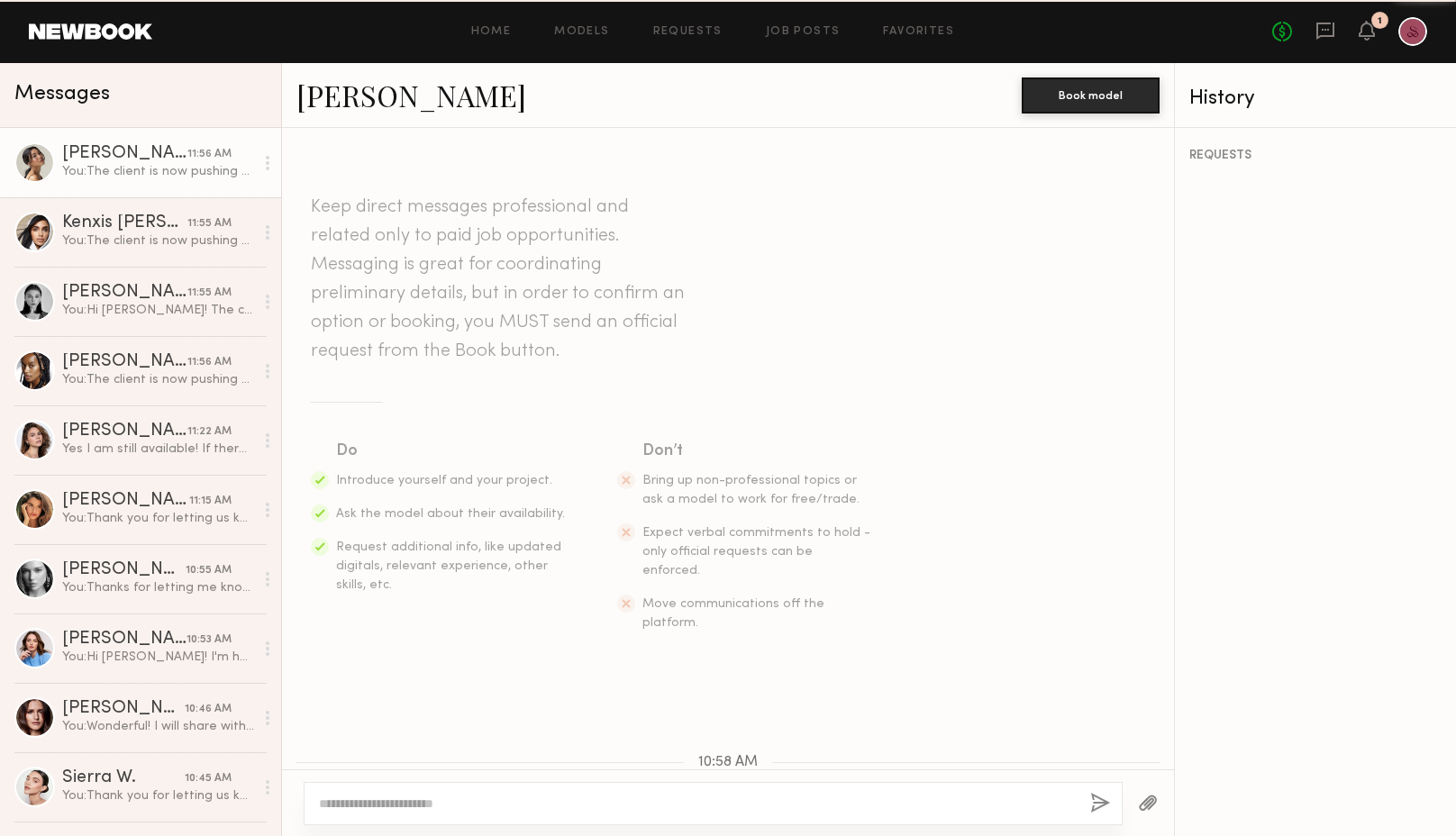
scroll to position [321, 0]
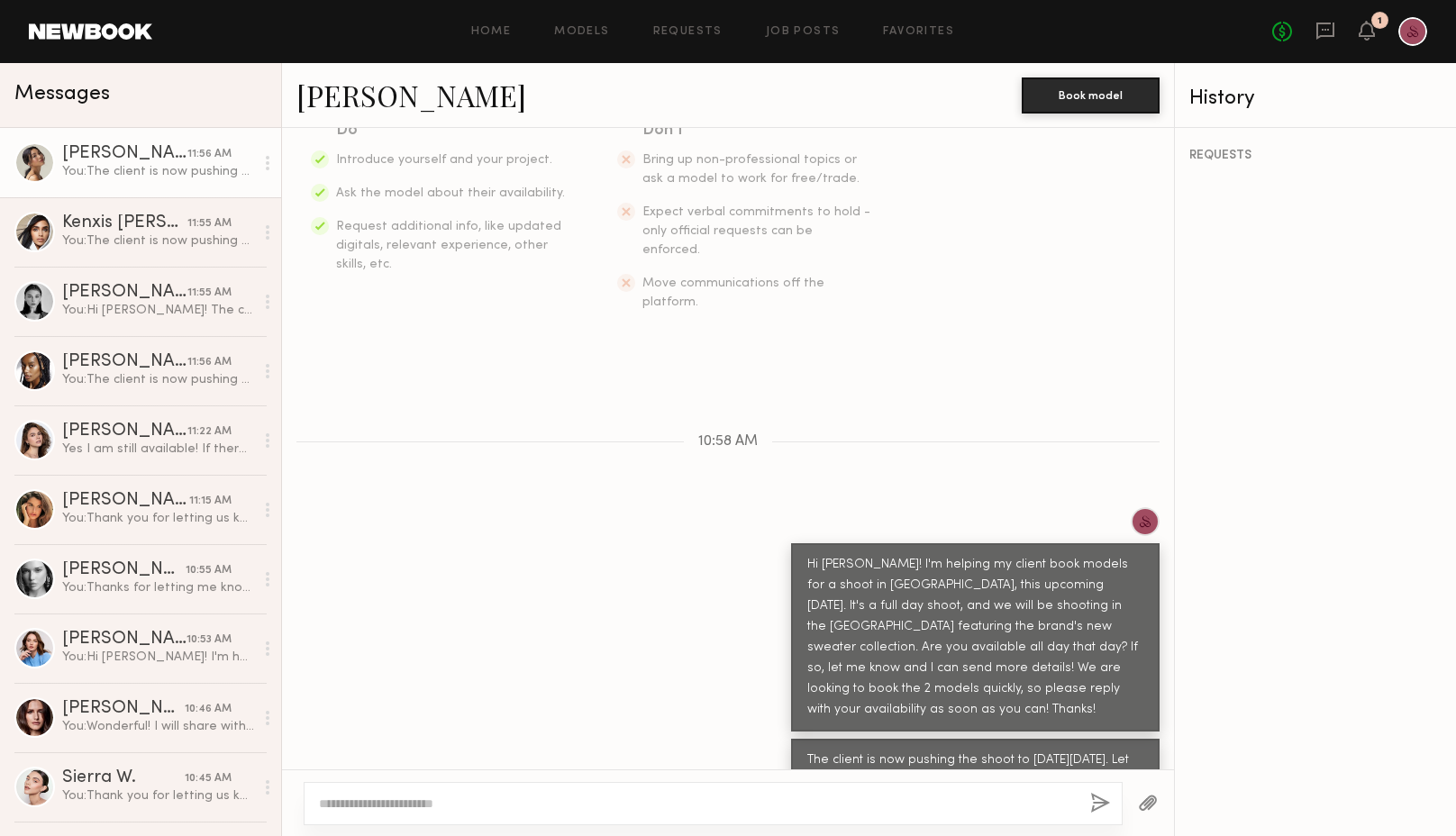
click at [145, 175] on div "You: The client is now pushing the shoot to next Wed, Oct 22nd. Let me know if …" at bounding box center [158, 171] width 192 height 17
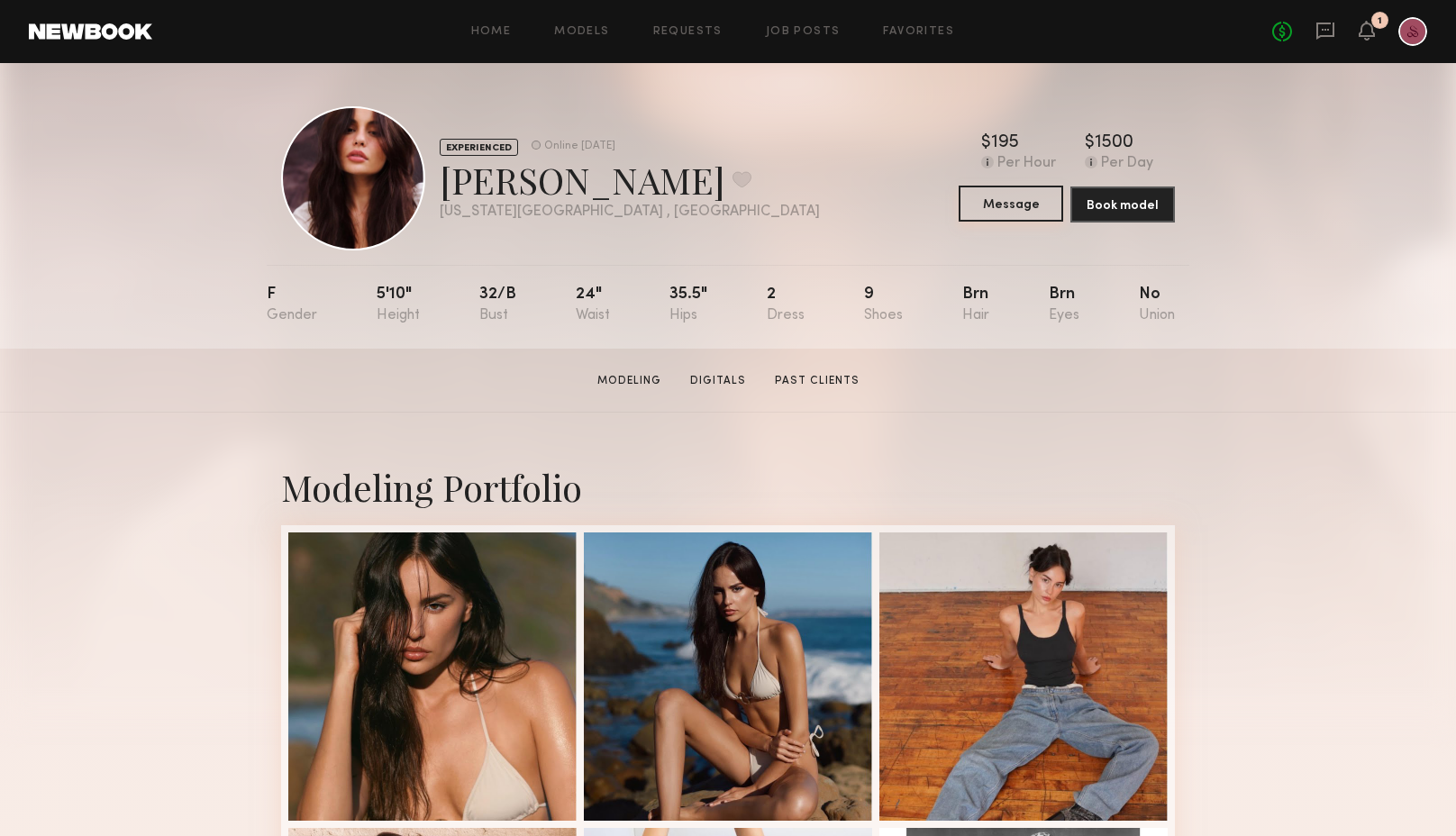
click at [1035, 208] on button "Message" at bounding box center [1011, 203] width 105 height 37
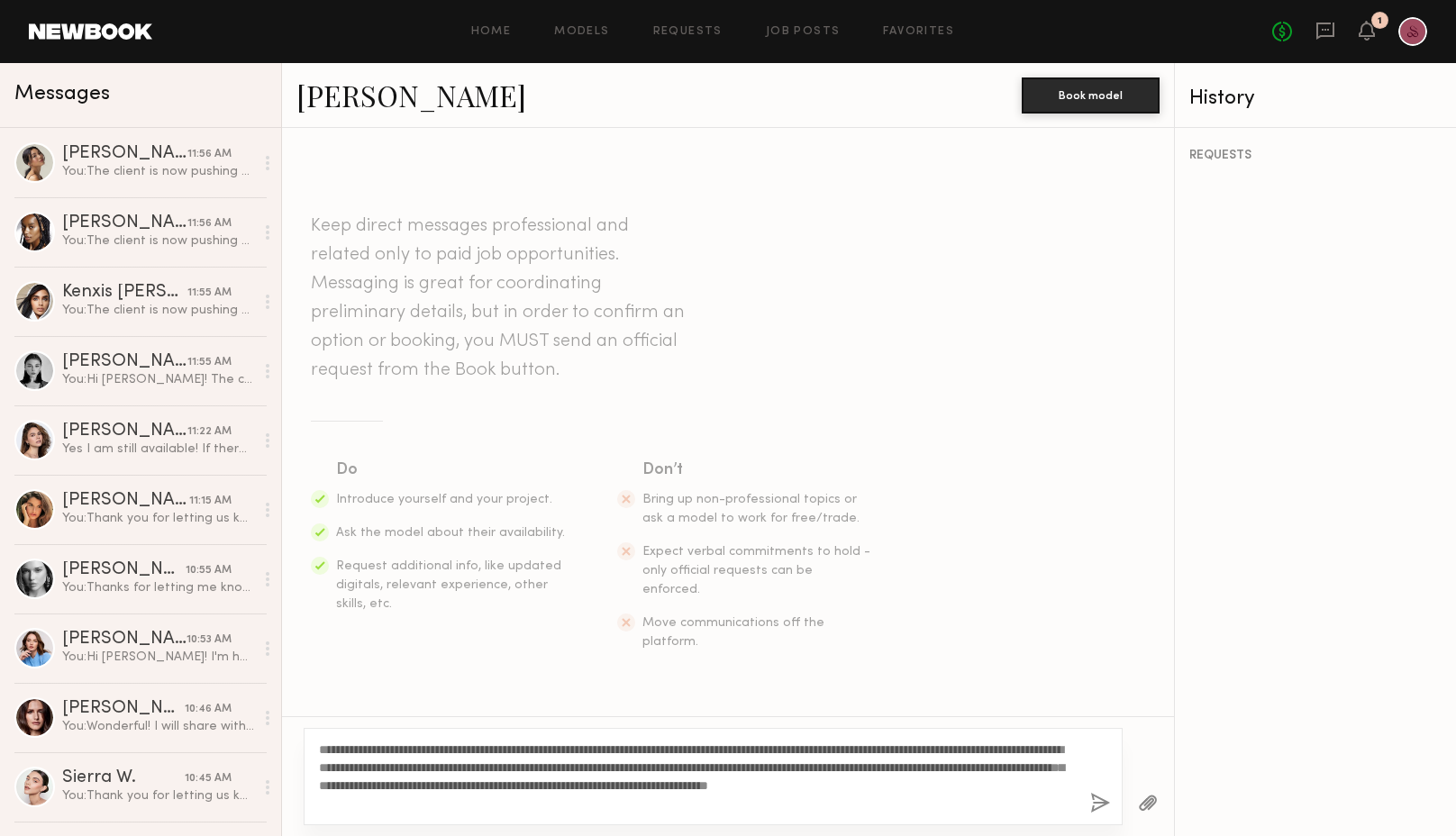
click at [366, 749] on textarea "**********" at bounding box center [697, 776] width 757 height 72
click at [410, 798] on textarea "**********" at bounding box center [697, 776] width 757 height 72
click at [947, 749] on textarea "**********" at bounding box center [697, 776] width 757 height 72
click at [929, 800] on textarea "**********" at bounding box center [697, 776] width 757 height 72
drag, startPoint x: 810, startPoint y: 749, endPoint x: 729, endPoint y: 747, distance: 81.0
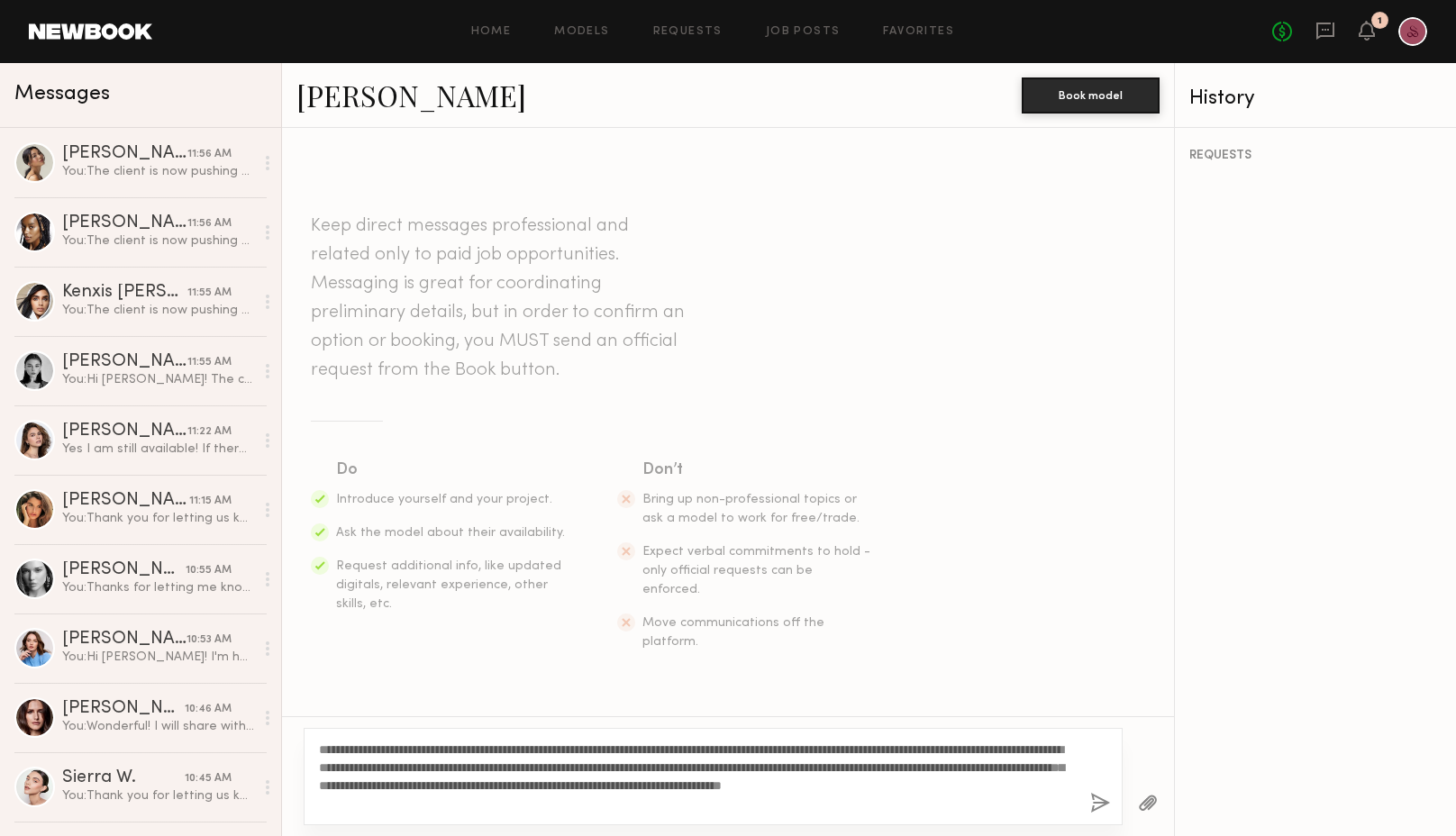
click at [729, 747] on textarea "**********" at bounding box center [697, 776] width 757 height 72
click at [862, 771] on textarea "**********" at bounding box center [697, 776] width 757 height 72
drag, startPoint x: 824, startPoint y: 806, endPoint x: 313, endPoint y: 747, distance: 514.4
click at [313, 747] on div "**********" at bounding box center [714, 777] width 819 height 98
click at [620, 789] on textarea "**********" at bounding box center [697, 776] width 757 height 72
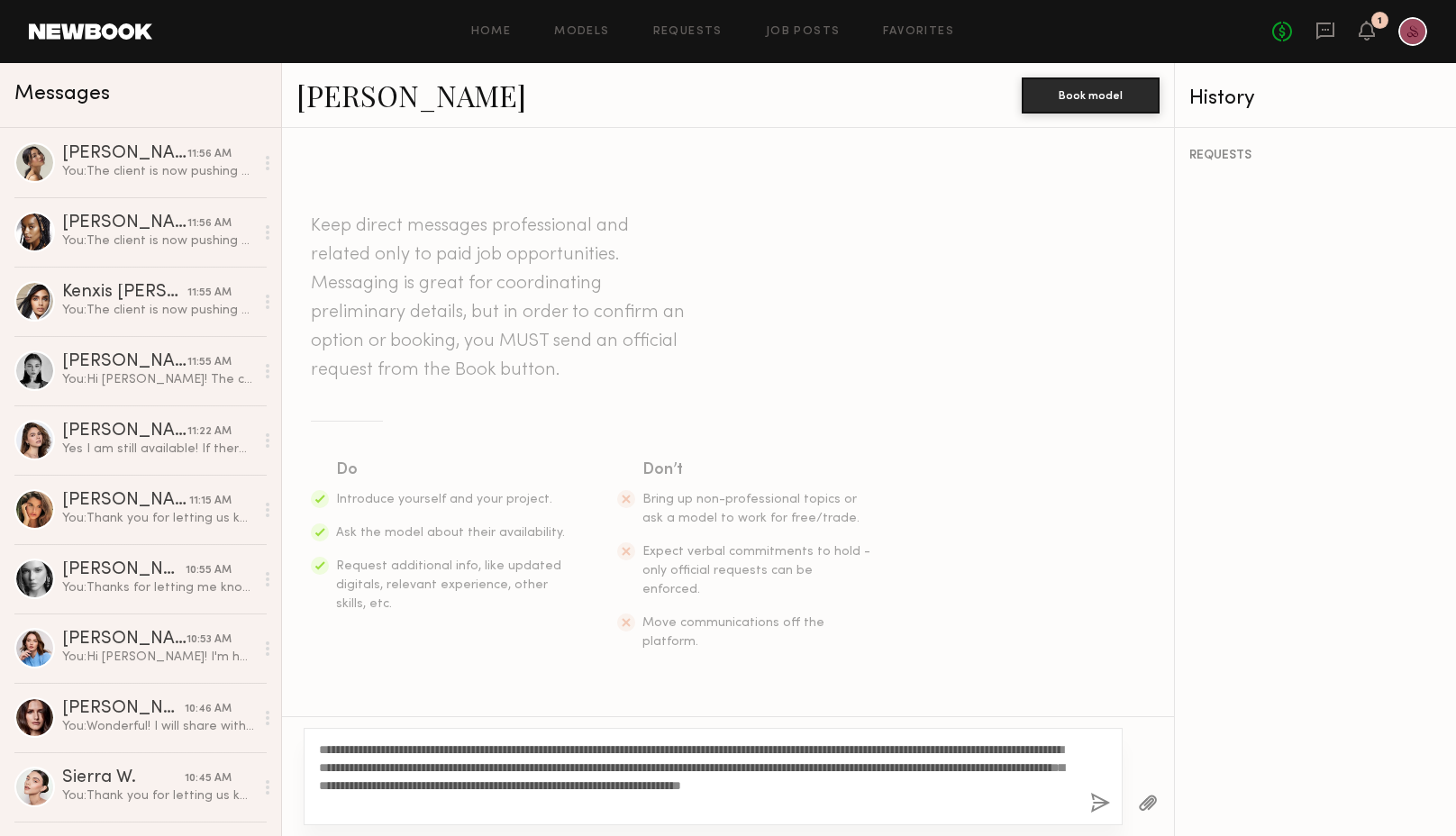
drag, startPoint x: 769, startPoint y: 785, endPoint x: 730, endPoint y: 785, distance: 39.0
click at [730, 785] on textarea "**********" at bounding box center [697, 776] width 757 height 72
click at [730, 803] on textarea "**********" at bounding box center [697, 776] width 757 height 72
drag, startPoint x: 464, startPoint y: 809, endPoint x: 296, endPoint y: 730, distance: 185.6
click at [296, 730] on div "**********" at bounding box center [728, 776] width 892 height 119
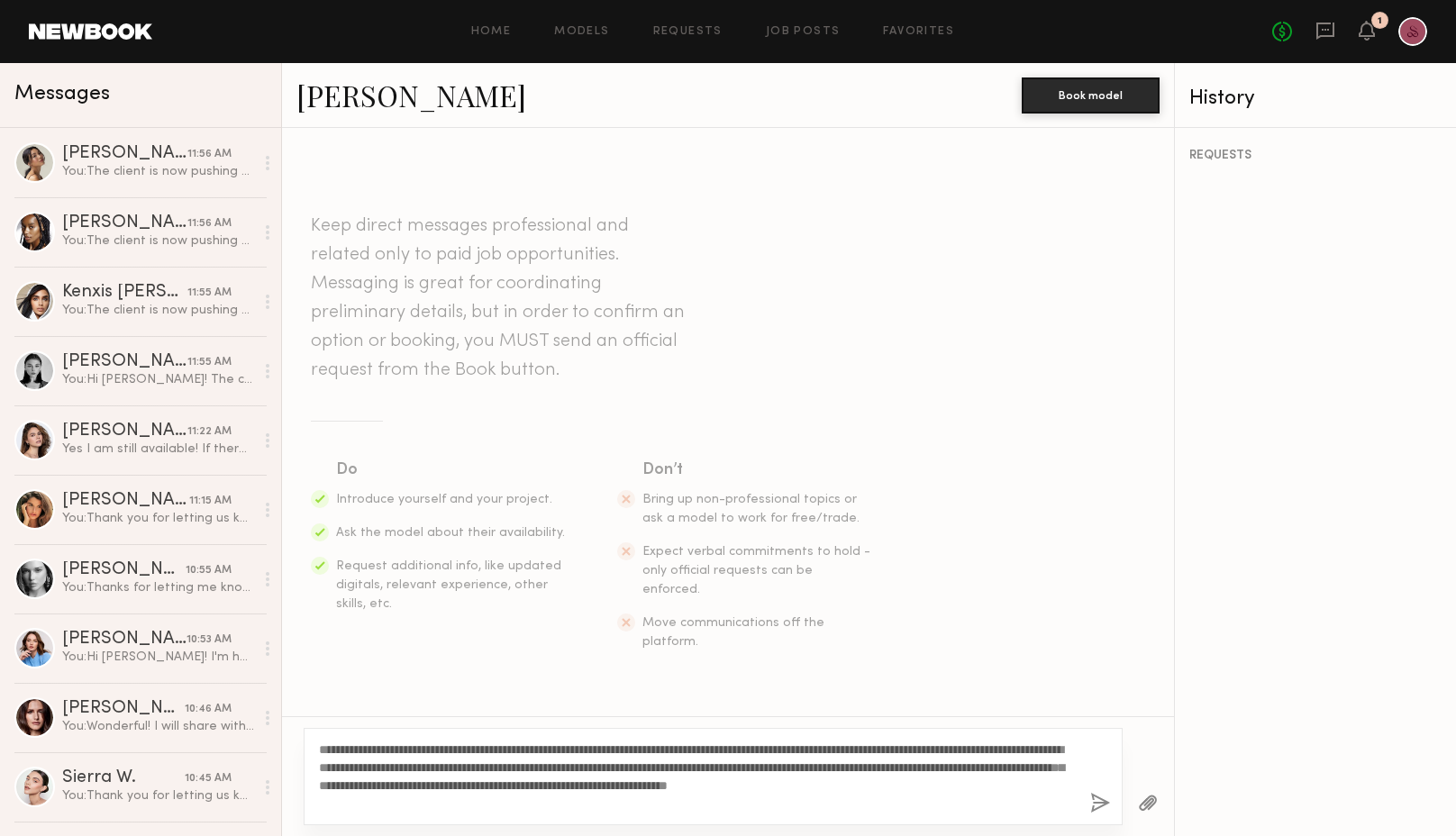
type textarea "**********"
click at [1103, 801] on button "button" at bounding box center [1101, 803] width 20 height 23
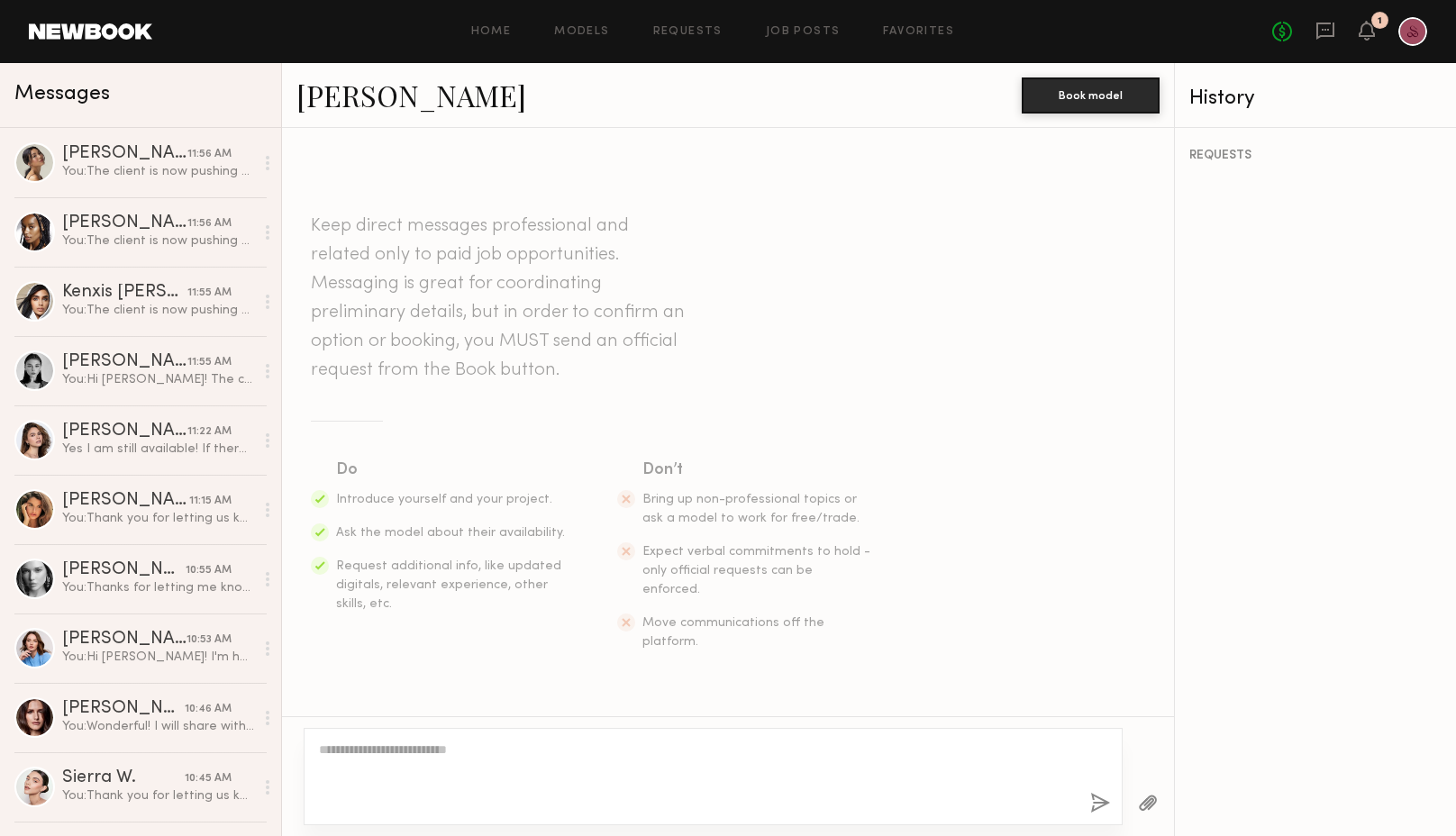
scroll to position [252, 0]
